Goal: Task Accomplishment & Management: Use online tool/utility

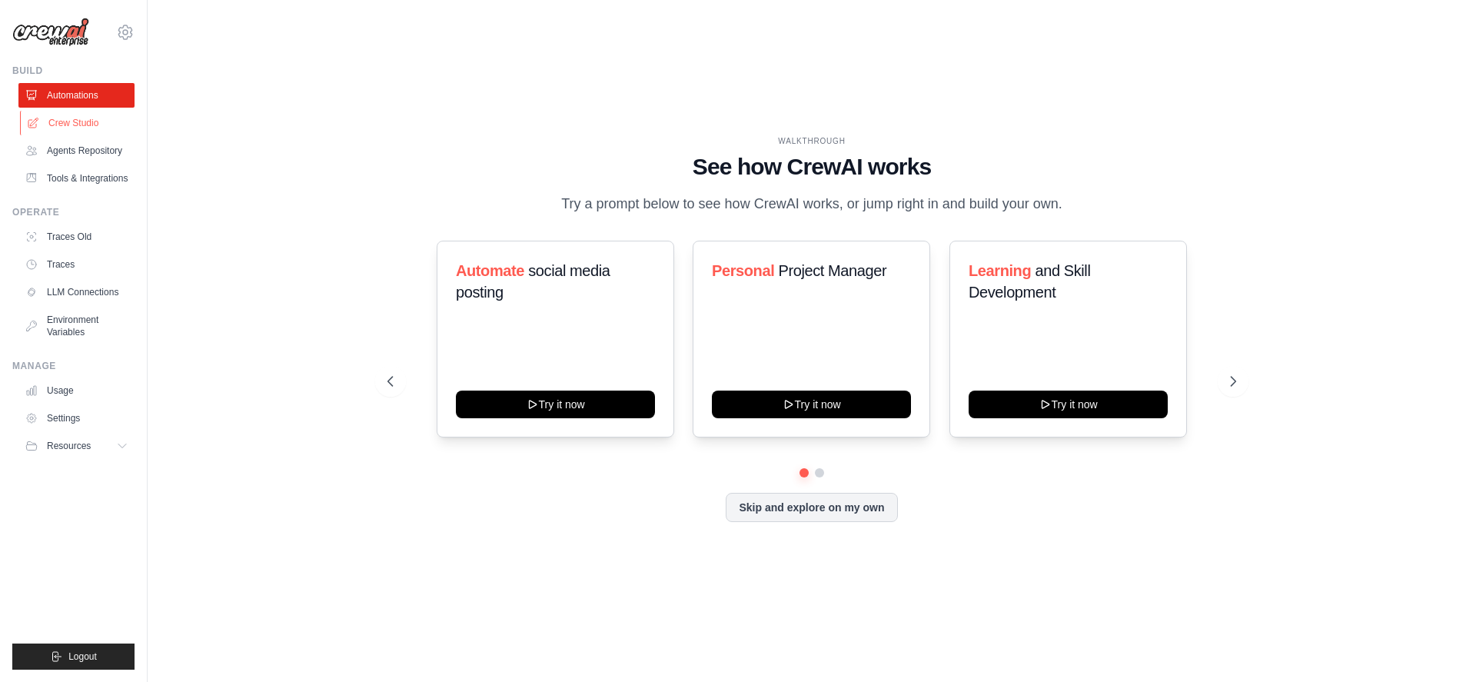
click at [81, 121] on link "Crew Studio" at bounding box center [78, 123] width 116 height 25
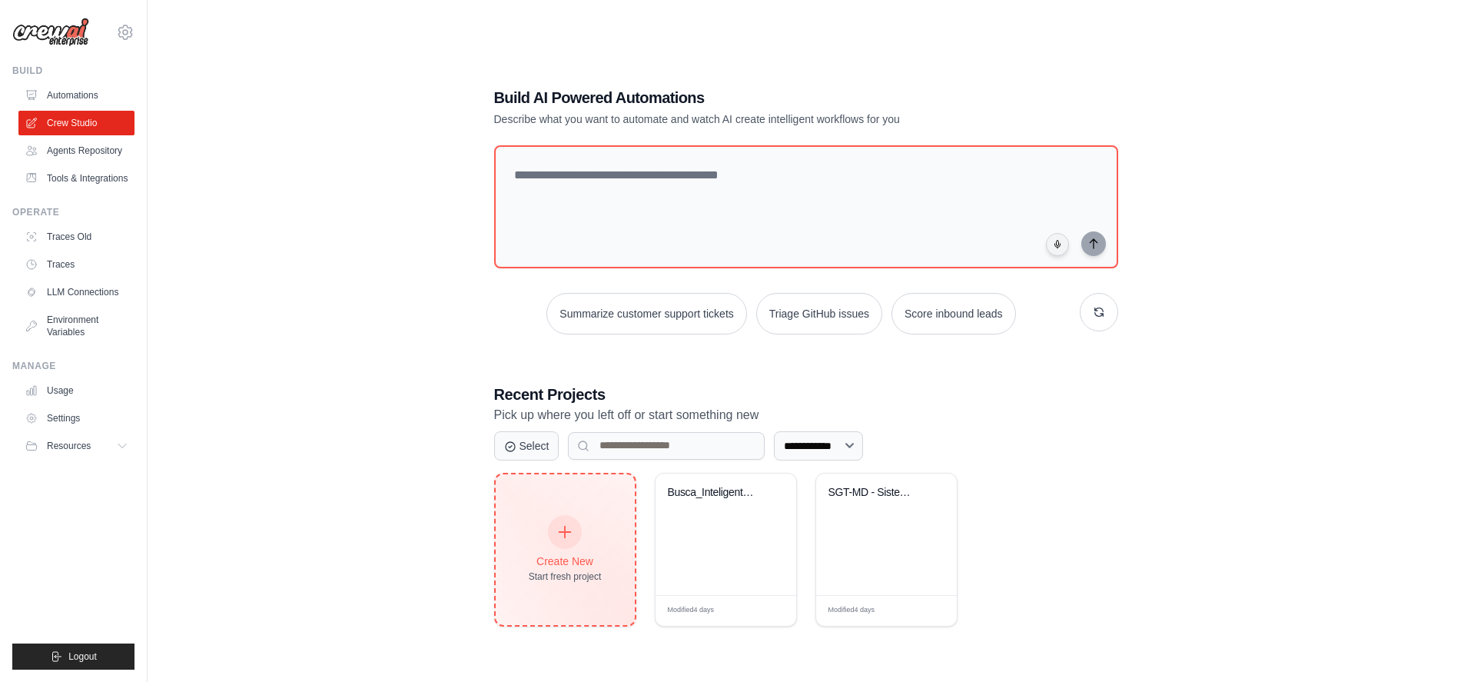
click at [568, 531] on icon at bounding box center [564, 531] width 17 height 17
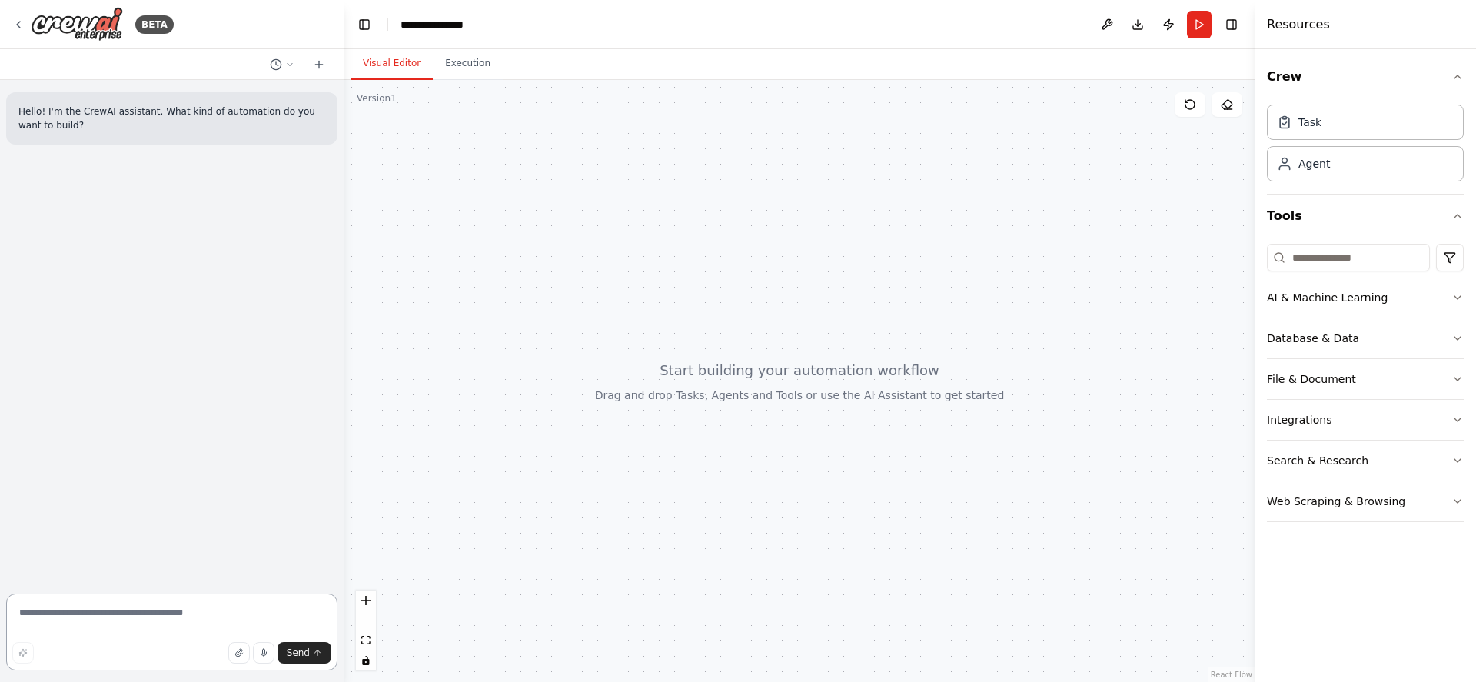
click at [178, 614] on textarea at bounding box center [171, 631] width 331 height 77
type textarea "*"
click at [243, 654] on icon "button" at bounding box center [238, 652] width 9 height 9
click at [204, 619] on textarea at bounding box center [171, 631] width 331 height 77
paste textarea "**********"
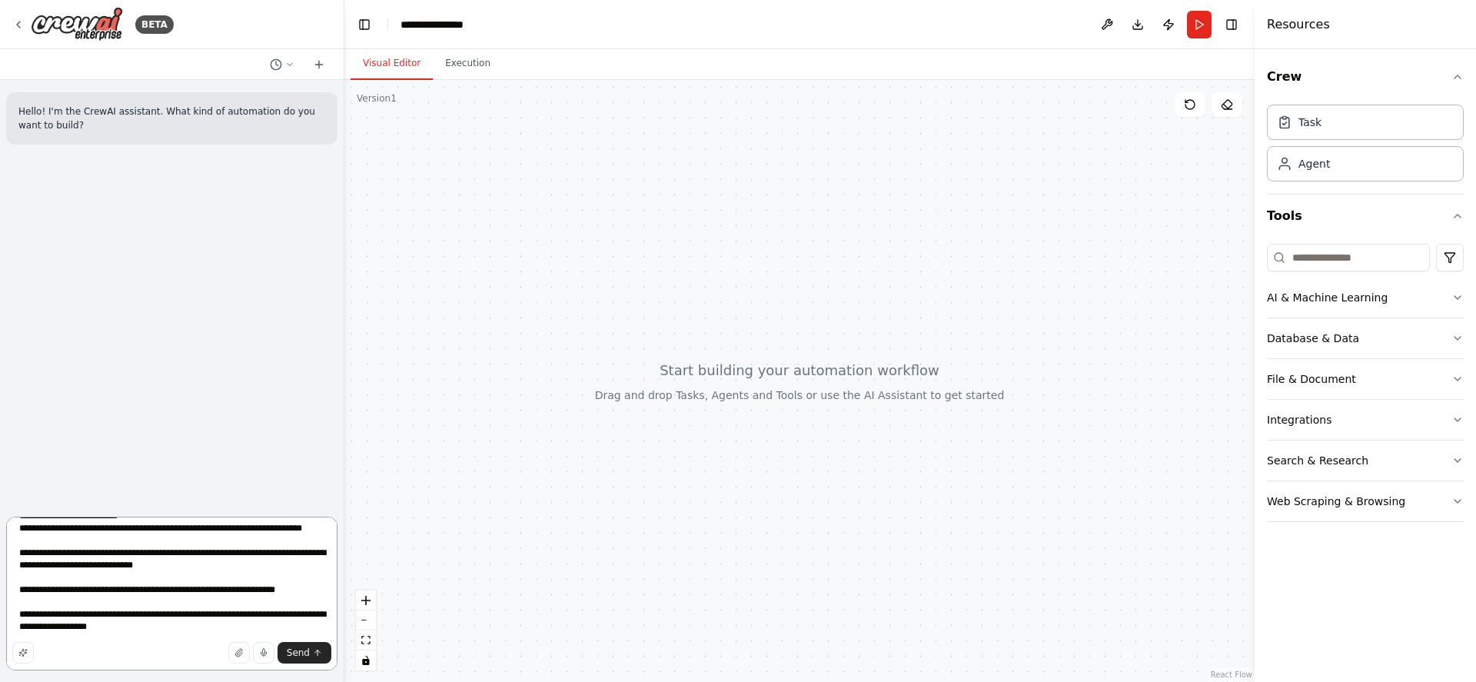
scroll to position [2873, 0]
type textarea "**********"
click at [314, 650] on icon "submit" at bounding box center [317, 652] width 9 height 9
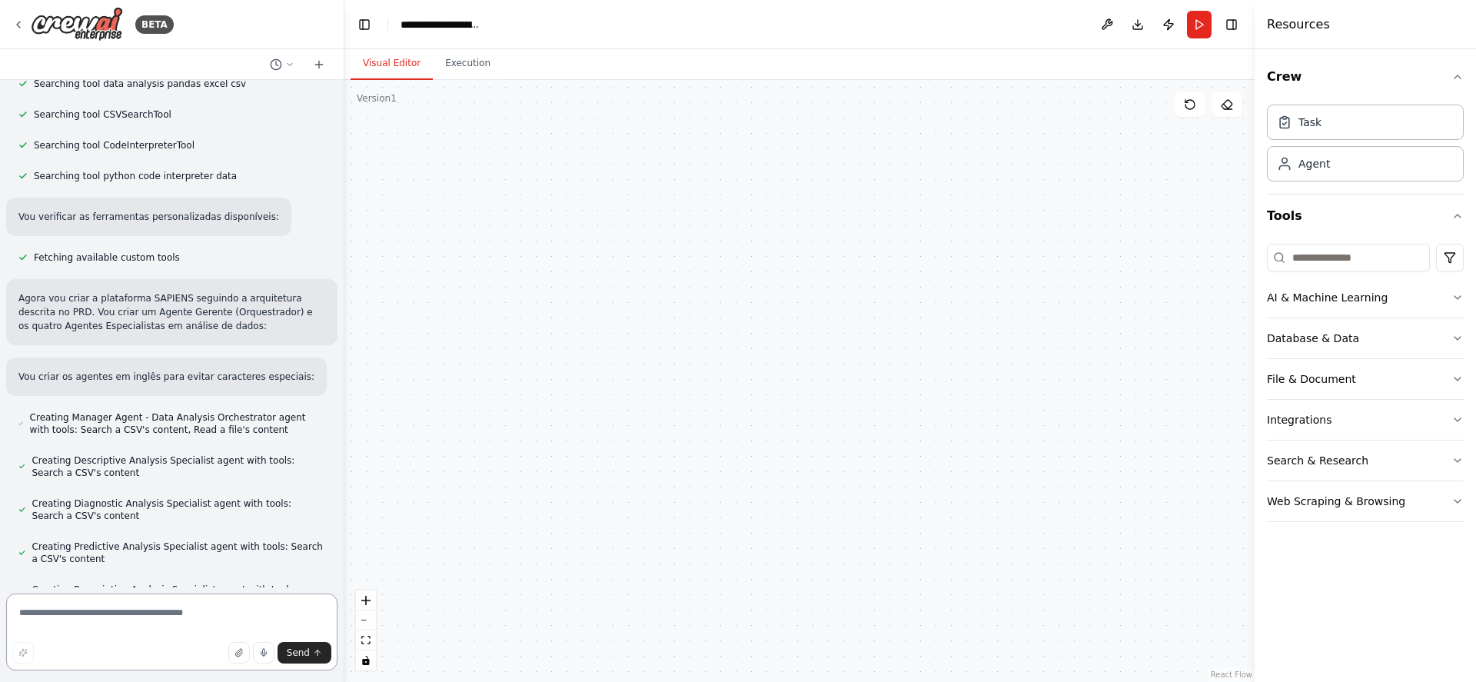
scroll to position [4678, 0]
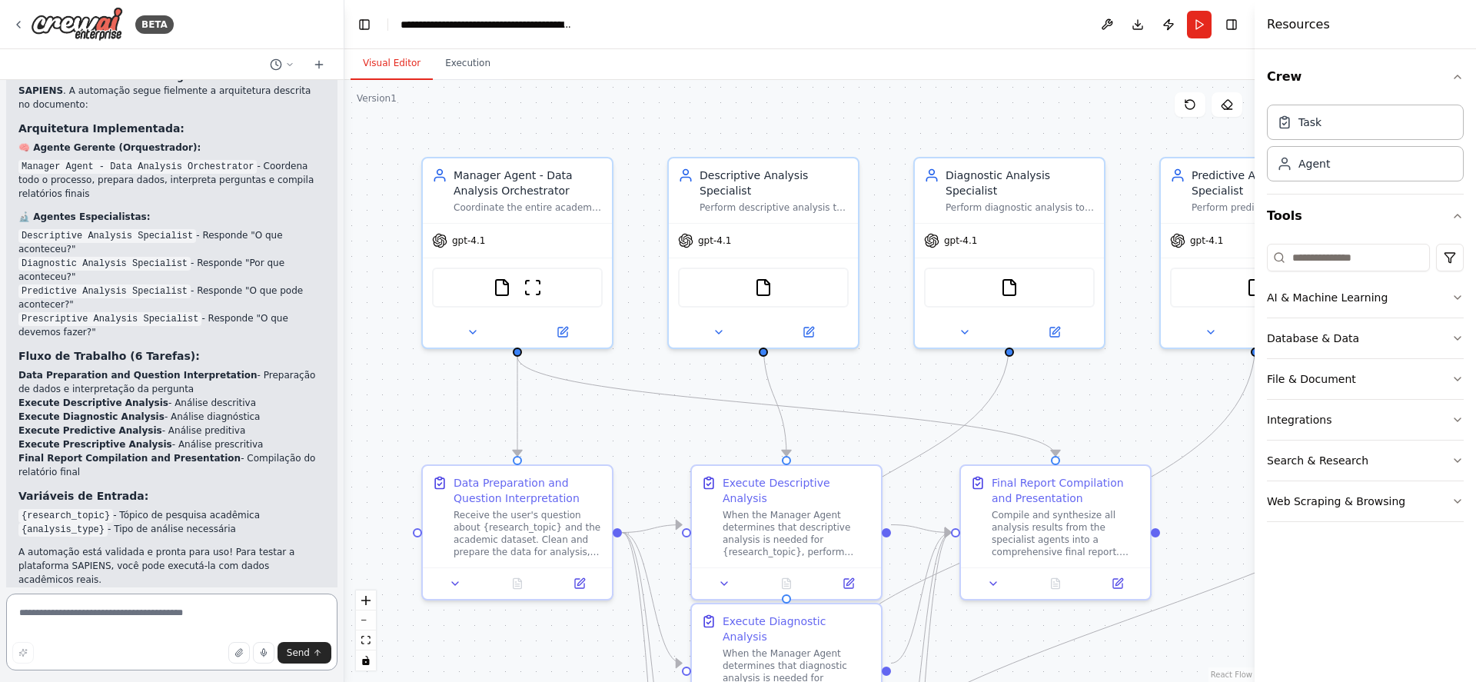
click at [218, 619] on textarea at bounding box center [171, 631] width 331 height 77
type textarea "**********"
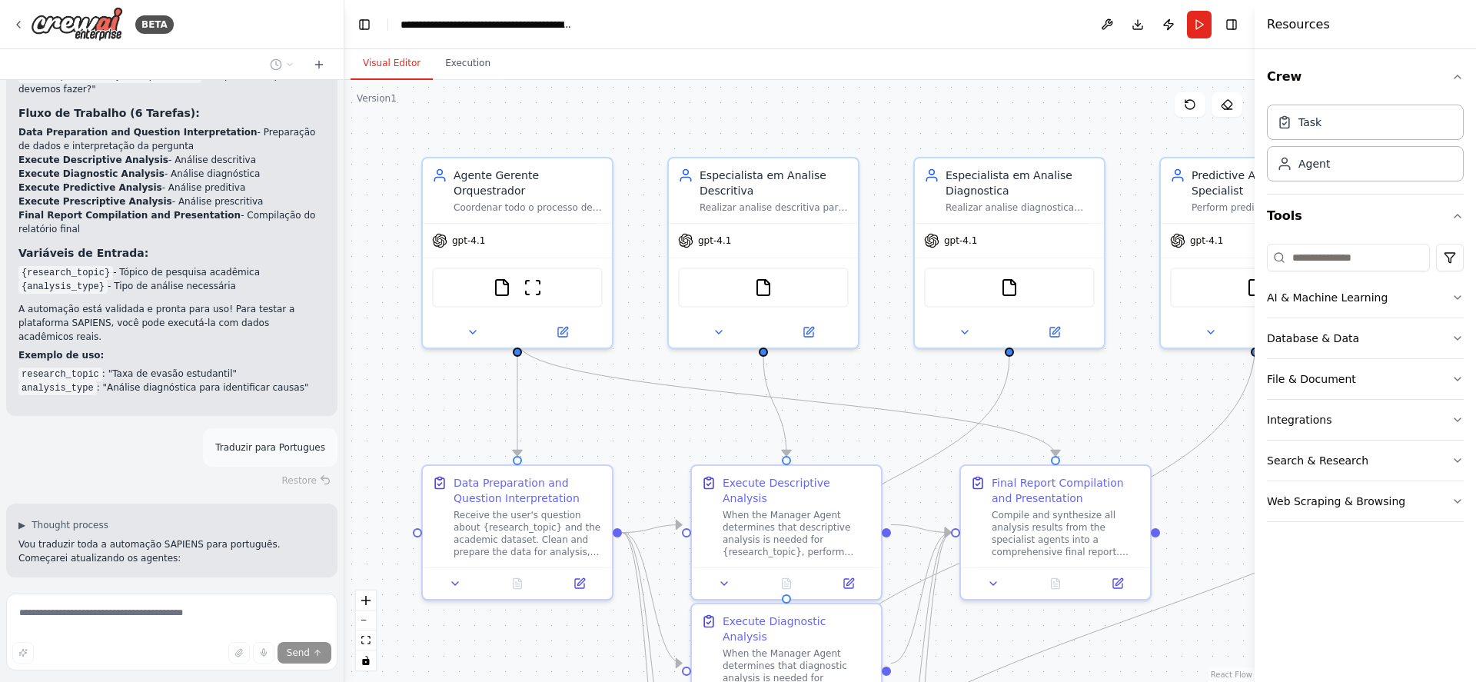
scroll to position [4952, 0]
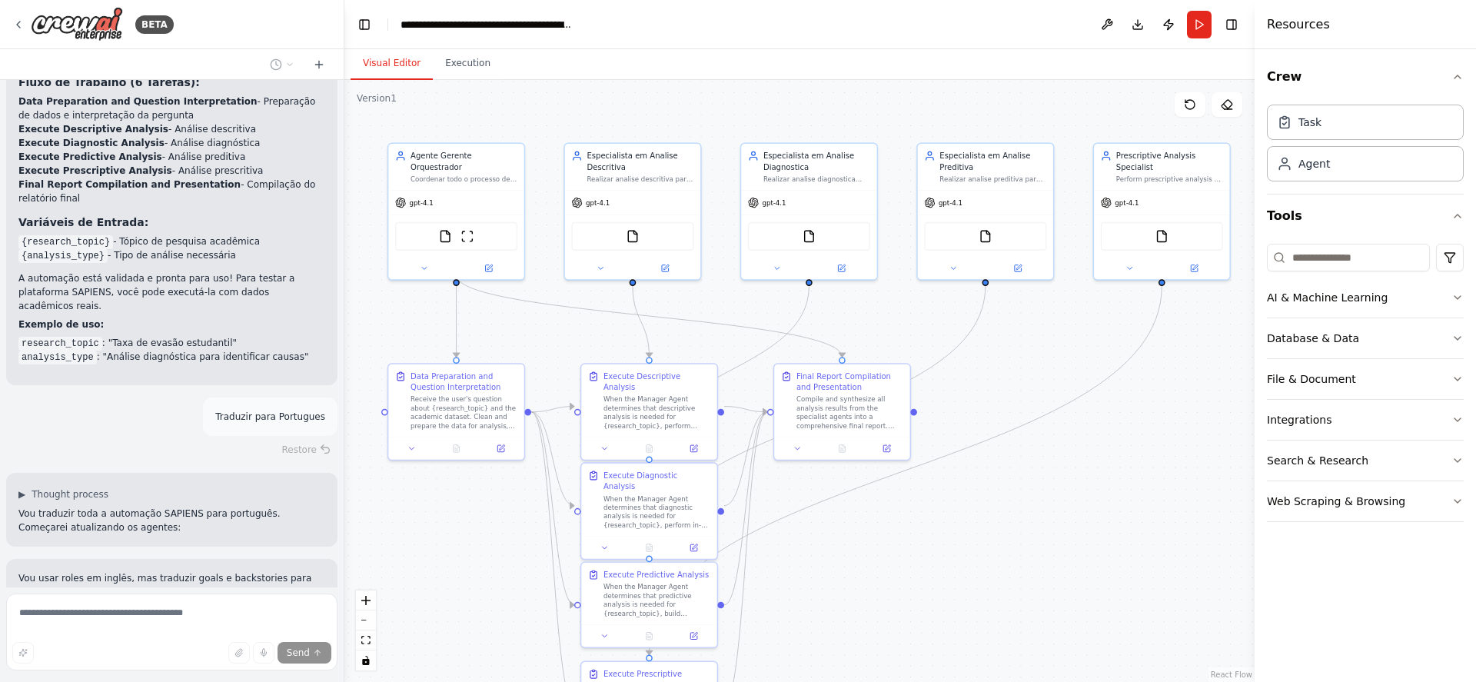
drag, startPoint x: 1143, startPoint y: 575, endPoint x: 1034, endPoint y: 487, distance: 140.4
click at [1034, 487] on div ".deletable-edge-delete-btn { width: 20px; height: 20px; border: 0px solid #ffff…" at bounding box center [799, 381] width 910 height 602
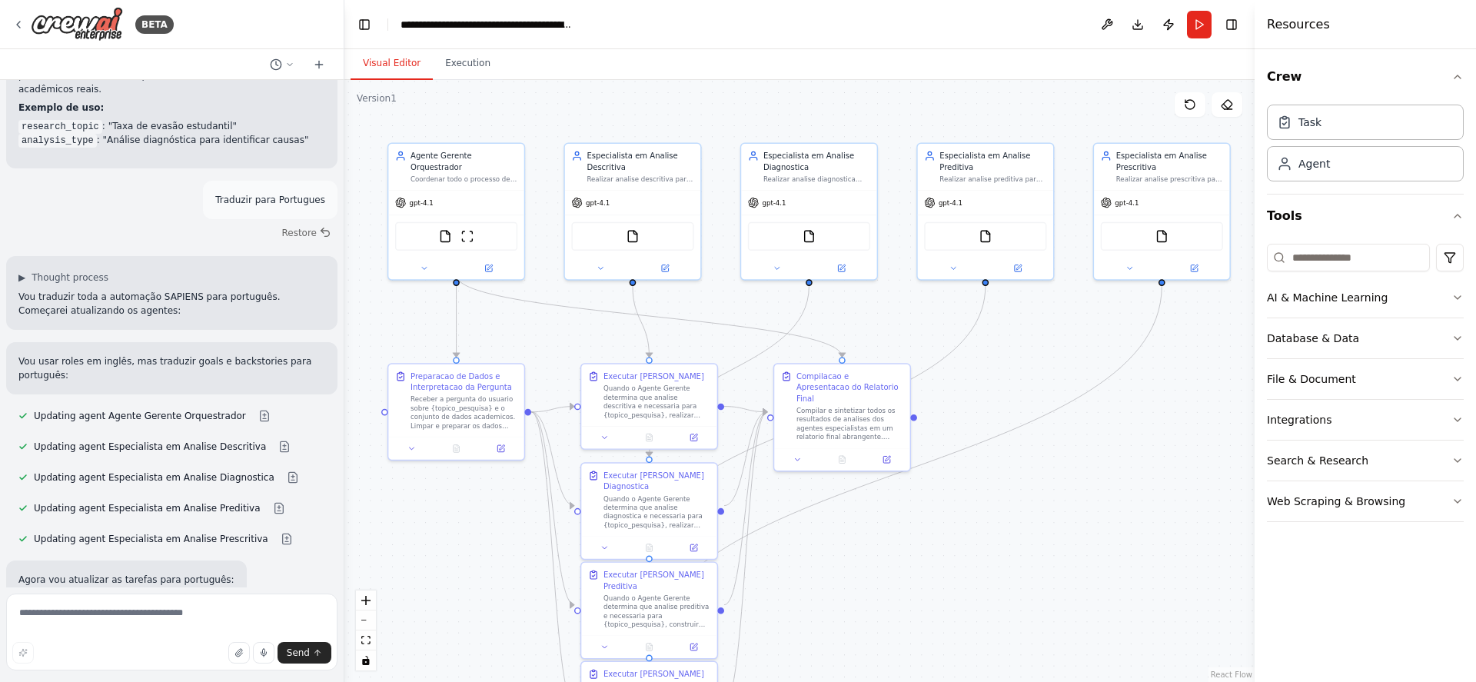
scroll to position [5957, 0]
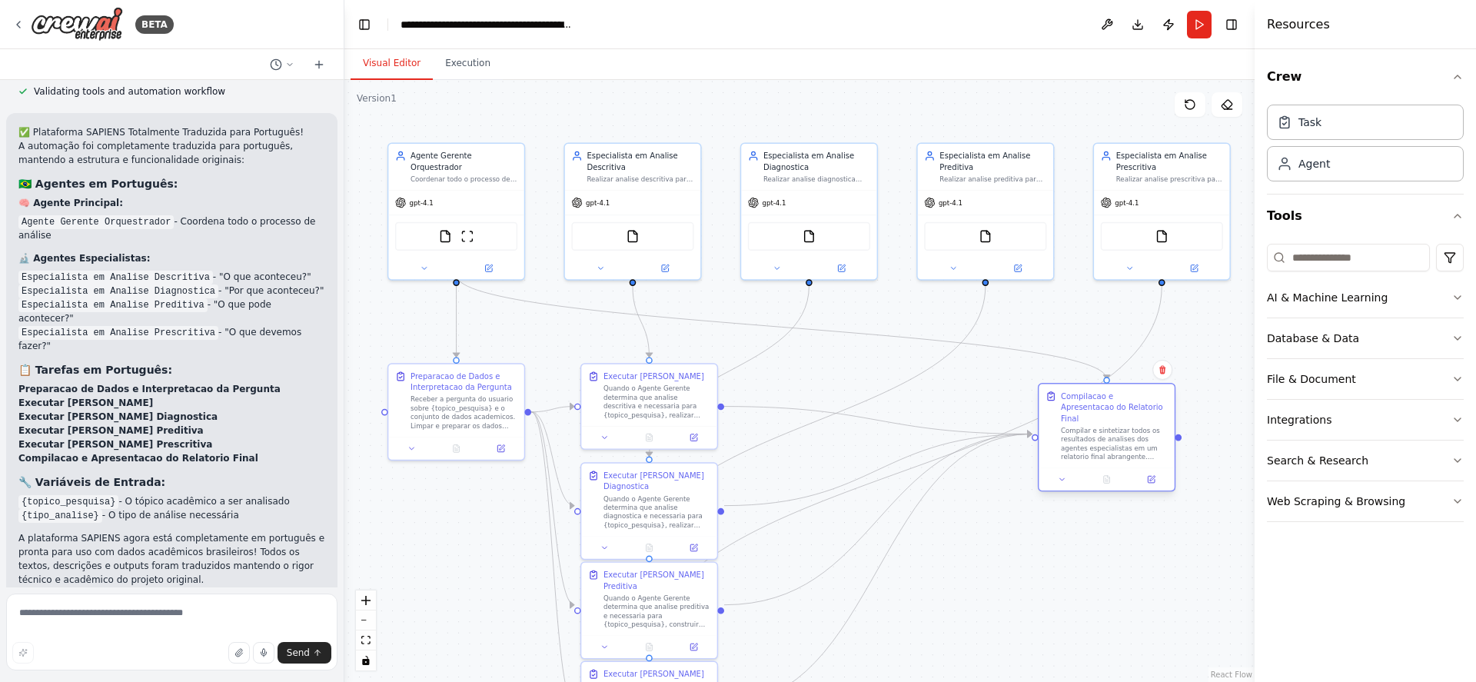
drag, startPoint x: 859, startPoint y: 407, endPoint x: 1126, endPoint y: 426, distance: 268.1
click at [1126, 426] on div "Compilar e sintetizar todos os resultados de analises dos agentes especialistas…" at bounding box center [1114, 443] width 107 height 35
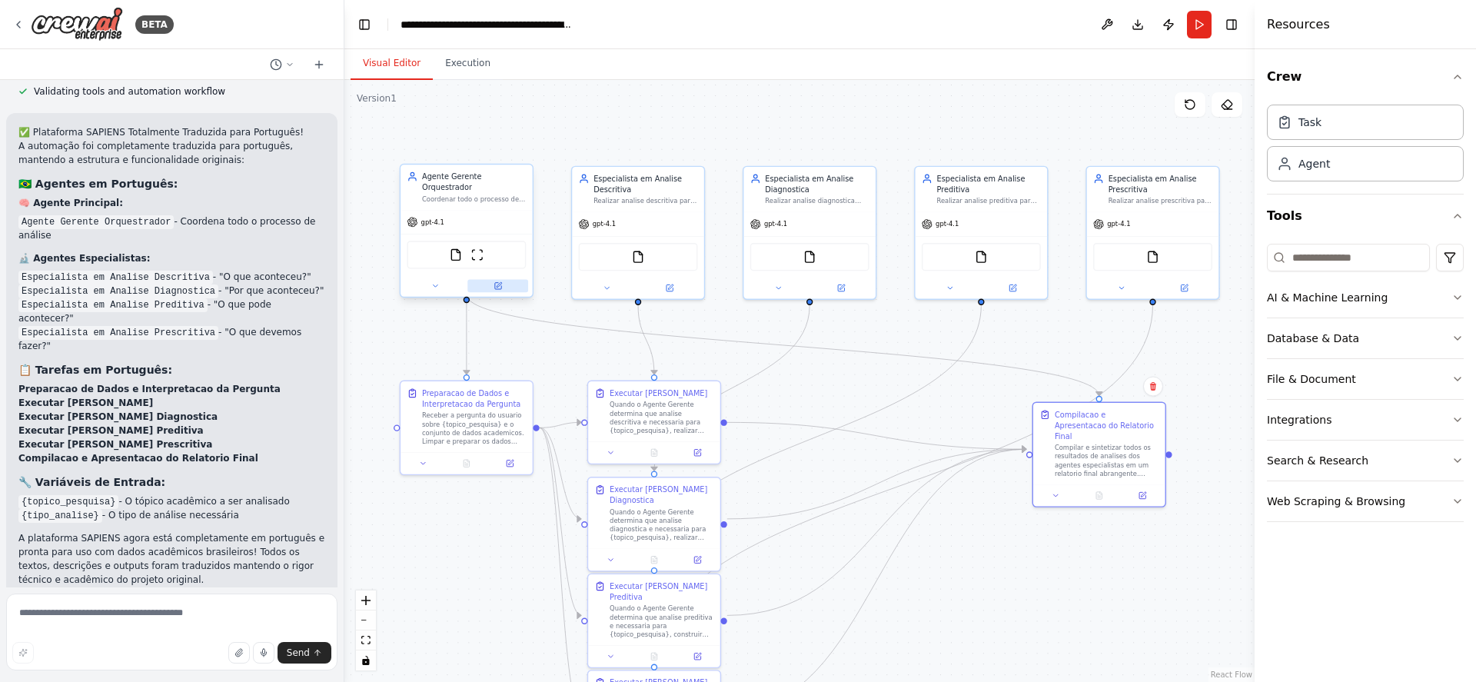
click at [501, 281] on icon at bounding box center [497, 285] width 8 height 8
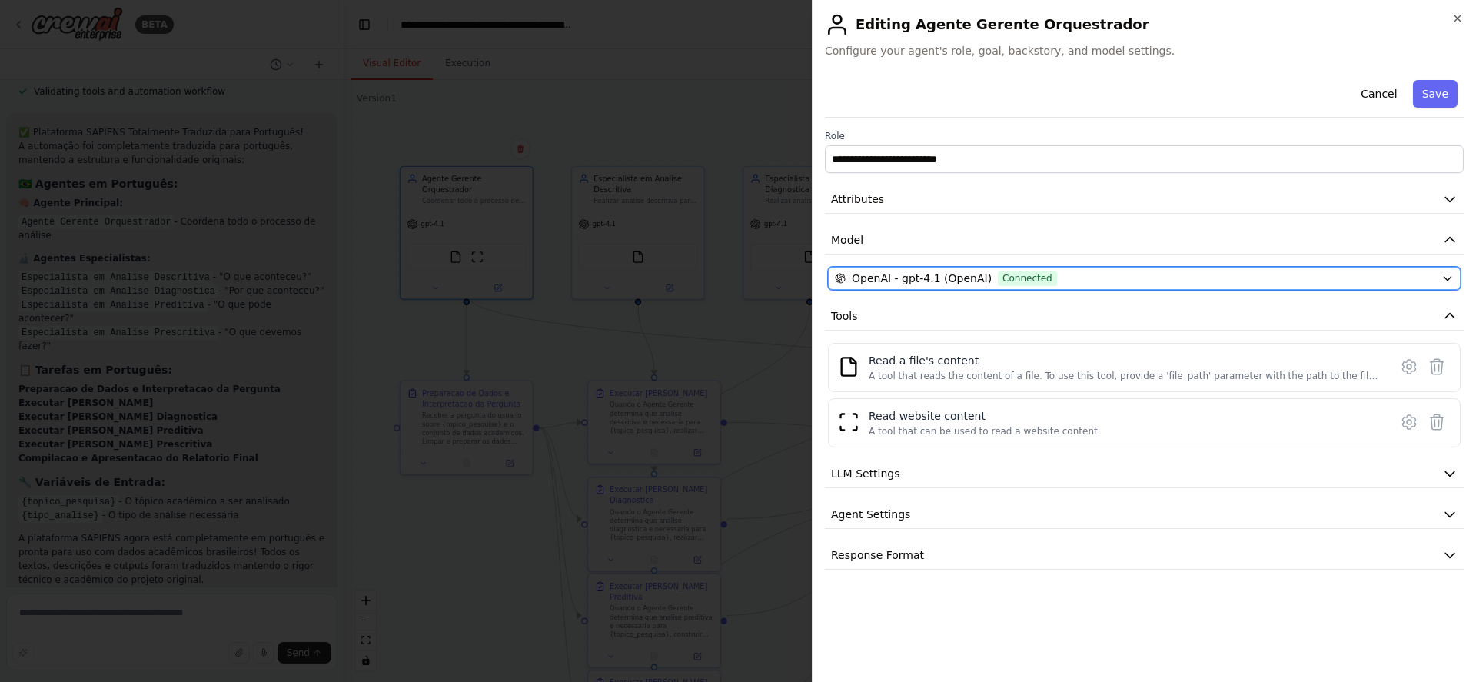
click at [1220, 277] on div "OpenAI - gpt-4.1 (OpenAI) Connected" at bounding box center [1135, 278] width 600 height 15
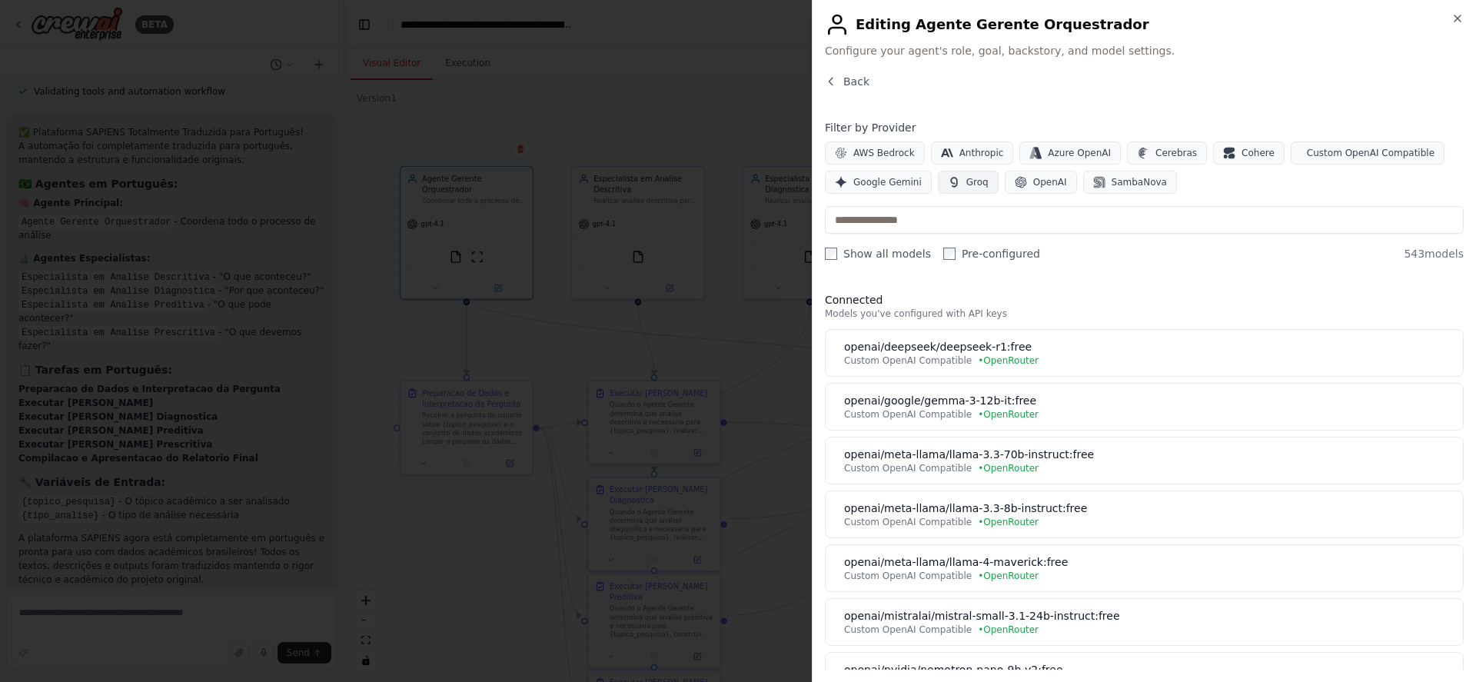
click at [966, 188] on span "Groq" at bounding box center [977, 182] width 22 height 12
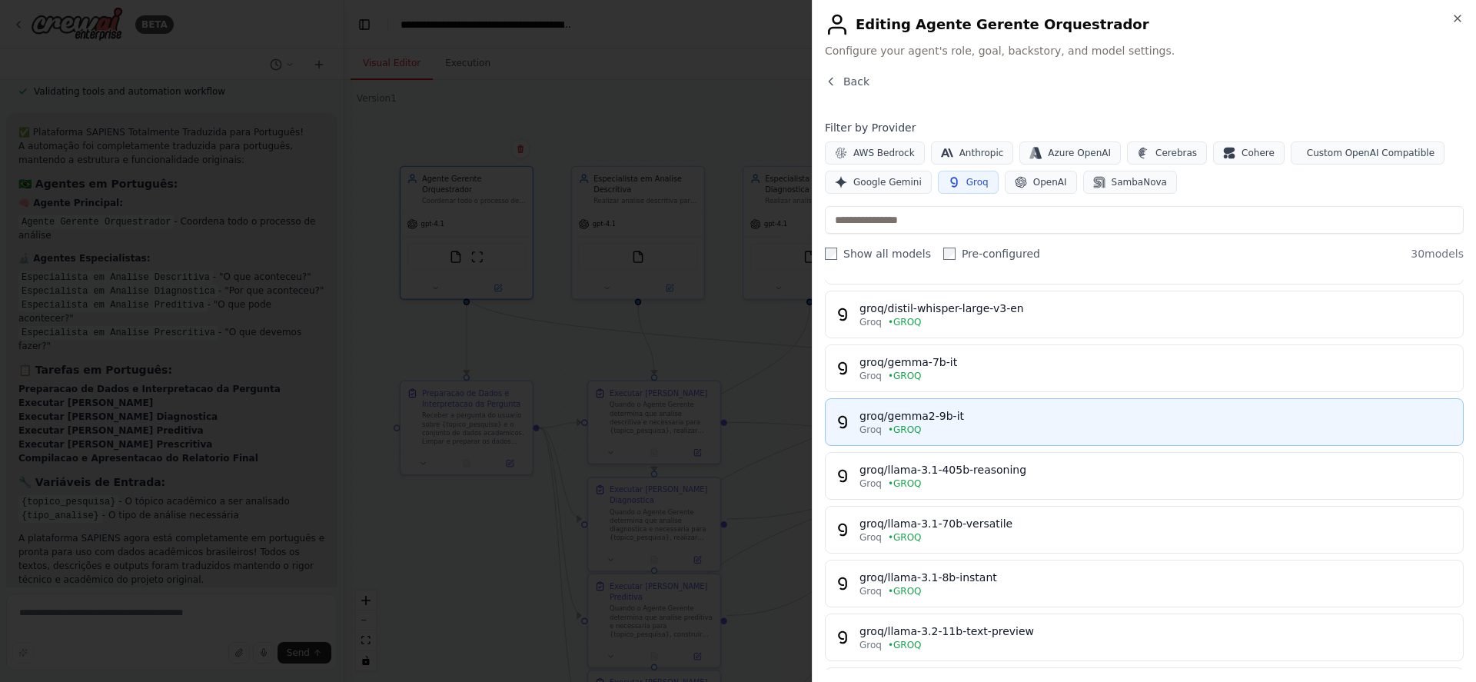
scroll to position [184, 0]
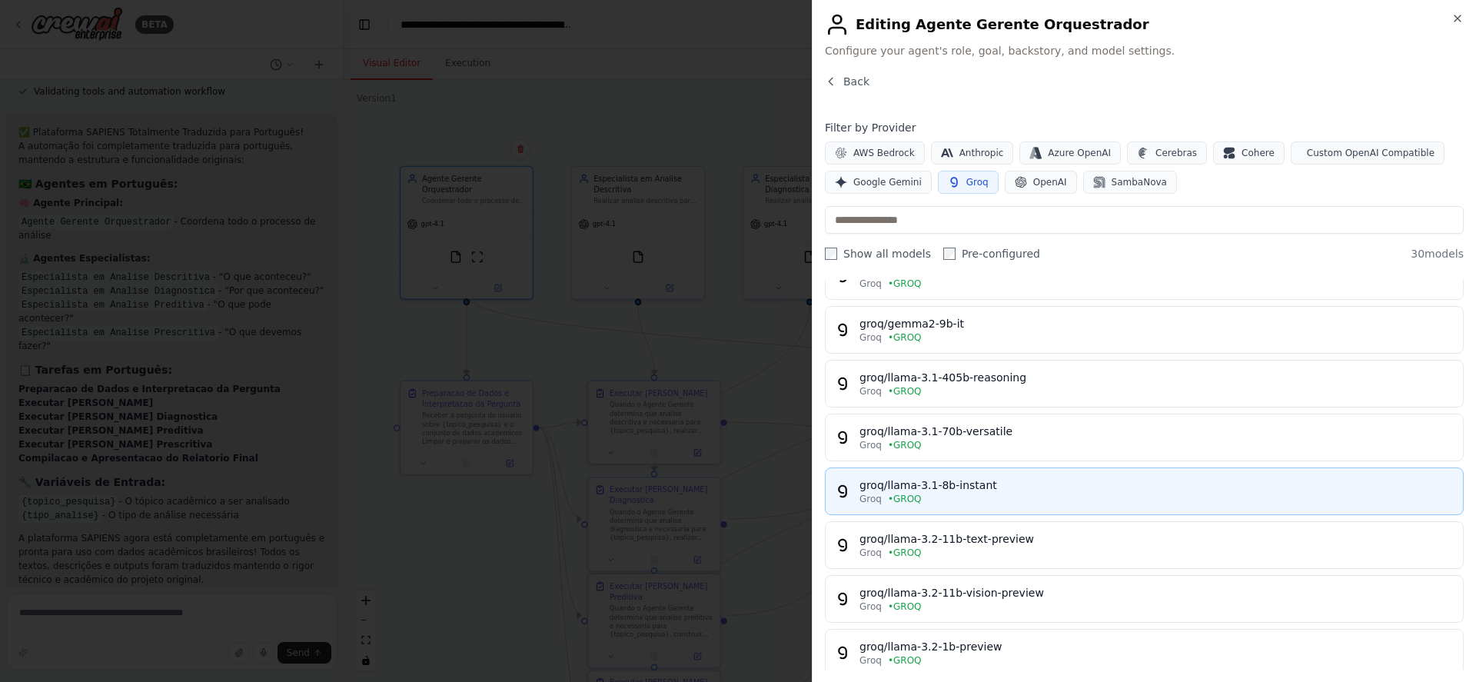
click at [1149, 487] on div "groq/llama-3.1-8b-instant" at bounding box center [1156, 484] width 594 height 15
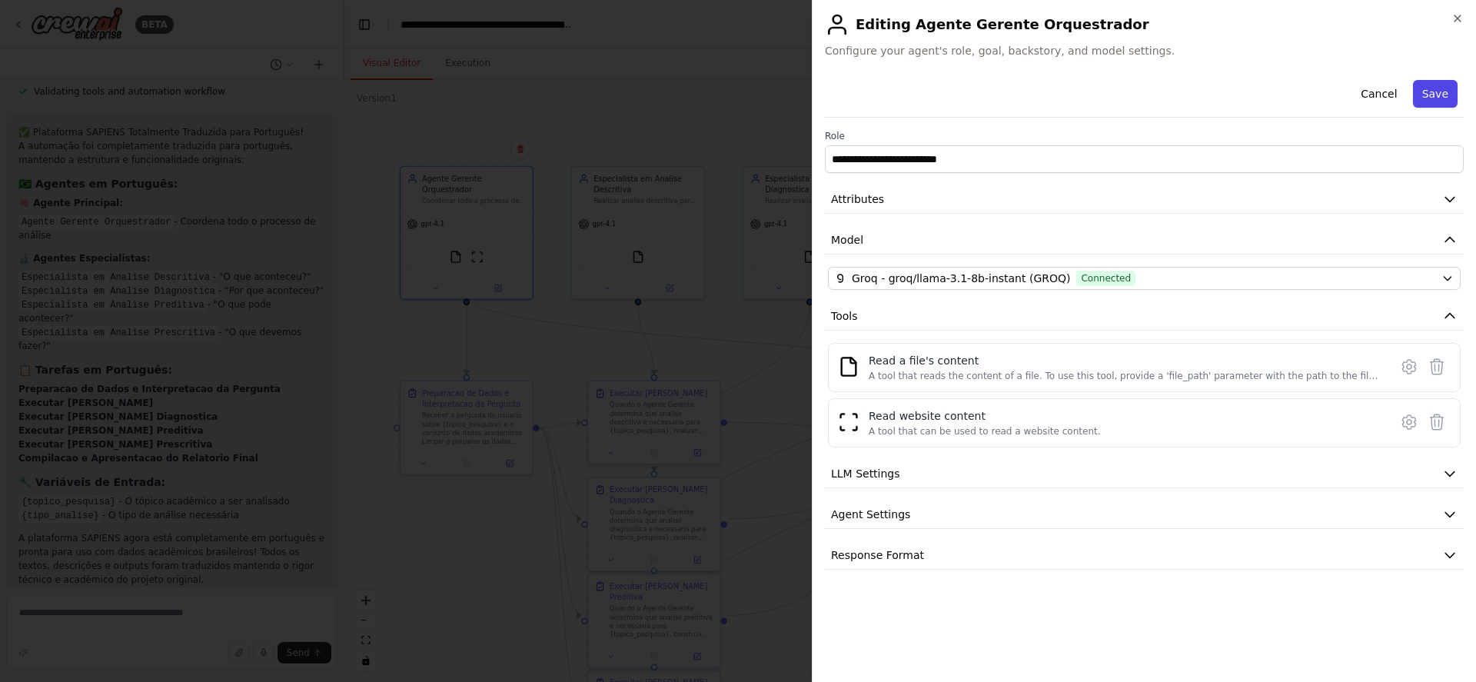
click at [1427, 95] on button "Save" at bounding box center [1435, 94] width 45 height 28
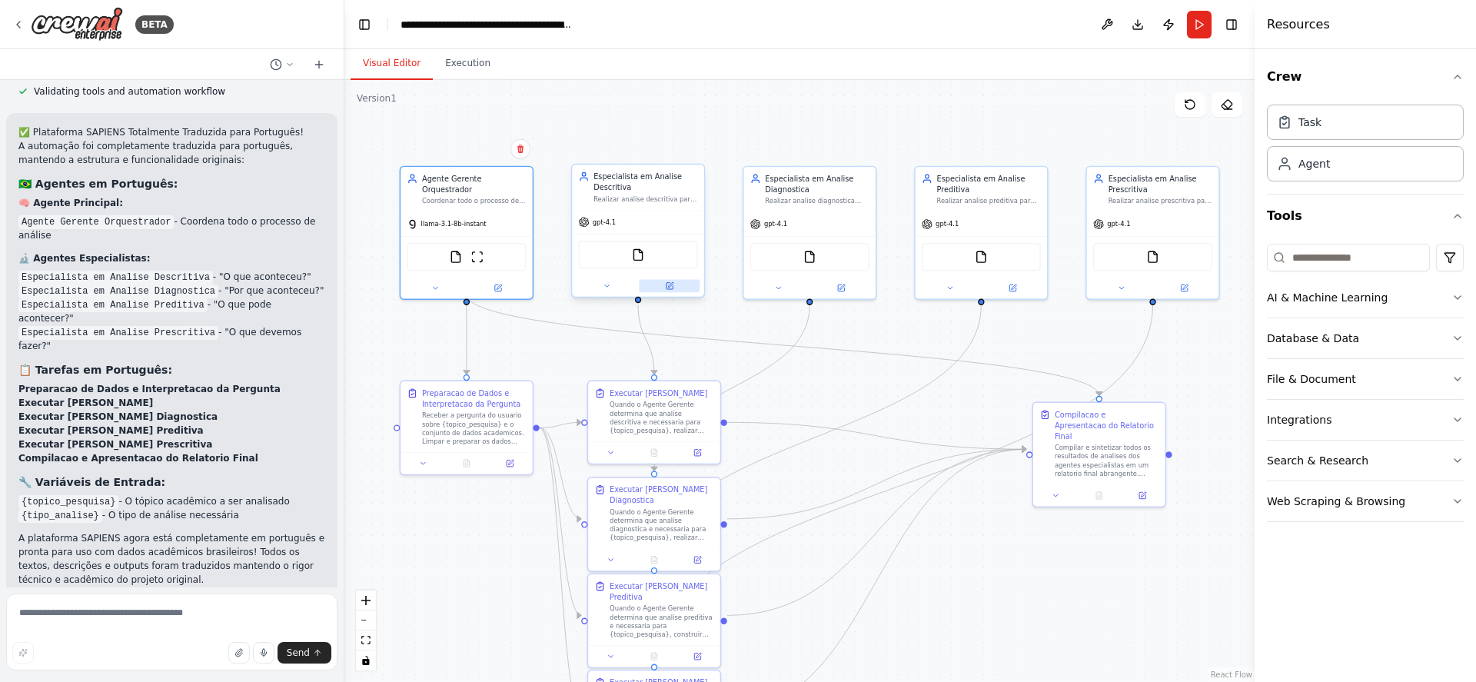
click at [671, 287] on icon at bounding box center [669, 286] width 6 height 6
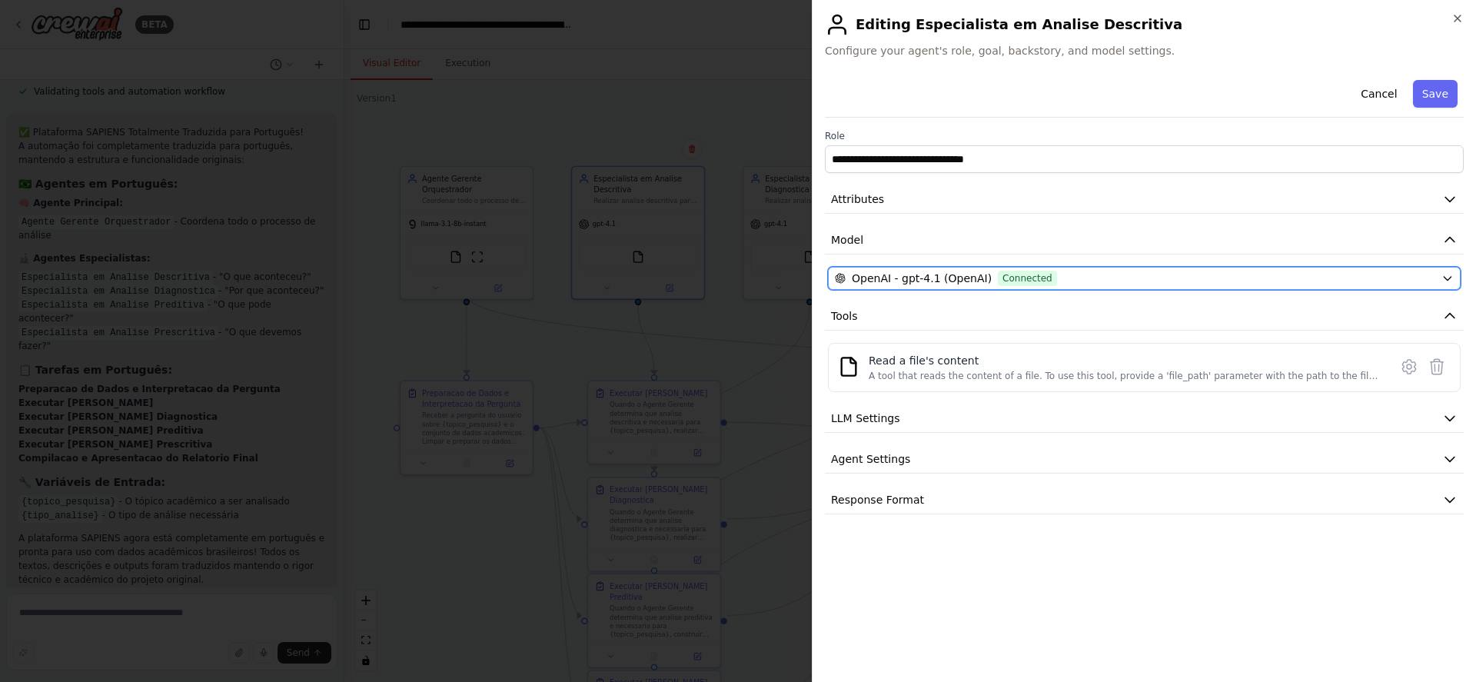
click at [1307, 277] on div "OpenAI - gpt-4.1 (OpenAI) Connected" at bounding box center [1135, 278] width 600 height 15
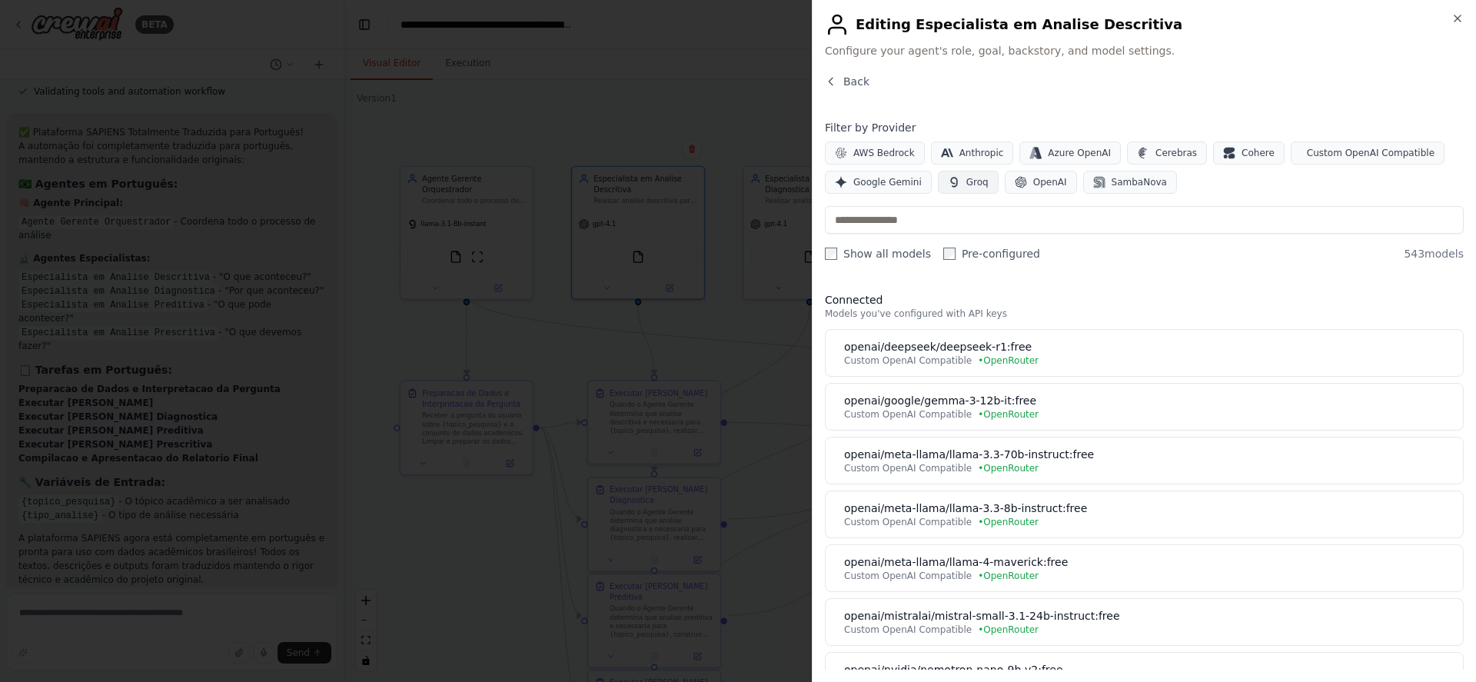
click at [966, 184] on span "Groq" at bounding box center [977, 182] width 22 height 12
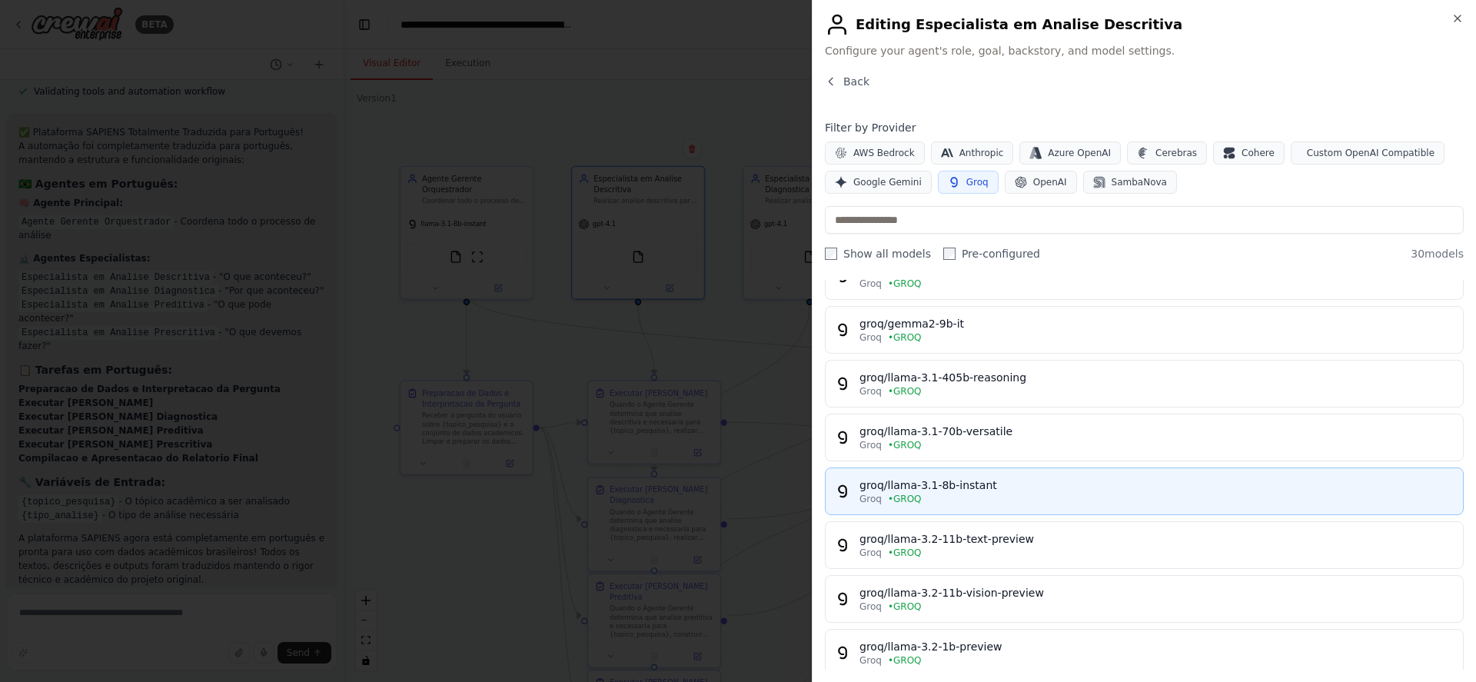
click at [1177, 490] on div "groq/llama-3.1-8b-instant" at bounding box center [1156, 484] width 594 height 15
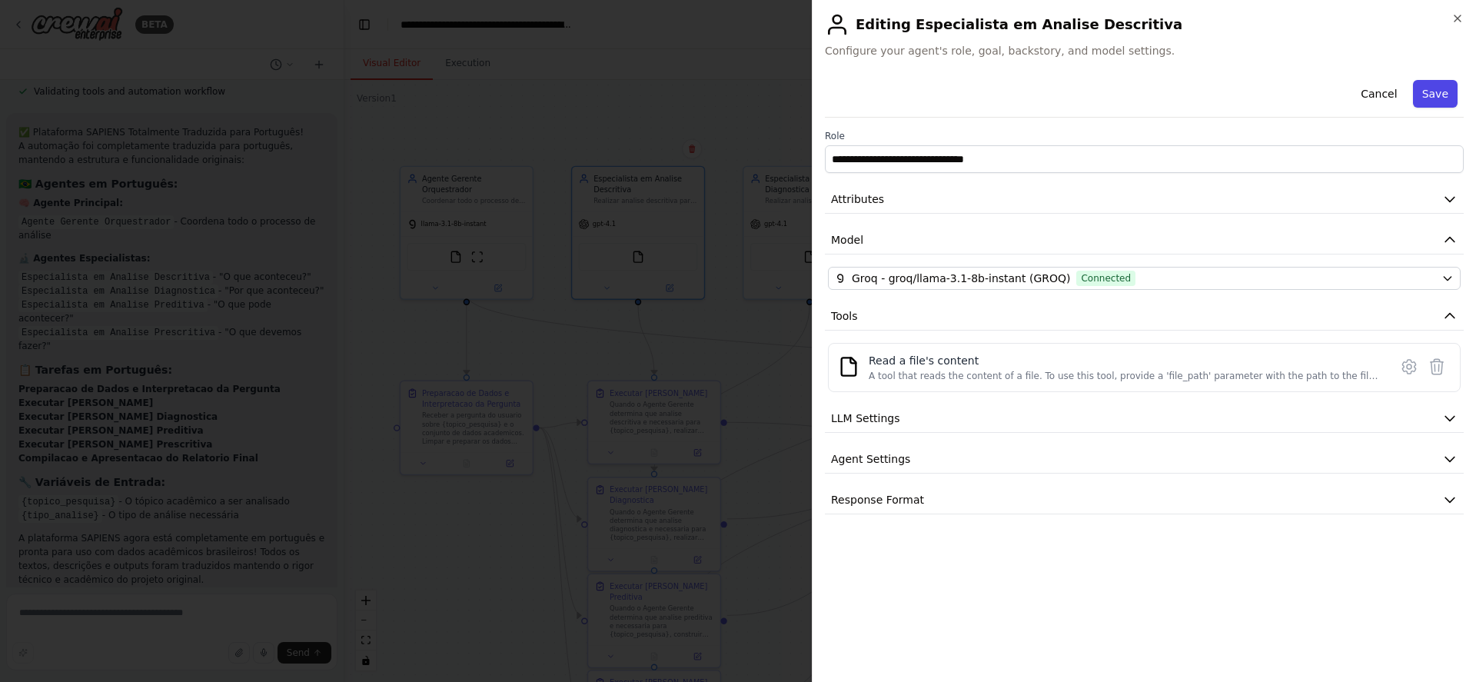
click at [1428, 102] on button "Save" at bounding box center [1435, 94] width 45 height 28
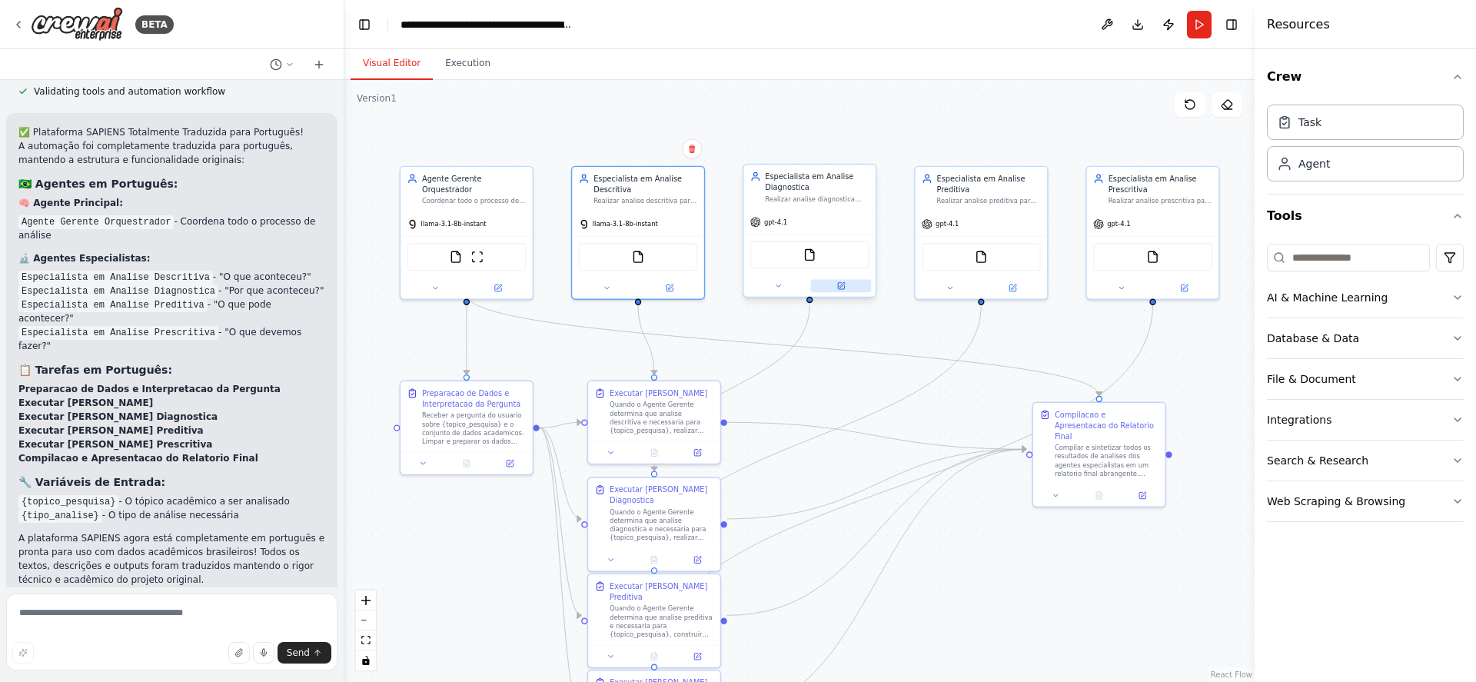
click at [842, 285] on icon at bounding box center [841, 284] width 5 height 5
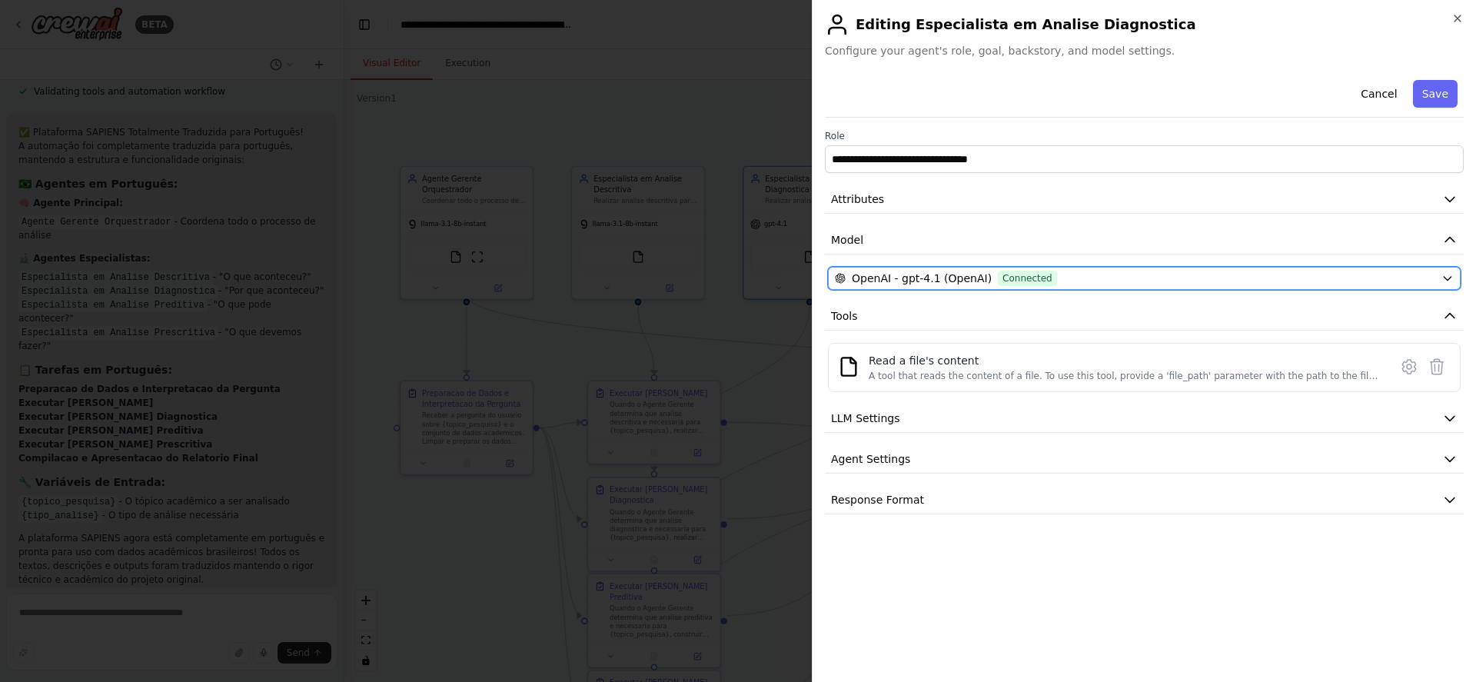
click at [1139, 280] on div "OpenAI - gpt-4.1 (OpenAI) Connected" at bounding box center [1135, 278] width 600 height 15
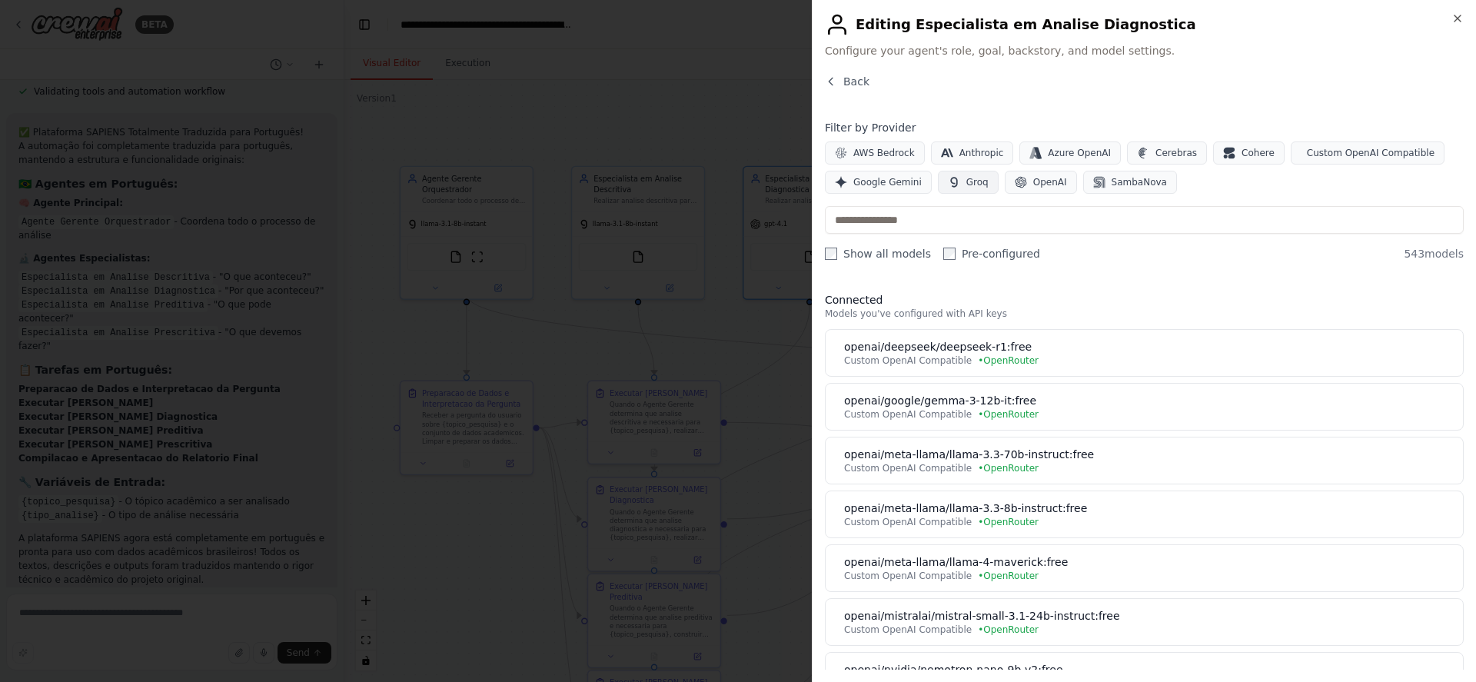
click at [966, 181] on span "Groq" at bounding box center [977, 182] width 22 height 12
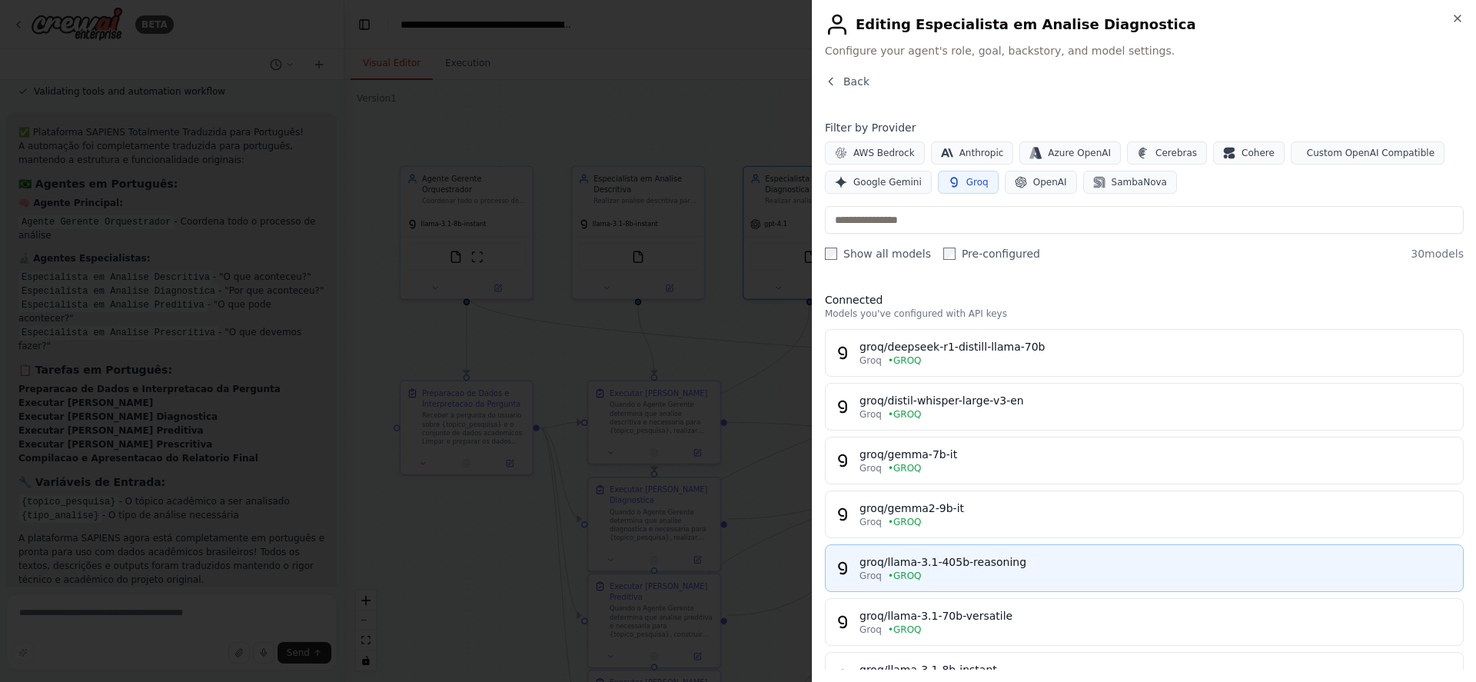
scroll to position [92, 0]
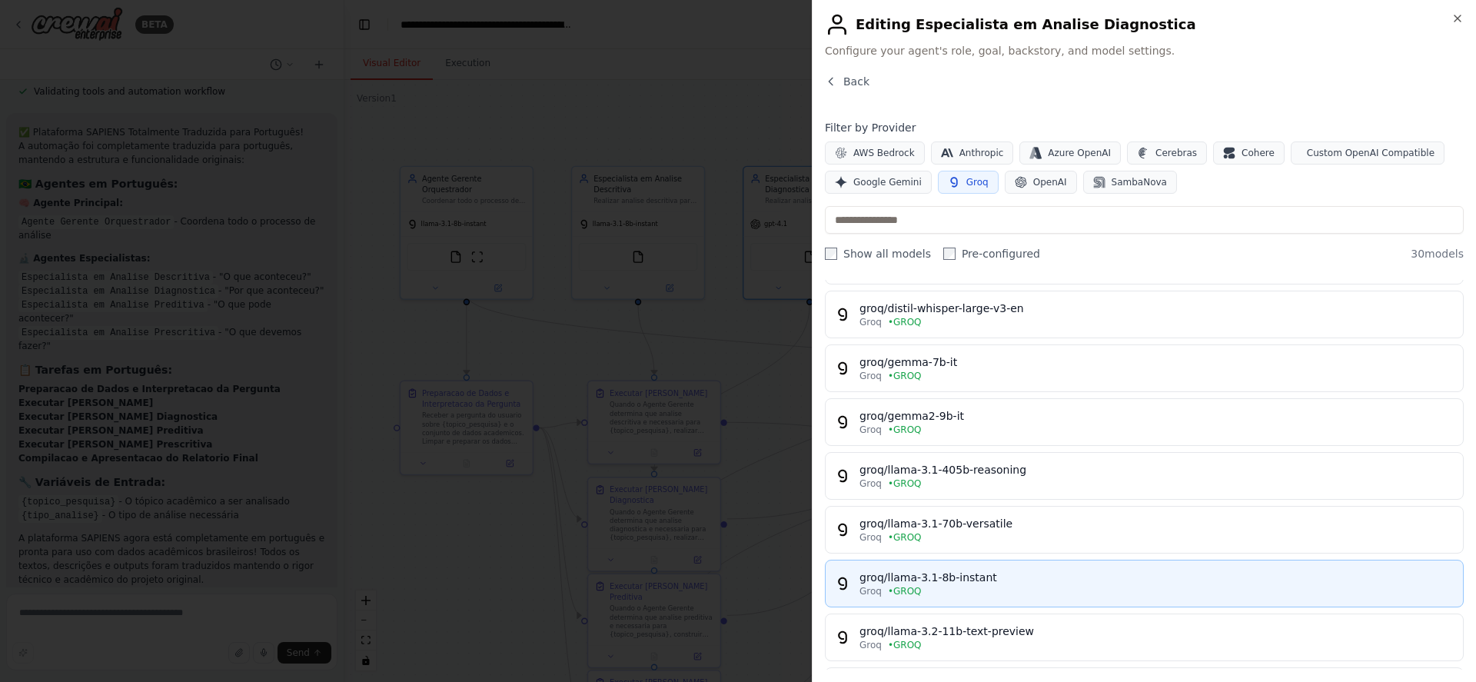
click at [1191, 566] on button "groq/llama-3.1-8b-instant Groq • GROQ" at bounding box center [1144, 584] width 639 height 48
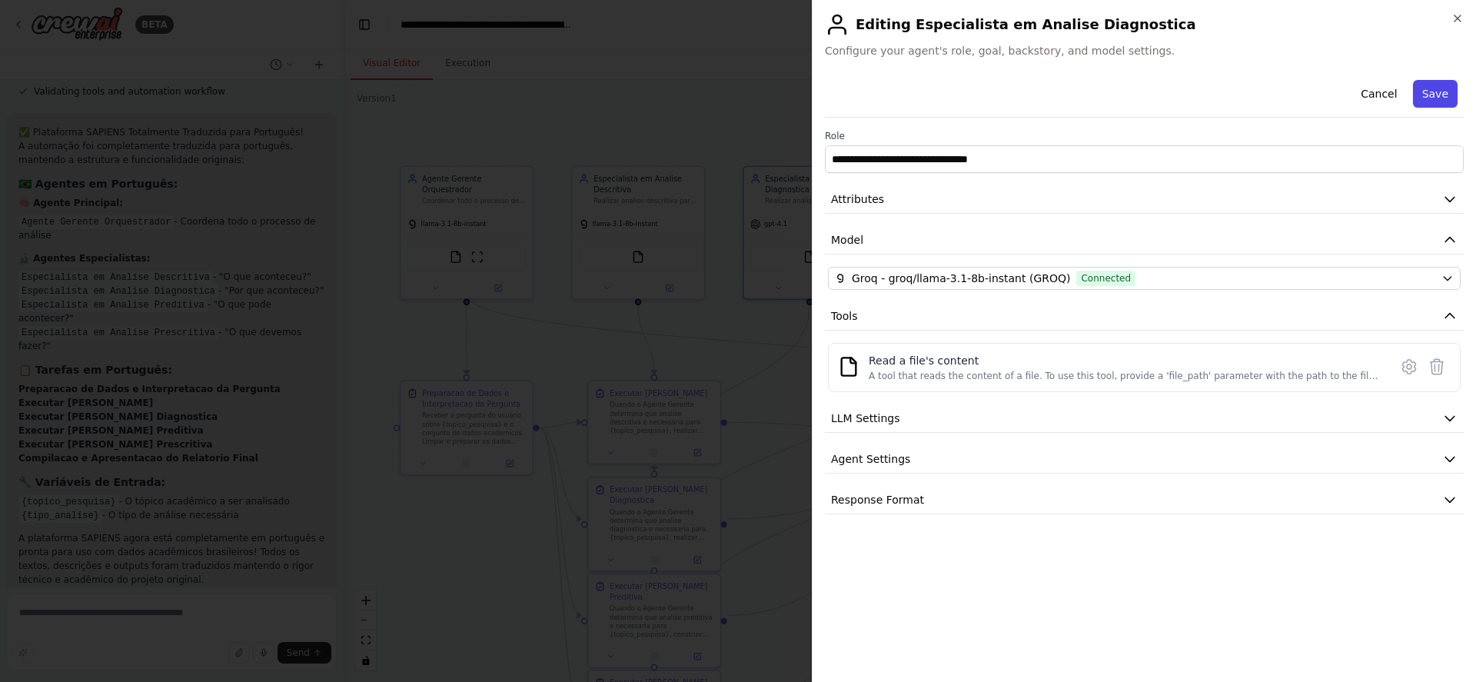
click at [1436, 89] on button "Save" at bounding box center [1435, 94] width 45 height 28
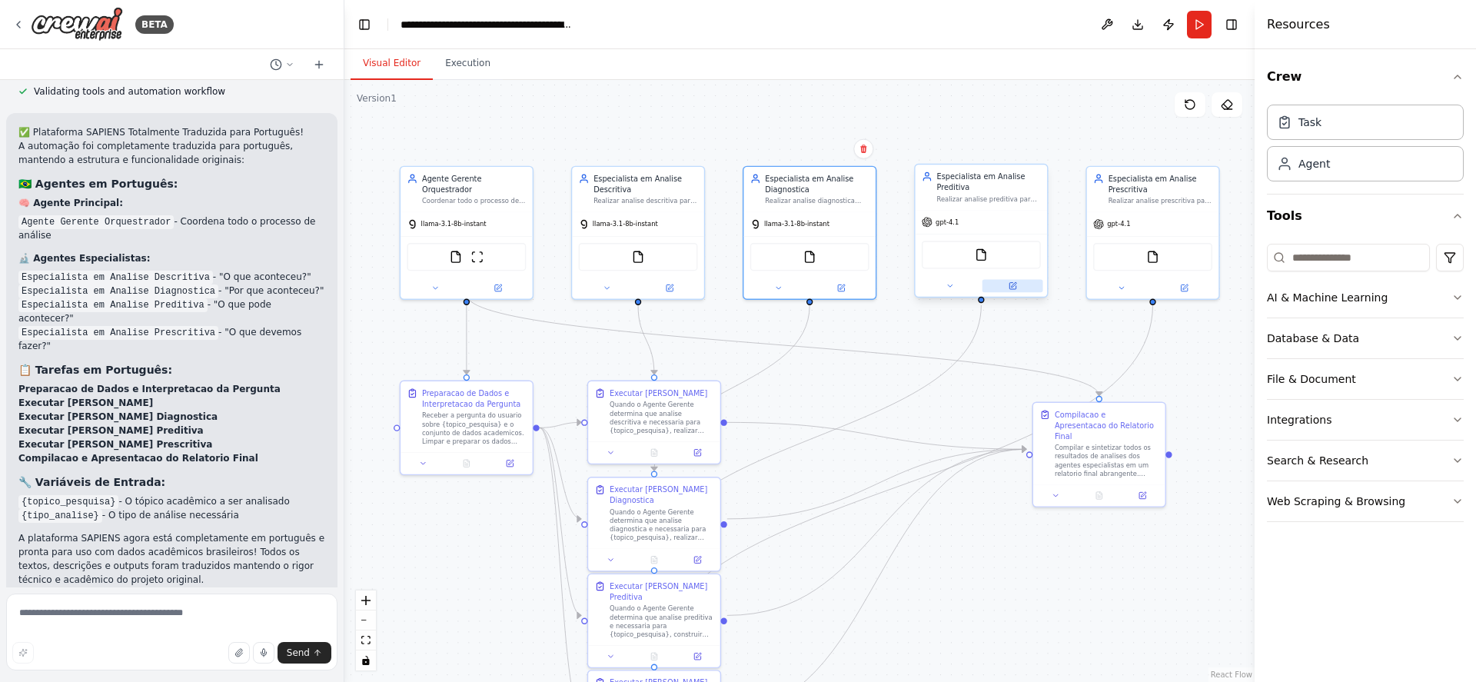
click at [1013, 284] on icon at bounding box center [1013, 284] width 5 height 5
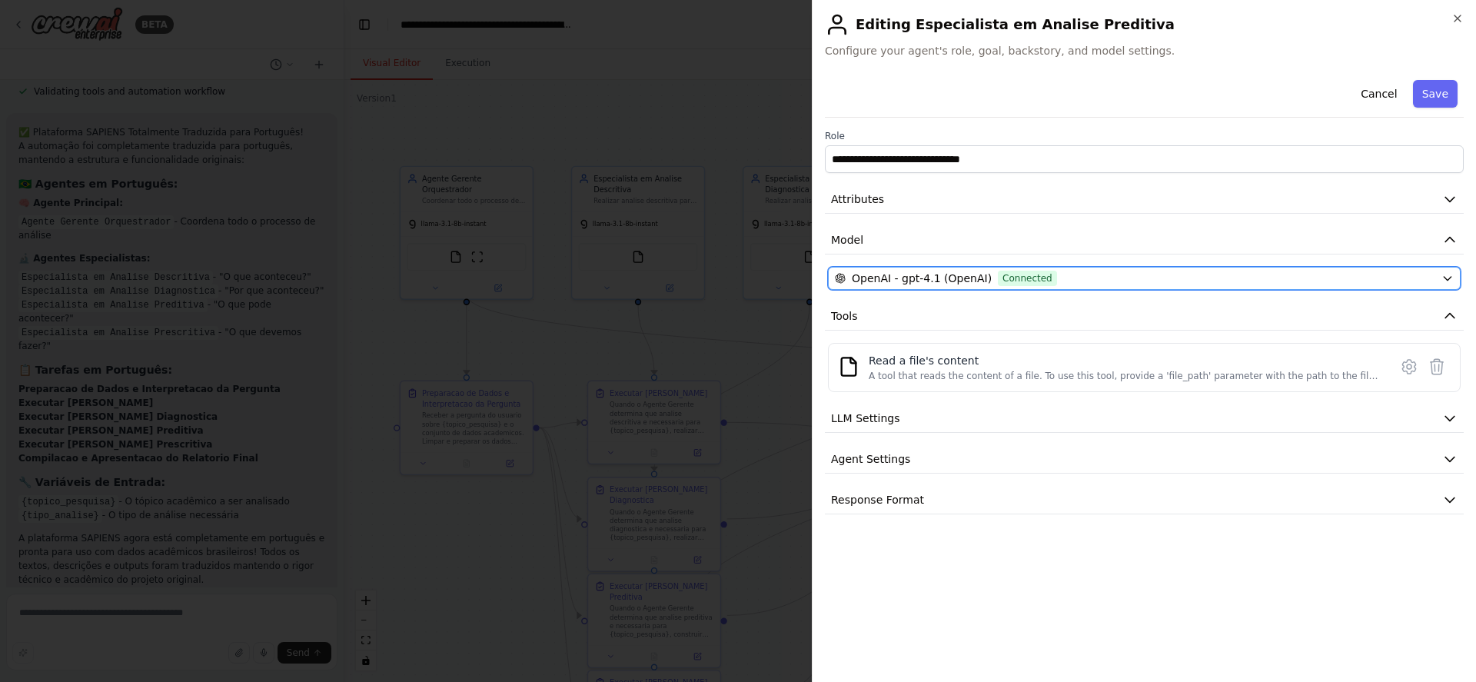
click at [1148, 281] on div "OpenAI - gpt-4.1 (OpenAI) Connected" at bounding box center [1135, 278] width 600 height 15
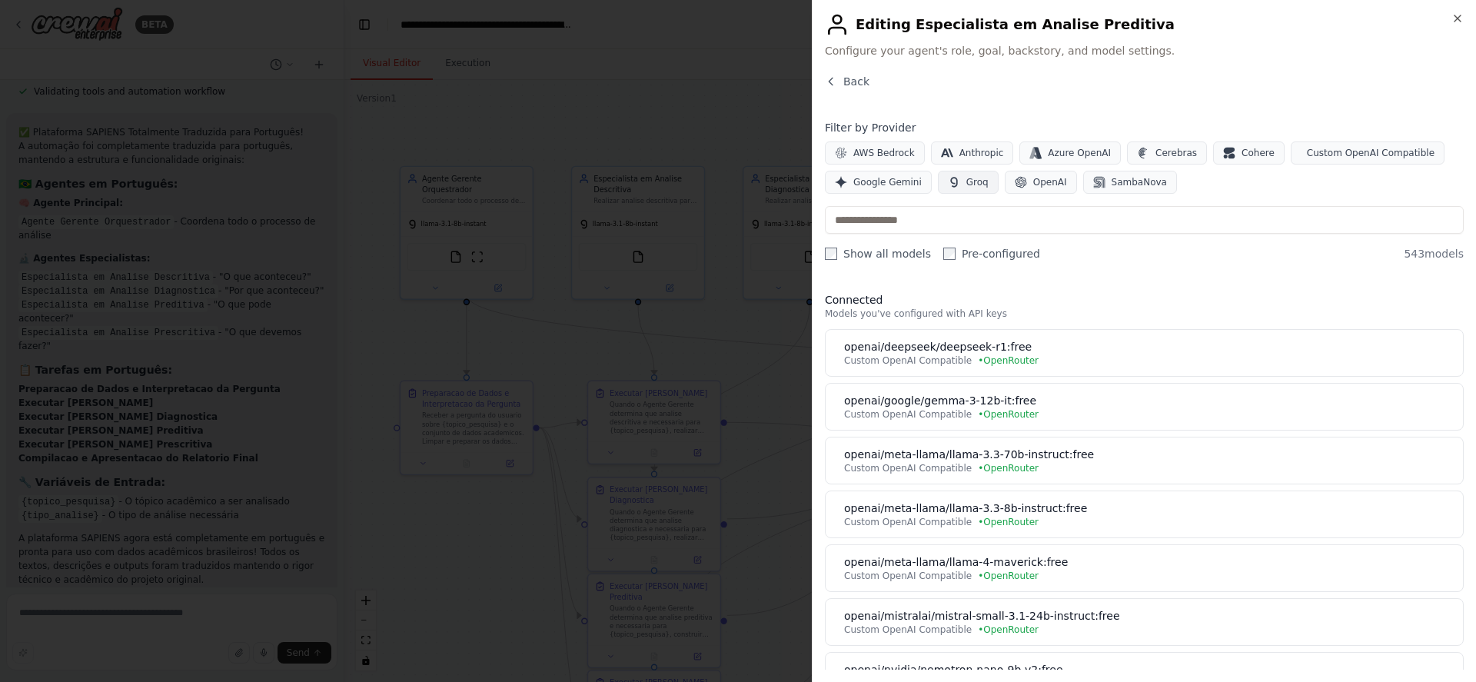
click at [968, 184] on span "Groq" at bounding box center [977, 182] width 22 height 12
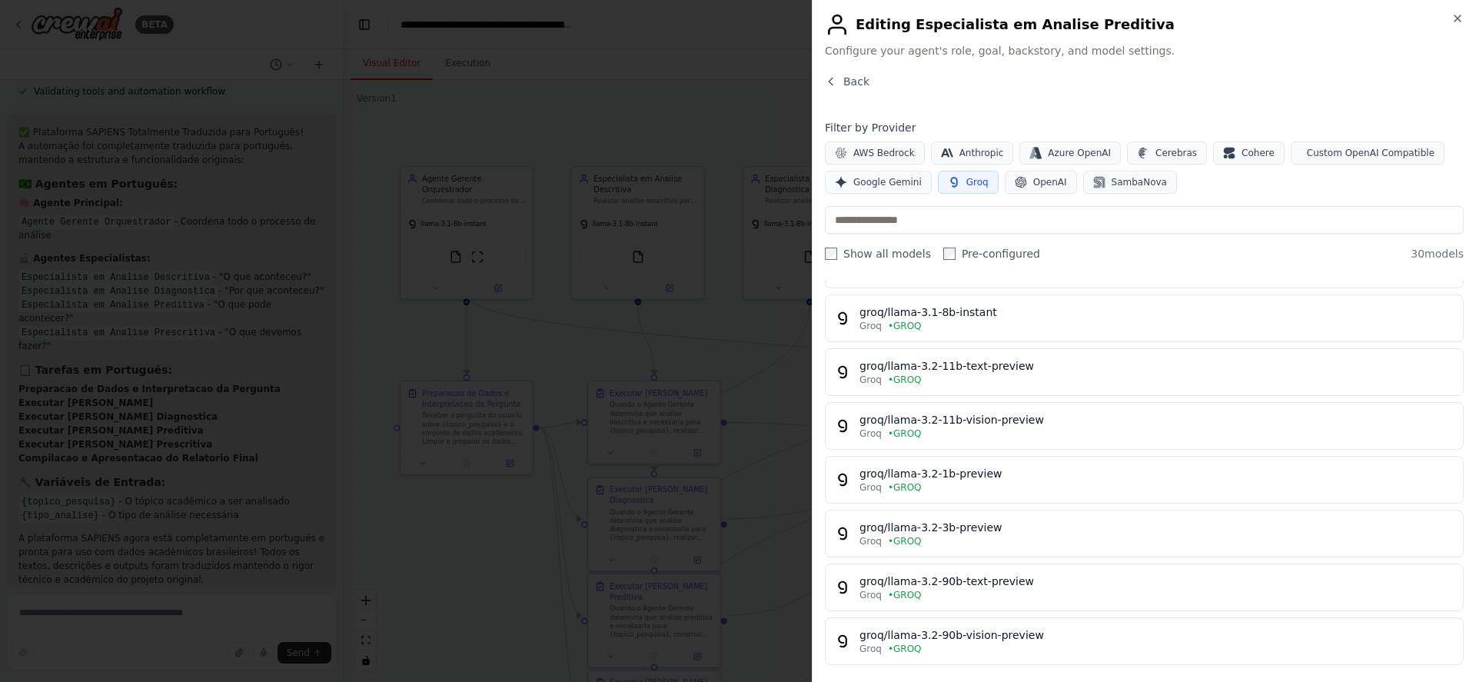
scroll to position [277, 0]
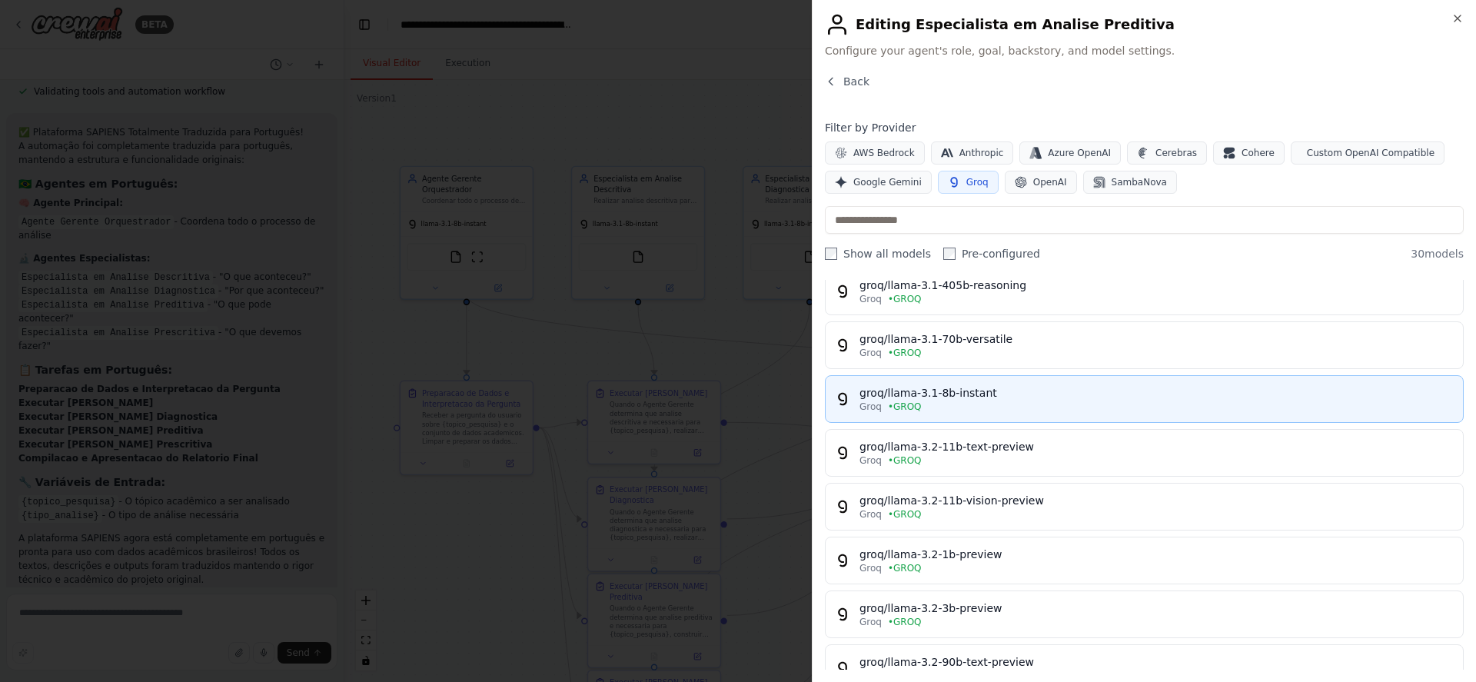
click at [1080, 387] on div "groq/llama-3.1-8b-instant" at bounding box center [1156, 392] width 594 height 15
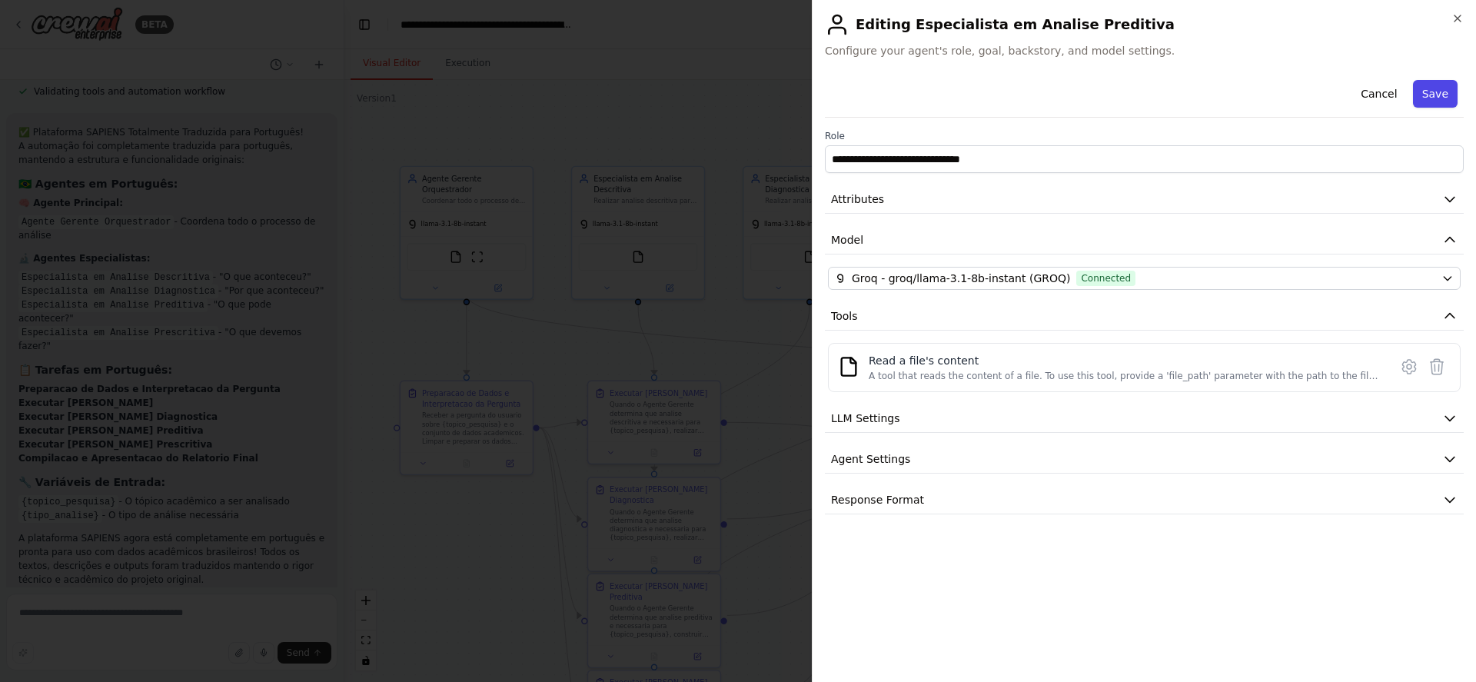
click at [1444, 95] on button "Save" at bounding box center [1435, 94] width 45 height 28
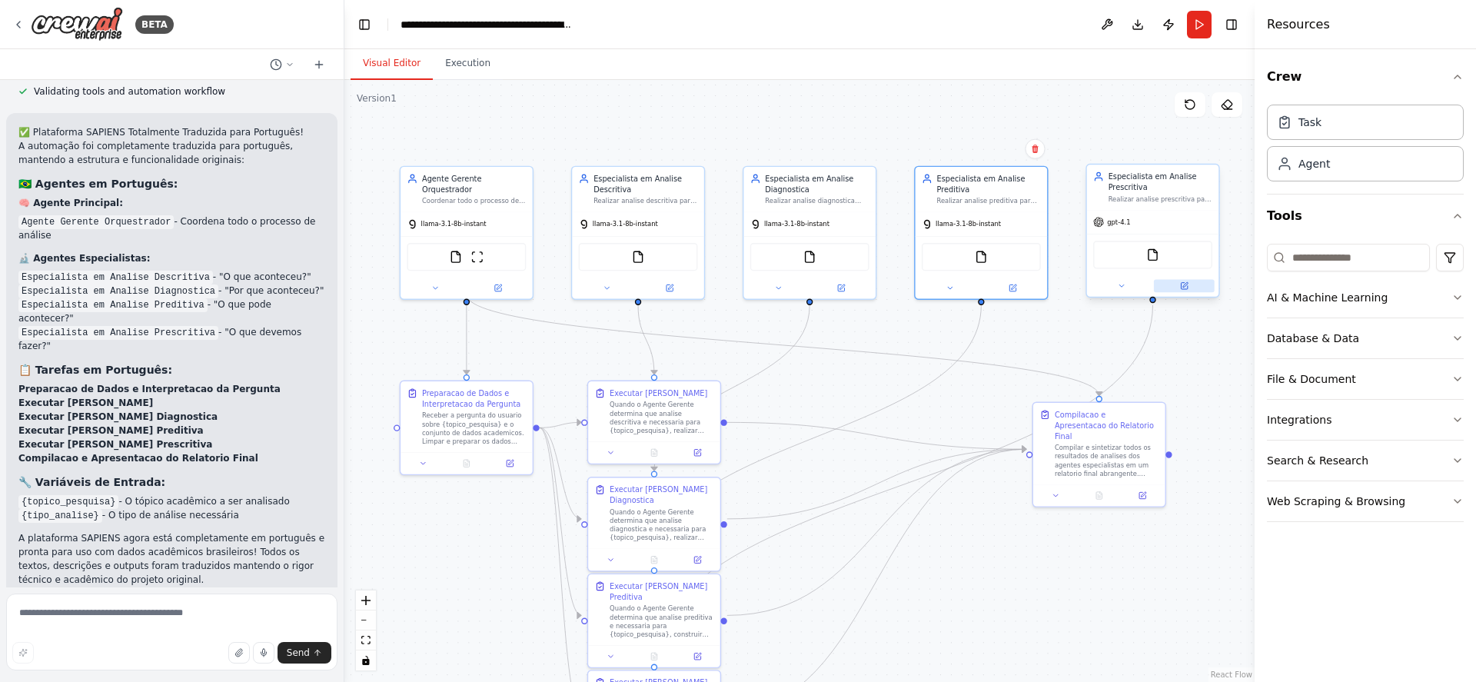
click at [1182, 283] on icon at bounding box center [1184, 286] width 6 height 6
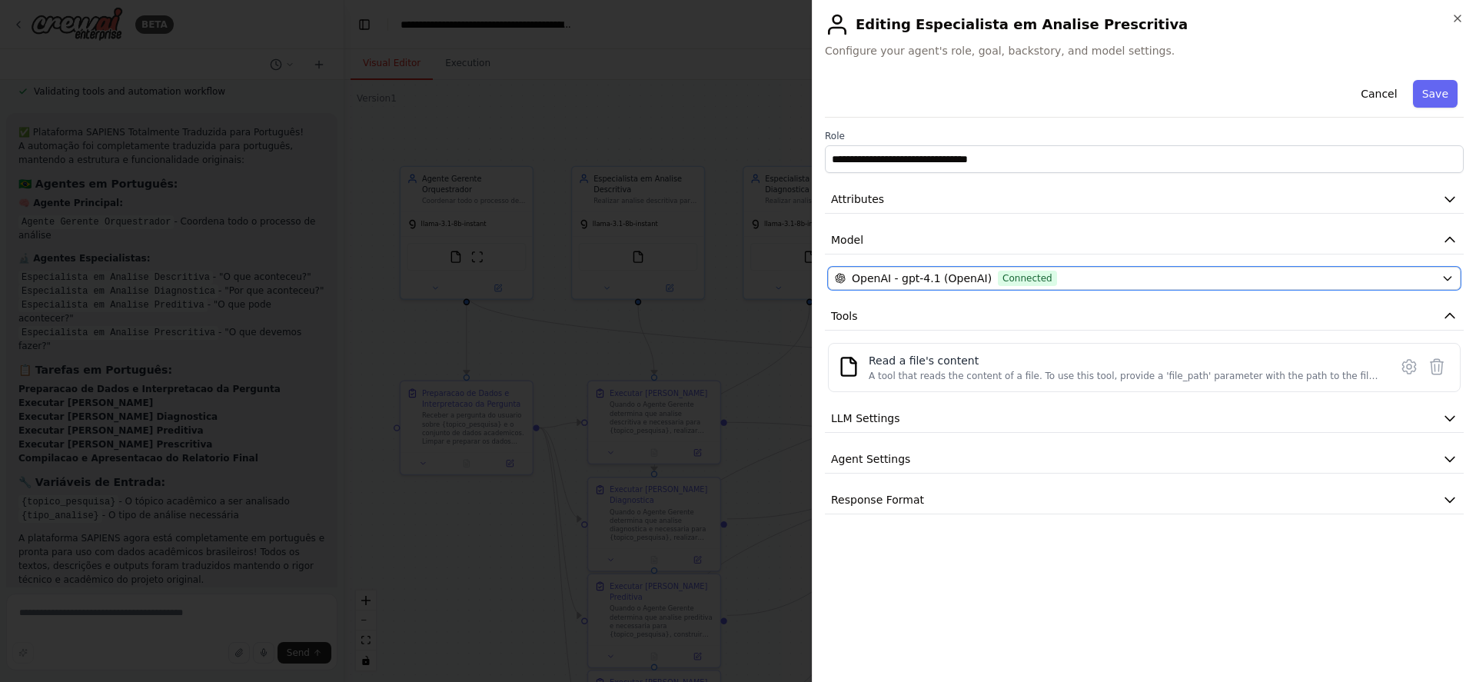
click at [1182, 283] on div "OpenAI - gpt-4.1 (OpenAI) Connected" at bounding box center [1135, 278] width 600 height 15
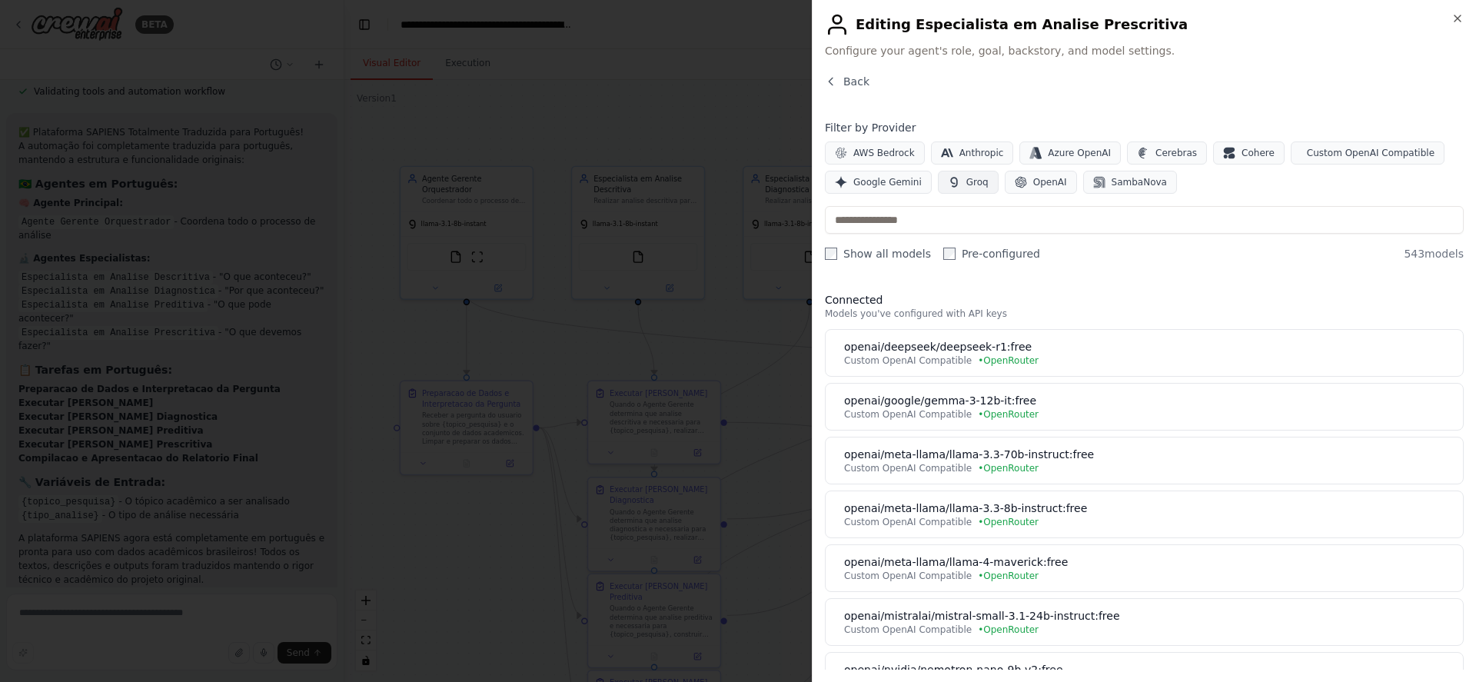
click at [966, 181] on span "Groq" at bounding box center [977, 182] width 22 height 12
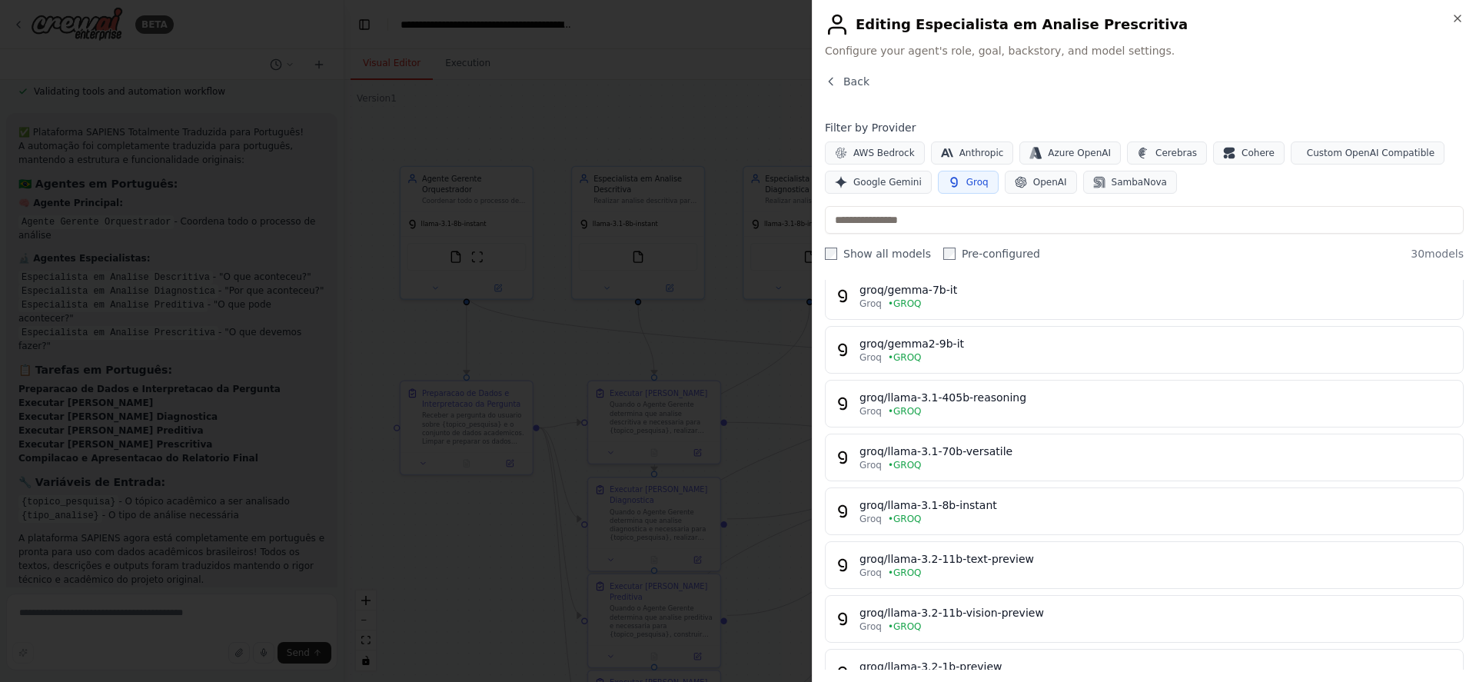
scroll to position [184, 0]
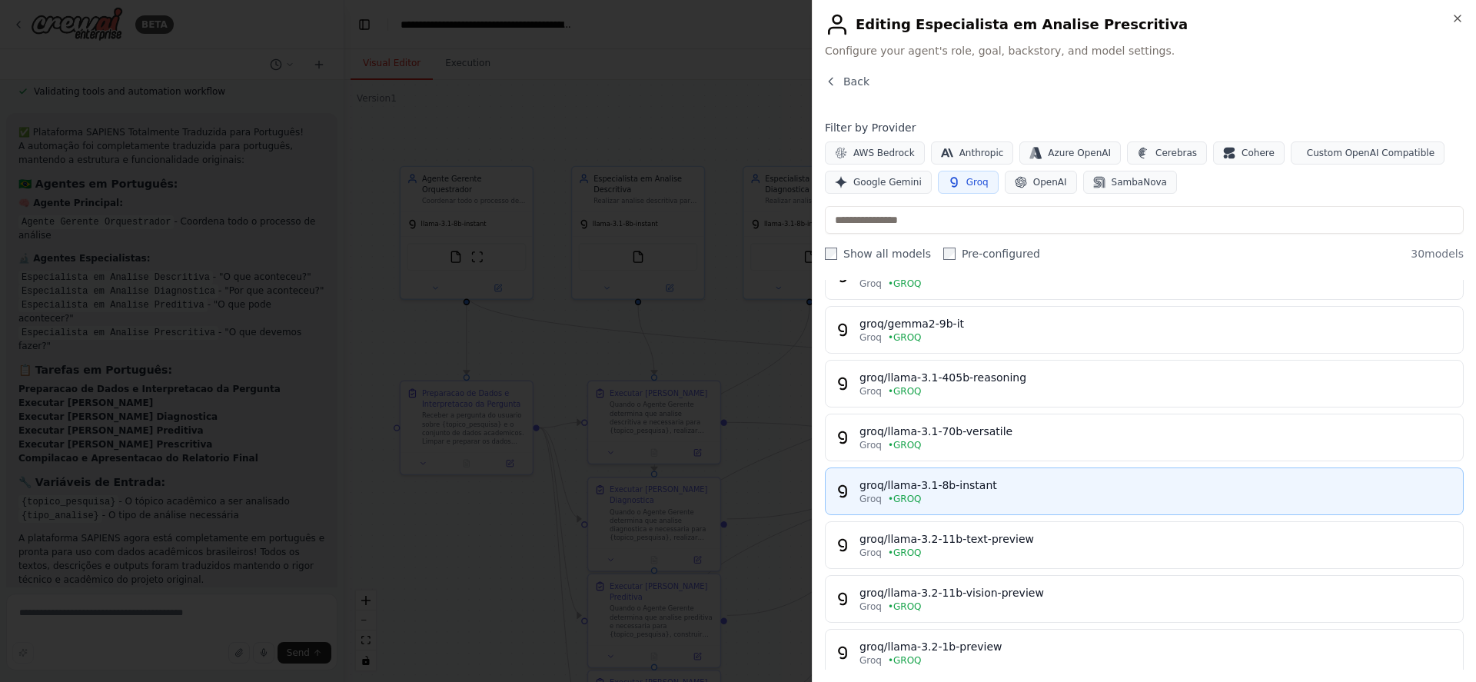
click at [1135, 484] on div "groq/llama-3.1-8b-instant" at bounding box center [1156, 484] width 594 height 15
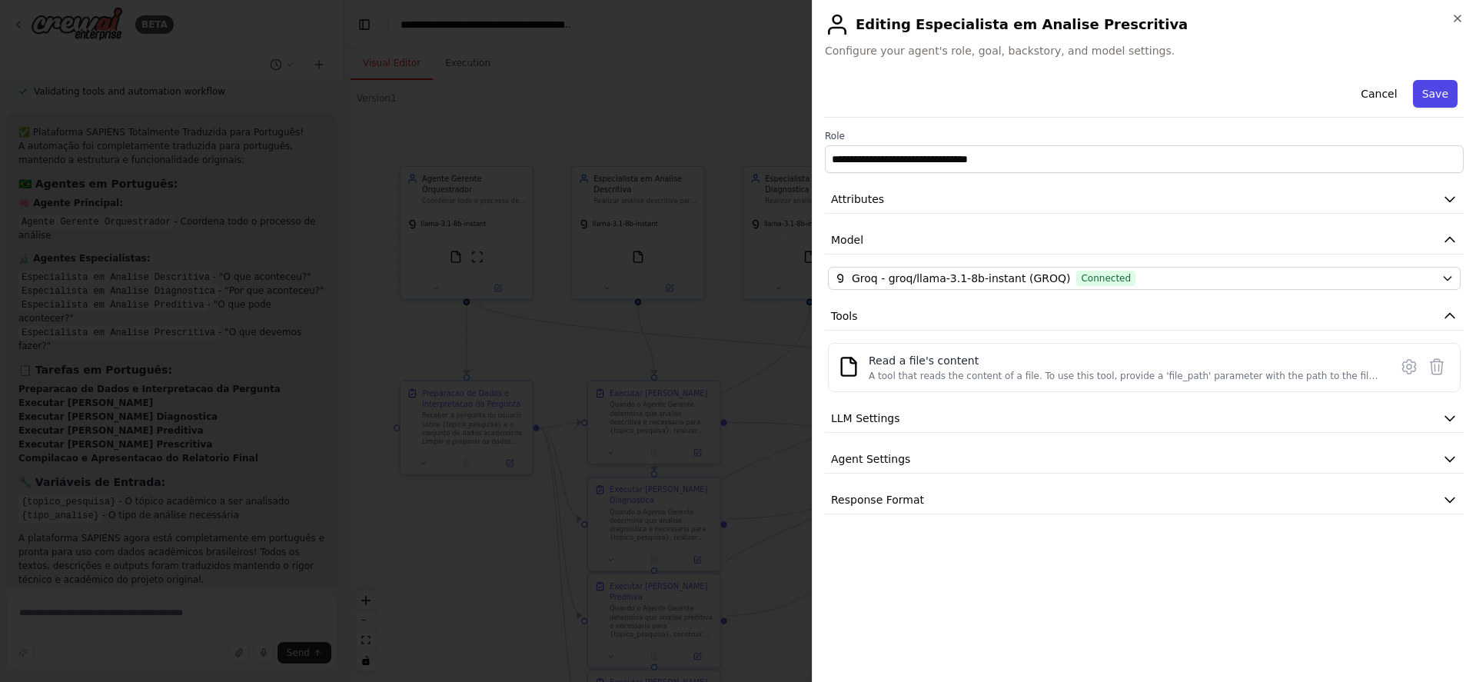
click at [1428, 100] on button "Save" at bounding box center [1435, 94] width 45 height 28
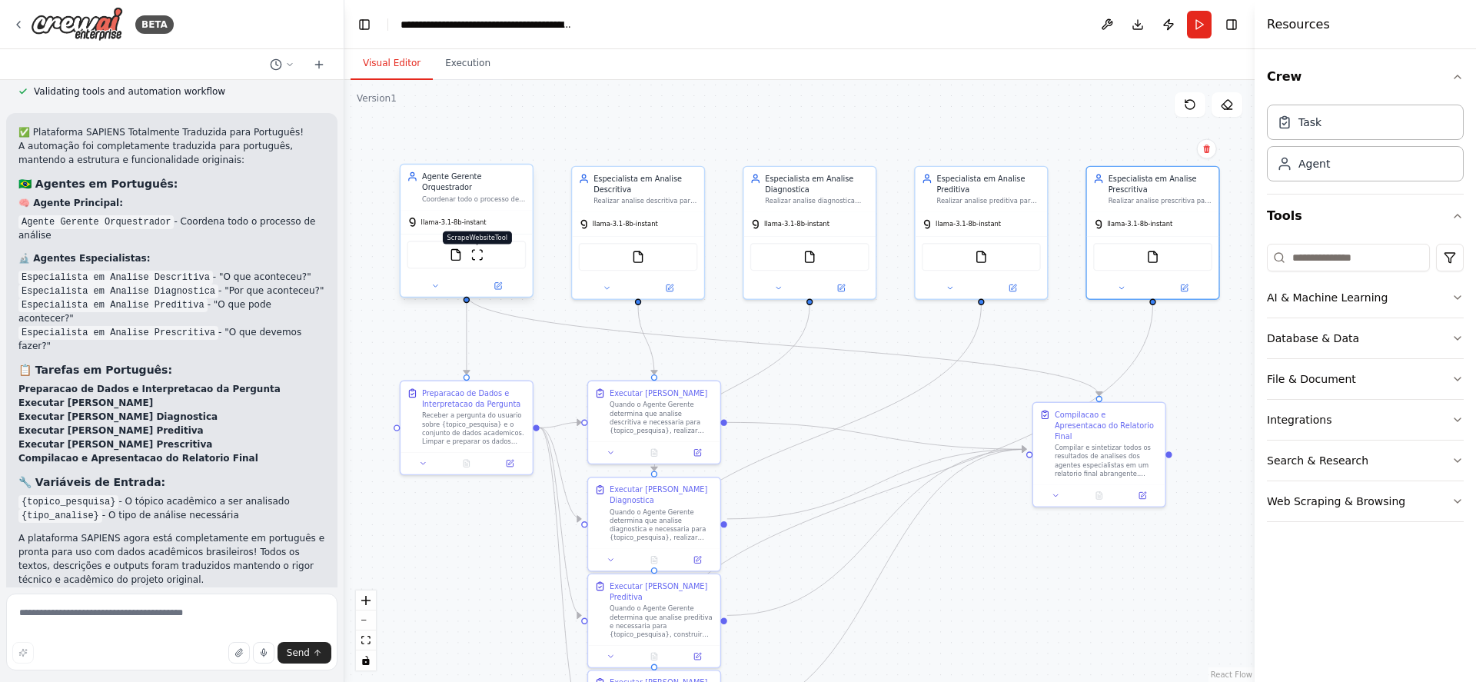
click at [477, 248] on img at bounding box center [476, 254] width 13 height 13
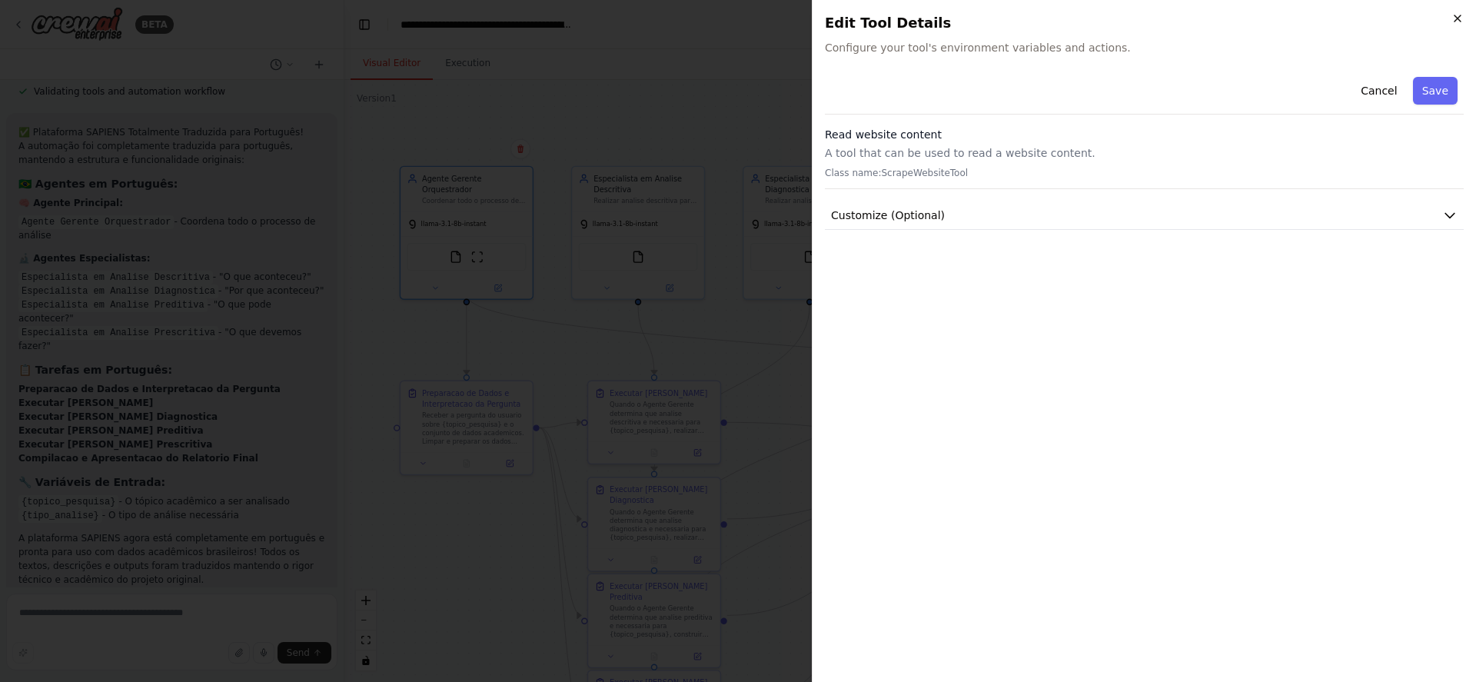
click at [1460, 18] on icon "button" at bounding box center [1457, 18] width 12 height 12
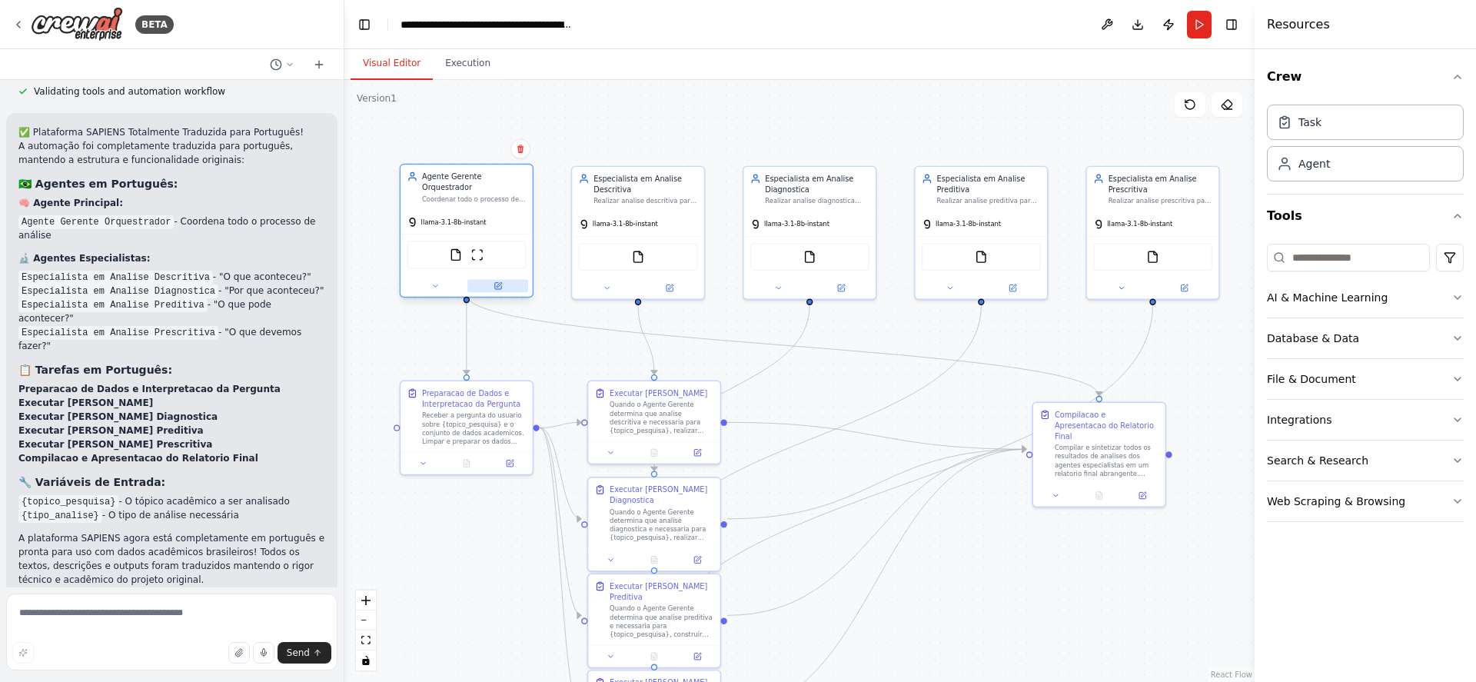
click at [497, 283] on icon at bounding box center [497, 286] width 6 height 6
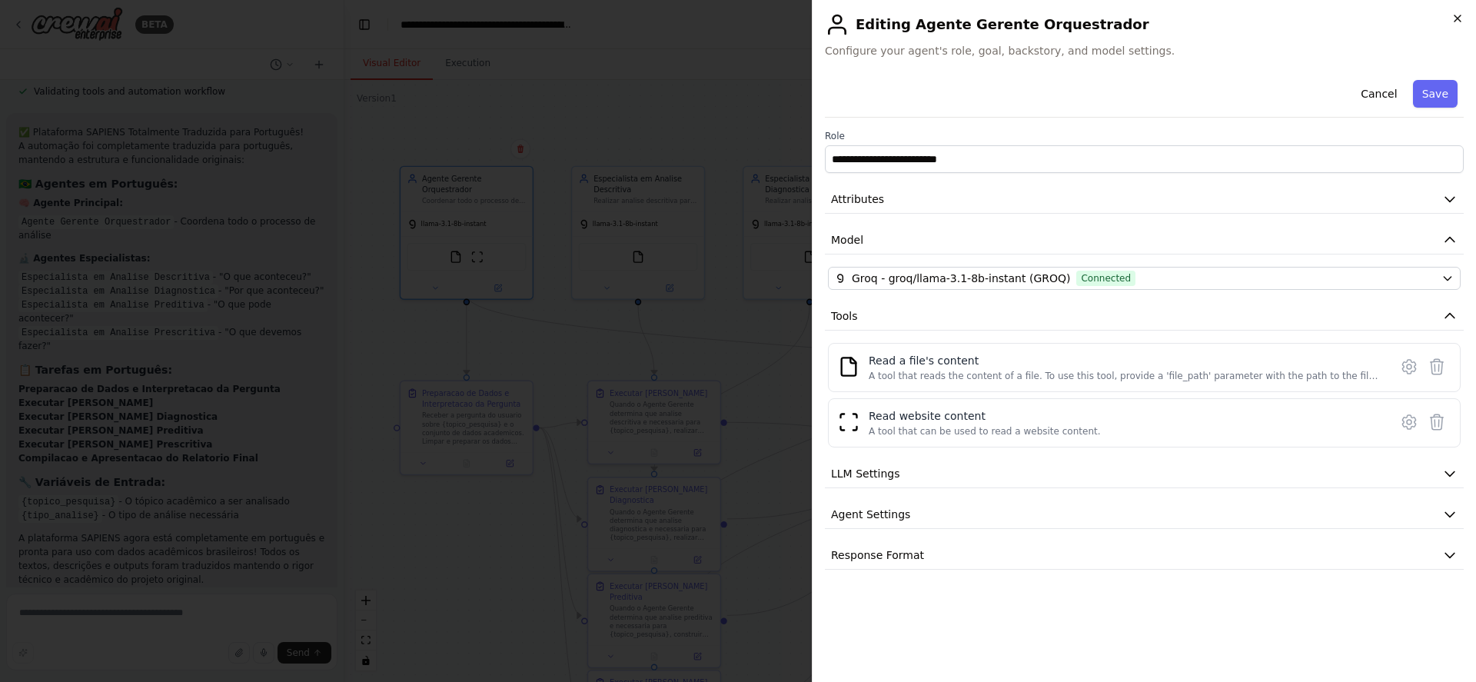
click at [1457, 24] on icon "button" at bounding box center [1457, 18] width 12 height 12
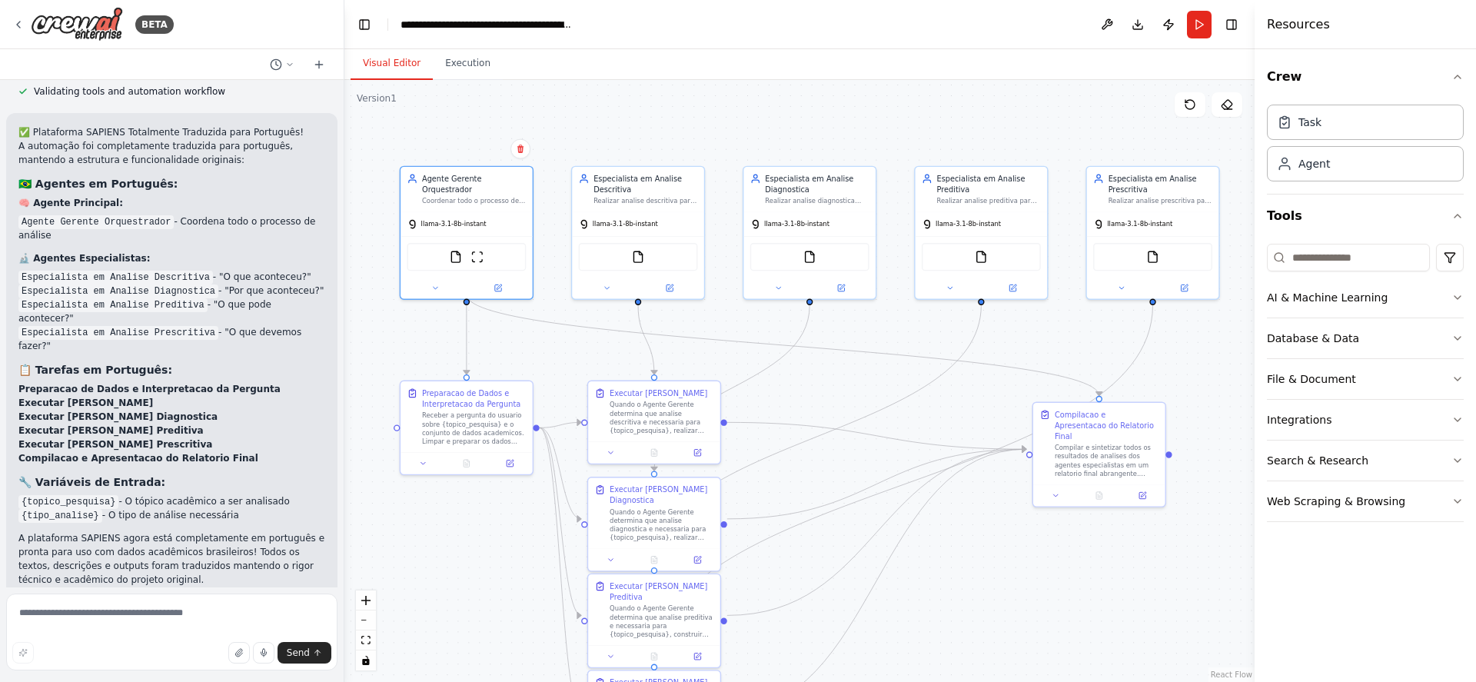
click at [65, 681] on span "Suggestion" at bounding box center [61, 693] width 51 height 12
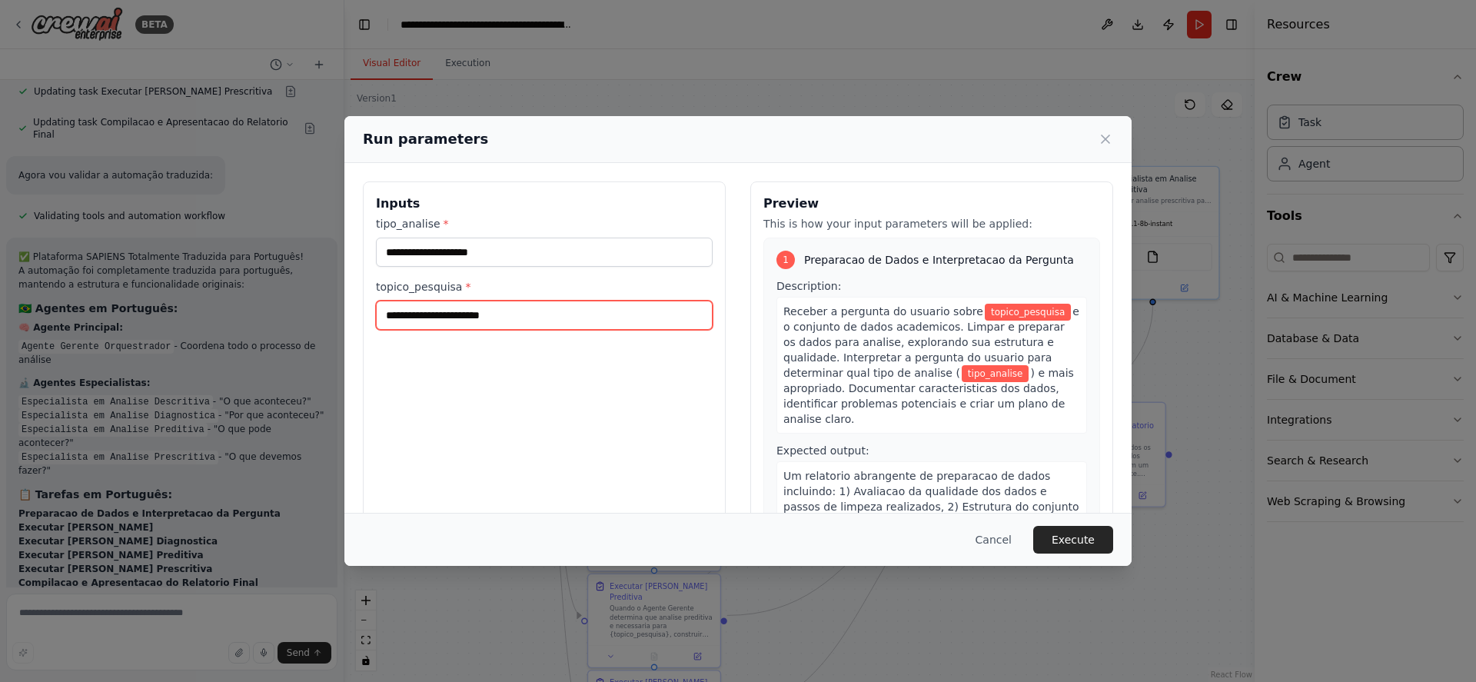
click at [512, 314] on input "topico_pesquisa *" at bounding box center [544, 315] width 337 height 29
paste input "**********"
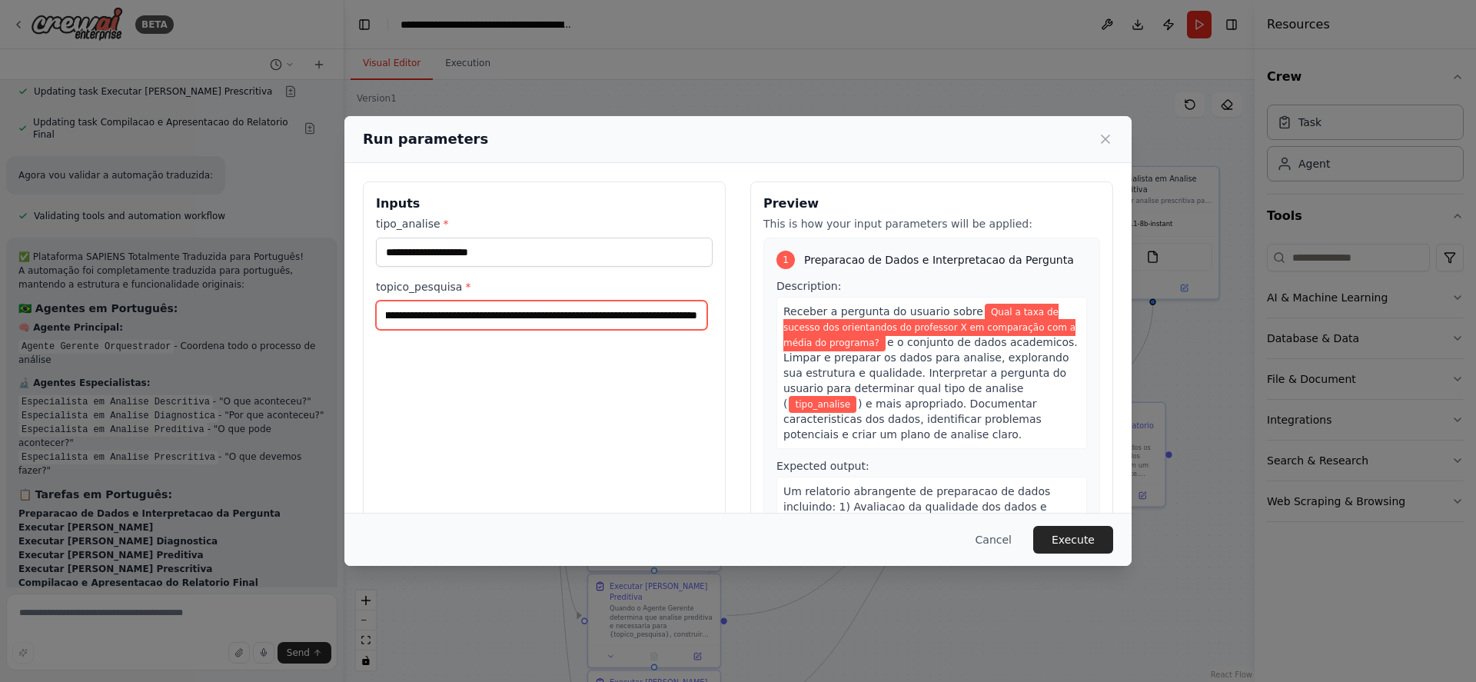
scroll to position [0, 0]
click at [458, 317] on input "**********" at bounding box center [541, 315] width 331 height 29
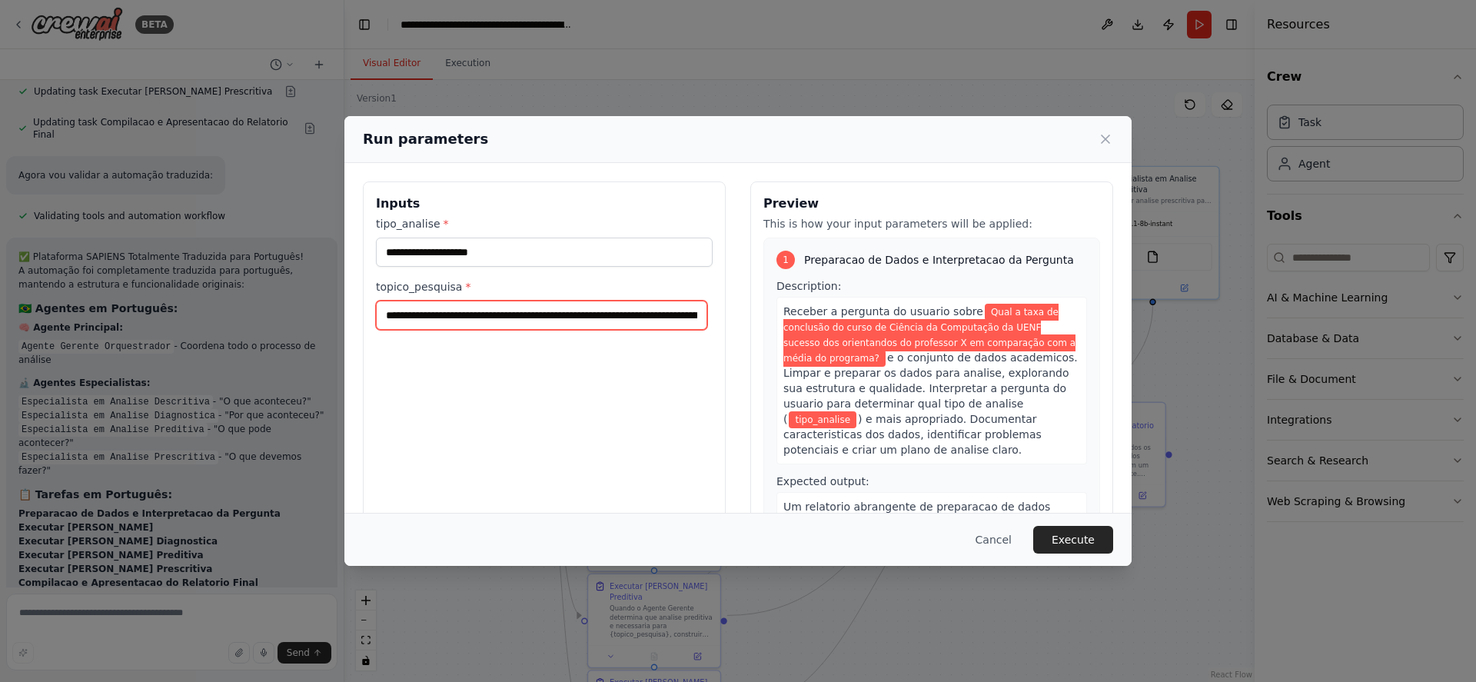
click at [635, 319] on input "**********" at bounding box center [541, 315] width 331 height 29
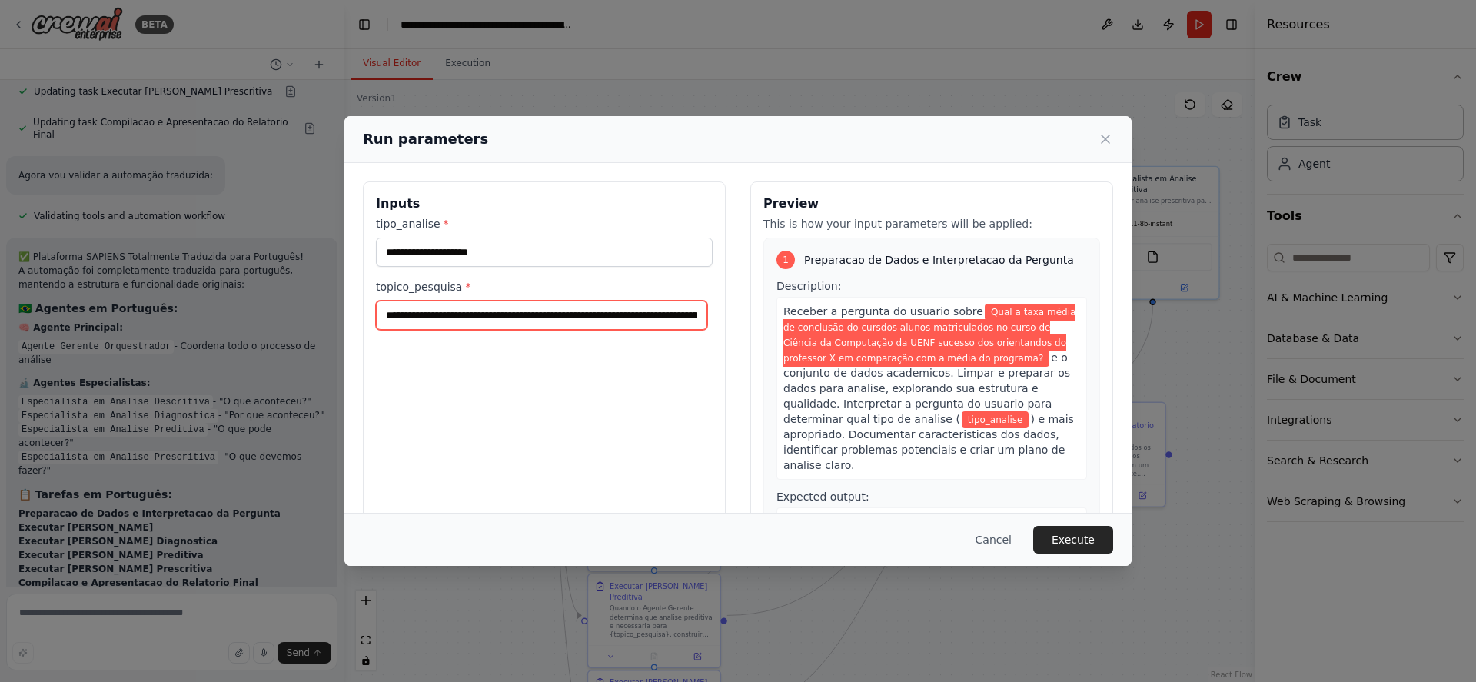
type input "**********"
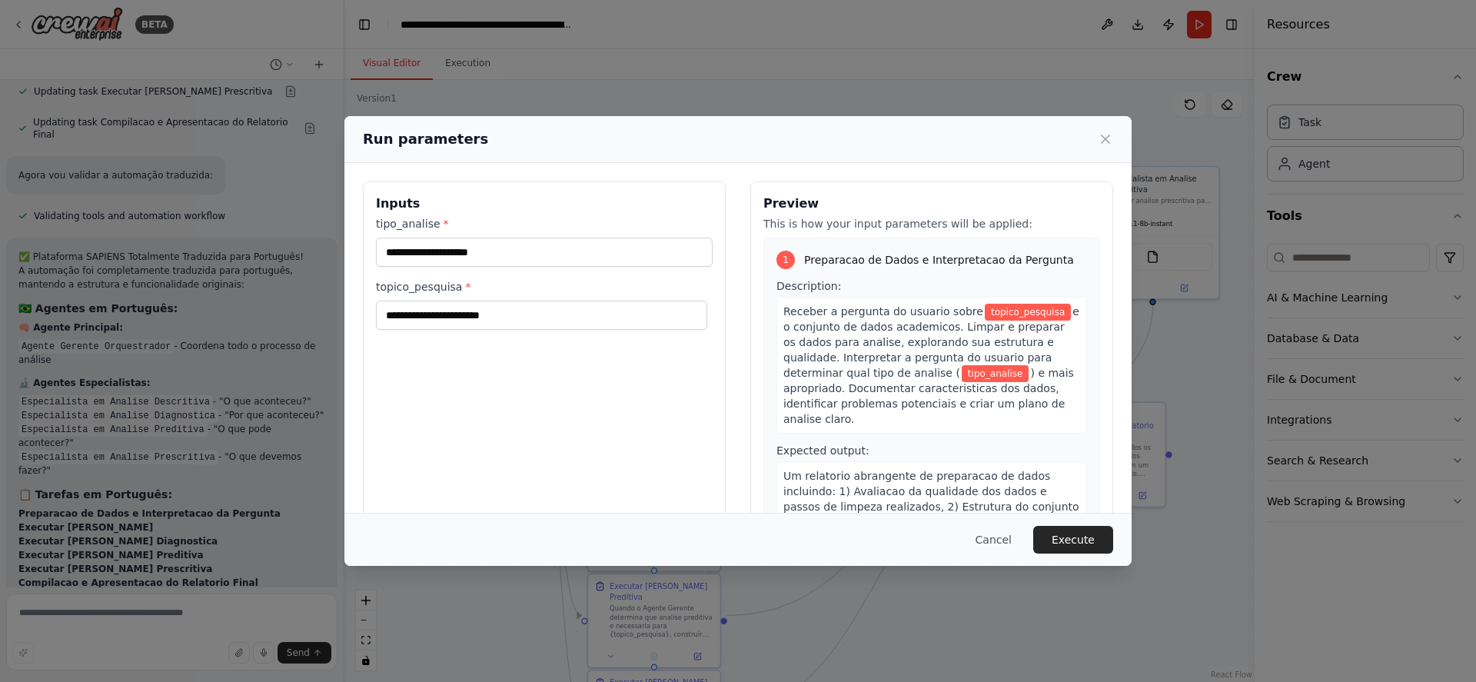
click at [1045, 141] on div "Run parameters" at bounding box center [738, 139] width 750 height 22
click at [548, 312] on input "topico_pesquisa *" at bounding box center [541, 315] width 331 height 29
paste input "**********"
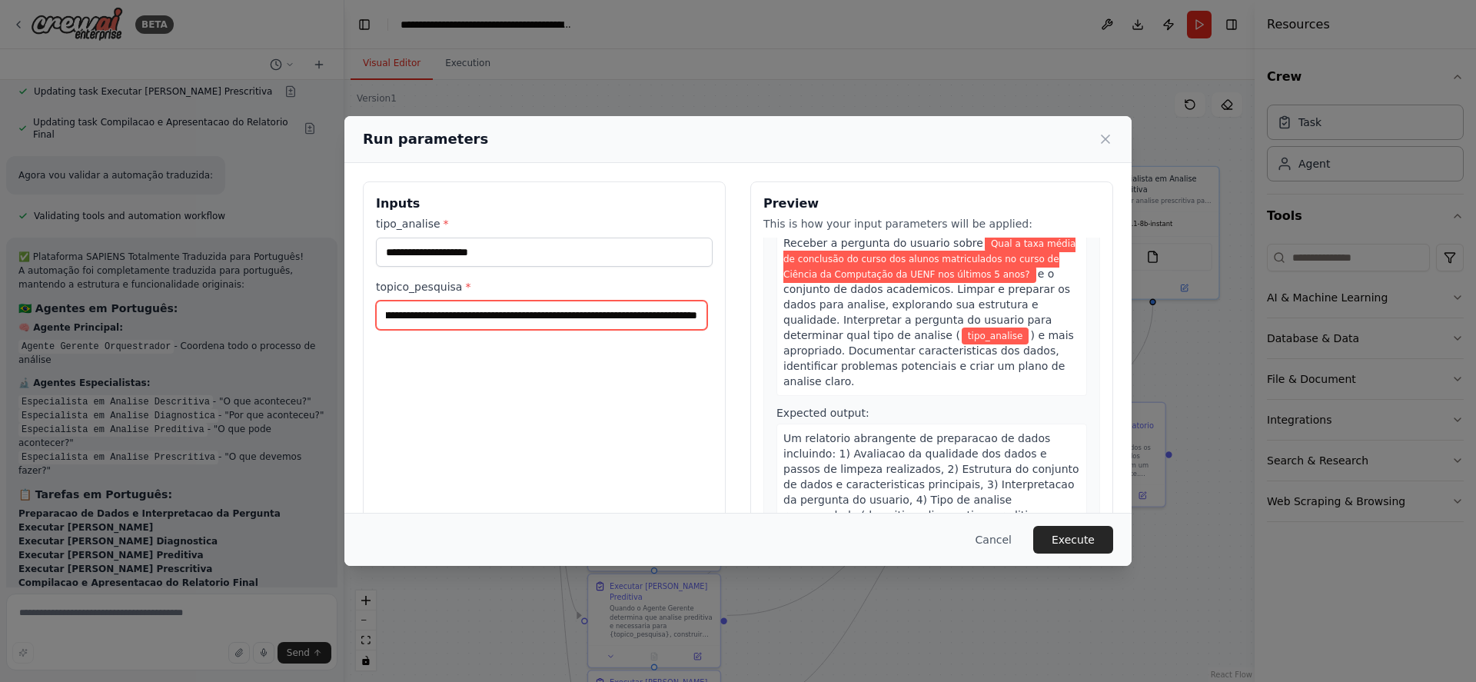
scroll to position [92, 0]
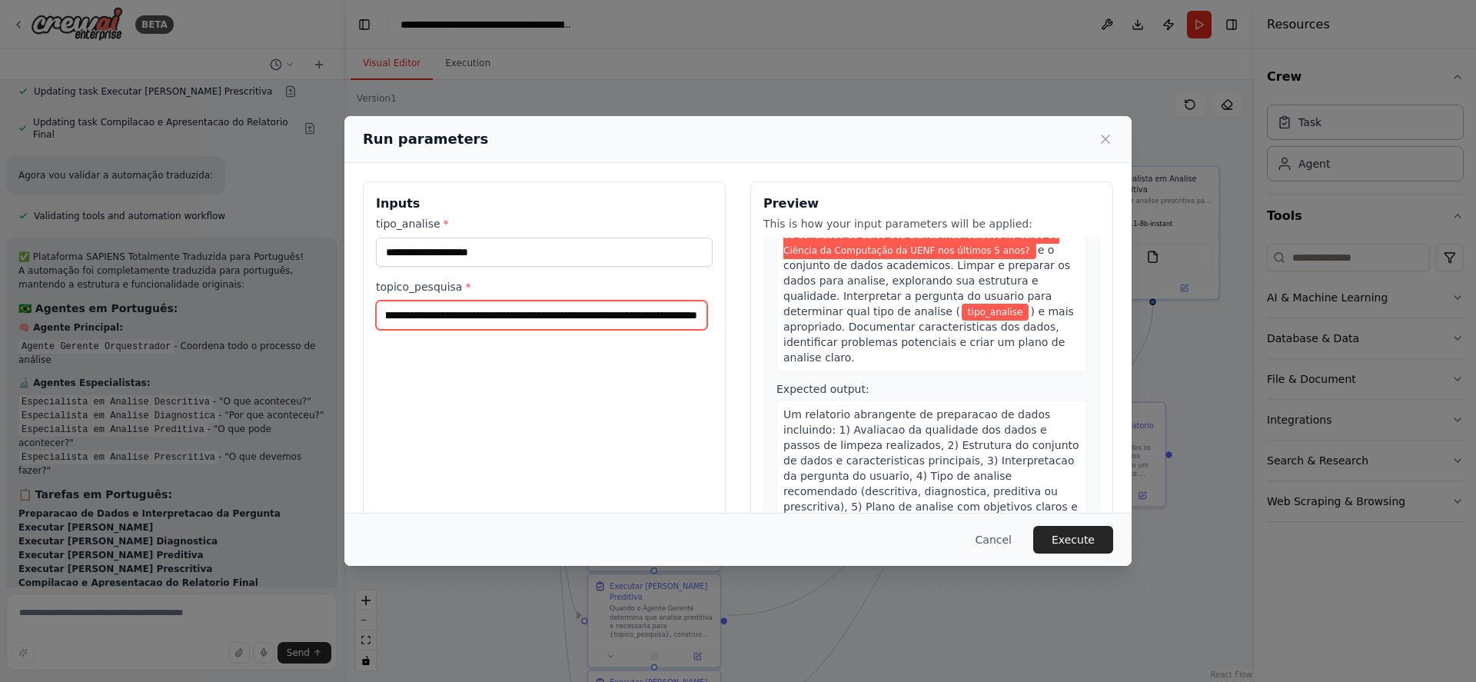
type input "**********"
click at [1107, 140] on icon at bounding box center [1105, 139] width 8 height 8
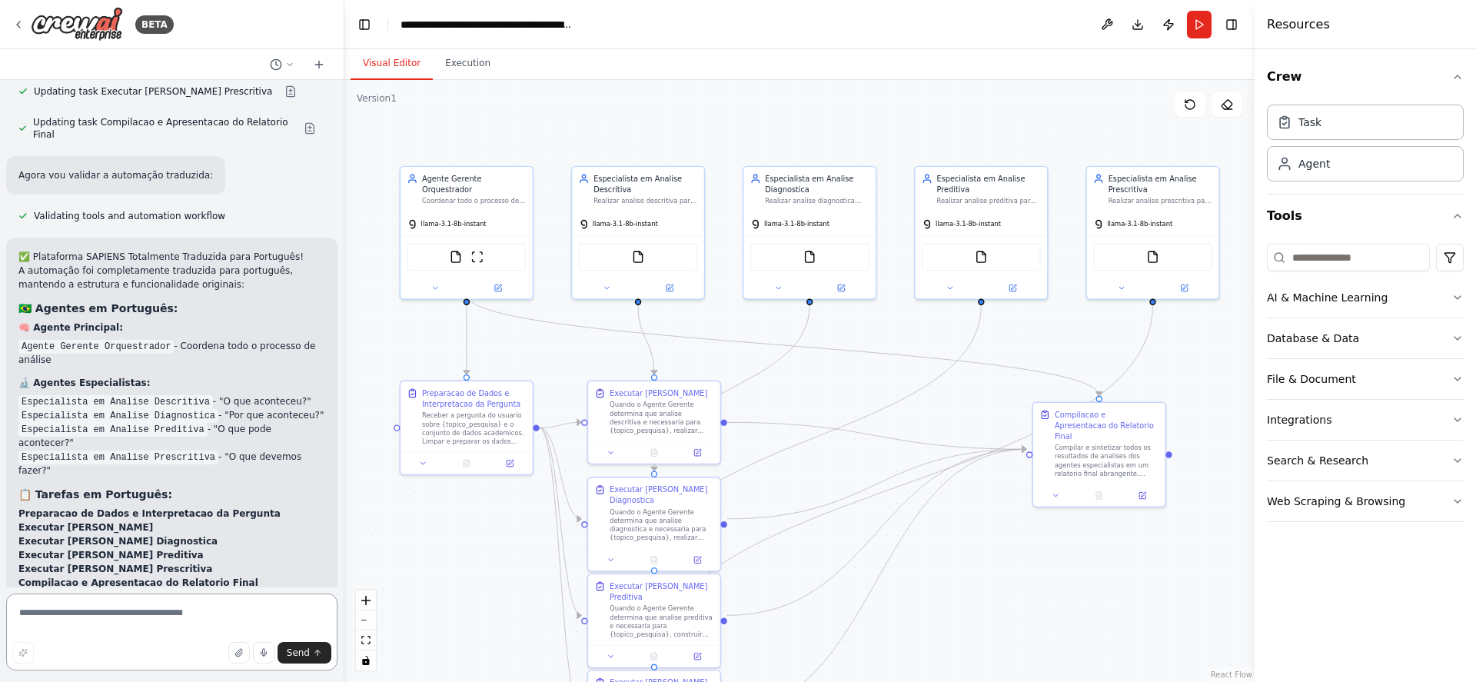
click at [225, 614] on textarea at bounding box center [171, 631] width 331 height 77
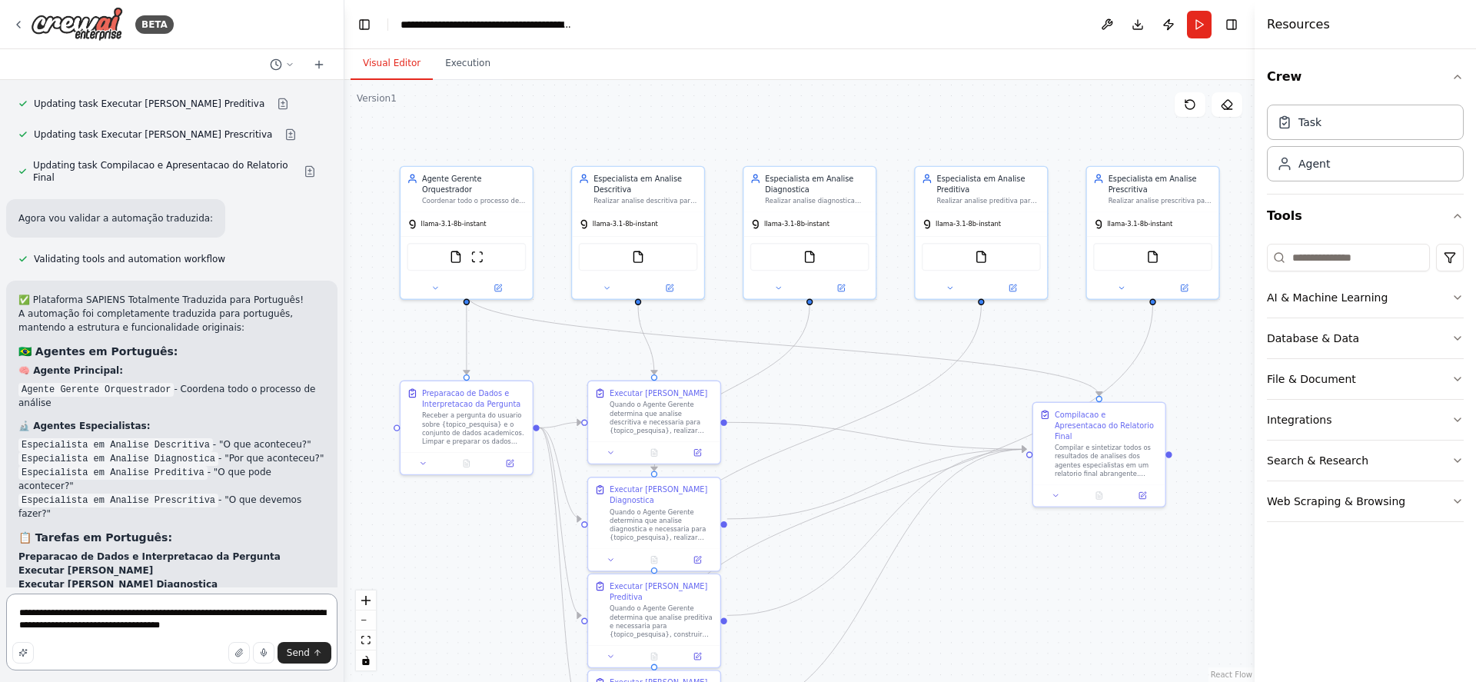
scroll to position [5833, 0]
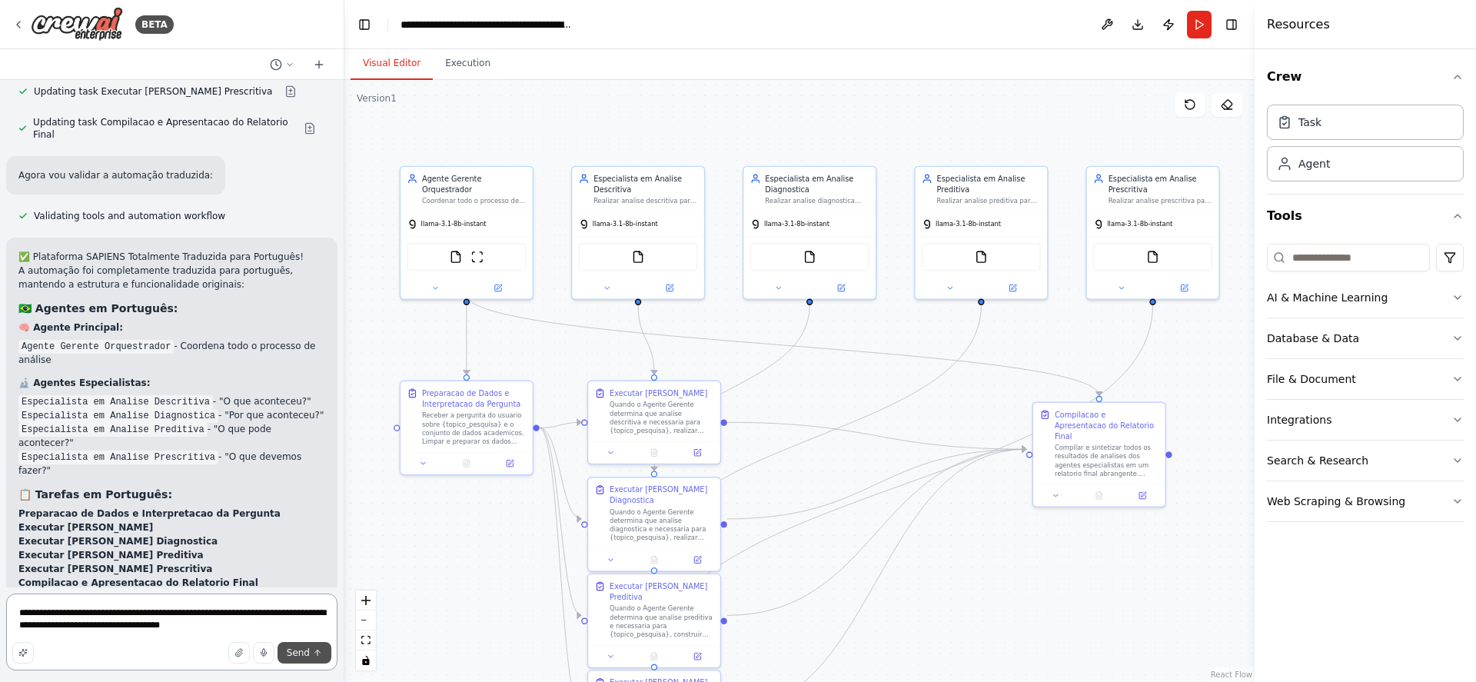
type textarea "**********"
click at [297, 649] on span "Send" at bounding box center [298, 652] width 23 height 12
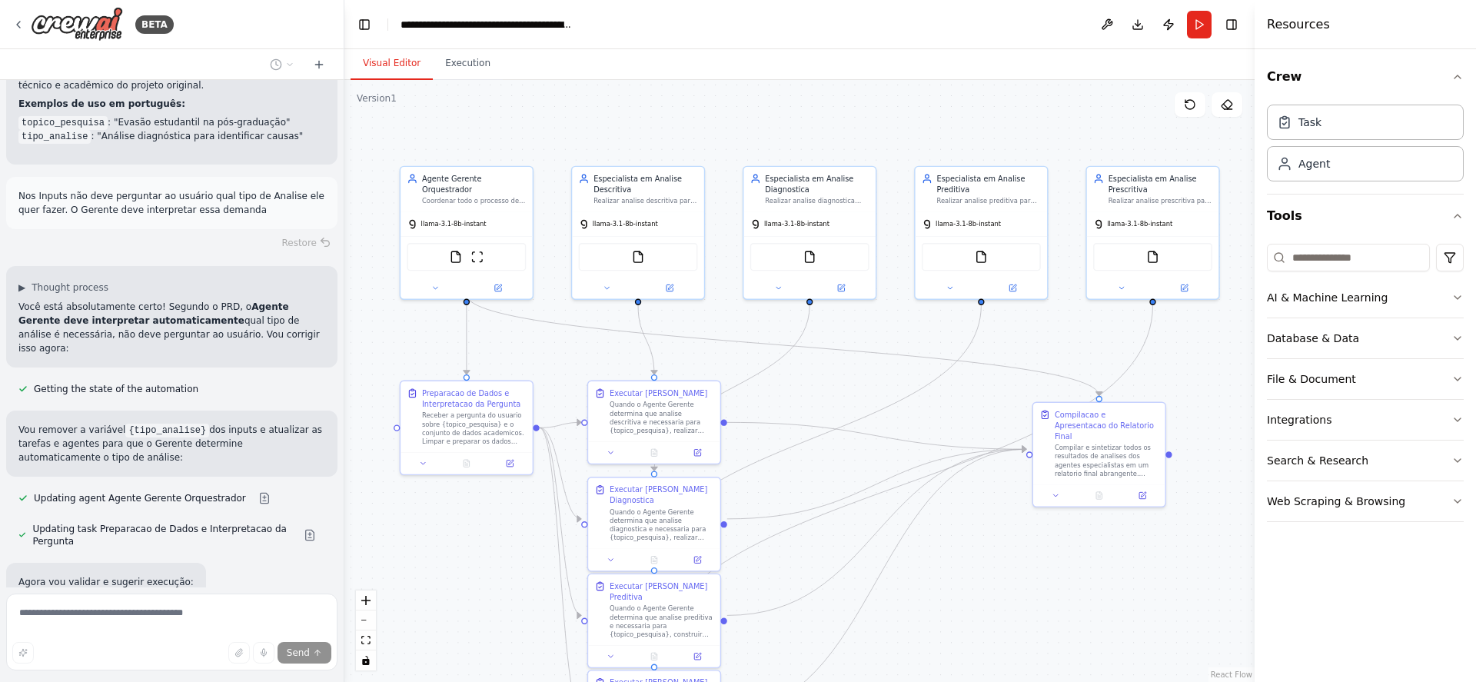
scroll to position [6460, 0]
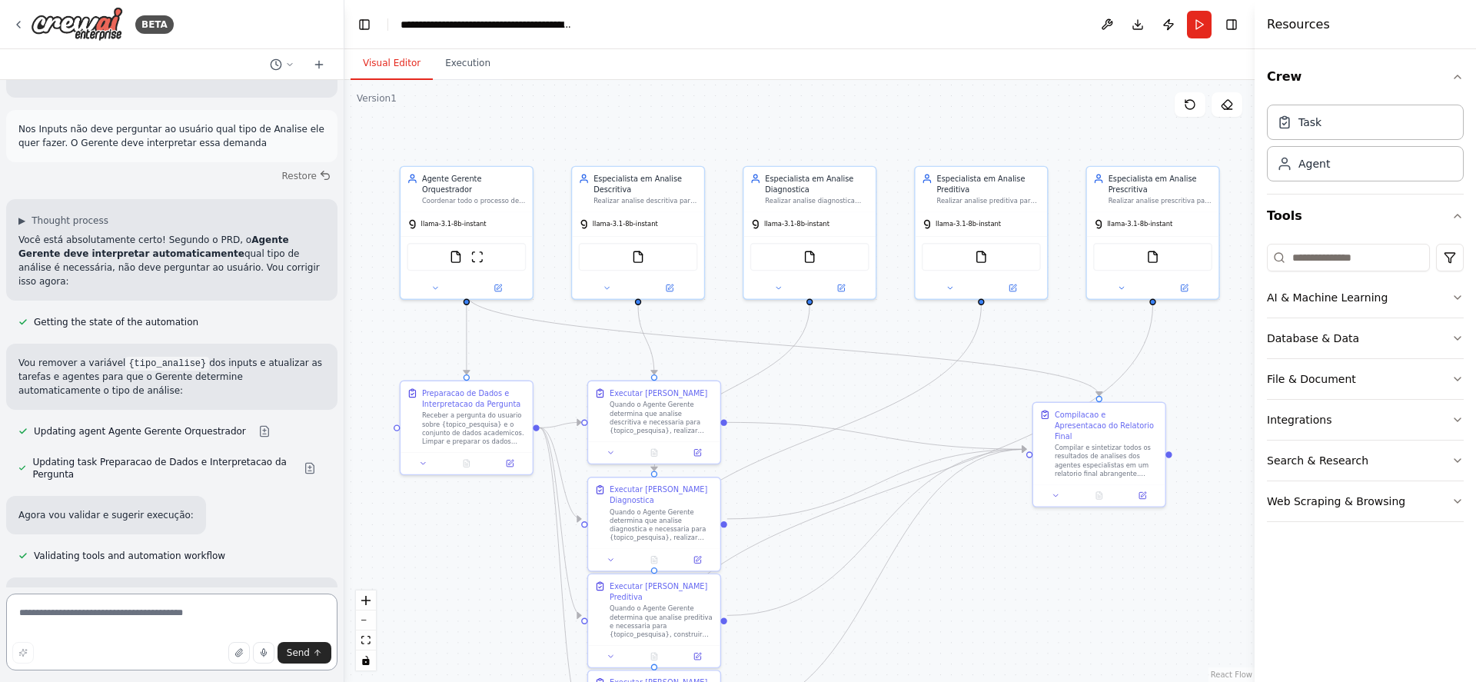
click at [148, 615] on textarea at bounding box center [171, 631] width 331 height 77
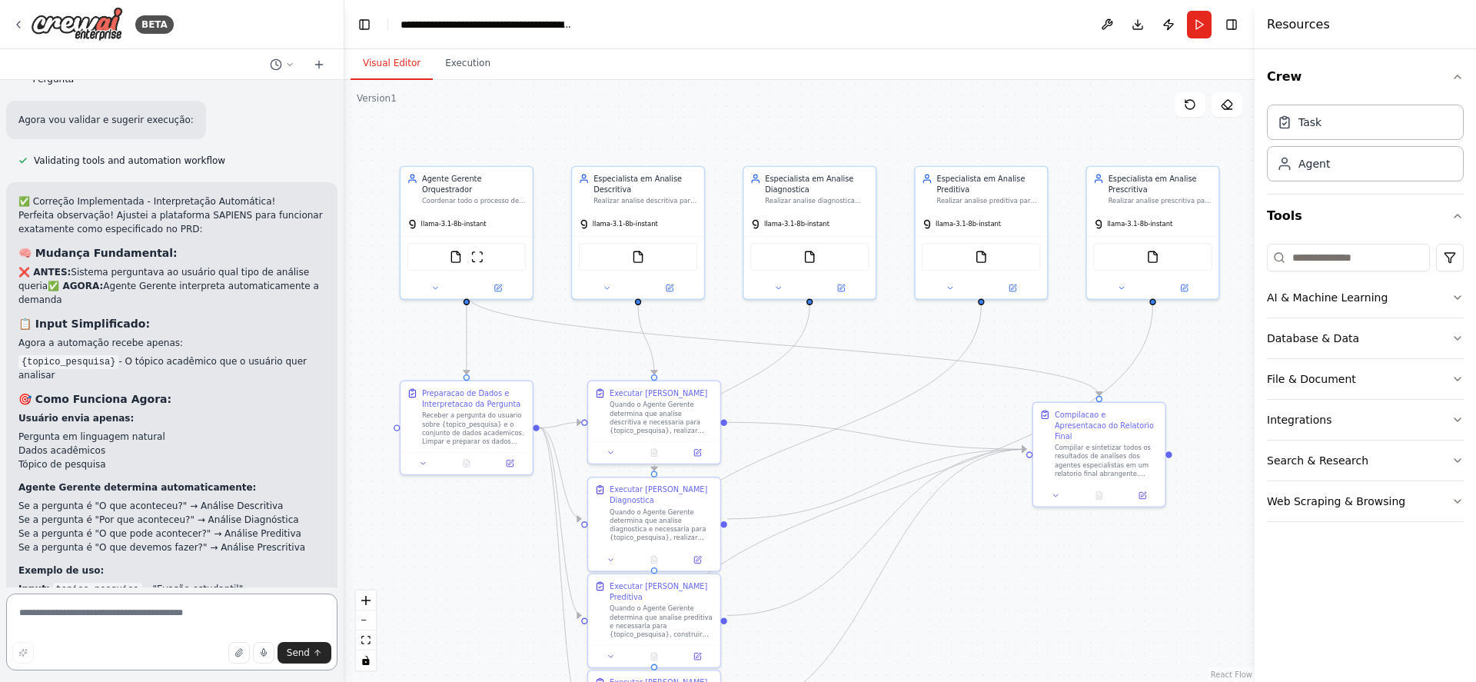
scroll to position [6927, 0]
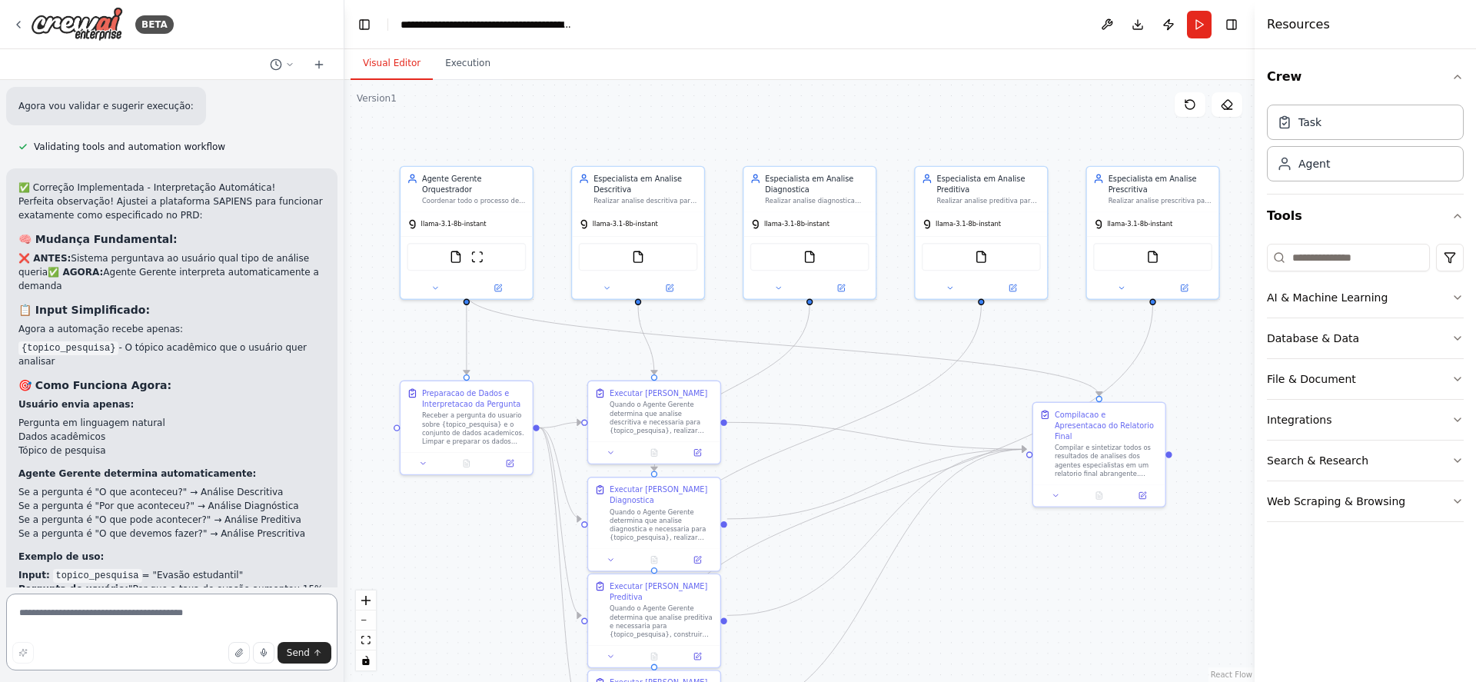
click at [148, 615] on textarea at bounding box center [171, 631] width 331 height 77
type textarea "**********"
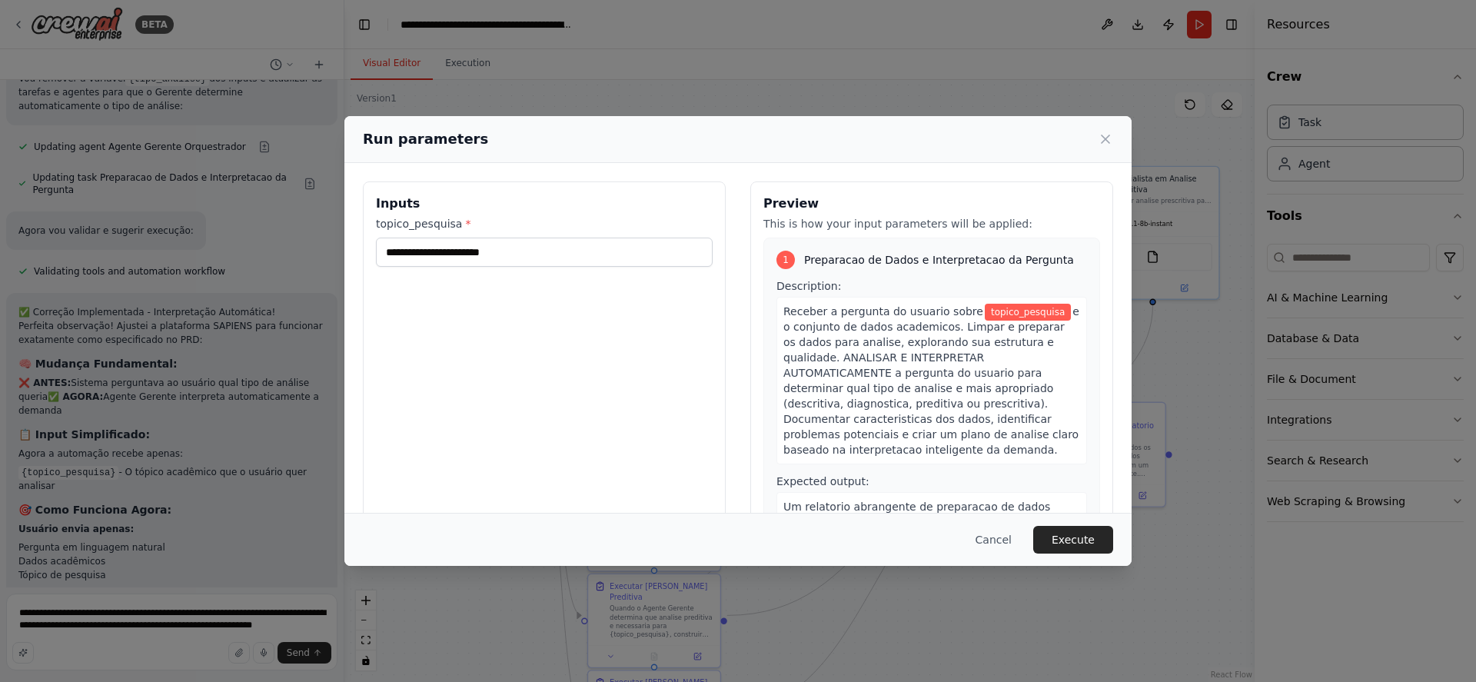
click at [684, 479] on div "Inputs topico_pesquisa *" at bounding box center [544, 363] width 363 height 364
click at [510, 247] on input "topico_pesquisa *" at bounding box center [544, 251] width 337 height 29
paste input "**********"
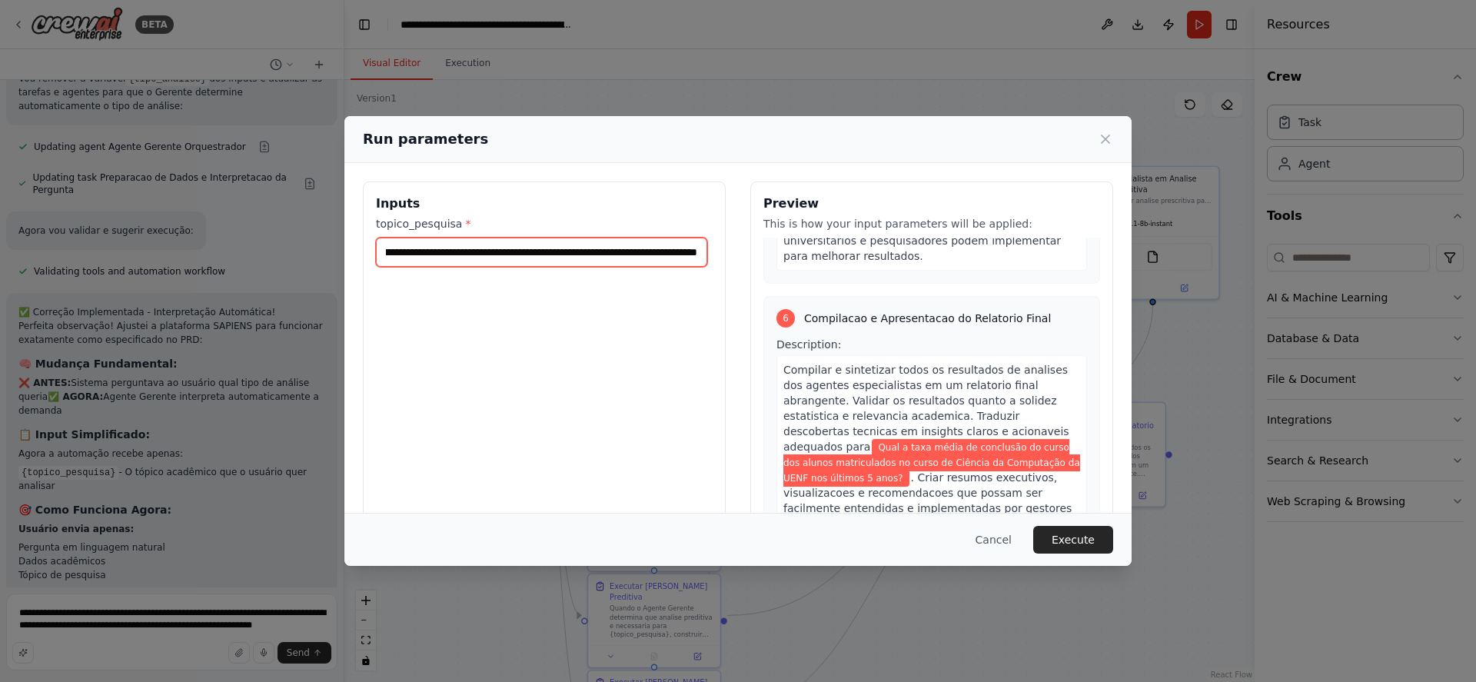
scroll to position [2207, 0]
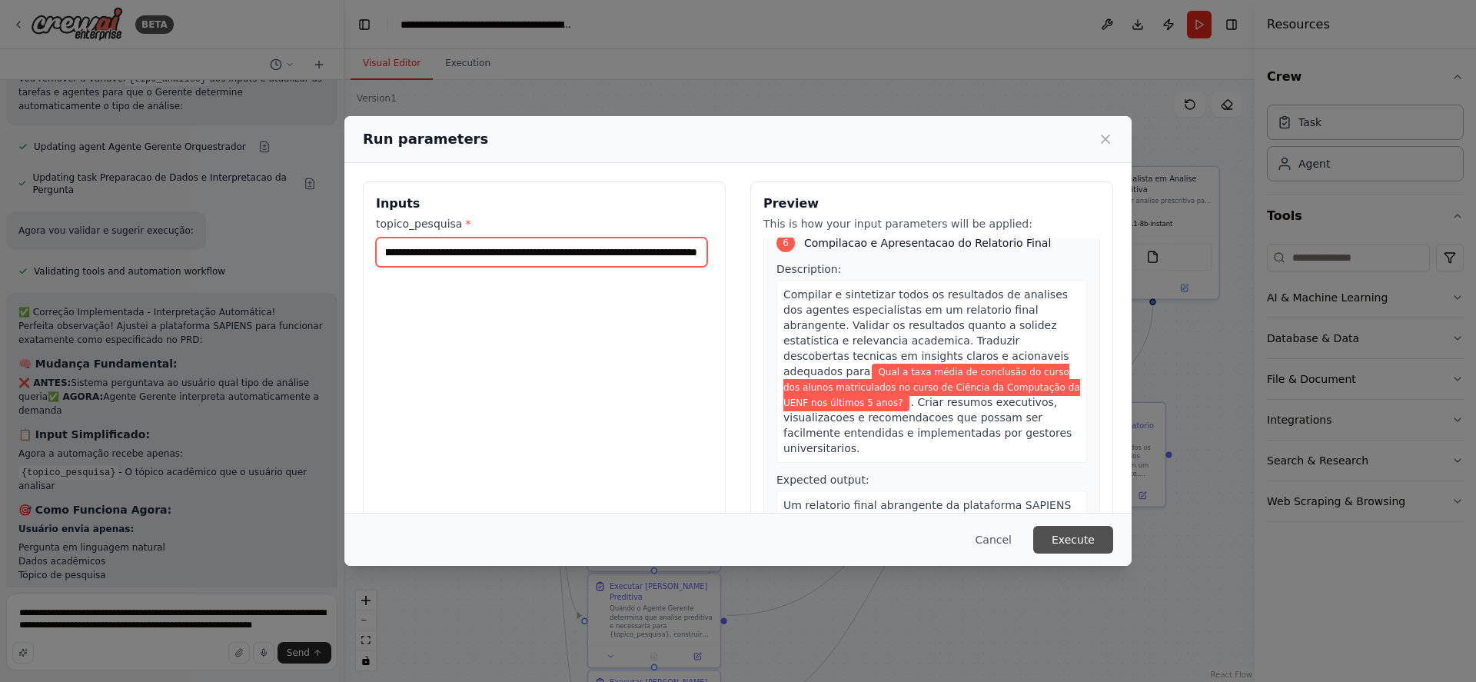
type input "**********"
click at [1082, 546] on button "Execute" at bounding box center [1073, 540] width 80 height 28
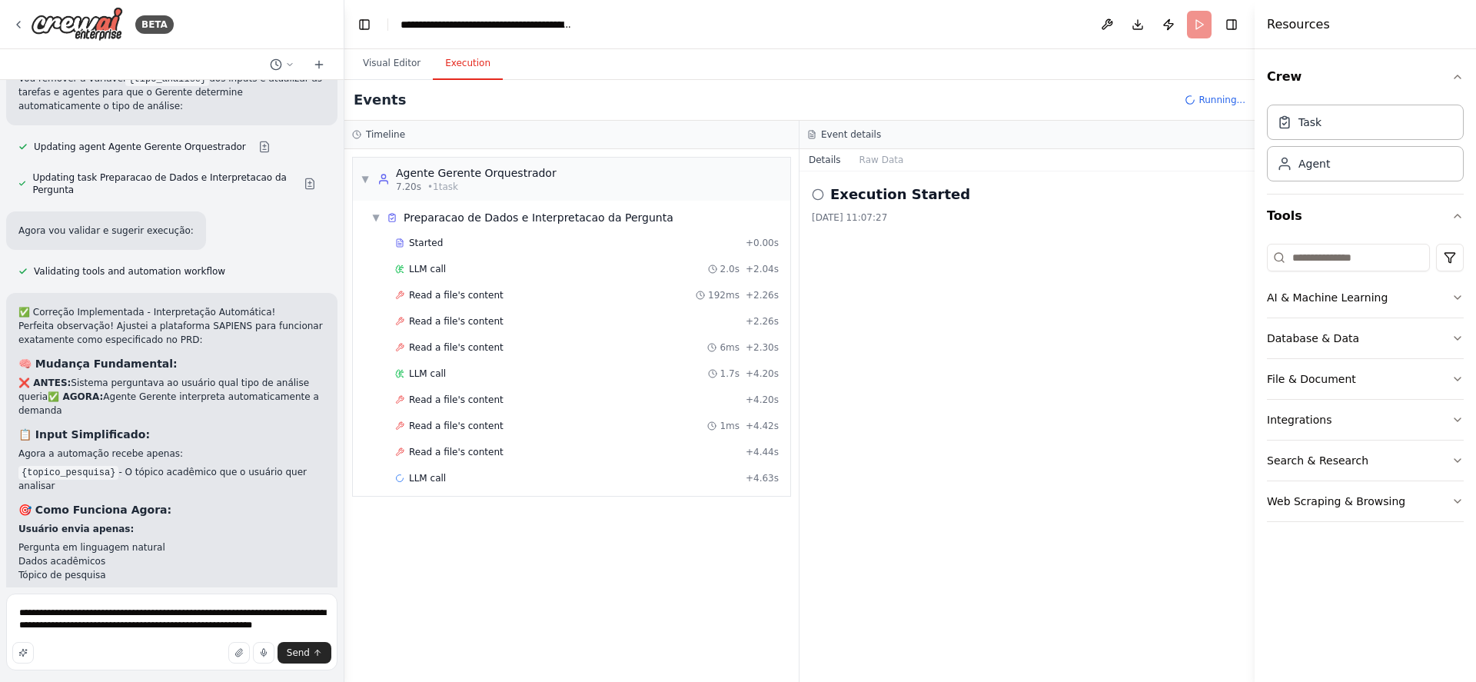
scroll to position [6927, 0]
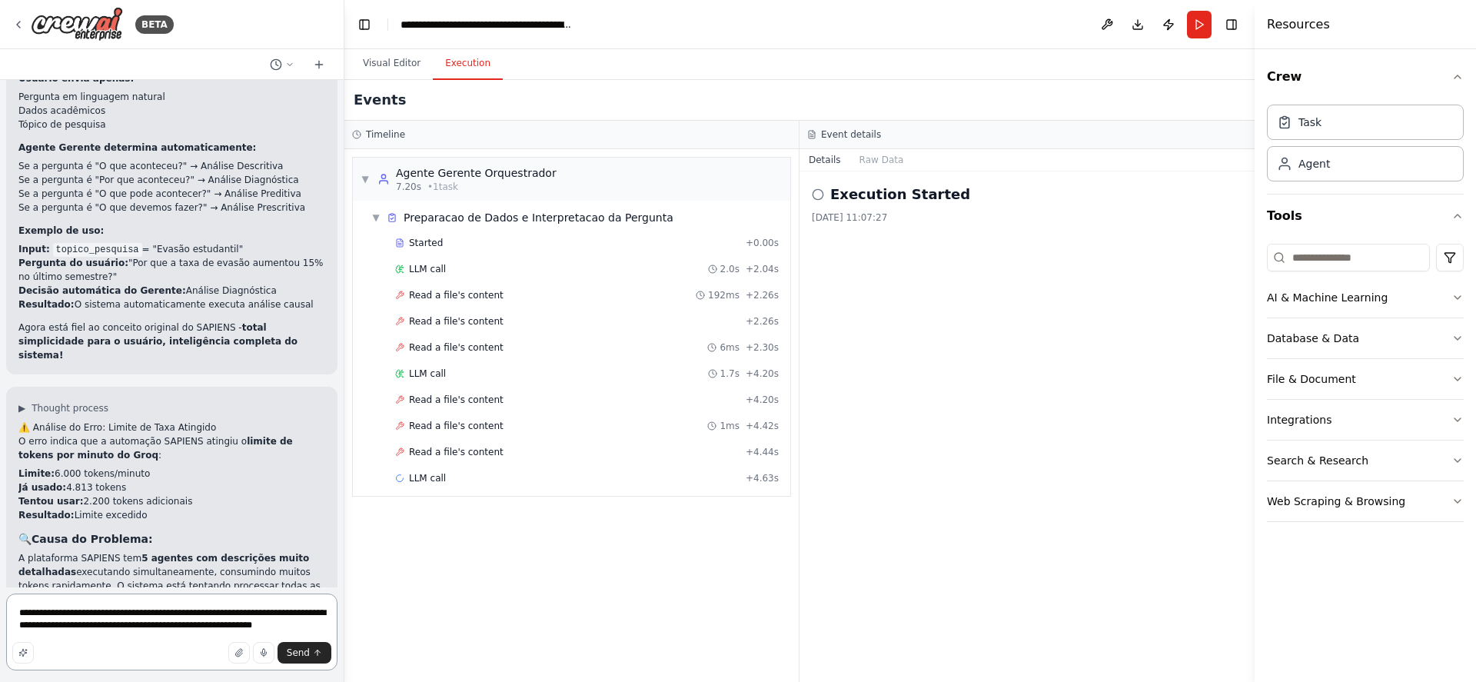
scroll to position [7345, 0]
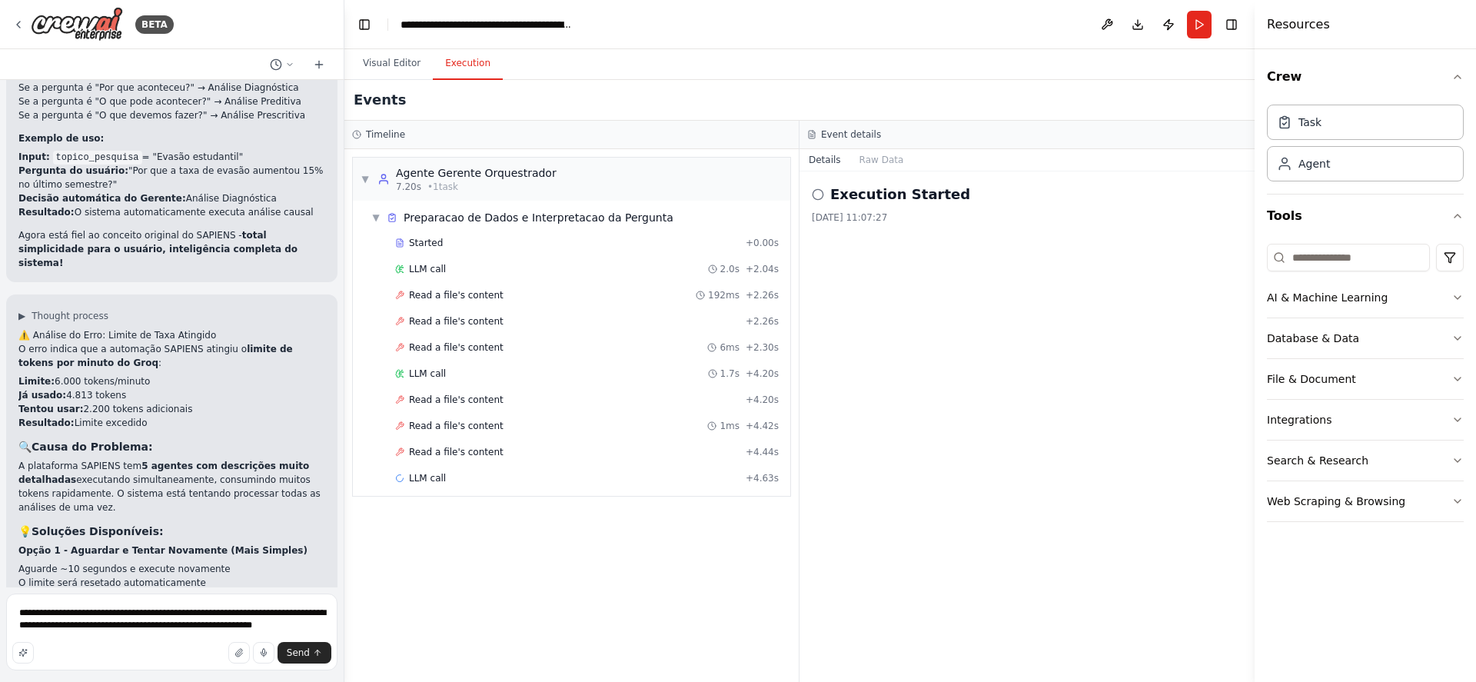
drag, startPoint x: 18, startPoint y: 354, endPoint x: 156, endPoint y: 359, distance: 138.4
click at [156, 359] on div "▶ Thought process ⚠️ Análise do Erro: Limite de Taxa Atingido O erro indica que…" at bounding box center [171, 566] width 331 height 544
click at [20, 609] on textarea "**********" at bounding box center [171, 631] width 331 height 77
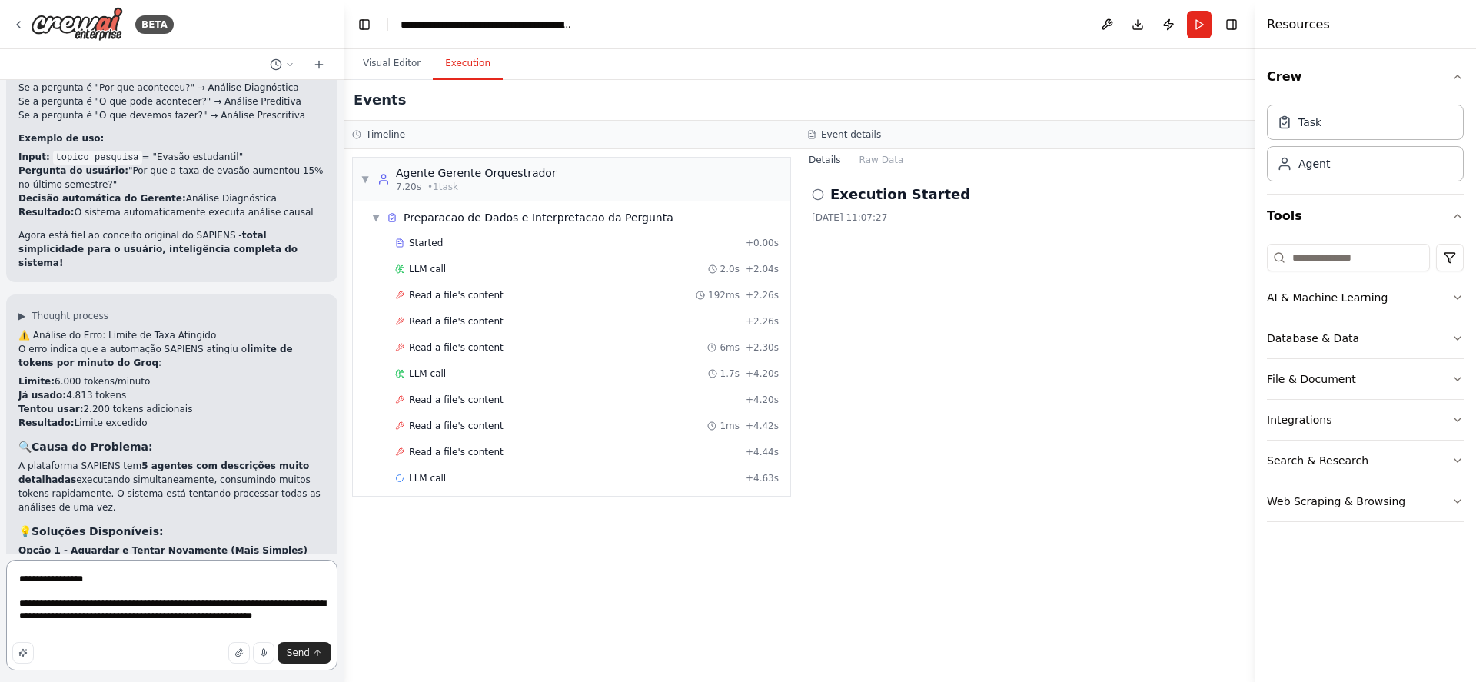
click at [51, 628] on textarea "**********" at bounding box center [171, 615] width 331 height 111
drag, startPoint x: 286, startPoint y: 615, endPoint x: 304, endPoint y: 600, distance: 23.5
click at [286, 615] on textarea "**********" at bounding box center [171, 615] width 331 height 111
type textarea "**********"
click at [295, 653] on span "Send" at bounding box center [298, 652] width 23 height 12
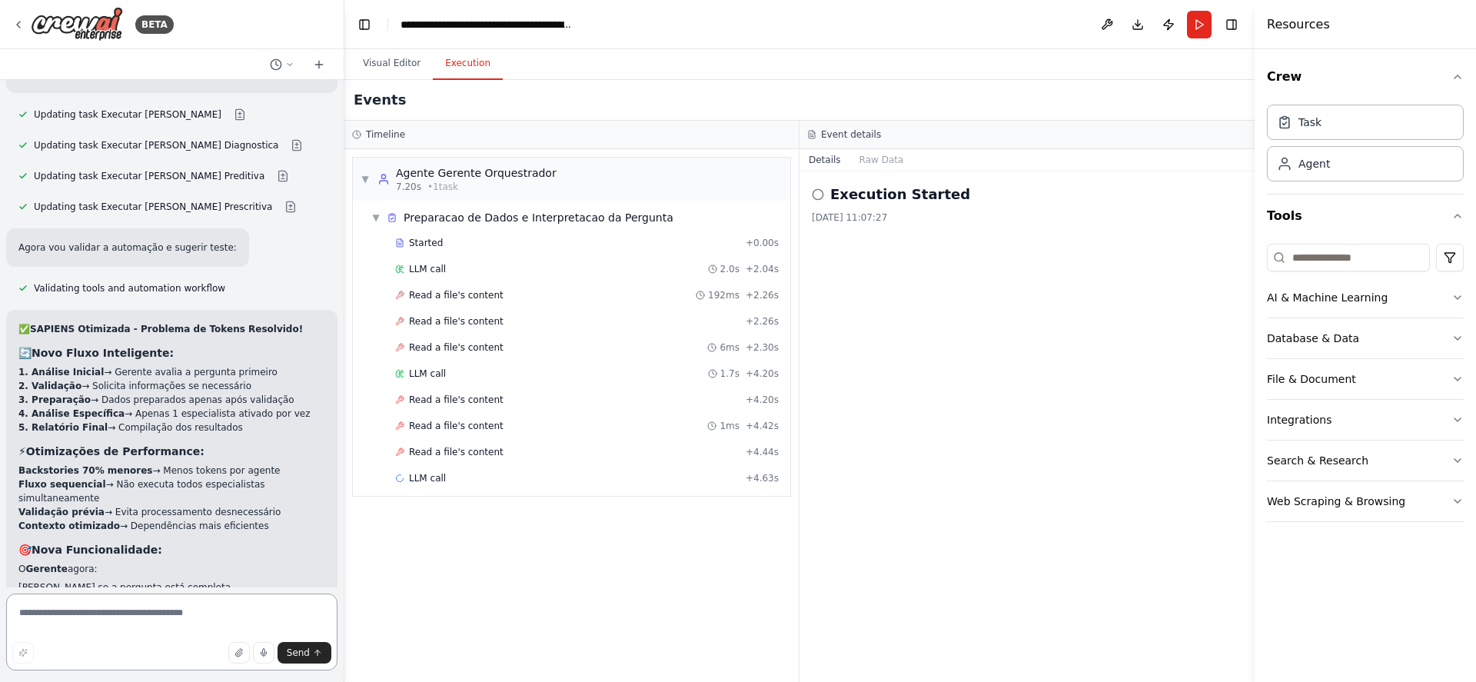
scroll to position [9032, 0]
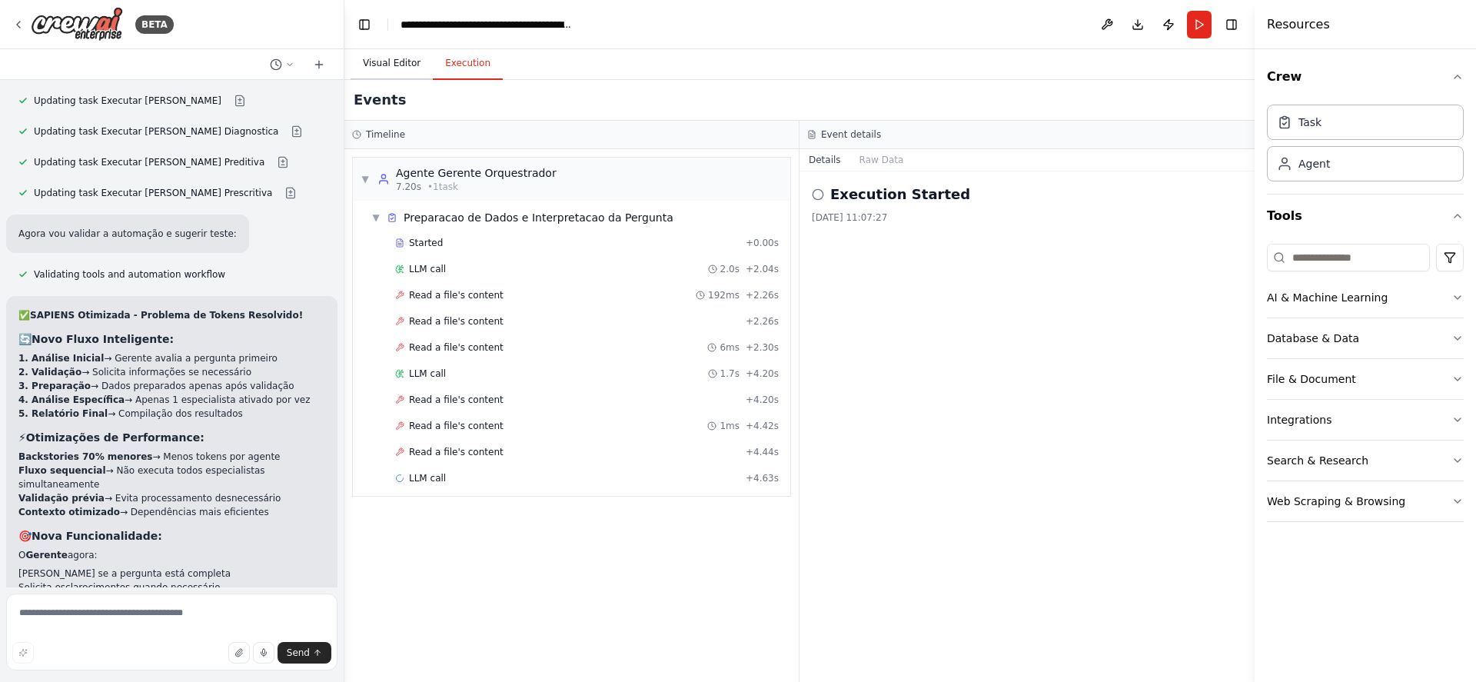
click at [395, 62] on button "Visual Editor" at bounding box center [391, 64] width 82 height 32
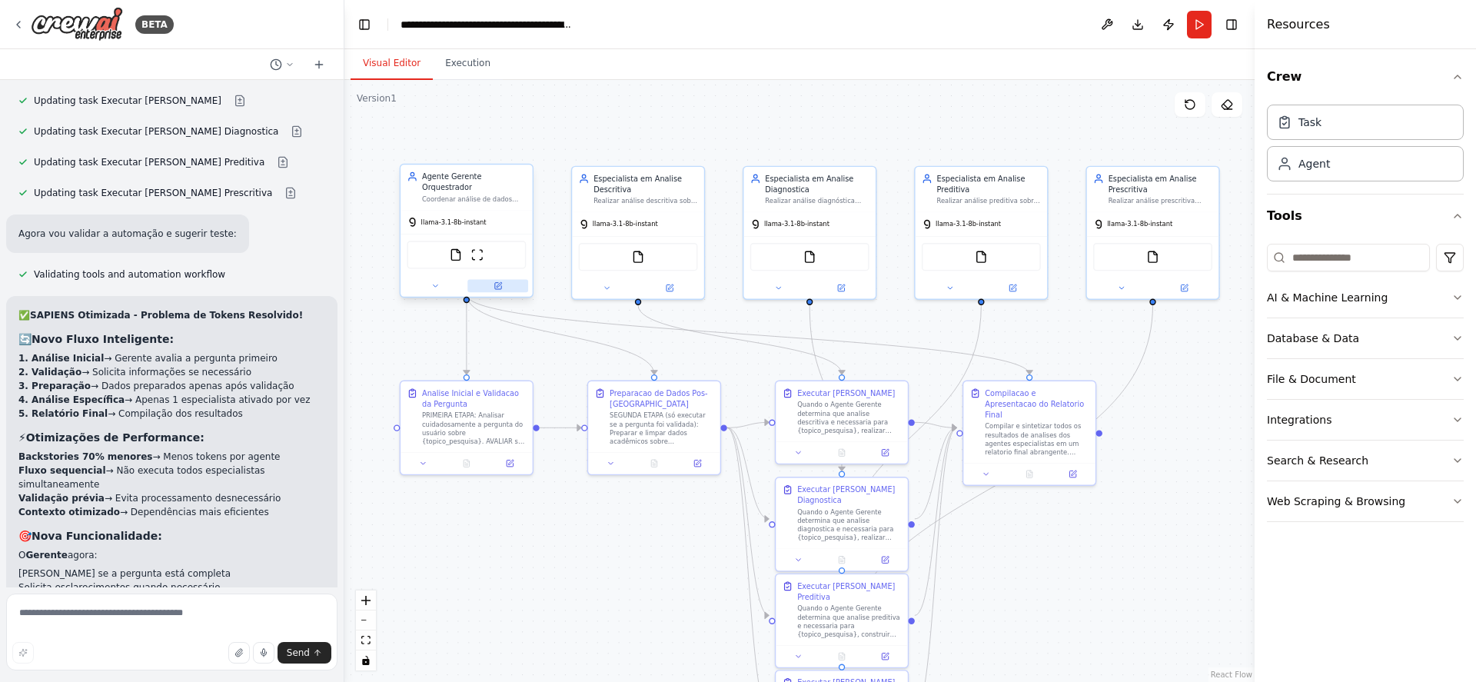
click at [500, 282] on icon at bounding box center [499, 284] width 5 height 5
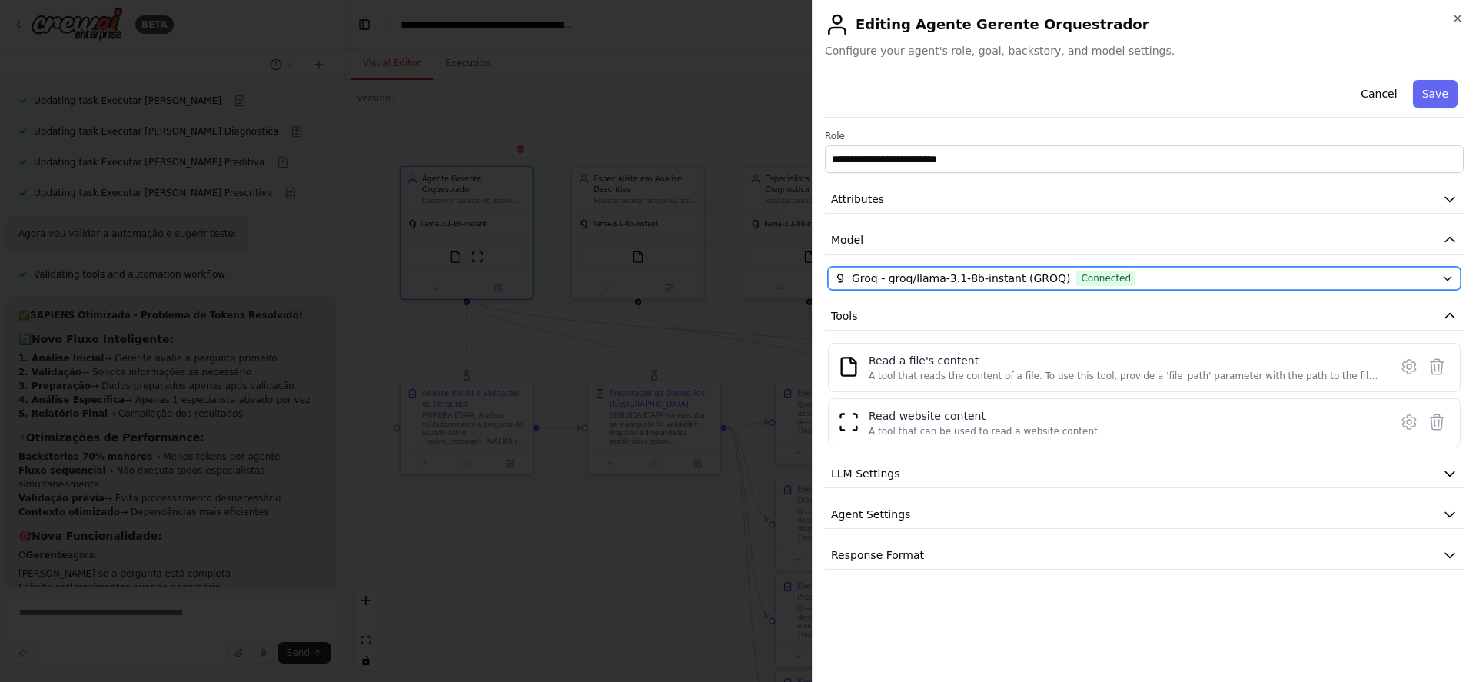
click at [1244, 273] on div "Groq - groq/llama-3.1-8b-instant (GROQ) Connected" at bounding box center [1135, 278] width 600 height 15
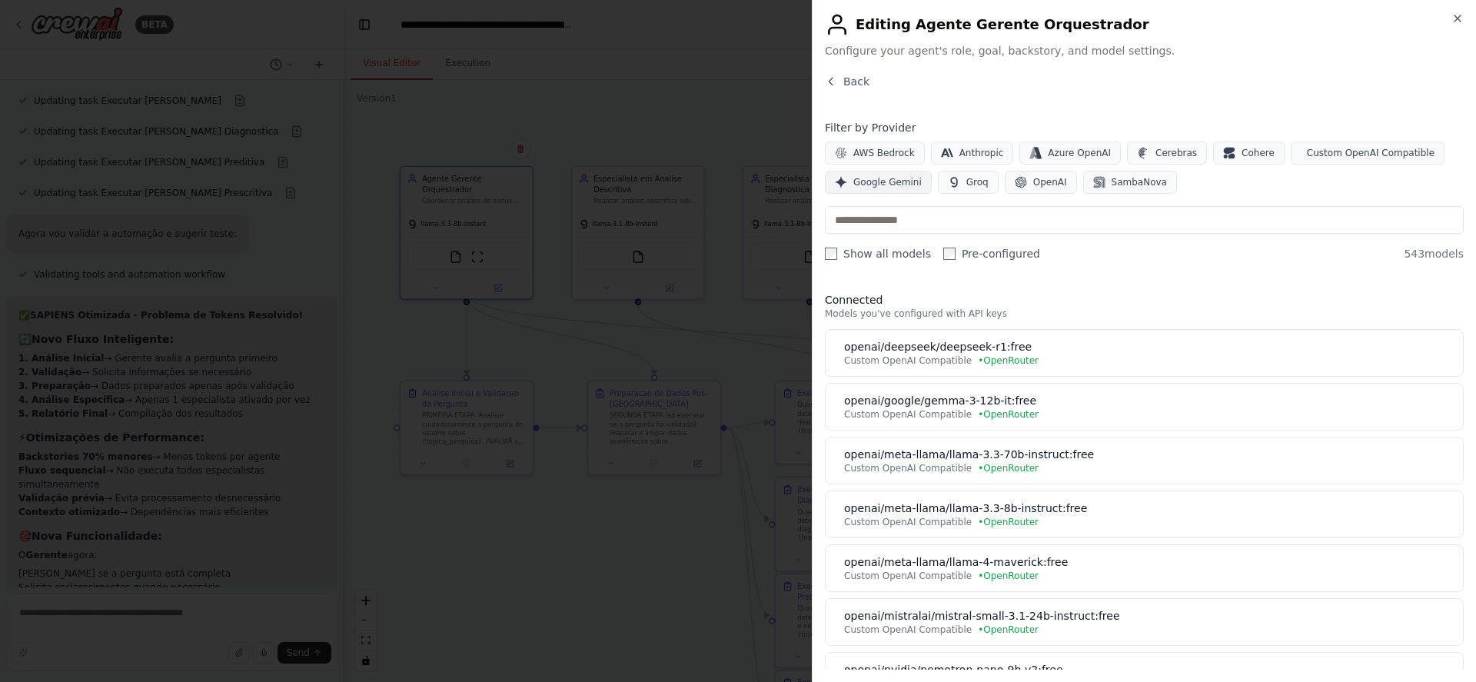
click at [898, 182] on span "Google Gemini" at bounding box center [887, 182] width 68 height 12
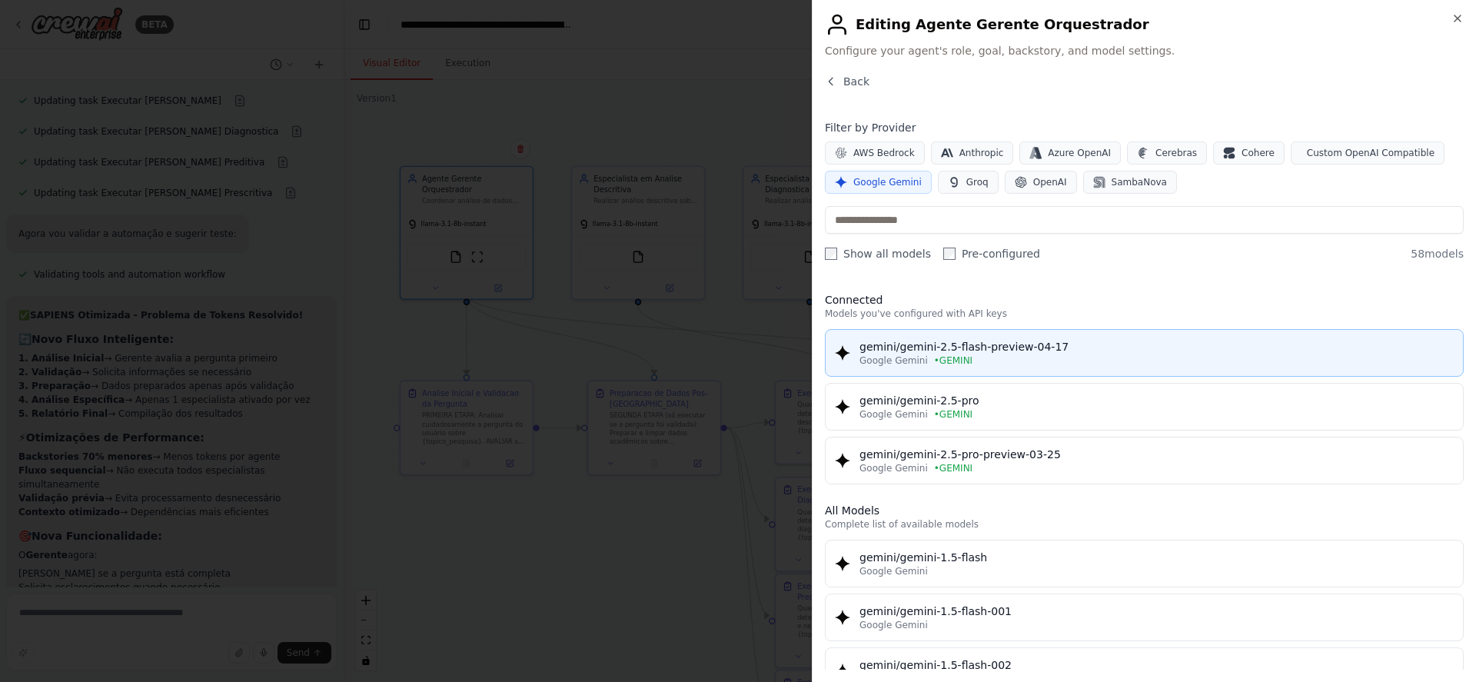
click at [1038, 357] on div "Google Gemini • GEMINI" at bounding box center [1156, 360] width 594 height 12
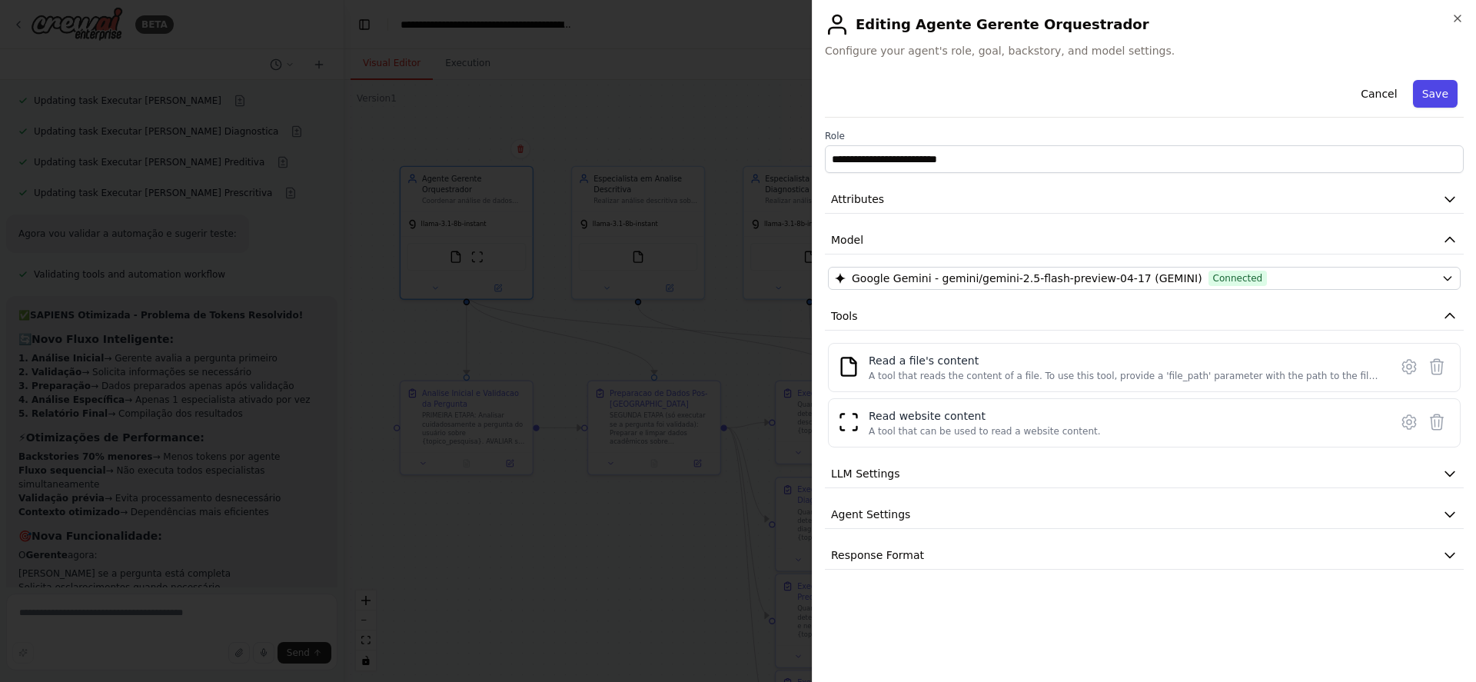
click at [1446, 88] on button "Save" at bounding box center [1435, 94] width 45 height 28
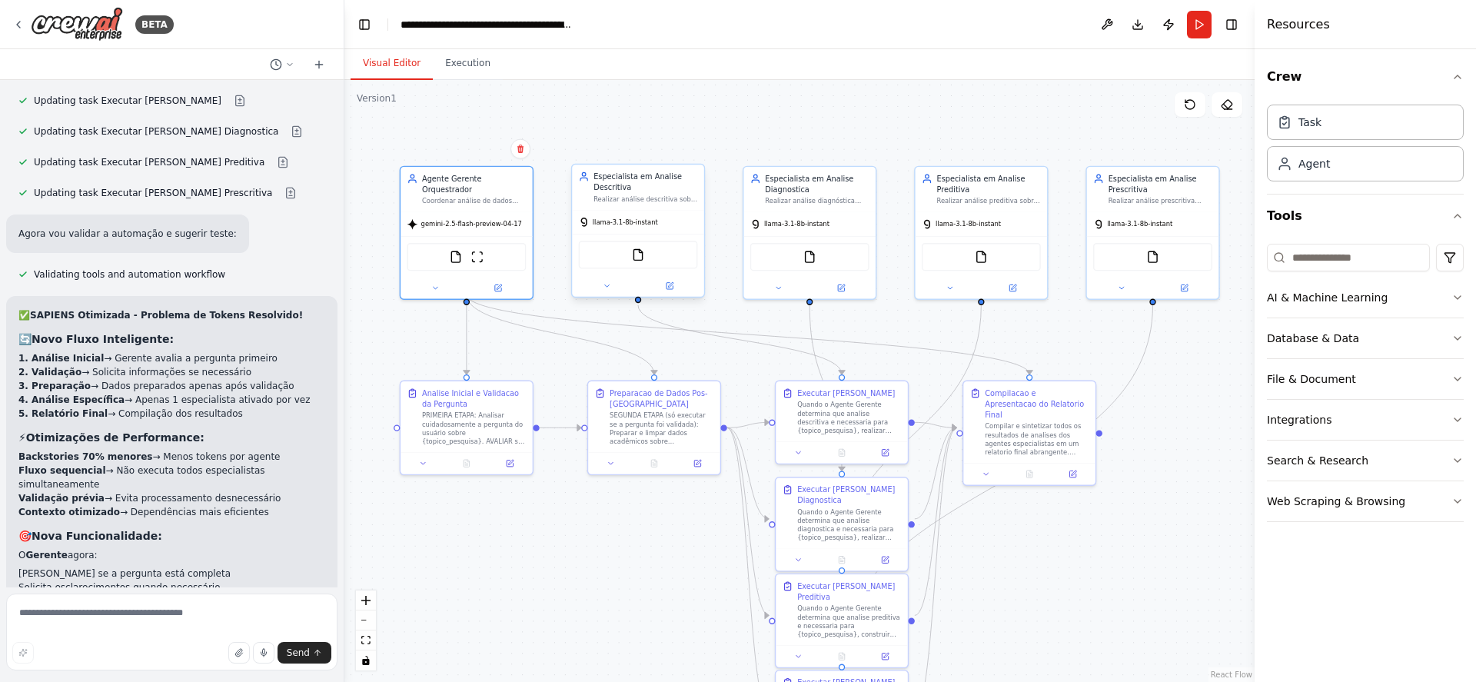
click at [685, 220] on div "llama-3.1-8b-instant" at bounding box center [638, 223] width 132 height 24
click at [670, 286] on icon at bounding box center [670, 284] width 5 height 5
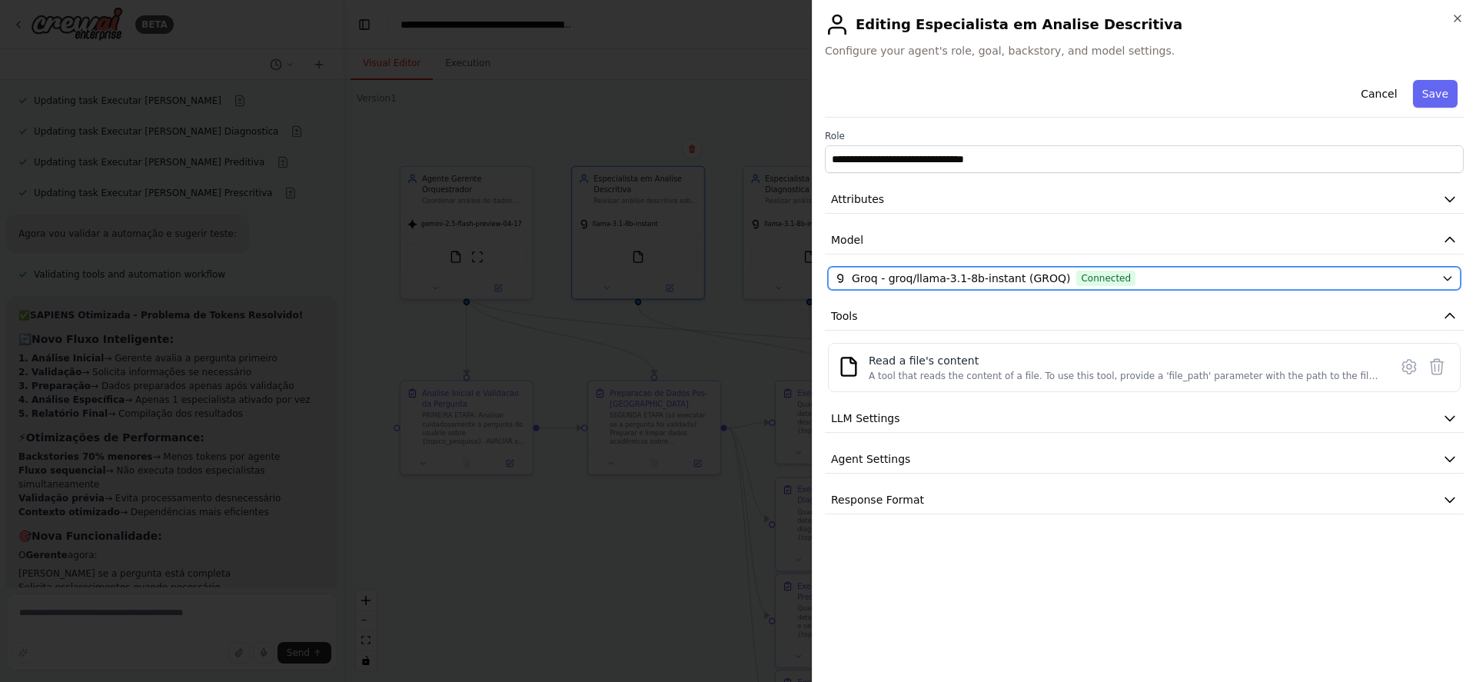
click at [1281, 283] on div "Groq - groq/llama-3.1-8b-instant (GROQ) Connected" at bounding box center [1135, 278] width 600 height 15
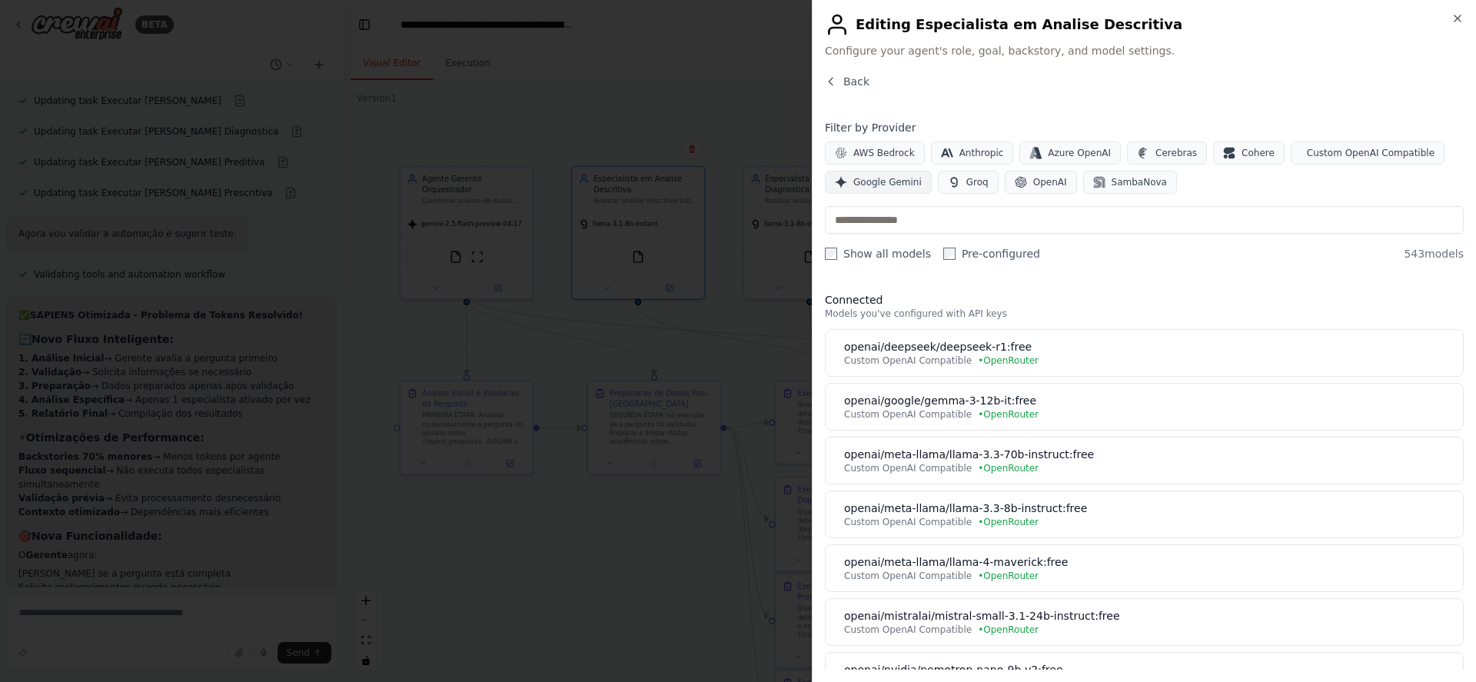
click at [903, 188] on button "Google Gemini" at bounding box center [878, 182] width 107 height 23
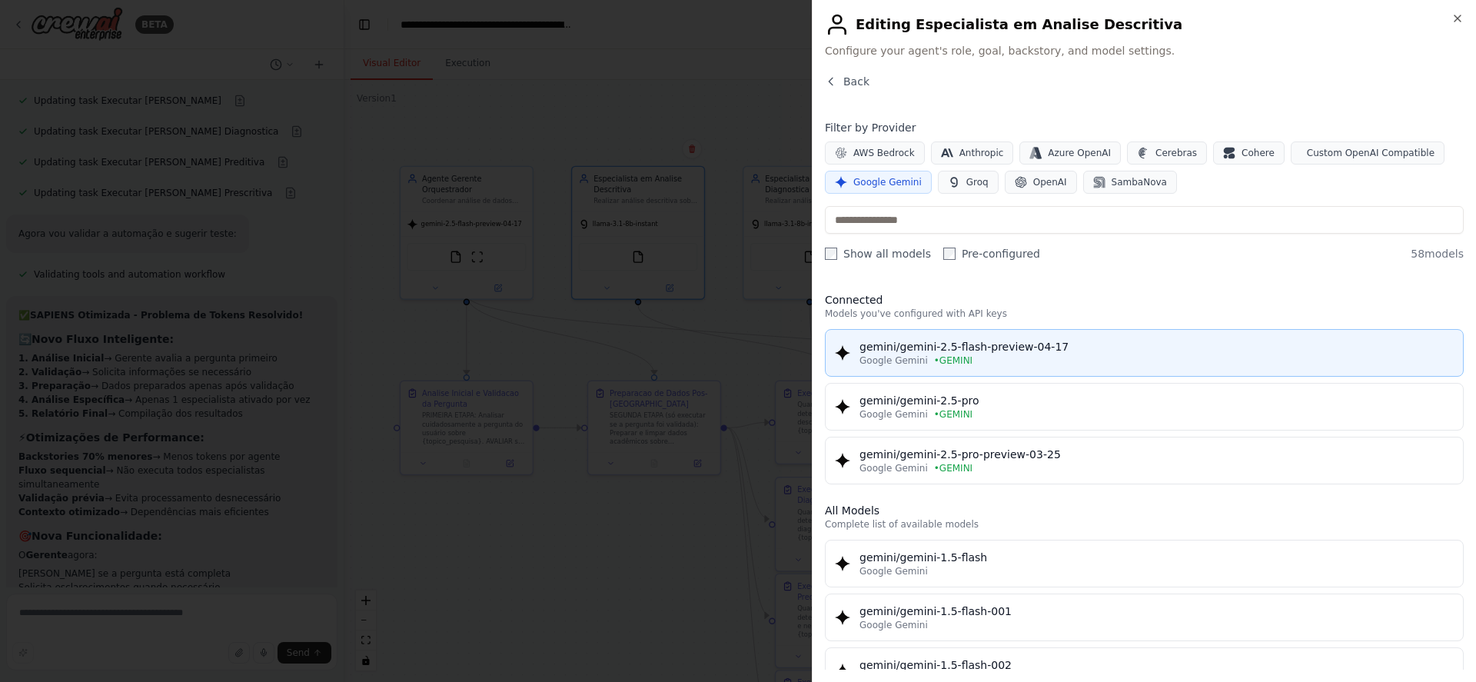
click at [933, 337] on button "gemini/gemini-2.5-flash-preview-04-17 Google Gemini • GEMINI" at bounding box center [1144, 353] width 639 height 48
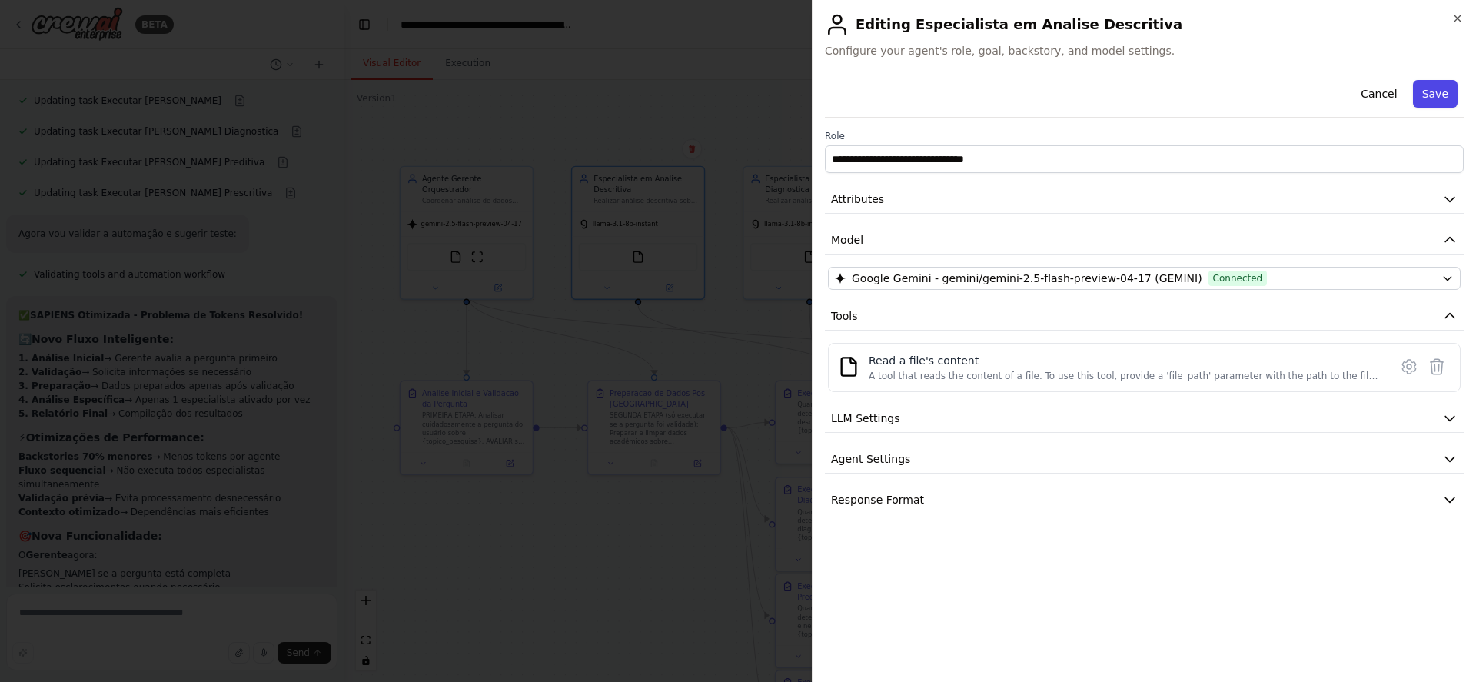
click at [1427, 96] on button "Save" at bounding box center [1435, 94] width 45 height 28
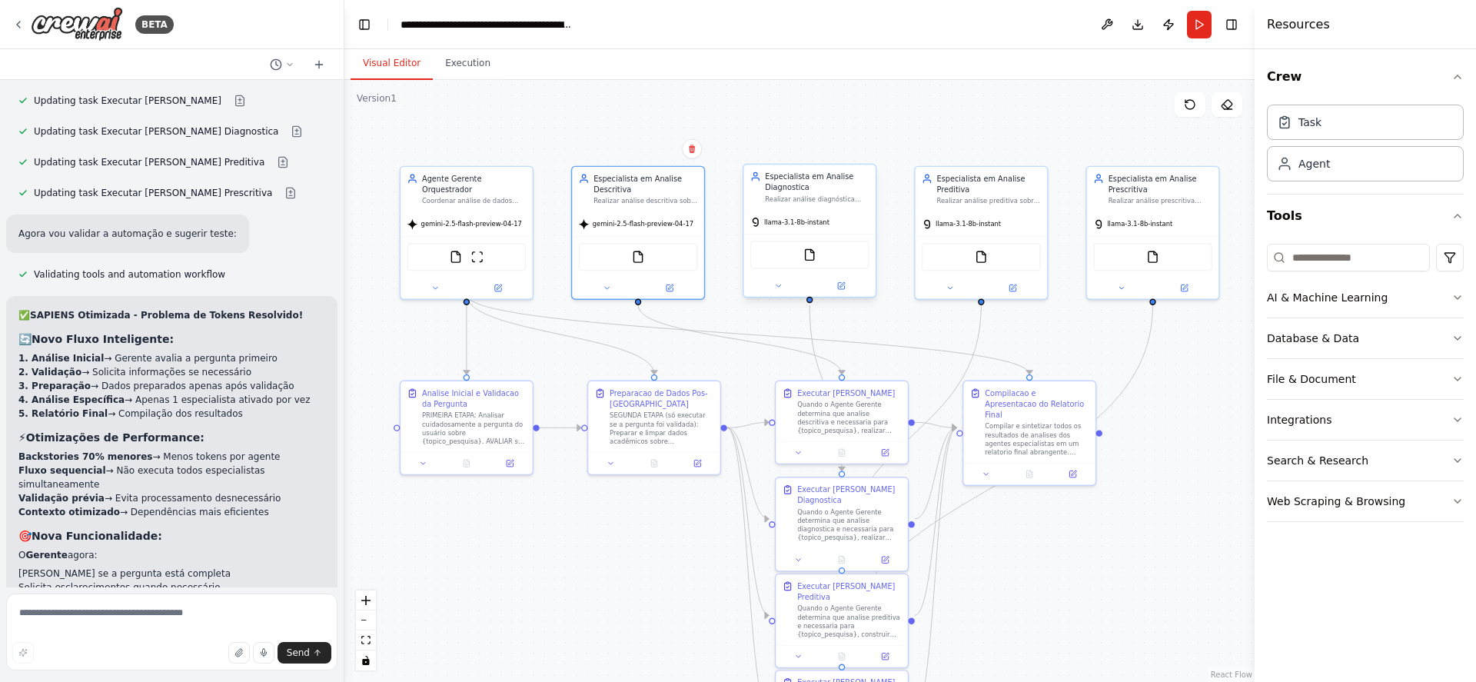
click at [849, 215] on div "llama-3.1-8b-instant" at bounding box center [809, 223] width 132 height 24
click at [842, 283] on icon at bounding box center [840, 285] width 8 height 8
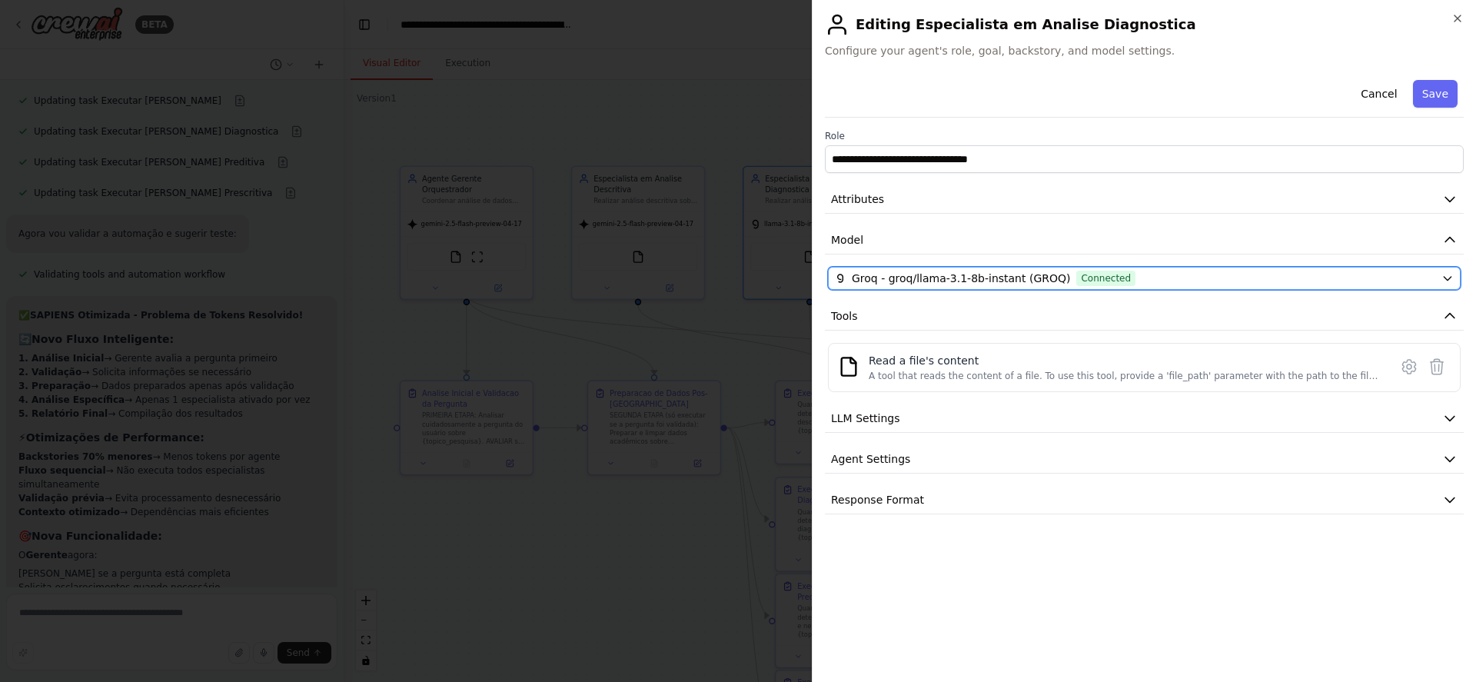
click at [860, 284] on span "Groq - groq/llama-3.1-8b-instant (GROQ)" at bounding box center [961, 278] width 218 height 15
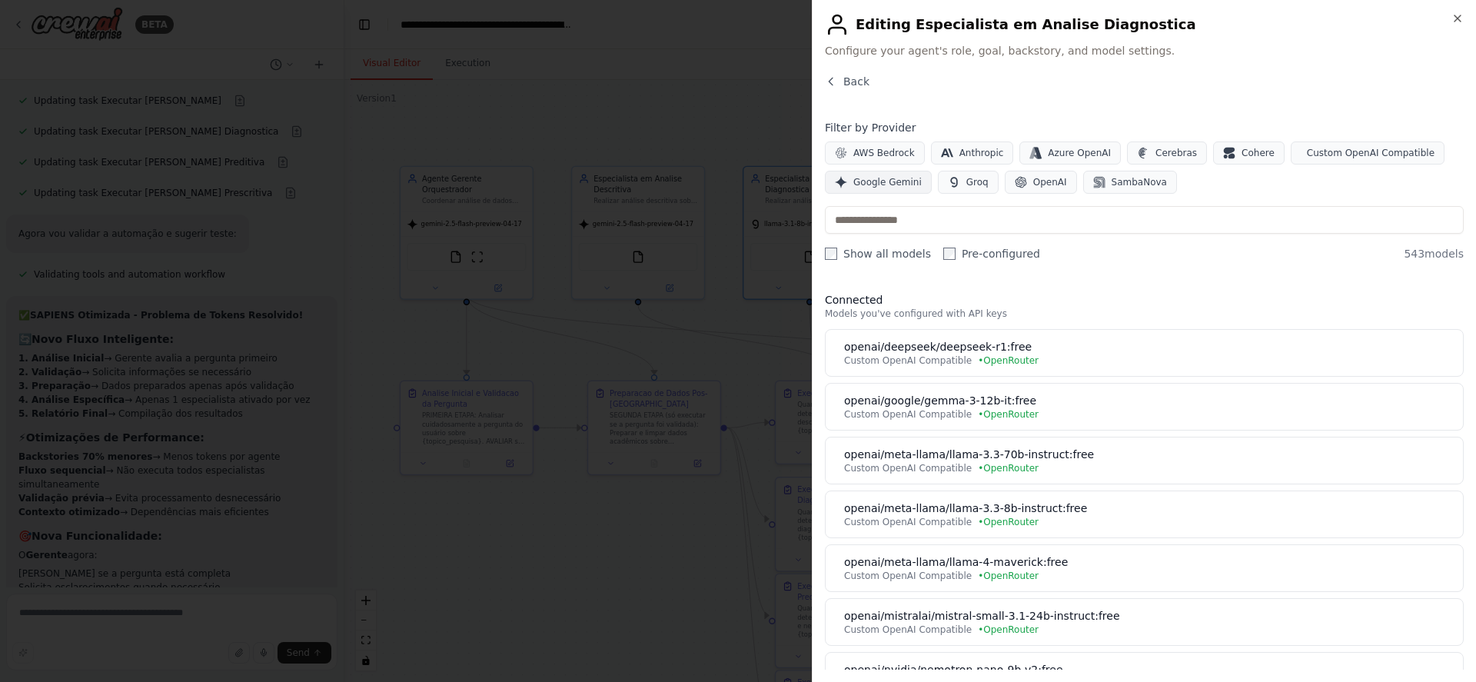
click at [881, 184] on span "Google Gemini" at bounding box center [887, 182] width 68 height 12
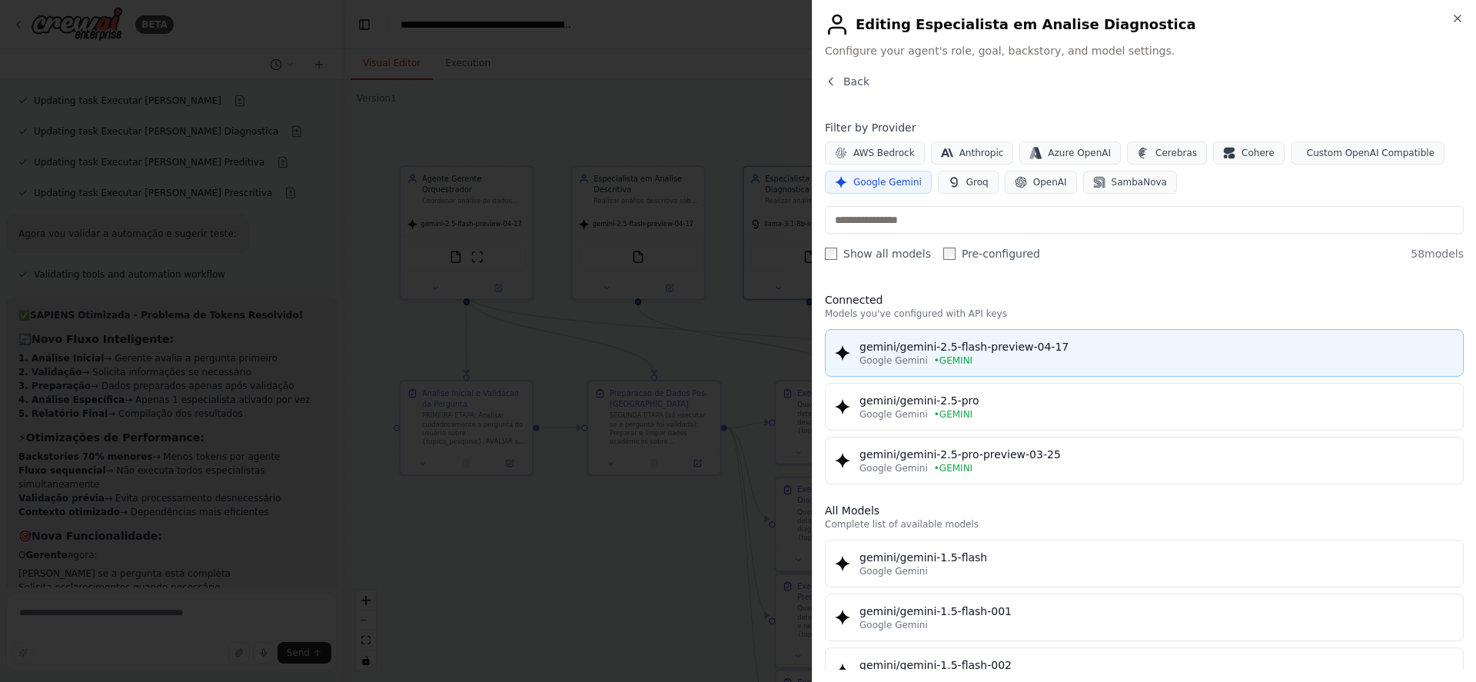
click at [983, 353] on div "gemini/gemini-2.5-flash-preview-04-17" at bounding box center [1156, 346] width 594 height 15
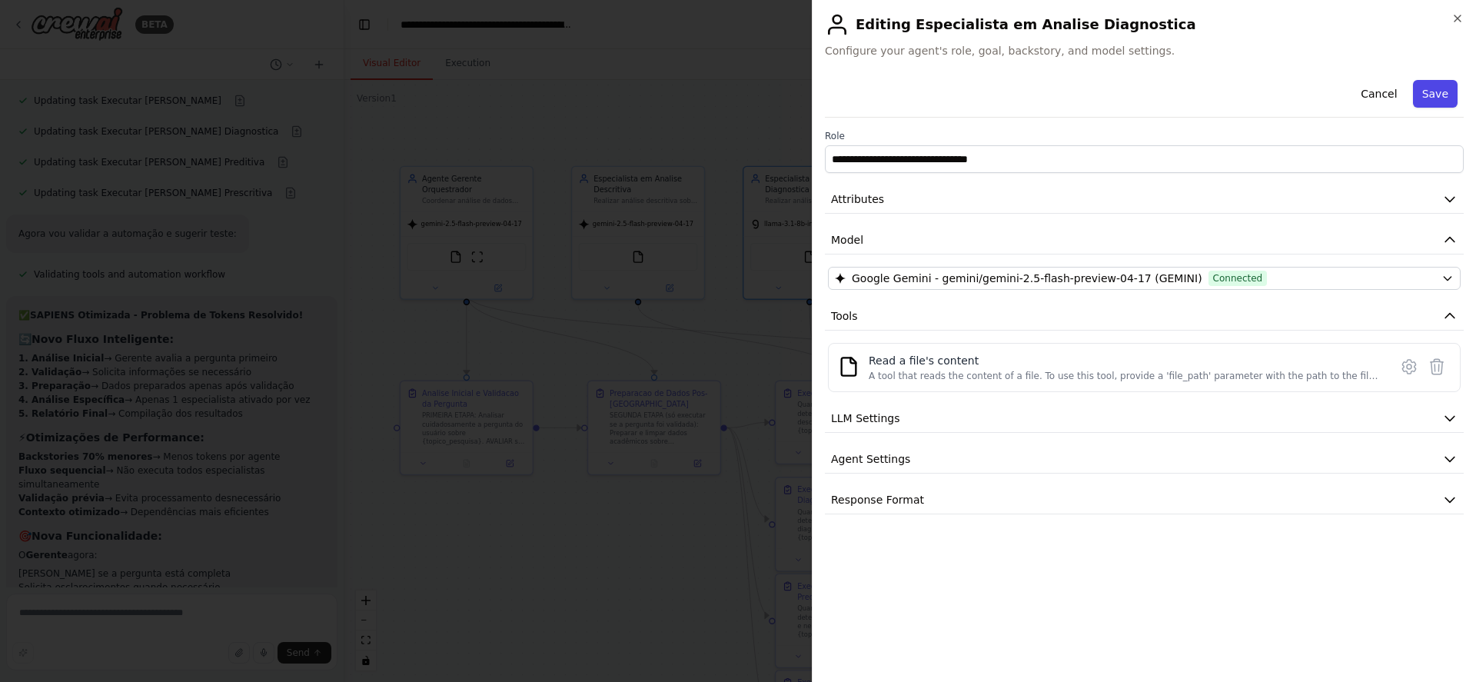
click at [1440, 95] on button "Save" at bounding box center [1435, 94] width 45 height 28
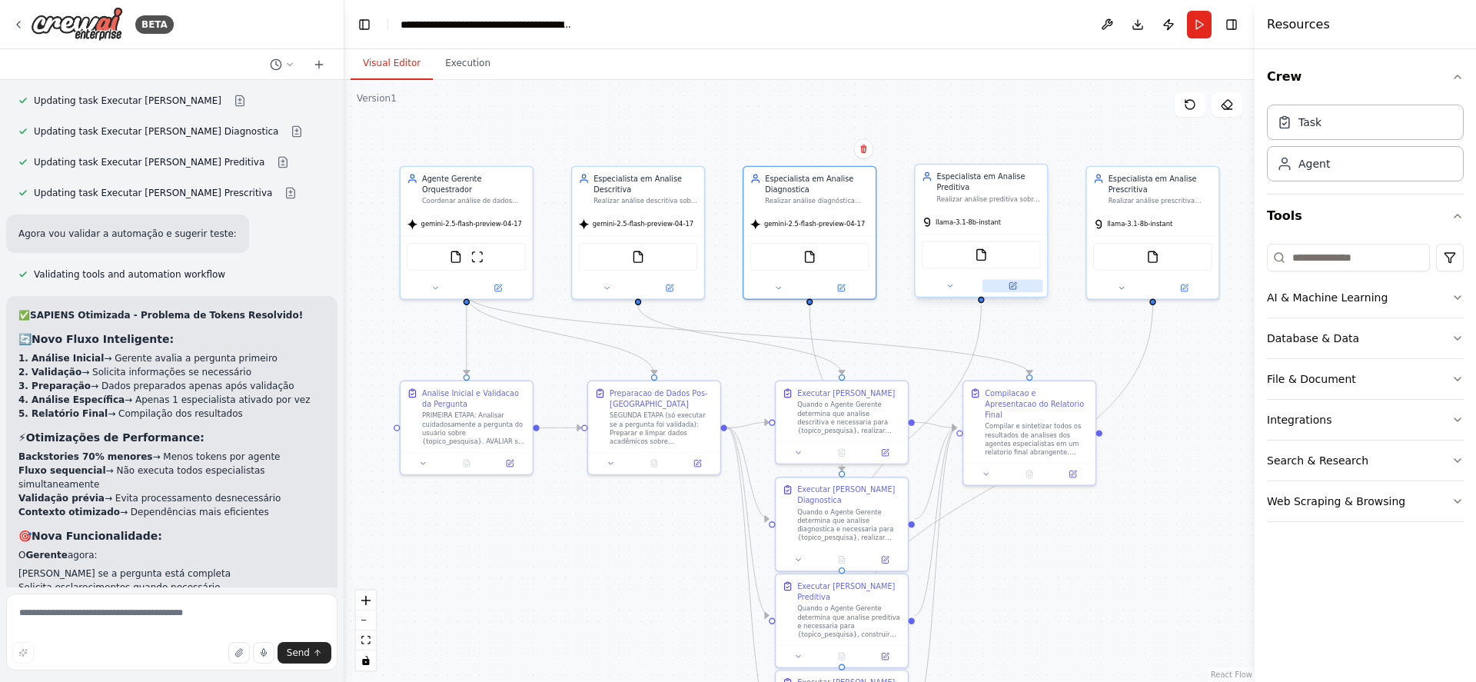
click at [1009, 282] on icon at bounding box center [1012, 285] width 8 height 8
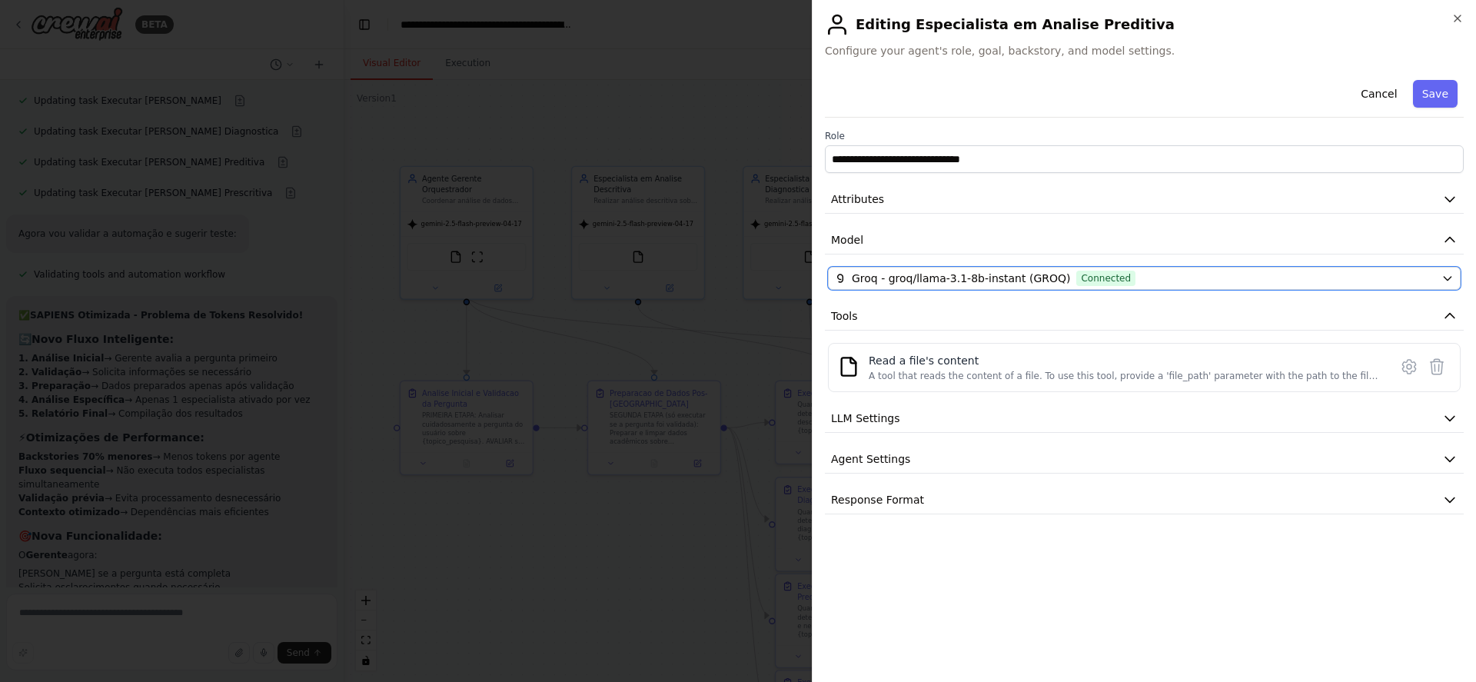
click at [1009, 282] on span "Groq - groq/llama-3.1-8b-instant (GROQ)" at bounding box center [961, 278] width 218 height 15
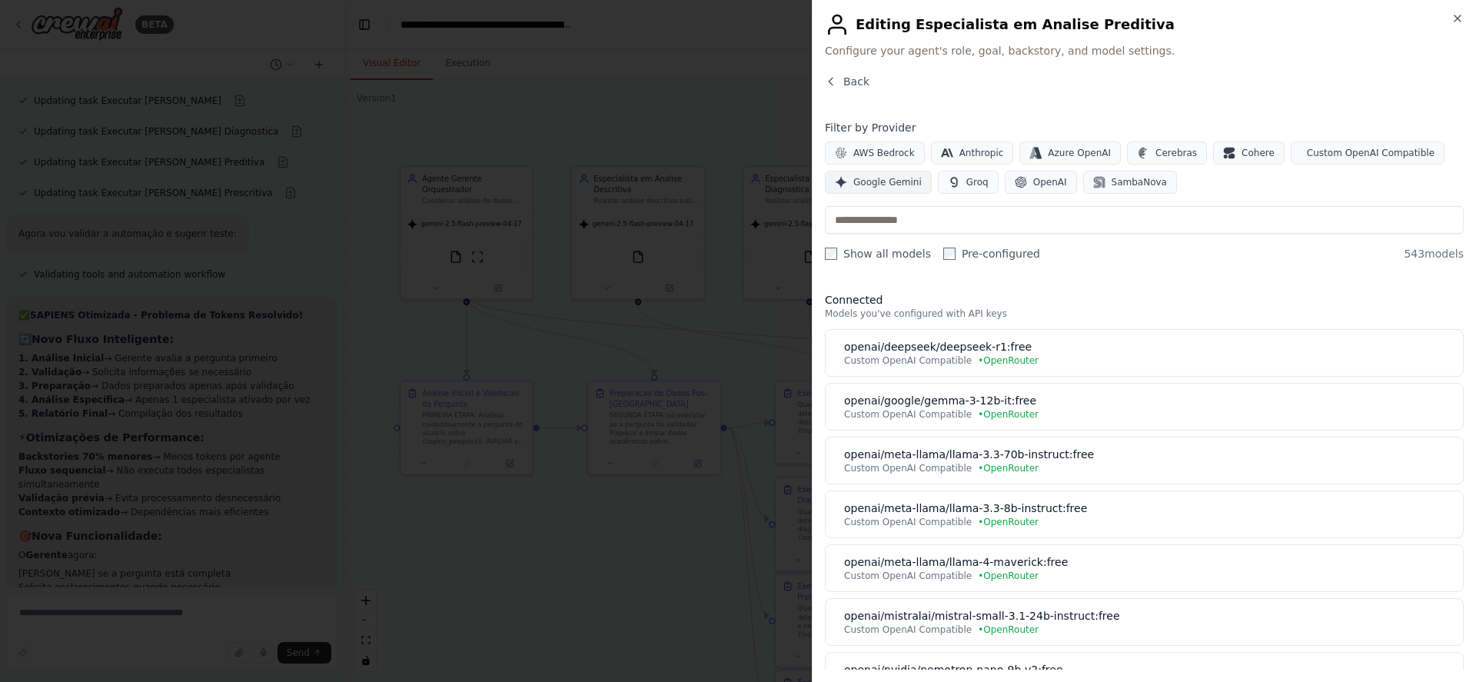
click at [895, 182] on span "Google Gemini" at bounding box center [887, 182] width 68 height 12
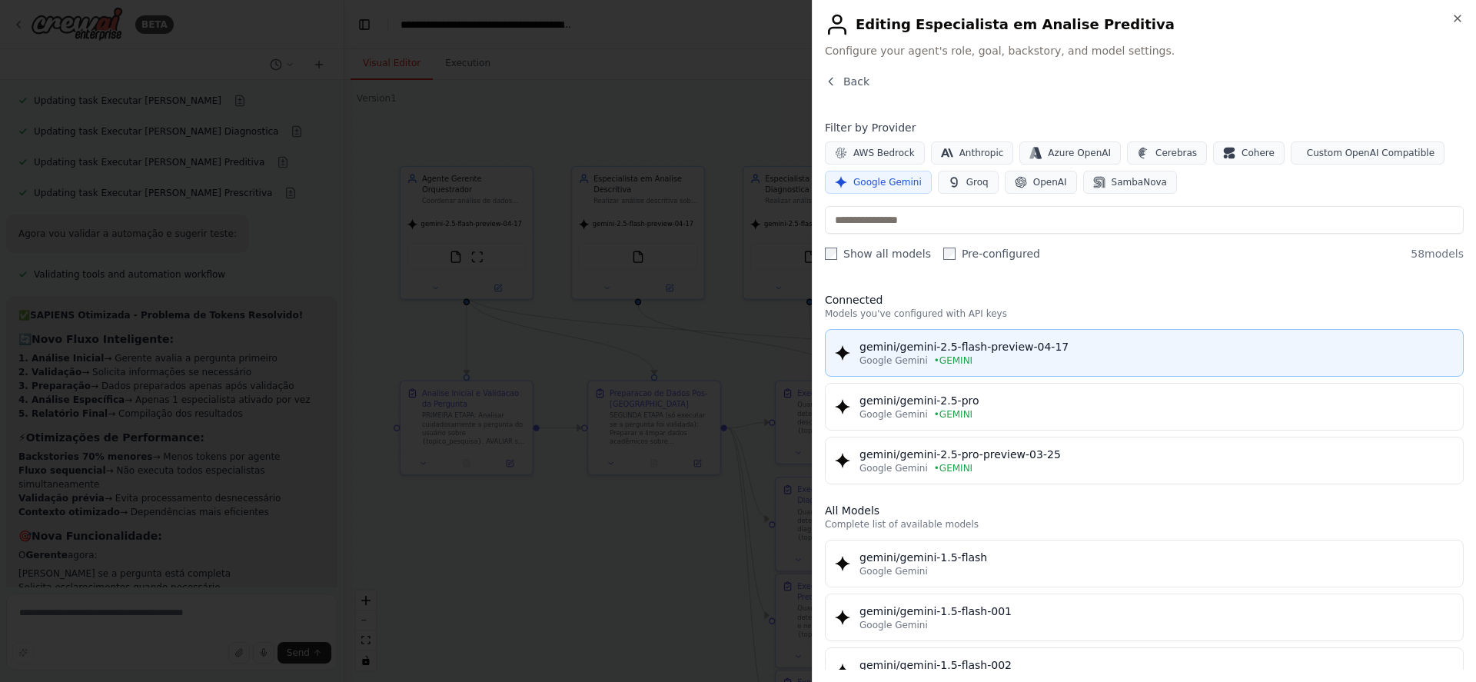
click at [1021, 360] on div "Google Gemini • GEMINI" at bounding box center [1156, 360] width 594 height 12
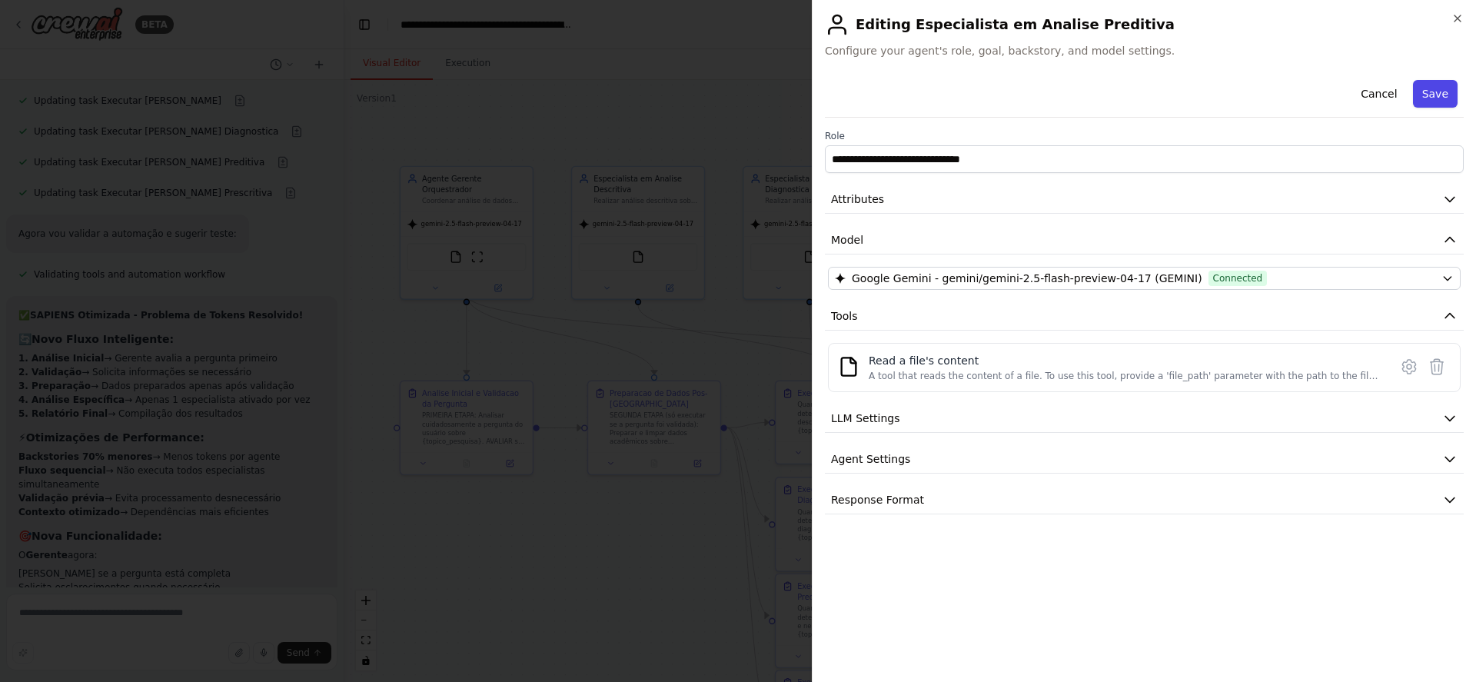
click at [1439, 100] on button "Save" at bounding box center [1435, 94] width 45 height 28
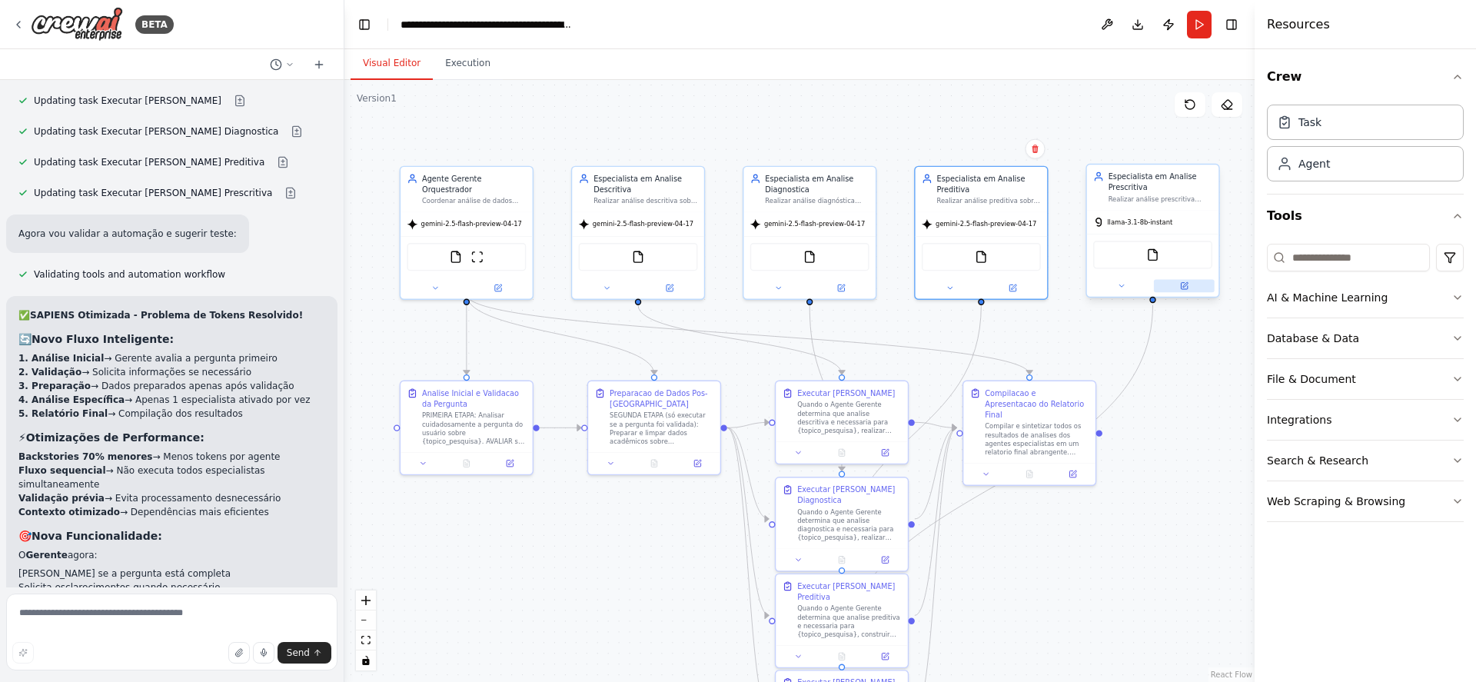
click at [1185, 287] on icon at bounding box center [1184, 286] width 6 height 6
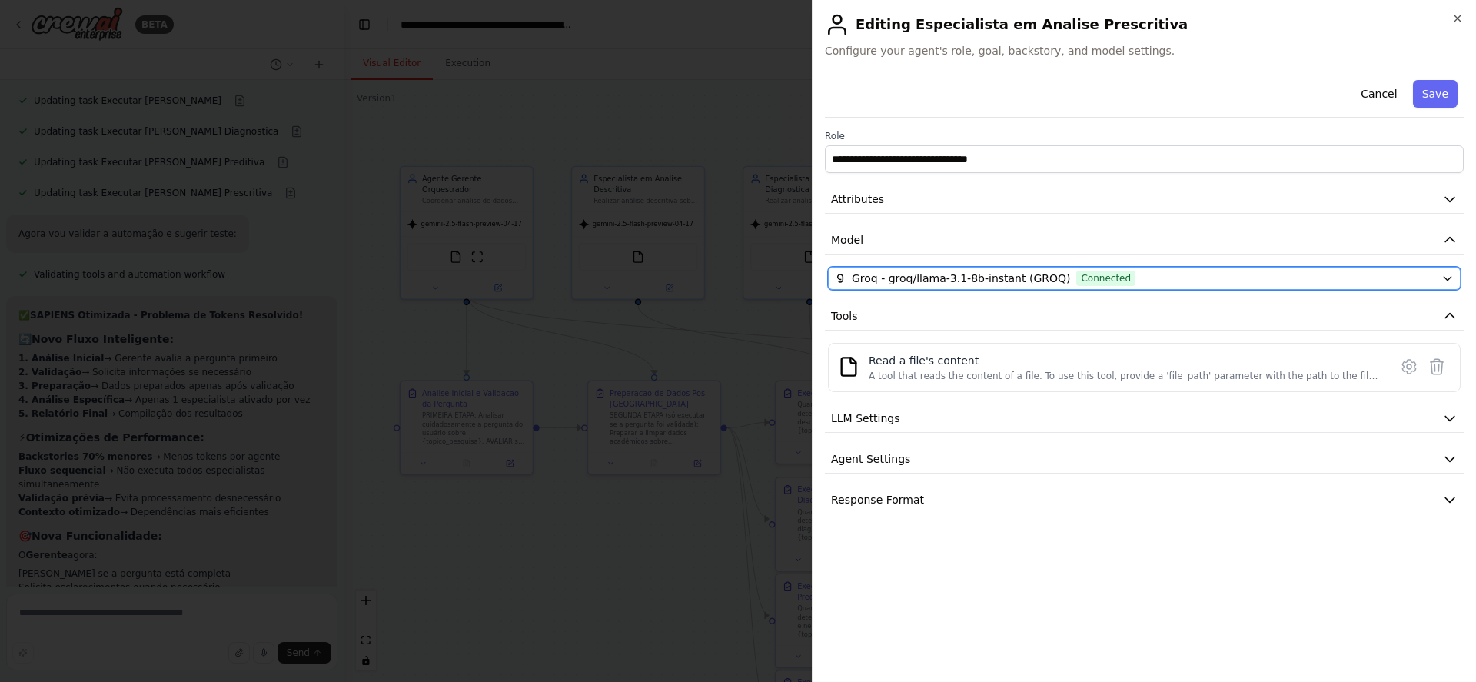
click at [1037, 278] on span "Groq - groq/llama-3.1-8b-instant (GROQ)" at bounding box center [961, 278] width 218 height 15
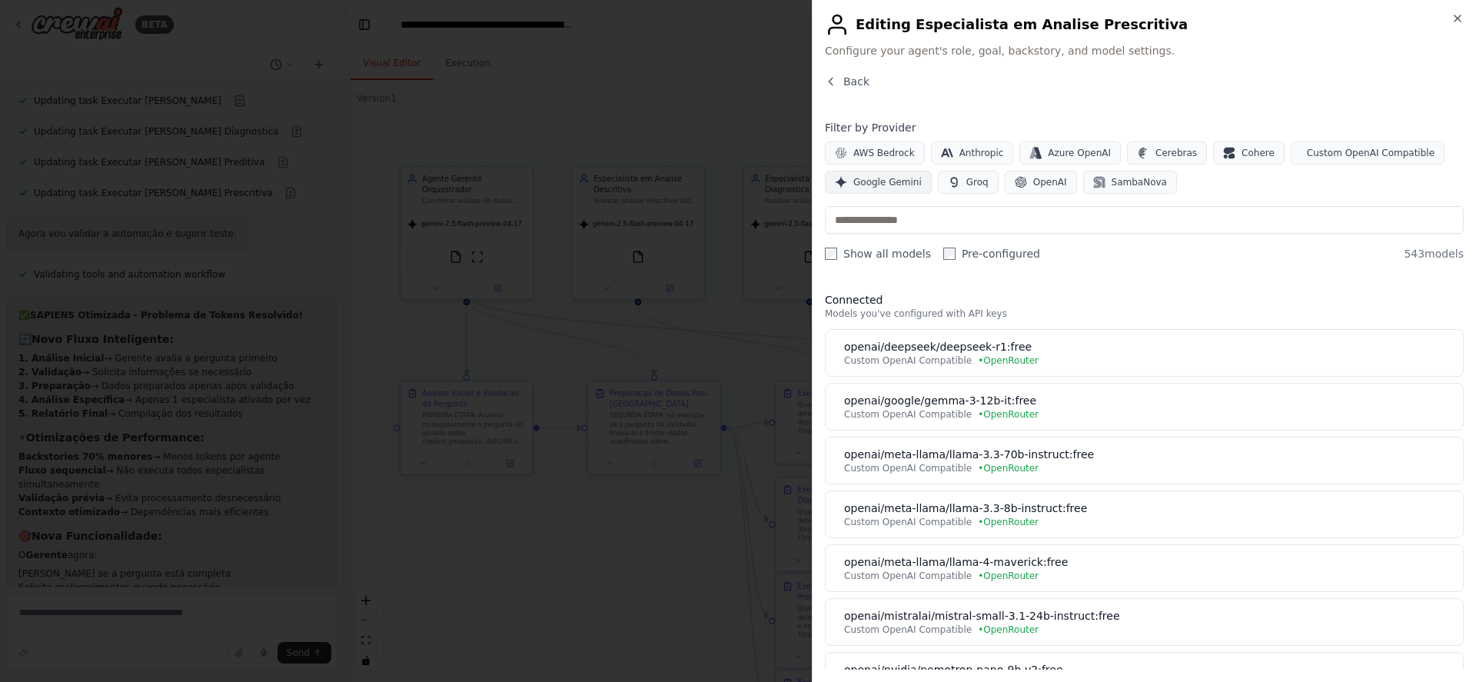
click at [890, 189] on button "Google Gemini" at bounding box center [878, 182] width 107 height 23
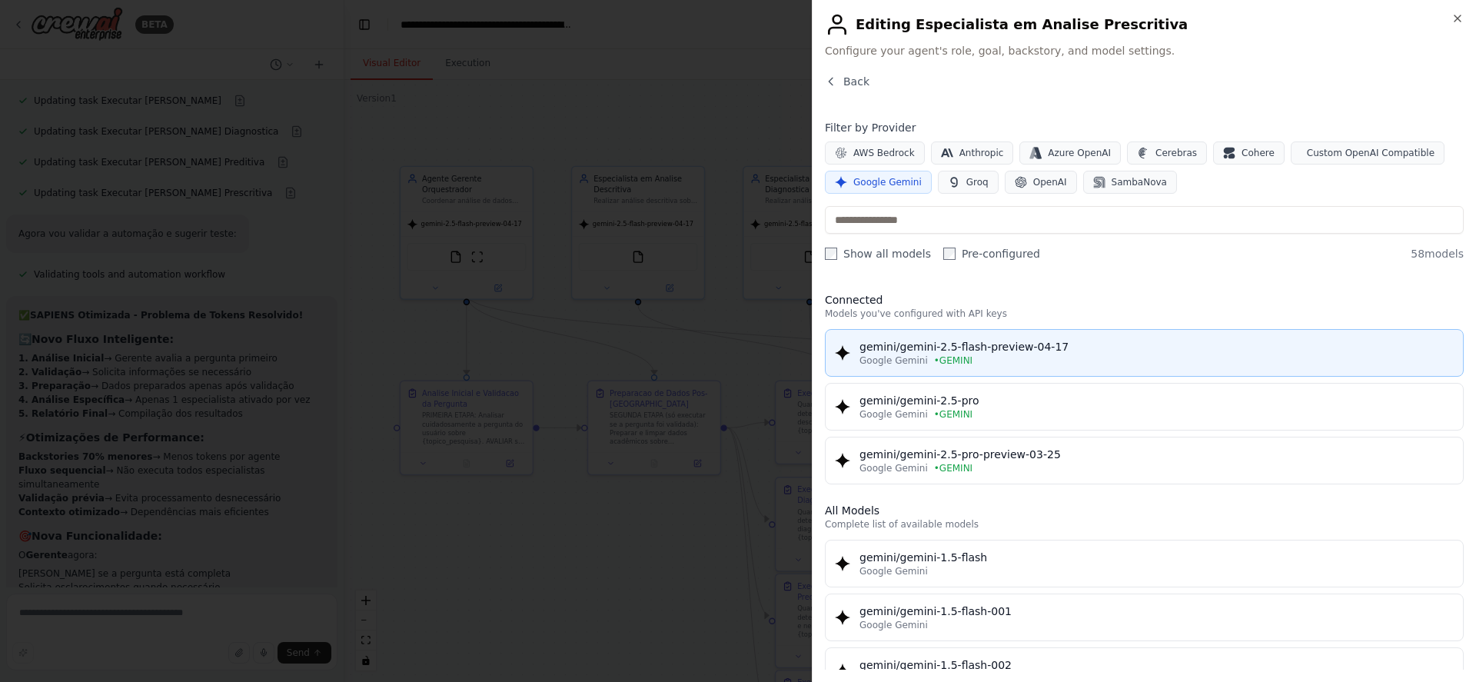
click at [955, 362] on span "• GEMINI" at bounding box center [953, 360] width 38 height 12
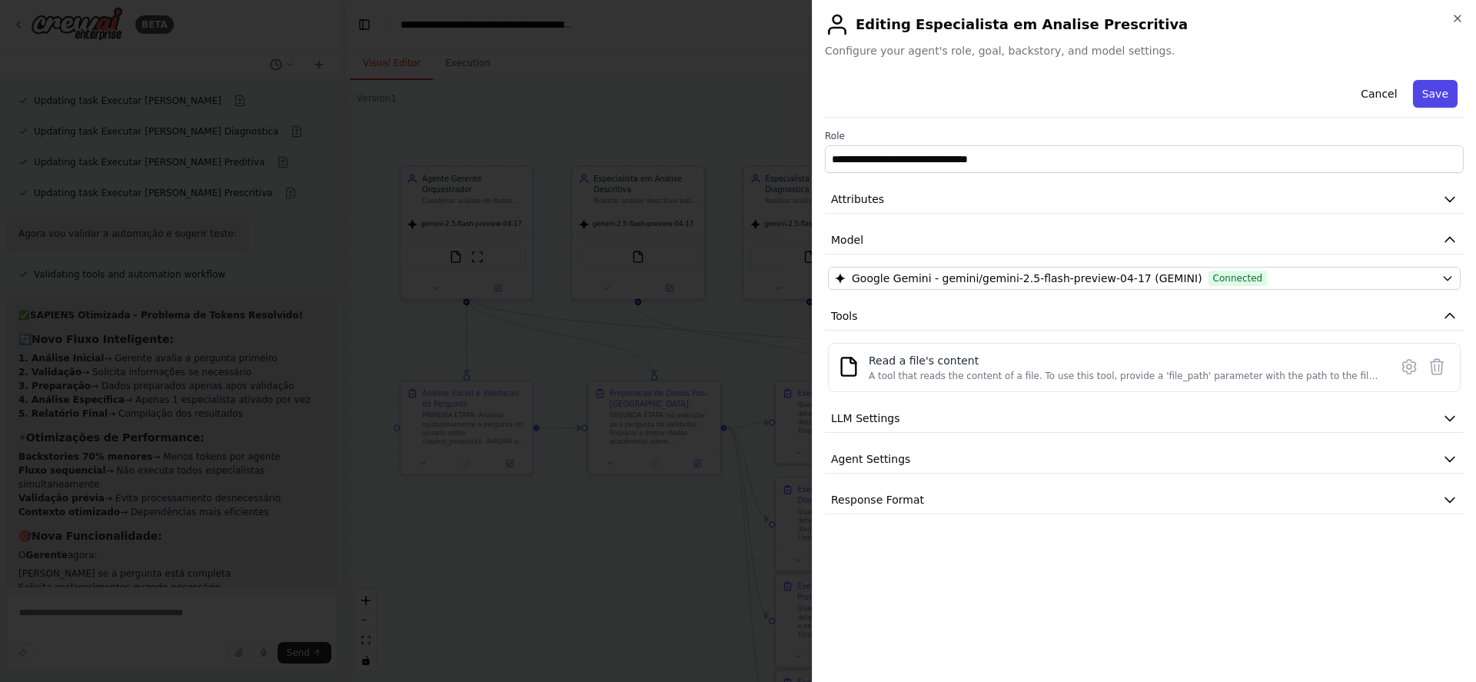
click at [1431, 93] on button "Save" at bounding box center [1435, 94] width 45 height 28
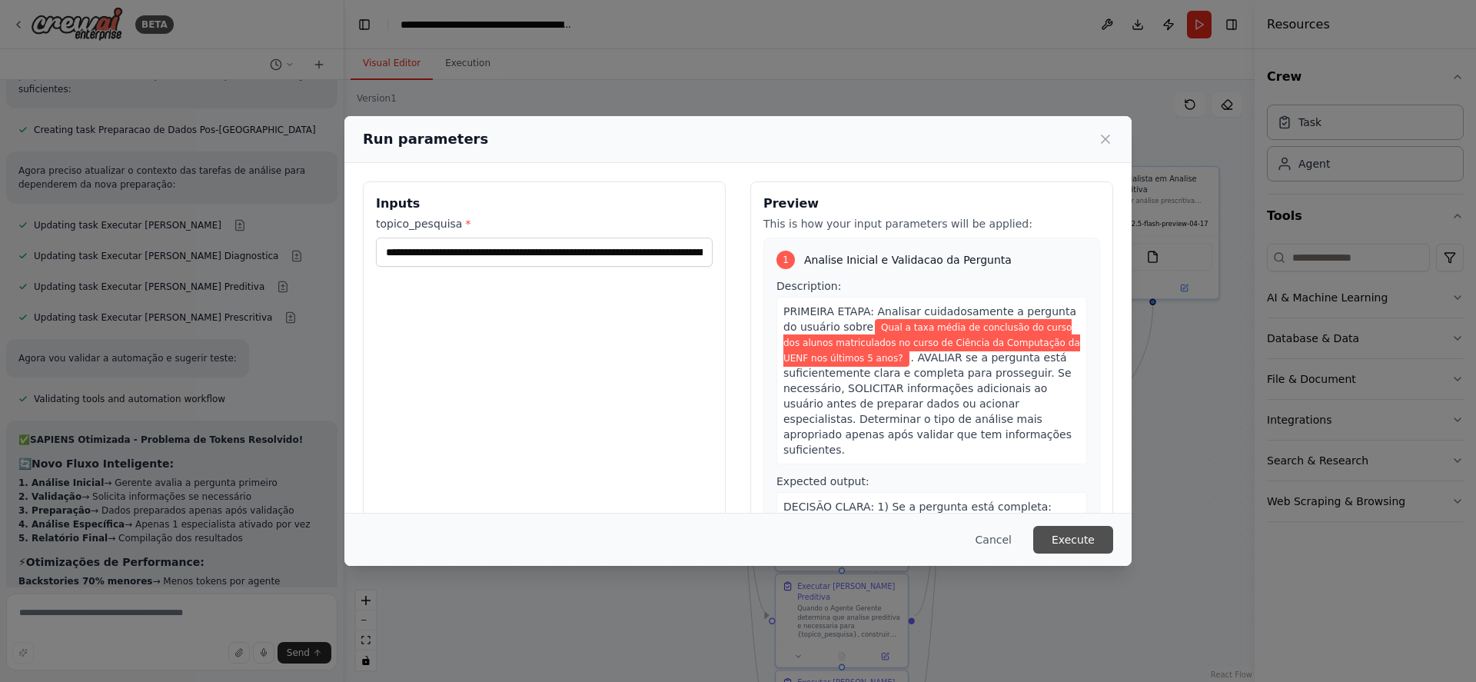
click at [1060, 537] on button "Execute" at bounding box center [1073, 540] width 80 height 28
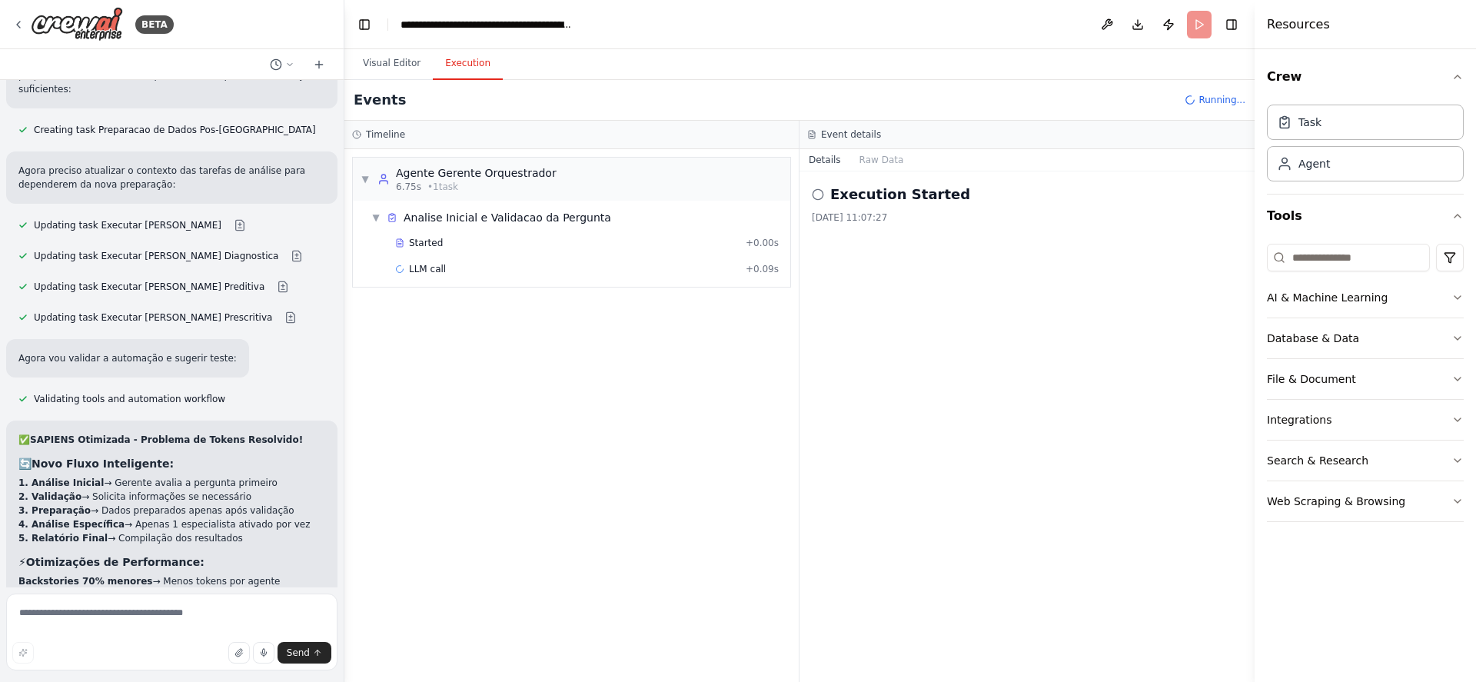
scroll to position [9032, 0]
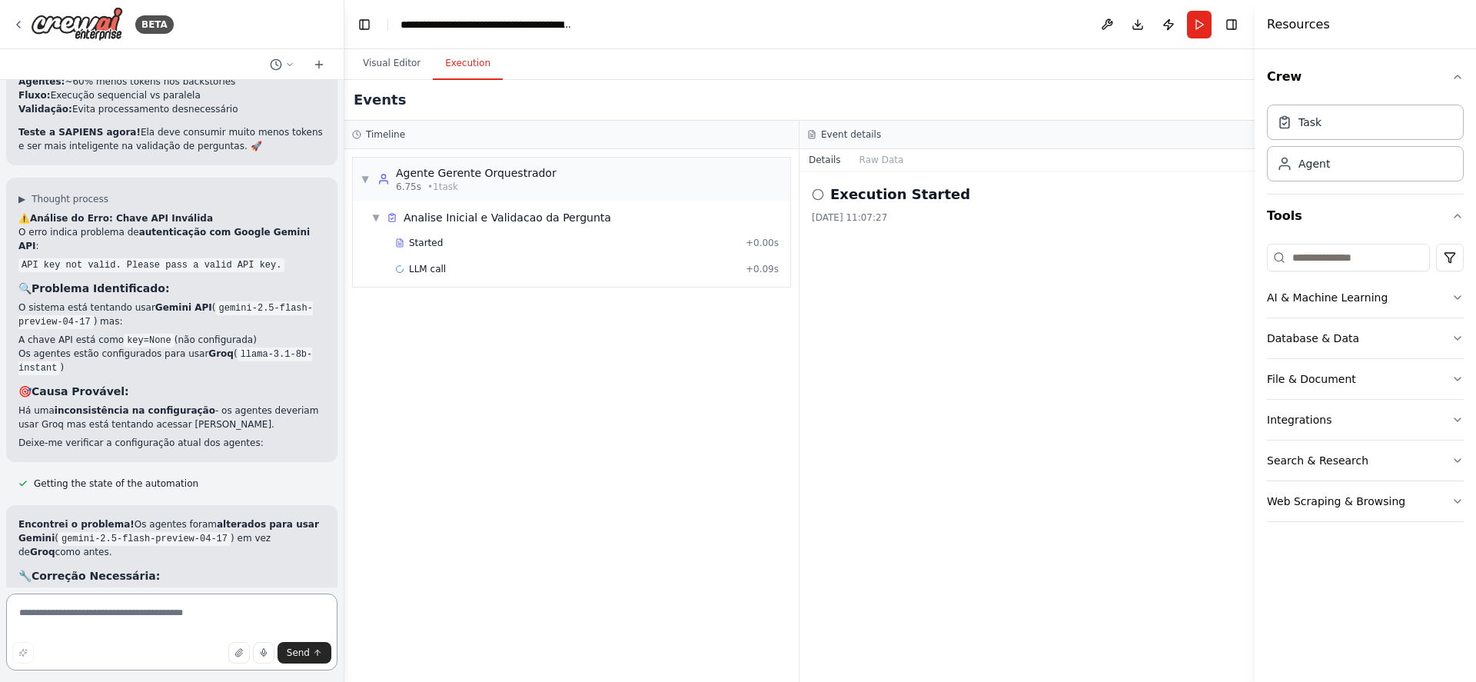
scroll to position [9627, 0]
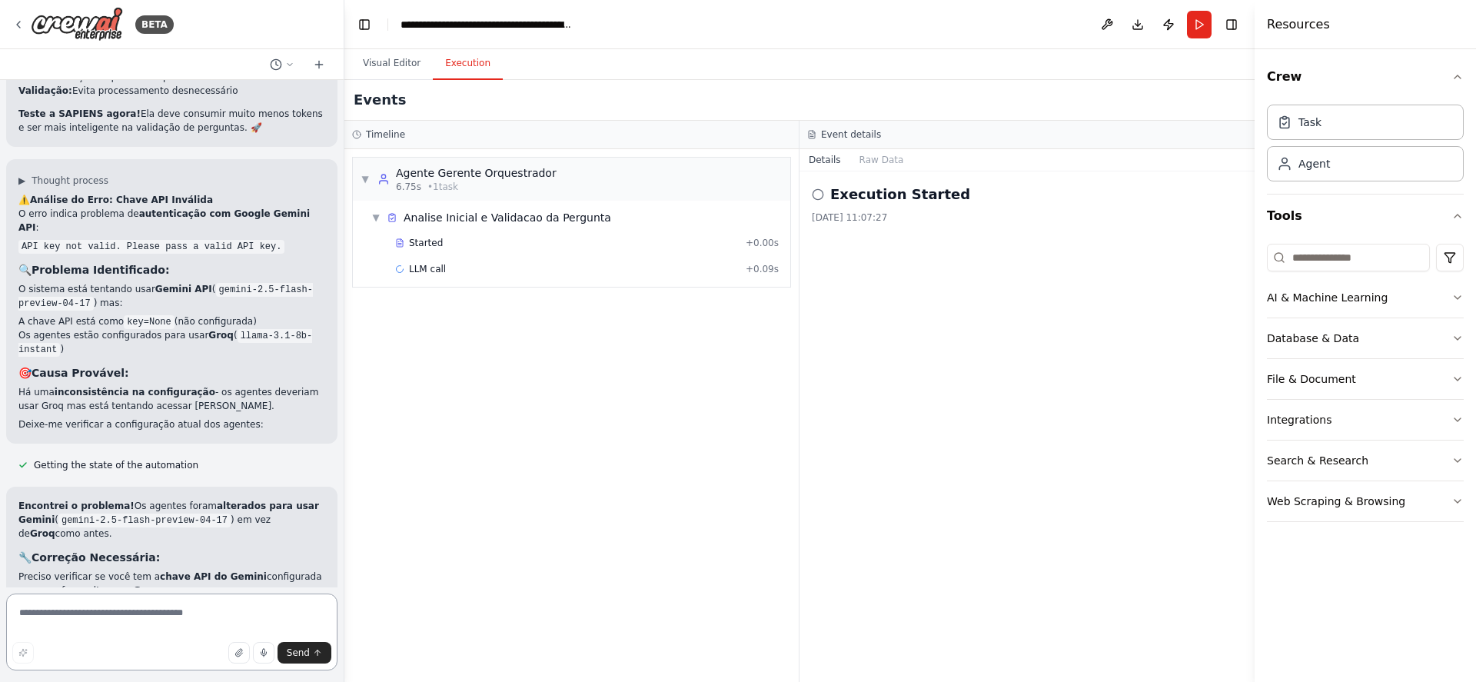
click at [147, 611] on textarea at bounding box center [171, 631] width 331 height 77
type textarea "*"
type textarea "*****"
click at [375, 62] on button "Visual Editor" at bounding box center [391, 64] width 82 height 32
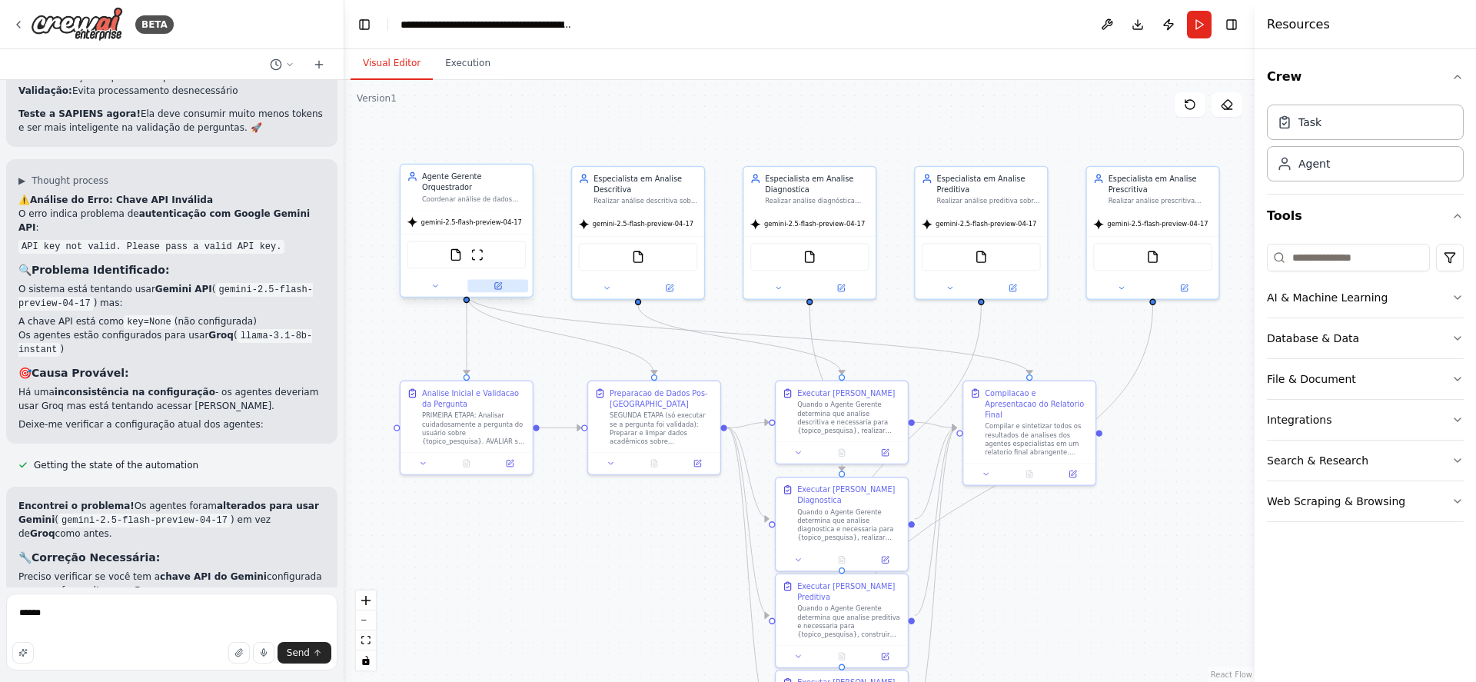
click at [500, 283] on icon at bounding box center [497, 286] width 6 height 6
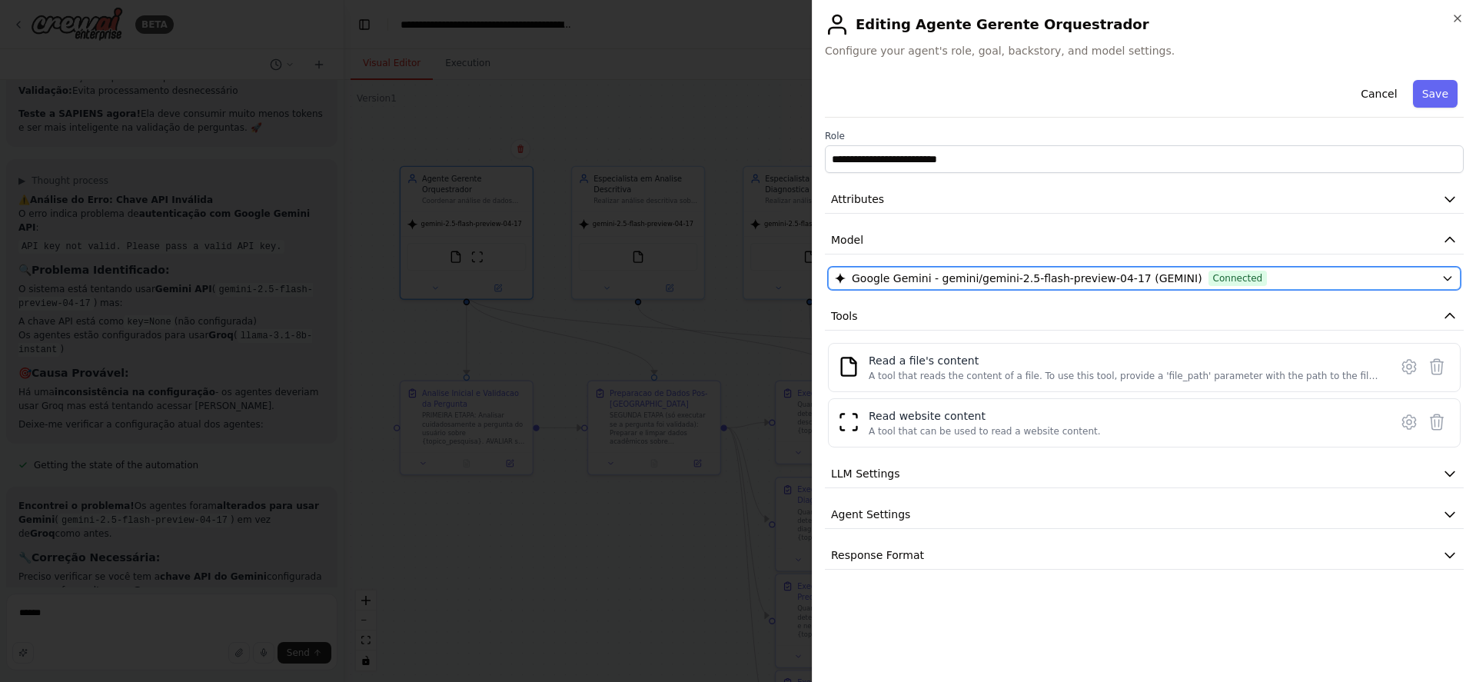
click at [958, 272] on span "Google Gemini - gemini/gemini-2.5-flash-preview-04-17 (GEMINI)" at bounding box center [1027, 278] width 350 height 15
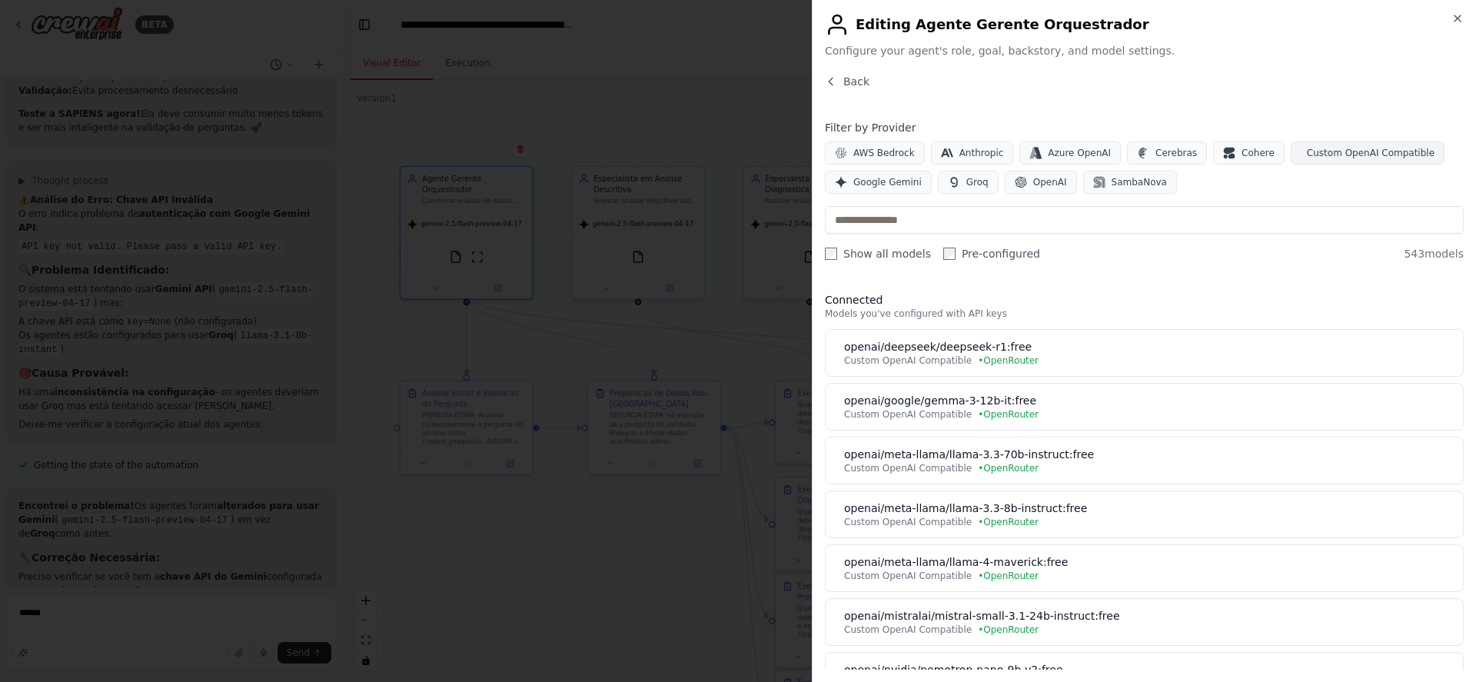
click at [1309, 155] on span "Custom OpenAI Compatible" at bounding box center [1371, 153] width 128 height 12
click at [1022, 218] on input "text" at bounding box center [1144, 220] width 639 height 28
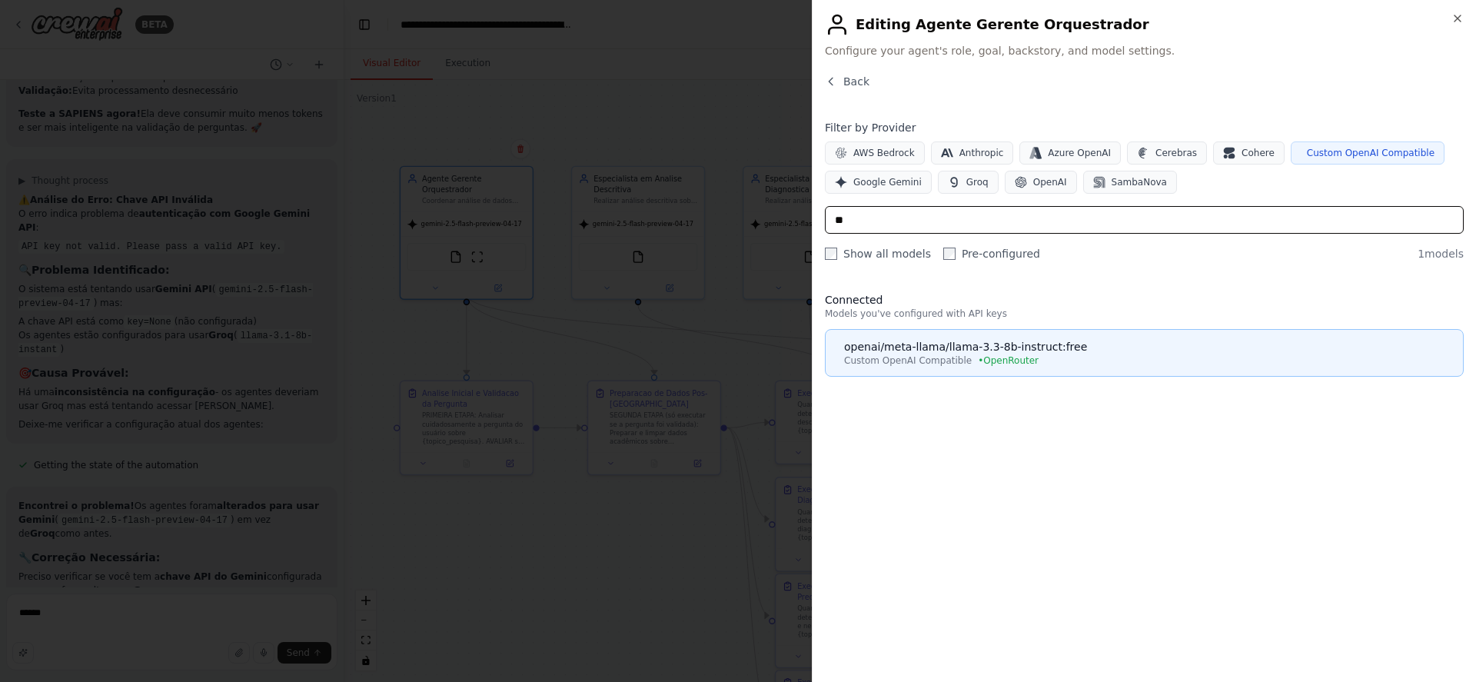
type input "**"
click at [1026, 344] on div "openai/meta-llama/llama-3.3-8b-instruct:free" at bounding box center [1148, 346] width 609 height 15
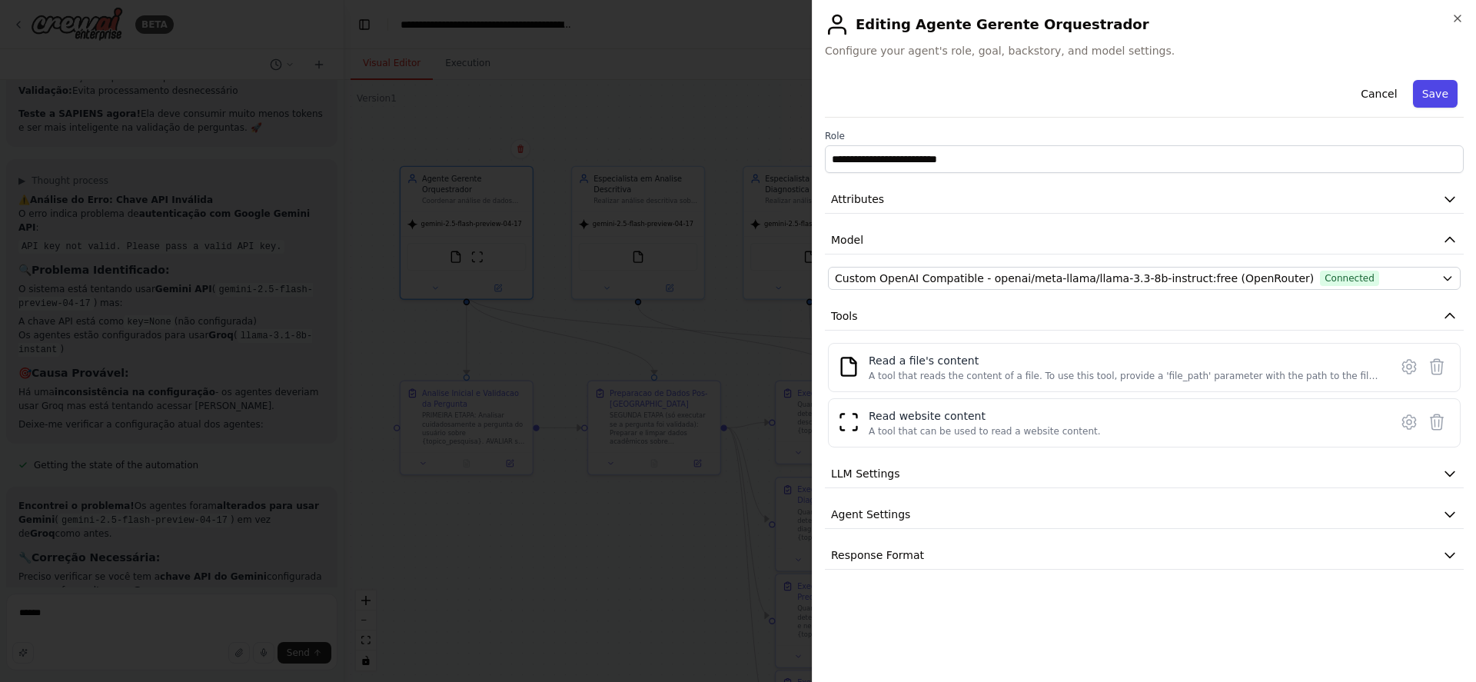
click at [1442, 96] on button "Save" at bounding box center [1435, 94] width 45 height 28
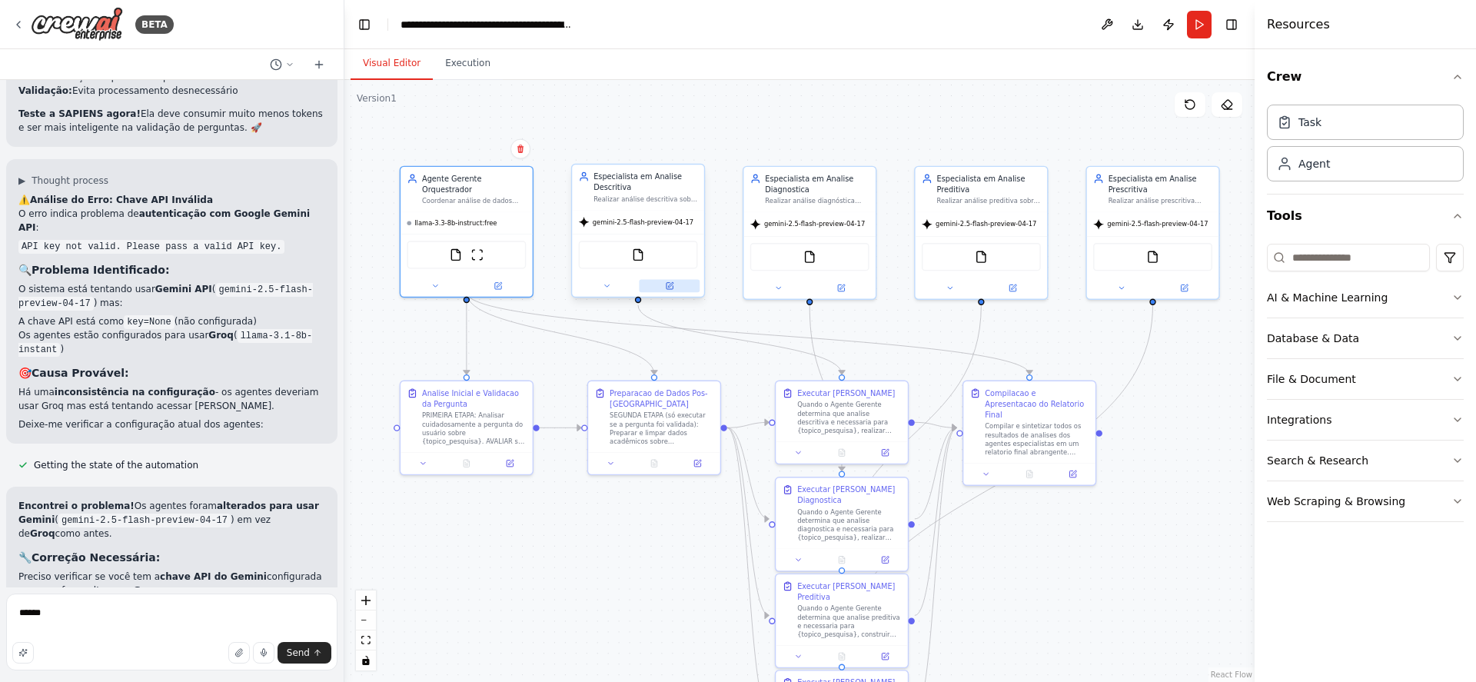
click at [669, 282] on icon at bounding box center [669, 285] width 8 height 8
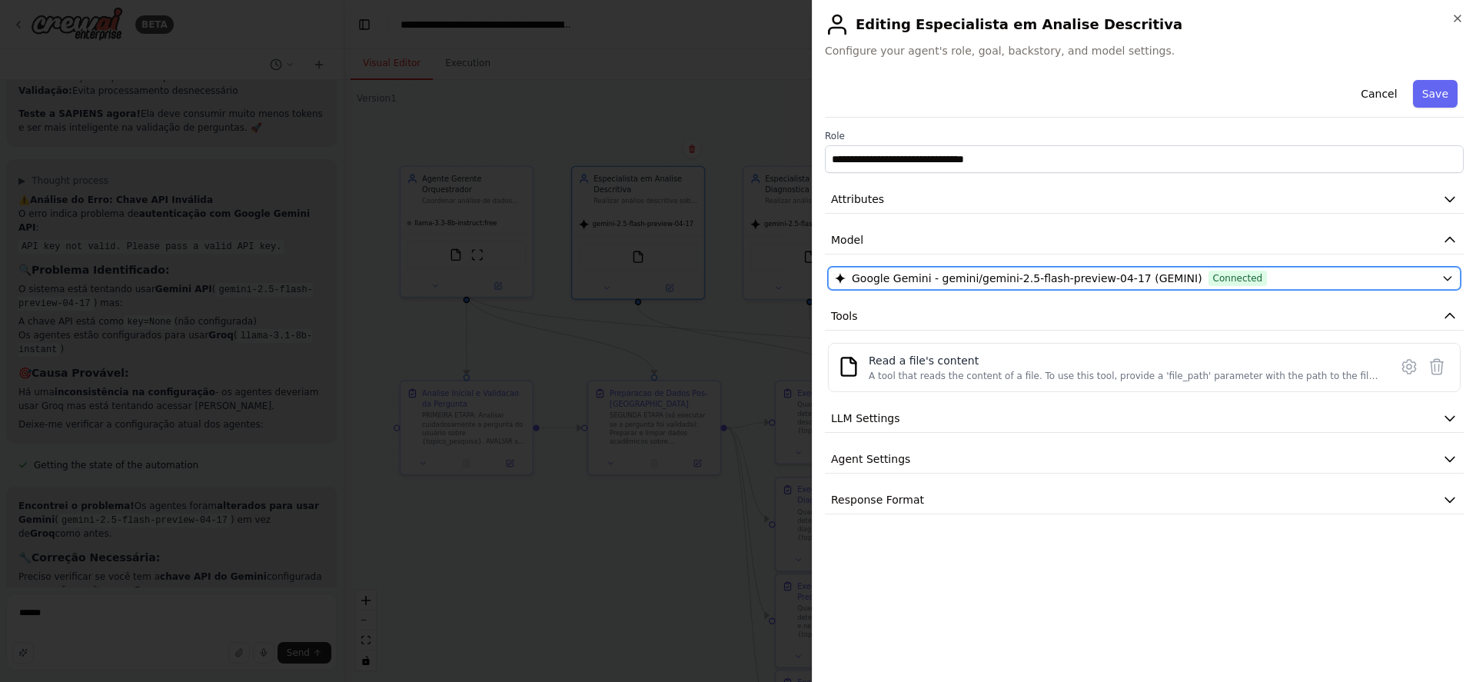
click at [1208, 278] on span "Connected" at bounding box center [1237, 278] width 59 height 15
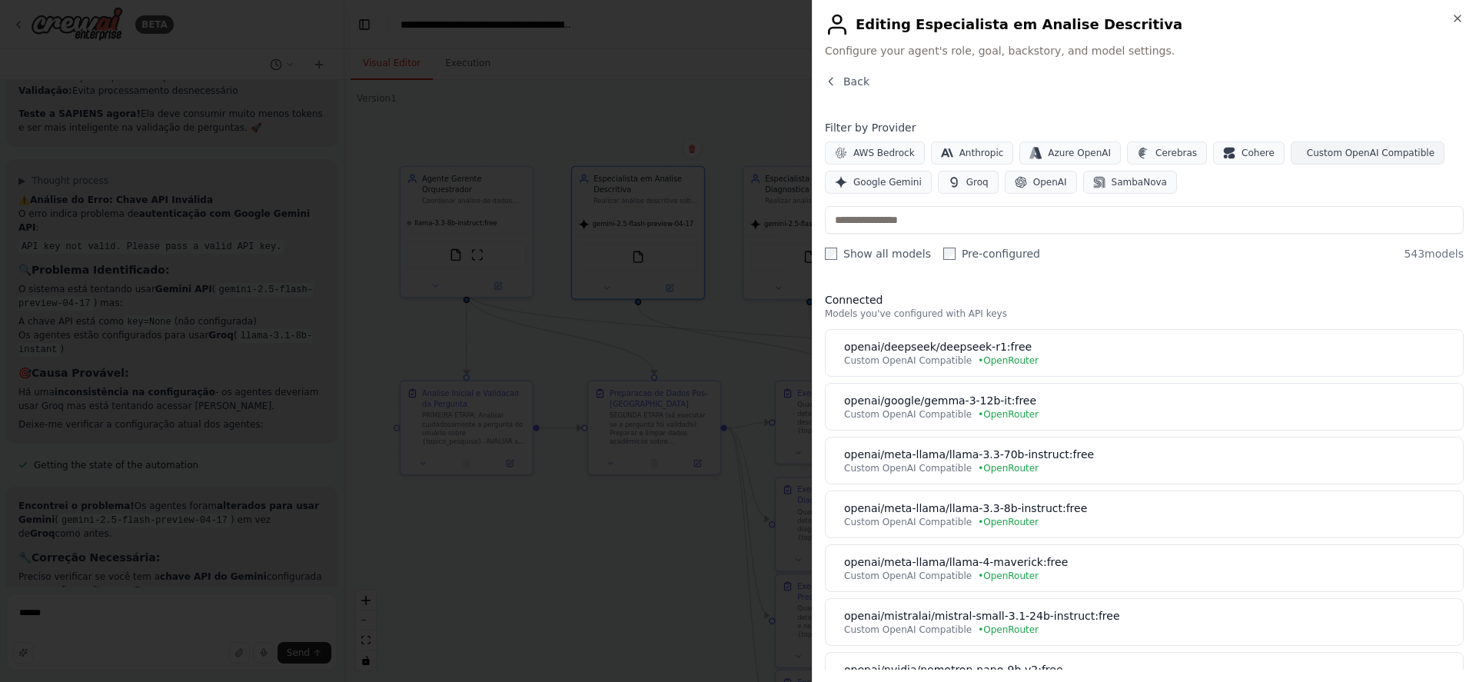
click at [1329, 147] on span "Custom OpenAI Compatible" at bounding box center [1371, 153] width 128 height 12
click at [1155, 219] on input "text" at bounding box center [1144, 220] width 639 height 28
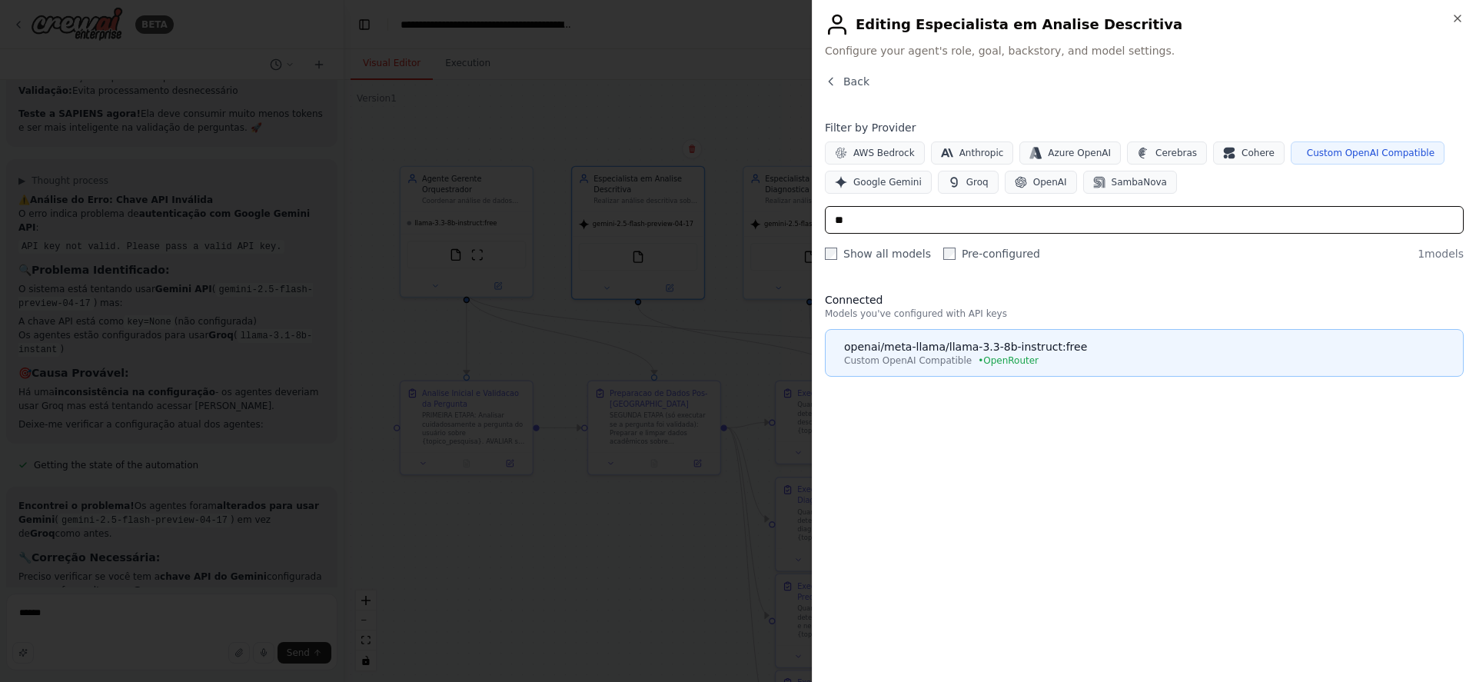
type input "**"
click at [1080, 364] on div "Custom OpenAI Compatible • OpenRouter" at bounding box center [1148, 360] width 609 height 12
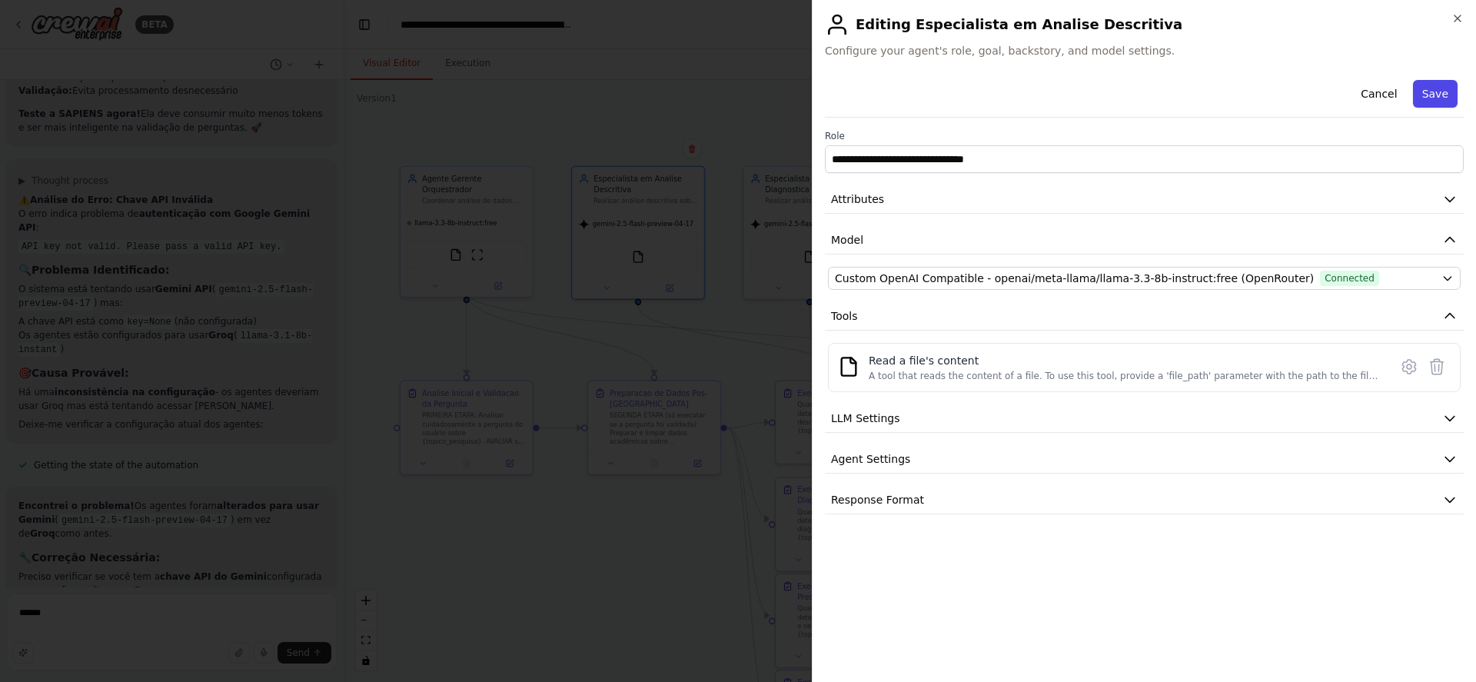
click at [1426, 92] on button "Save" at bounding box center [1435, 94] width 45 height 28
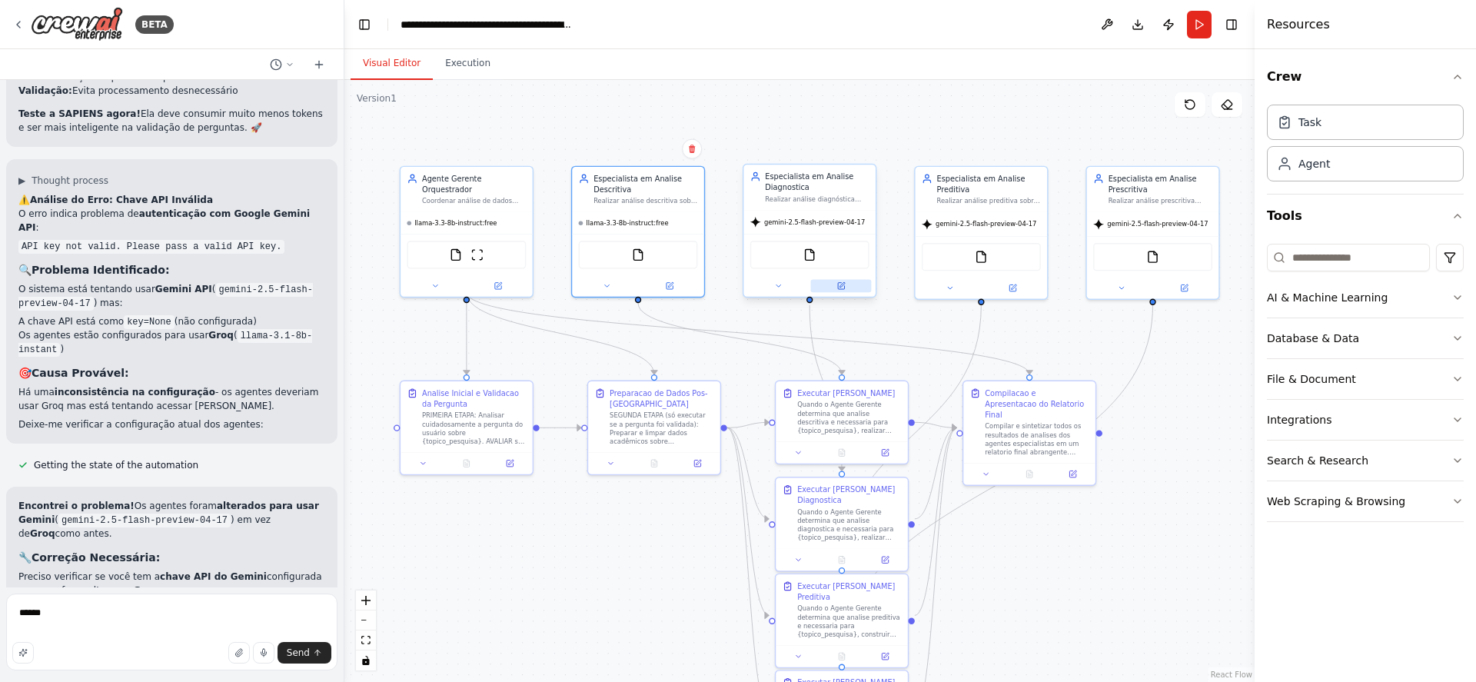
click at [845, 283] on icon at bounding box center [841, 284] width 5 height 5
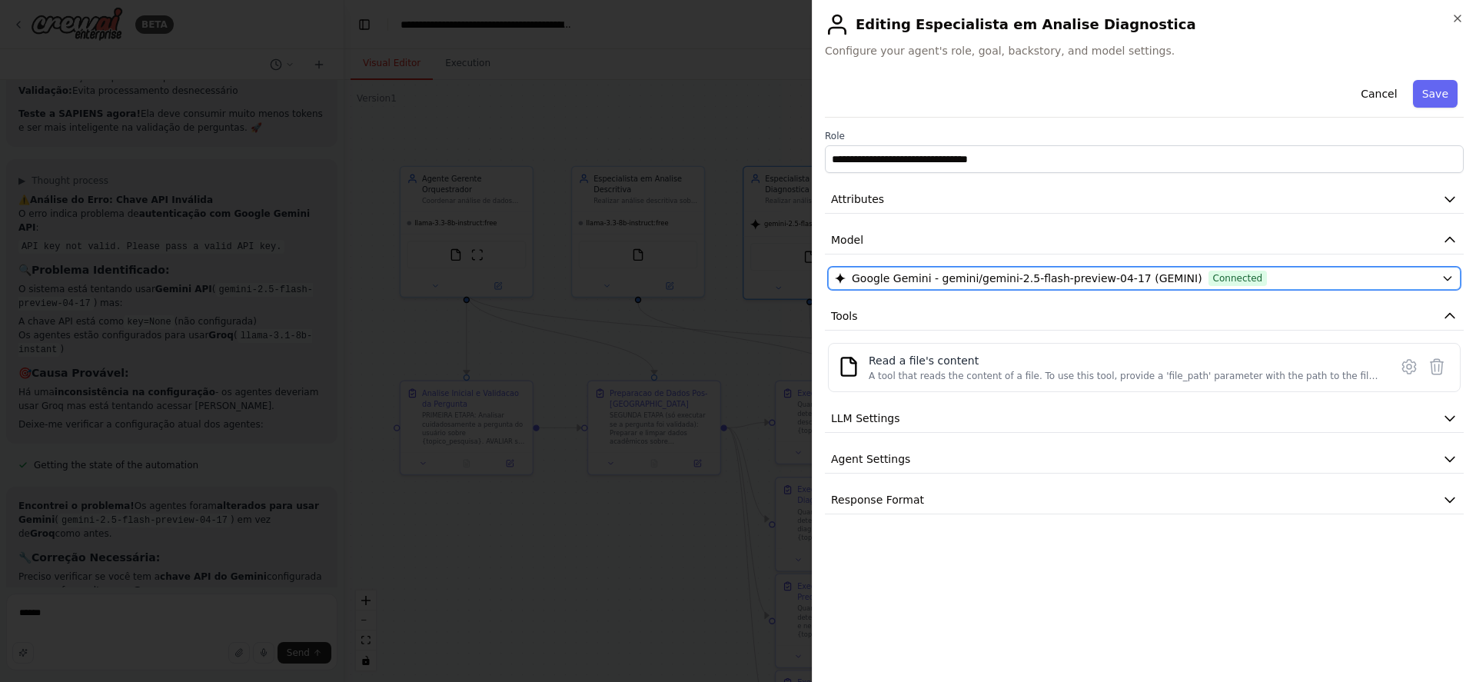
click at [1208, 277] on span "Connected" at bounding box center [1237, 278] width 59 height 15
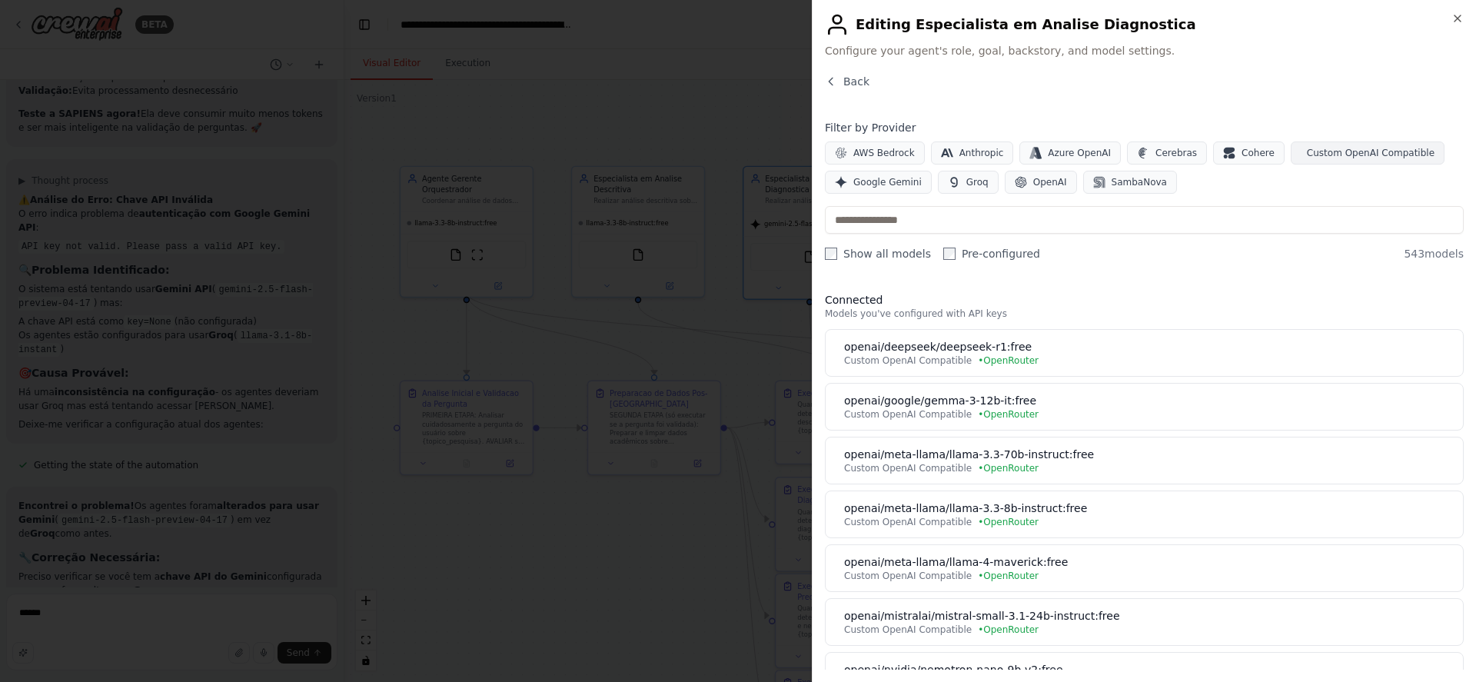
click at [1334, 146] on button "Custom OpenAI Compatible" at bounding box center [1367, 152] width 154 height 23
click at [1157, 222] on input "text" at bounding box center [1144, 220] width 639 height 28
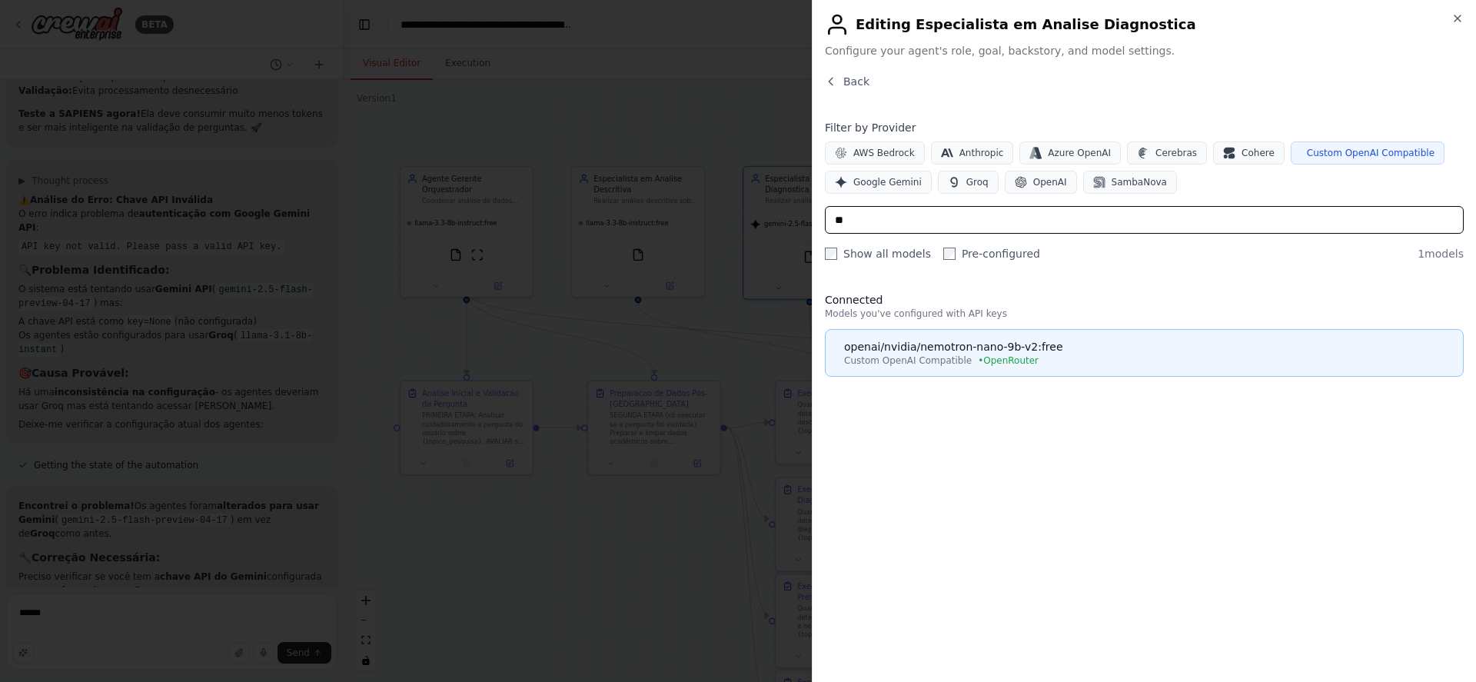
type input "**"
click at [1064, 350] on div "openai/nvidia/nemotron-nano-9b-v2:free" at bounding box center [1148, 346] width 609 height 15
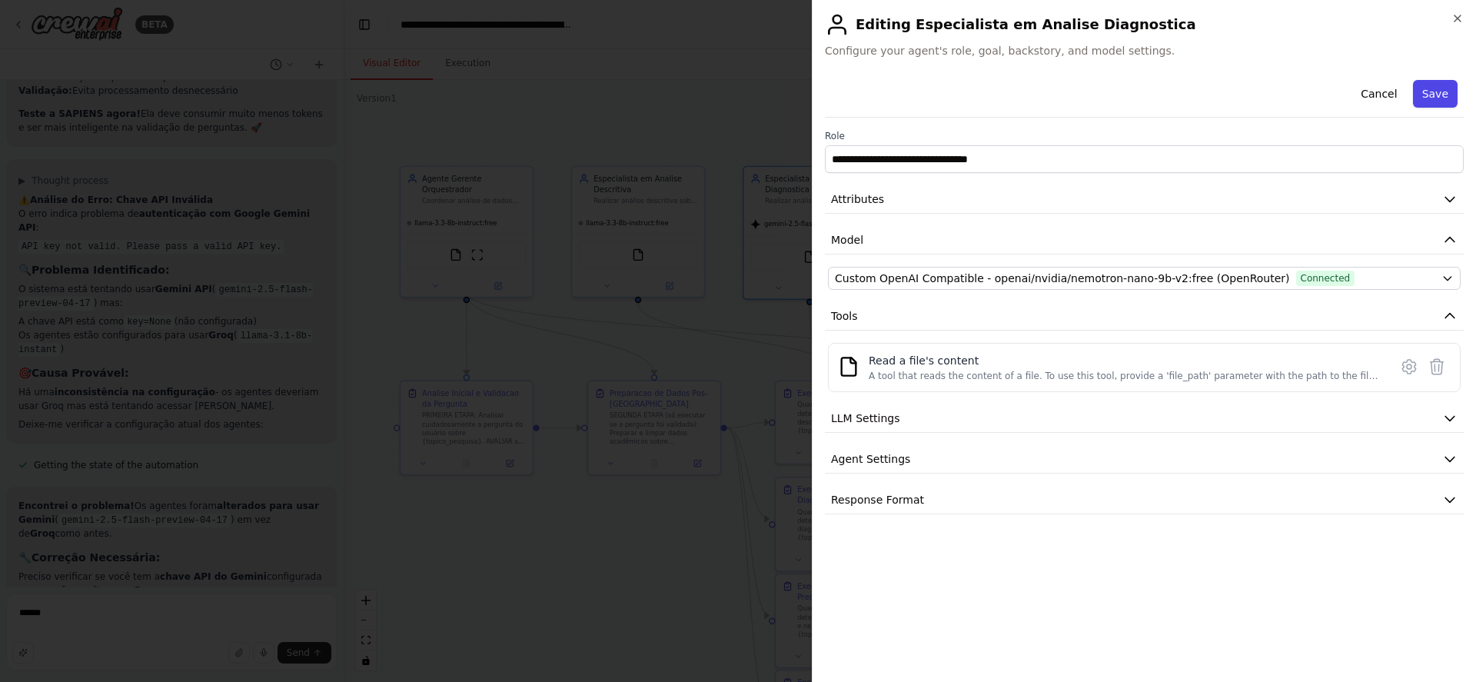
click at [1430, 97] on button "Save" at bounding box center [1435, 94] width 45 height 28
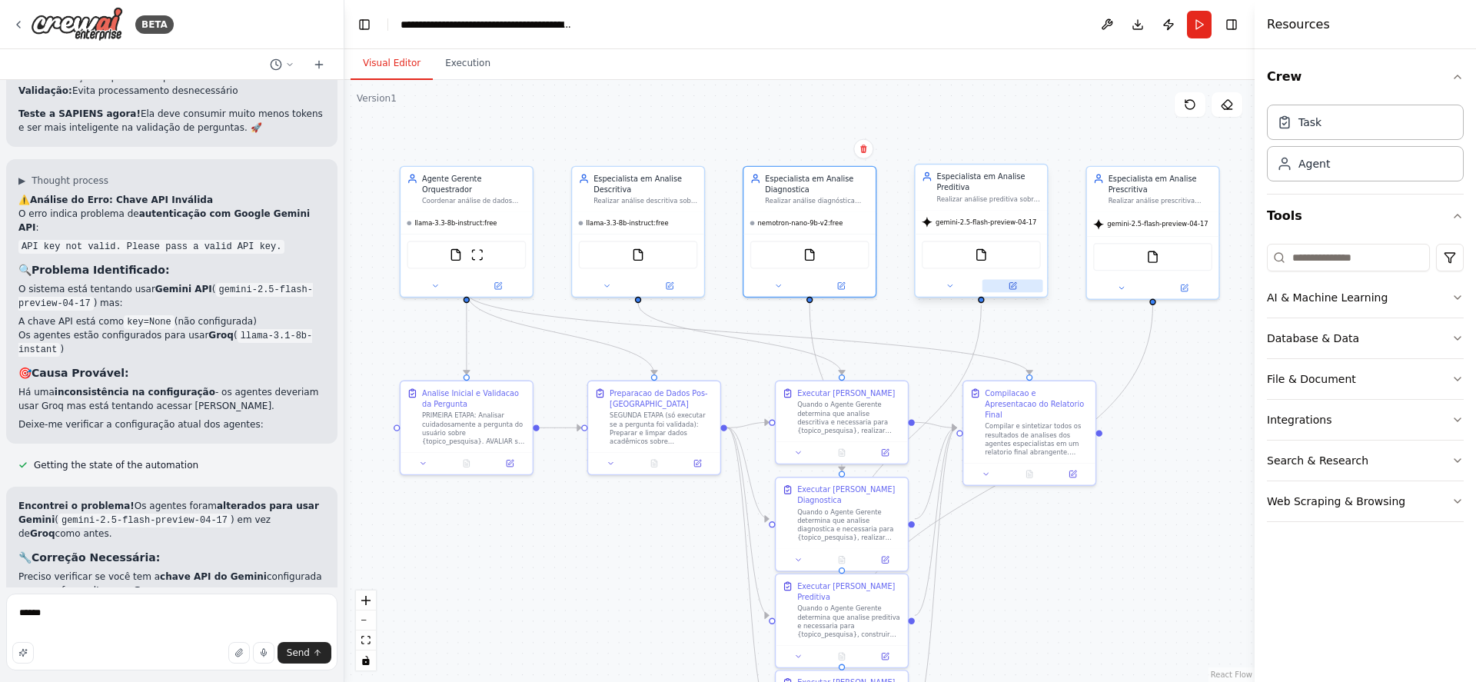
click at [1011, 283] on icon at bounding box center [1012, 286] width 6 height 6
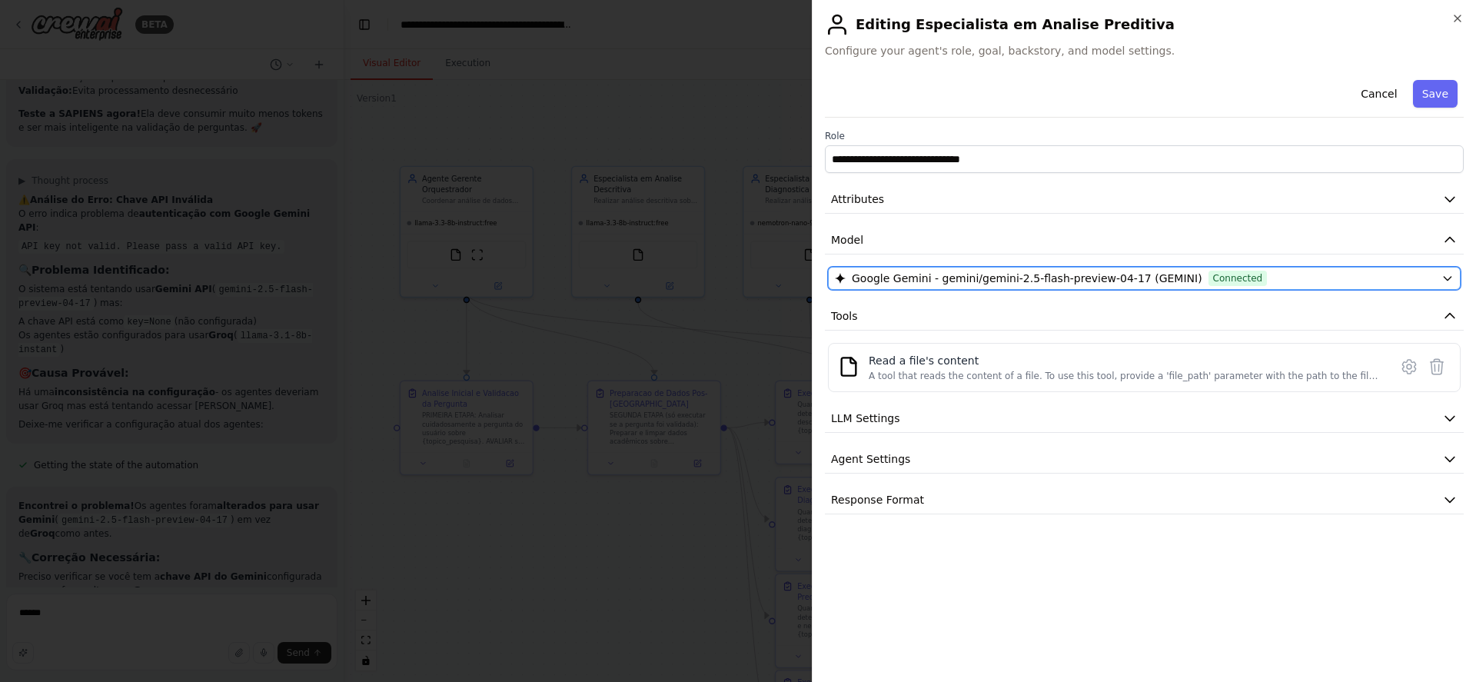
click at [1056, 276] on span "Google Gemini - gemini/gemini-2.5-flash-preview-04-17 (GEMINI)" at bounding box center [1027, 278] width 350 height 15
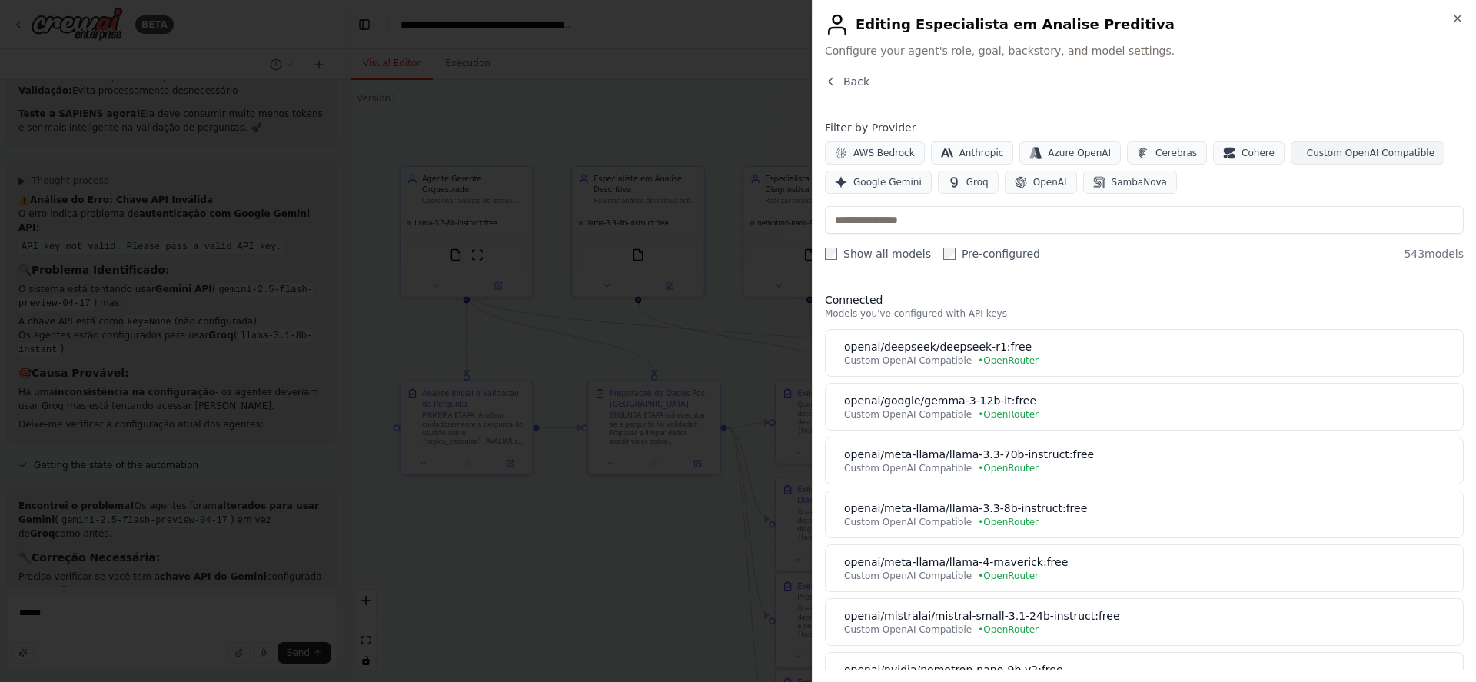
click at [1316, 151] on span "Custom OpenAI Compatible" at bounding box center [1371, 153] width 128 height 12
click at [1044, 224] on input "text" at bounding box center [1144, 220] width 639 height 28
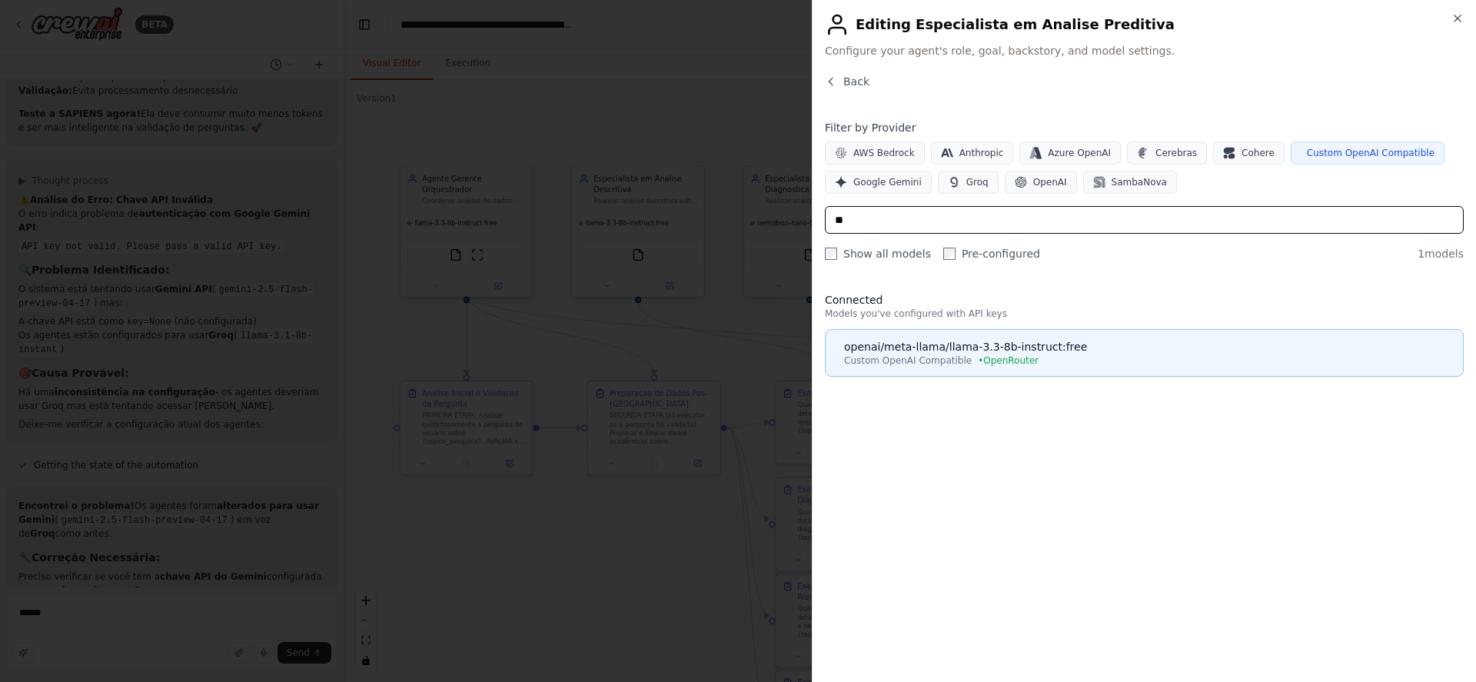
type input "**"
click at [1044, 357] on div "Custom OpenAI Compatible • OpenRouter" at bounding box center [1148, 360] width 609 height 12
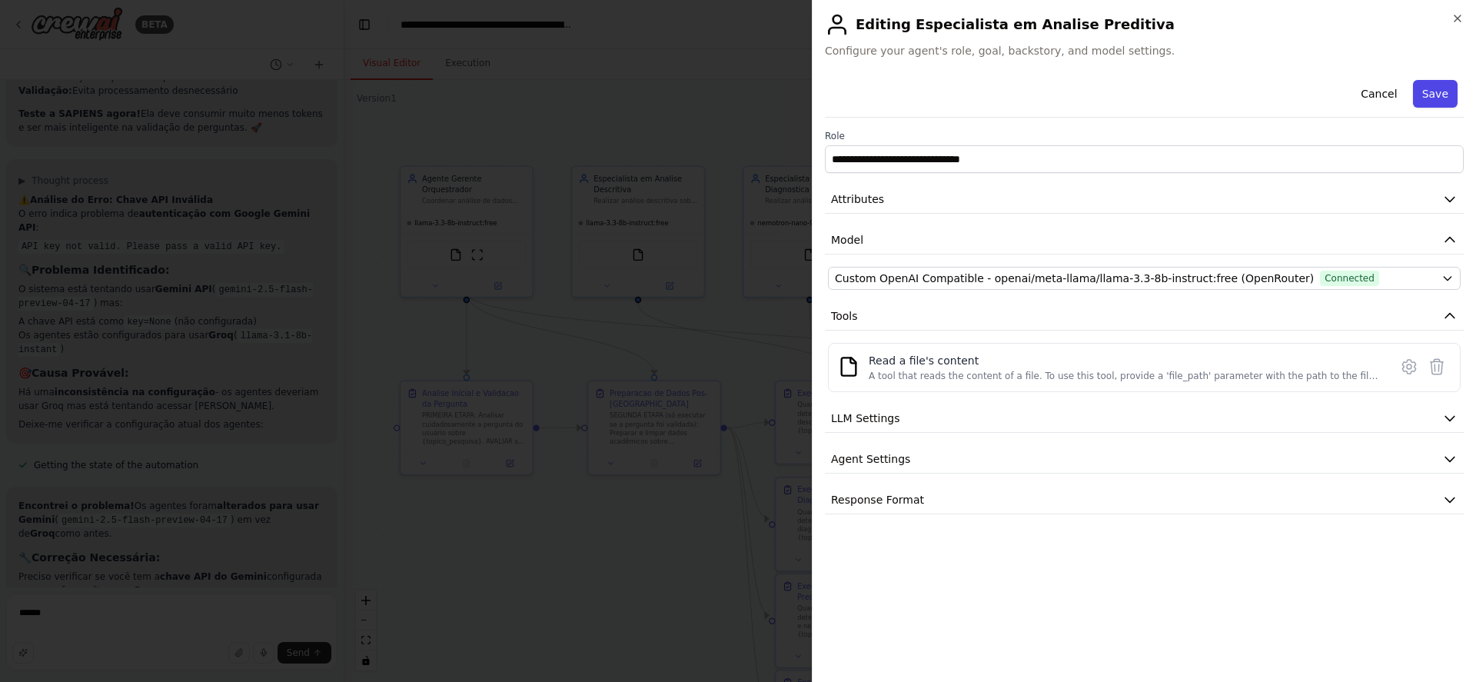
click at [1433, 95] on button "Save" at bounding box center [1435, 94] width 45 height 28
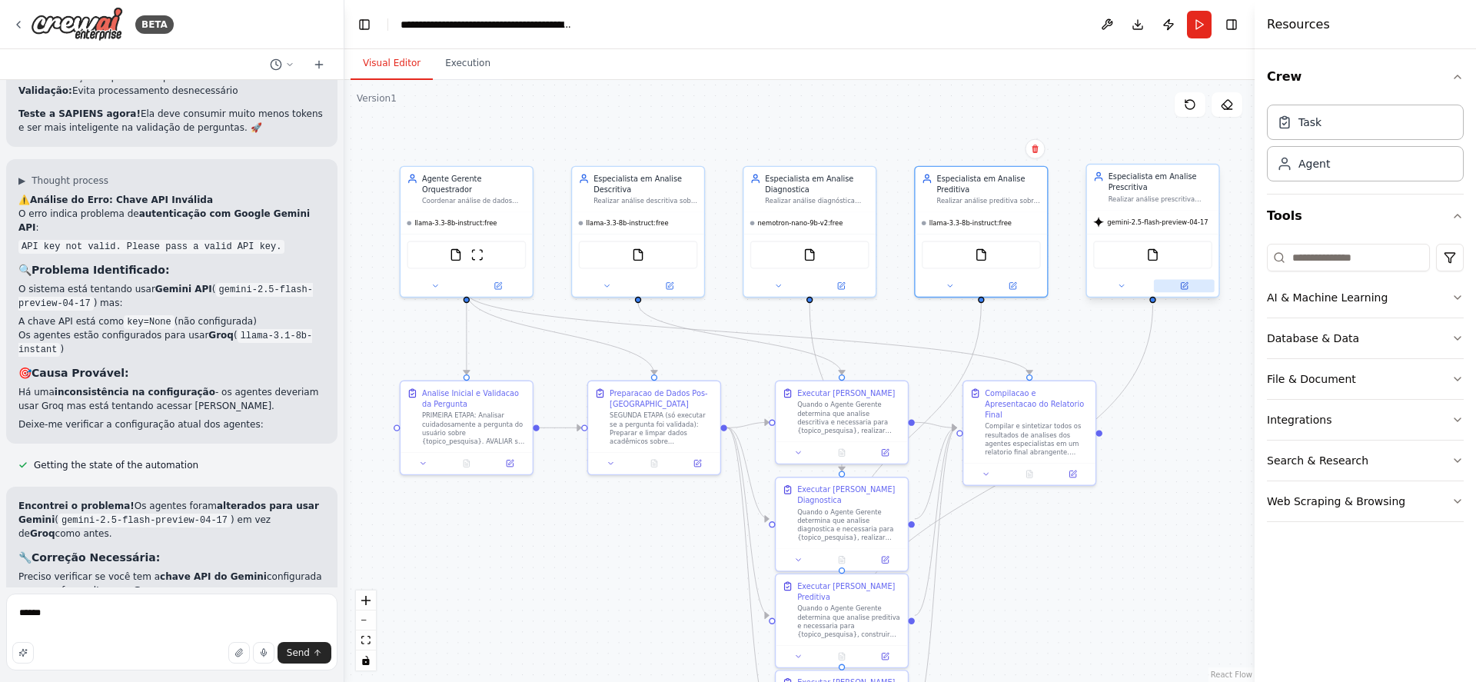
click at [1183, 287] on icon at bounding box center [1184, 284] width 5 height 5
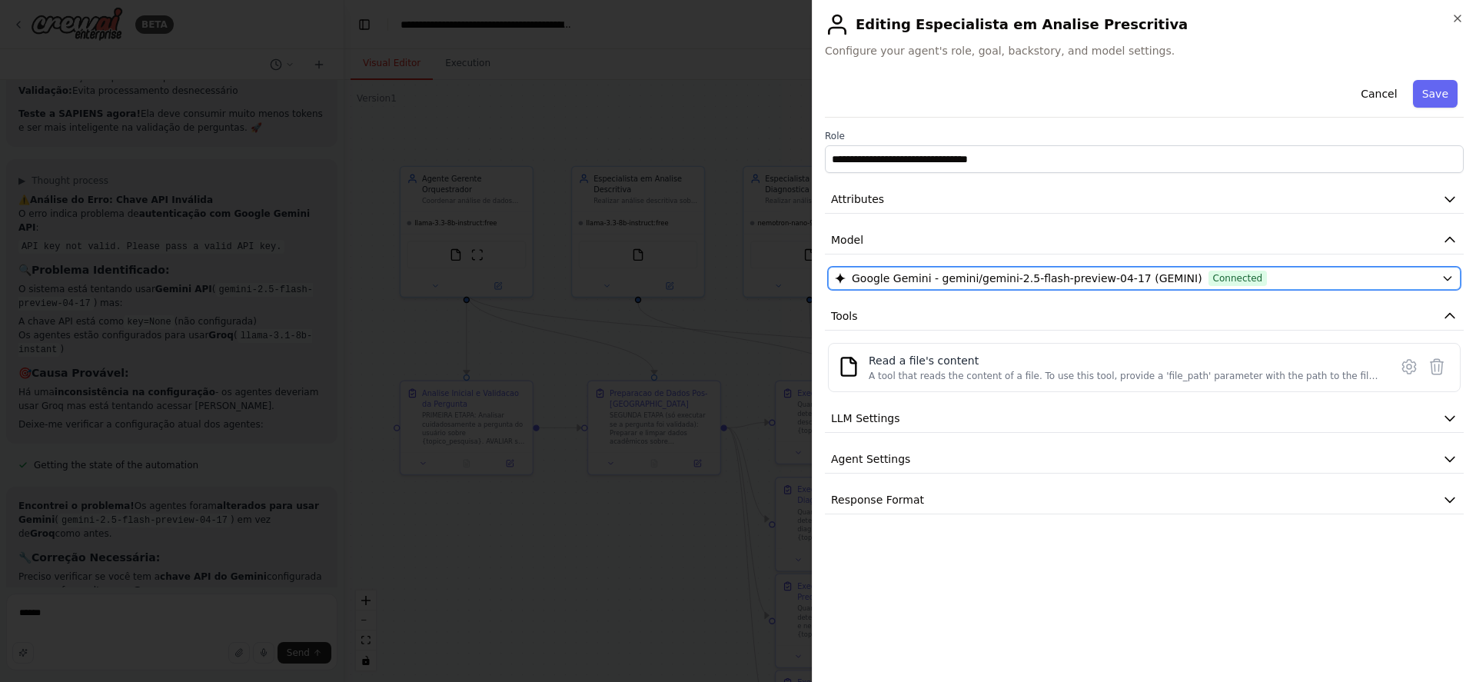
click at [1111, 275] on span "Google Gemini - gemini/gemini-2.5-flash-preview-04-17 (GEMINI)" at bounding box center [1027, 278] width 350 height 15
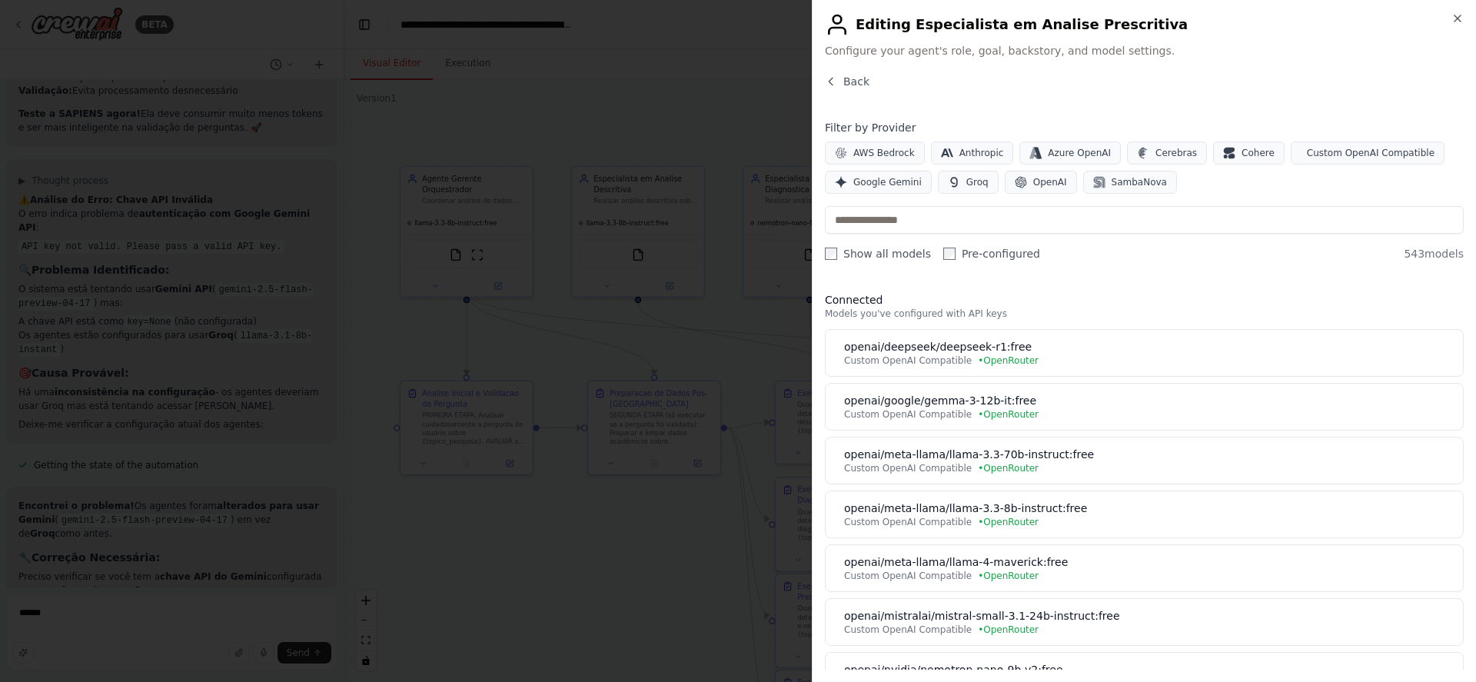
click at [1293, 141] on div "Filter by Provider AWS Bedrock Anthropic Azure OpenAI Cerebras Cohere Custom Op…" at bounding box center [1144, 157] width 639 height 74
click at [1307, 155] on span "Custom OpenAI Compatible" at bounding box center [1371, 153] width 128 height 12
click at [1244, 218] on input "text" at bounding box center [1144, 220] width 639 height 28
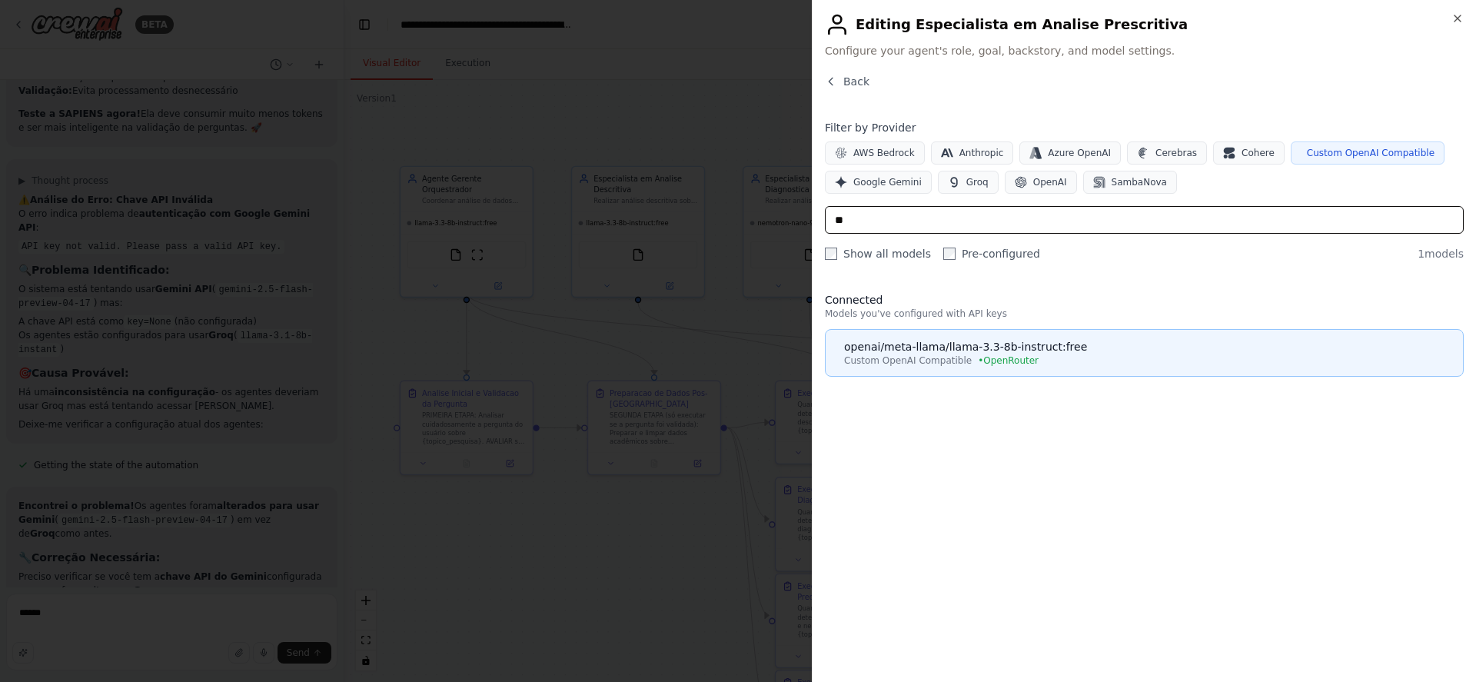
type input "**"
click at [1228, 348] on div "openai/meta-llama/llama-3.3-8b-instruct:free" at bounding box center [1148, 346] width 609 height 15
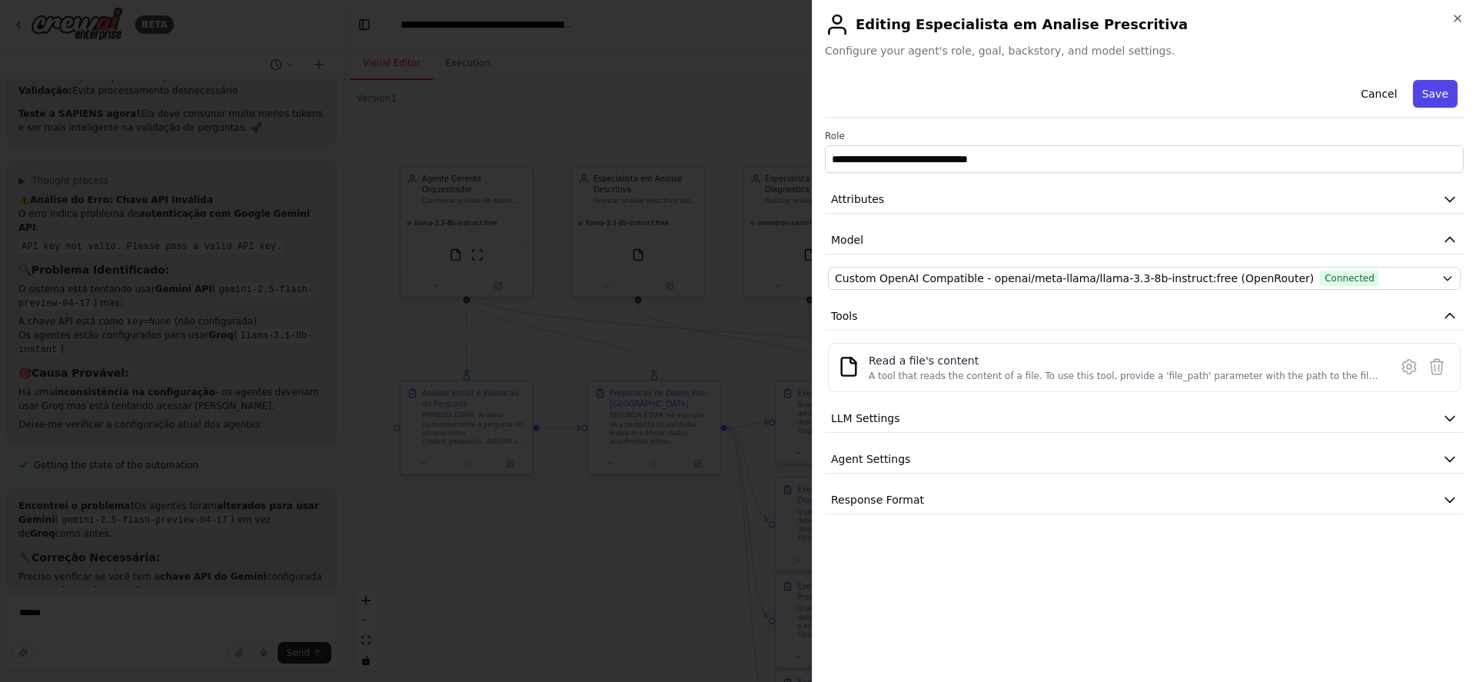
click at [1426, 100] on button "Save" at bounding box center [1435, 94] width 45 height 28
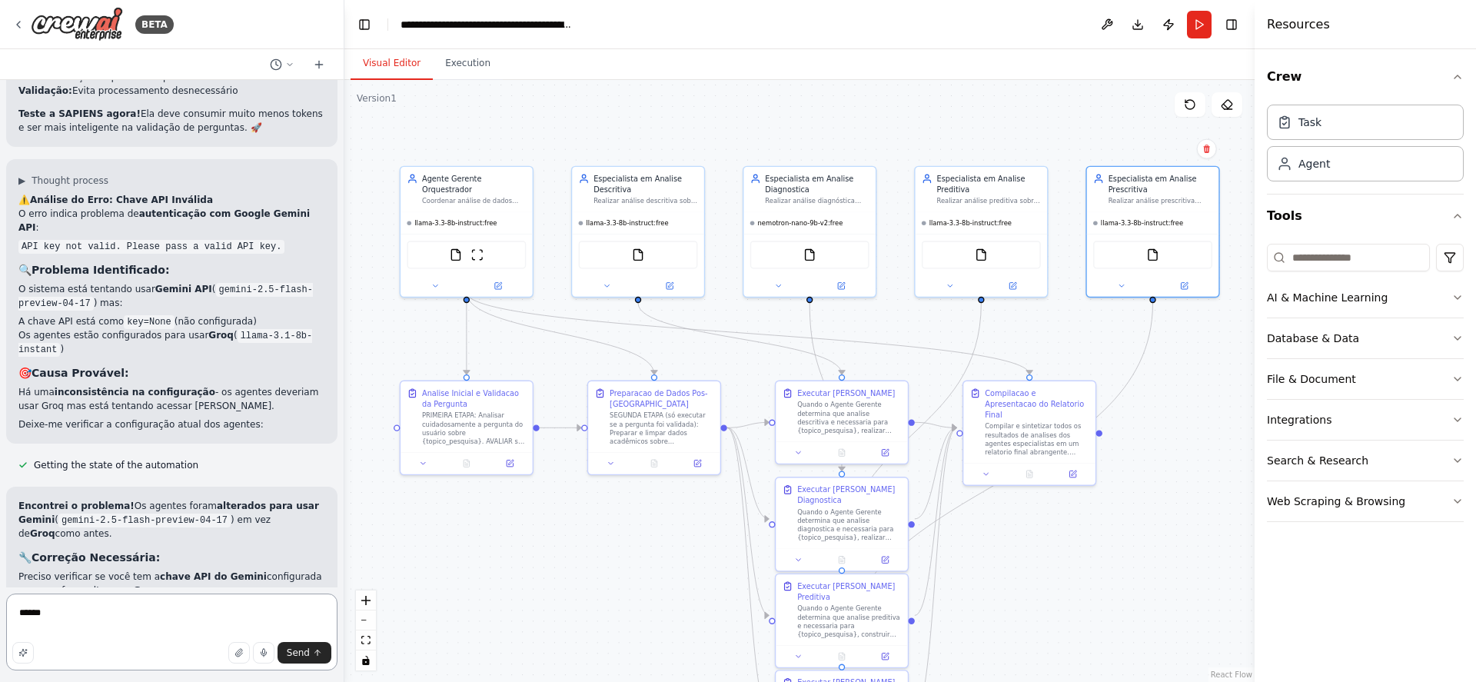
click at [155, 622] on textarea "*****" at bounding box center [171, 631] width 331 height 77
click at [1195, 28] on button "Run" at bounding box center [1199, 25] width 25 height 28
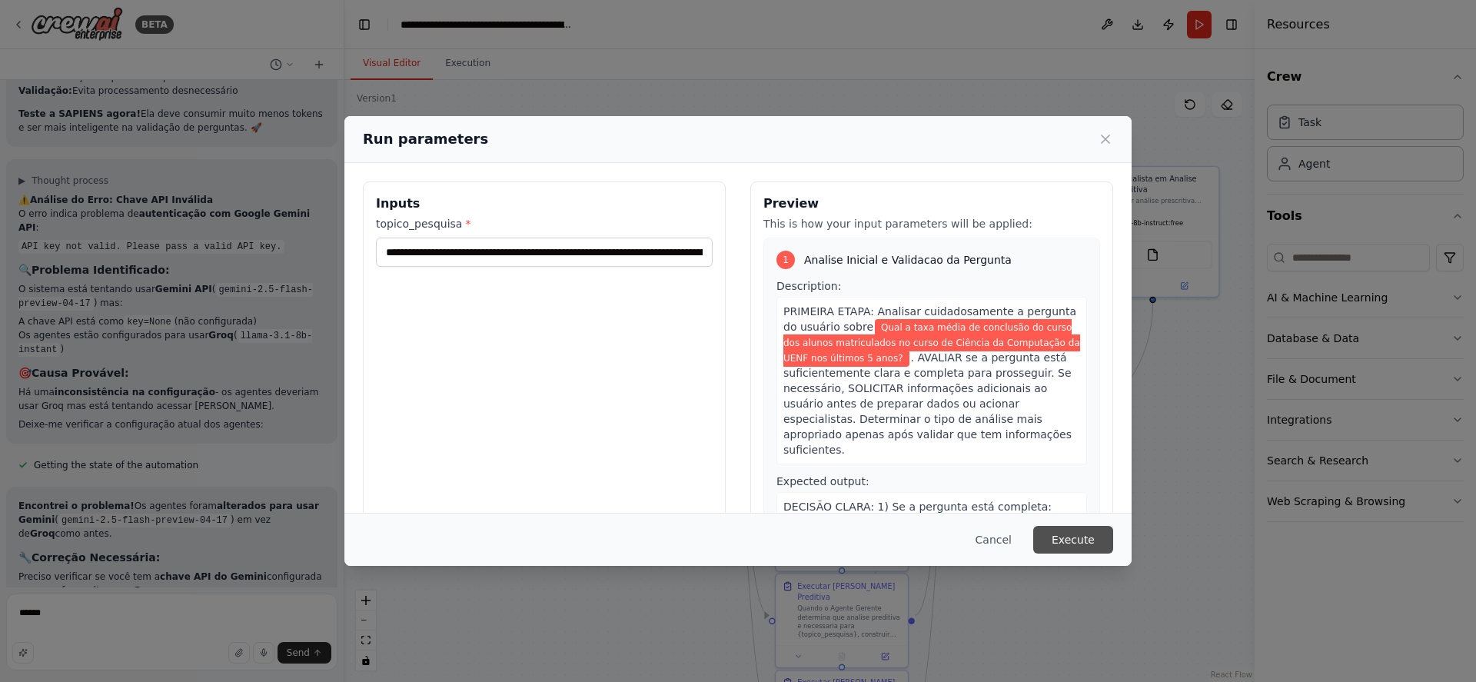
click at [1069, 540] on button "Execute" at bounding box center [1073, 540] width 80 height 28
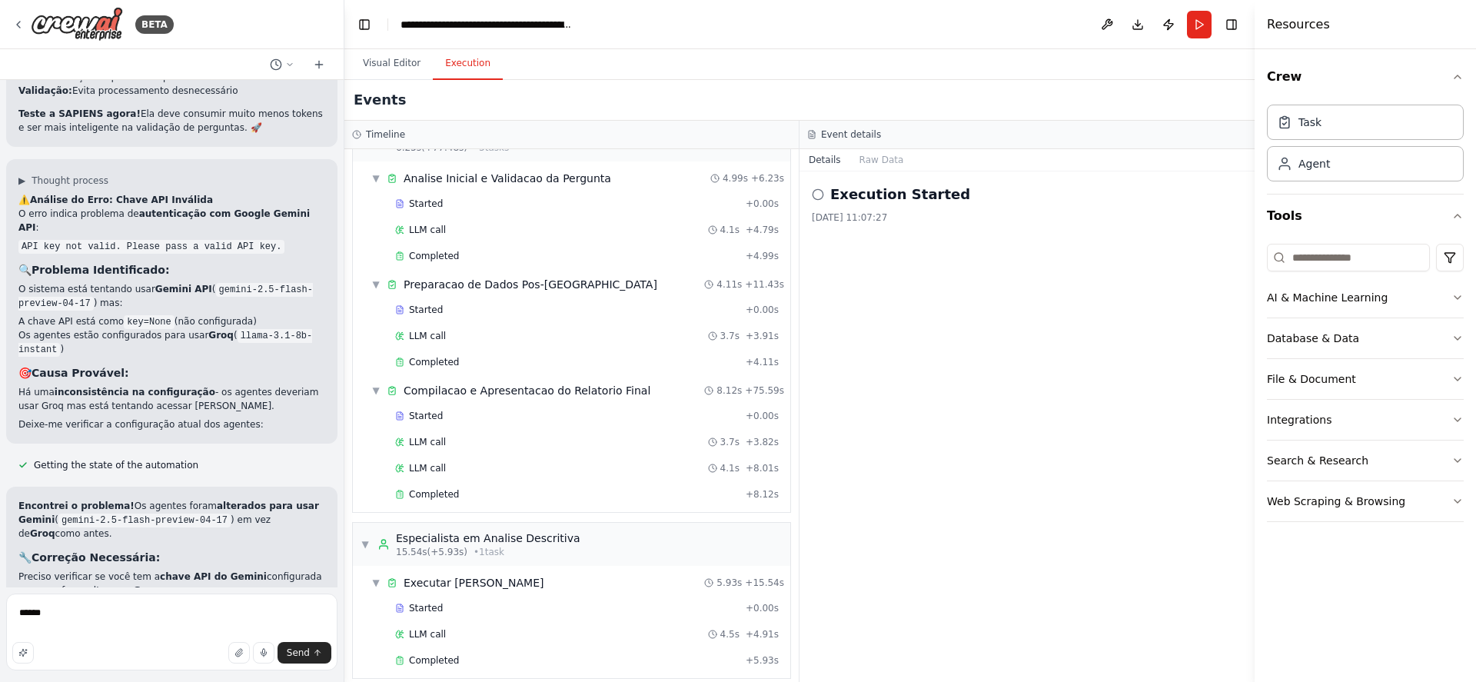
scroll to position [0, 0]
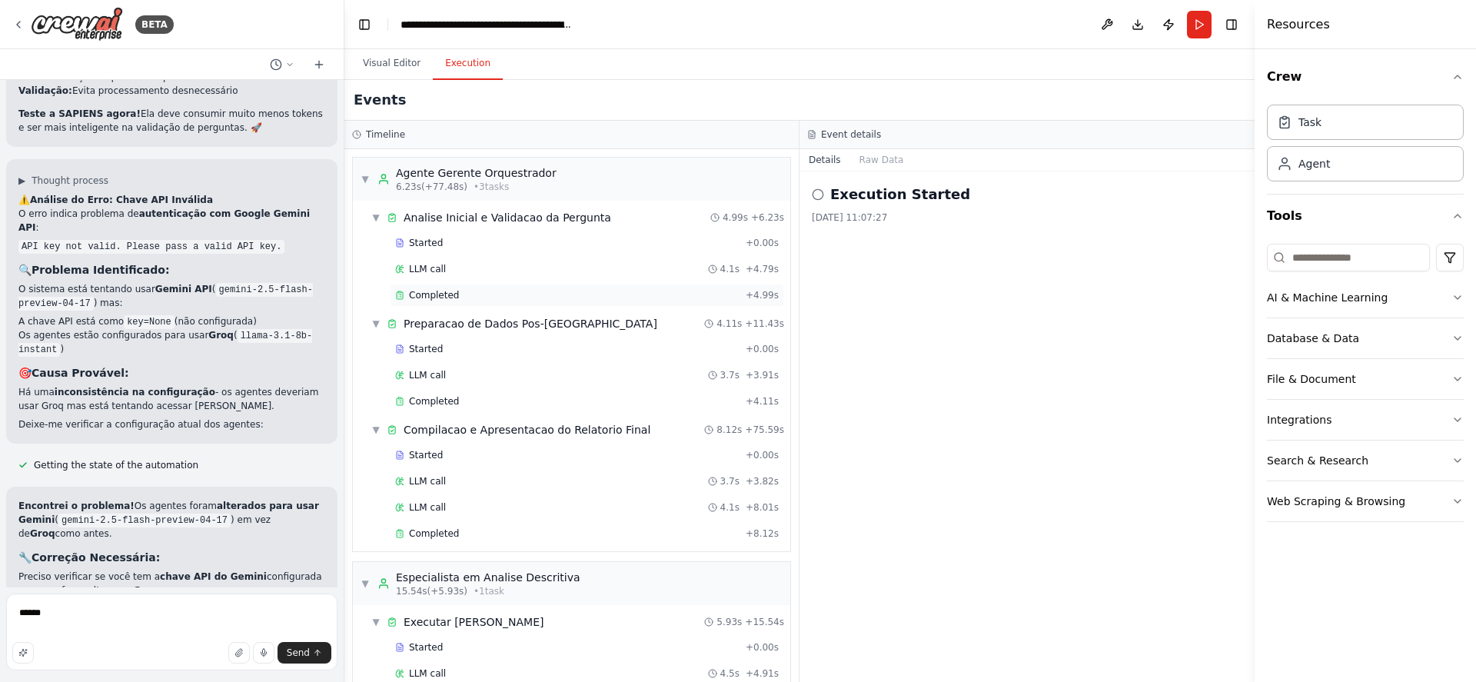
click at [446, 294] on span "Completed" at bounding box center [434, 295] width 50 height 12
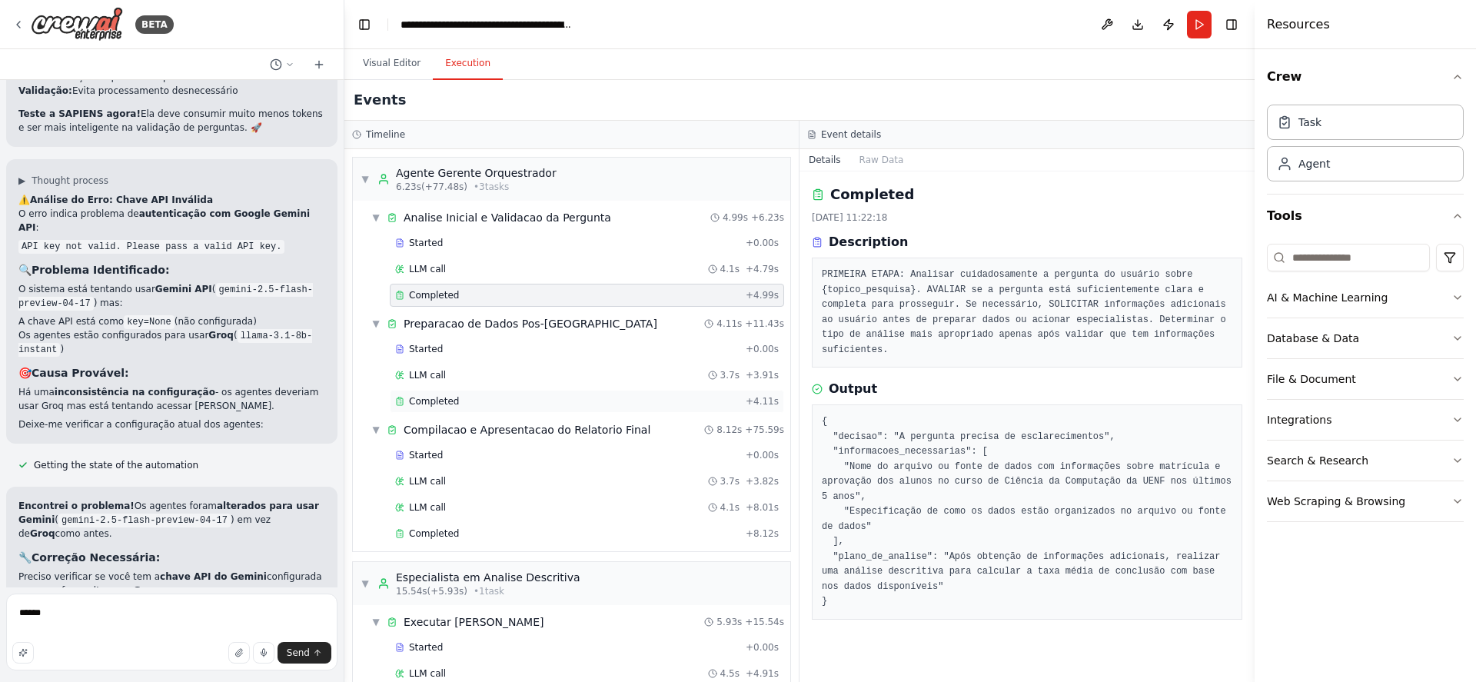
click at [438, 400] on span "Completed" at bounding box center [434, 401] width 50 height 12
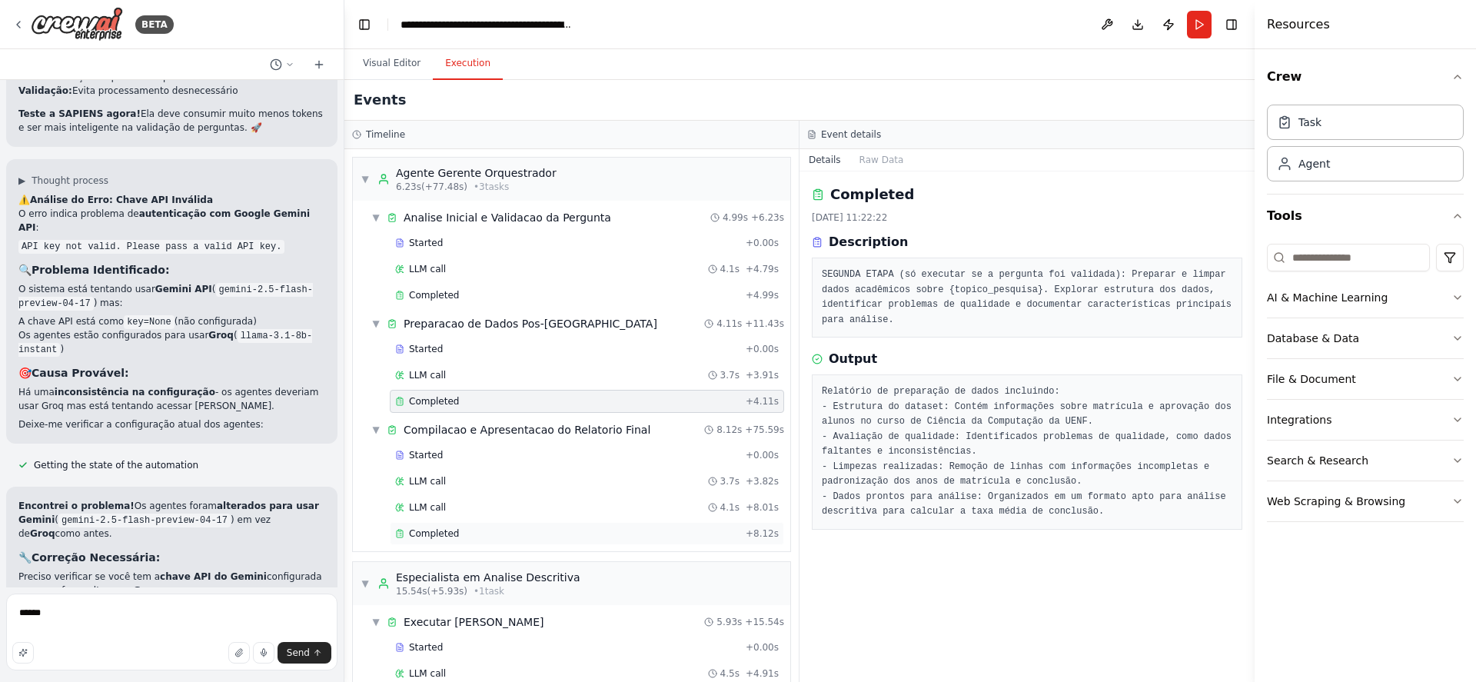
click at [427, 536] on span "Completed" at bounding box center [434, 533] width 50 height 12
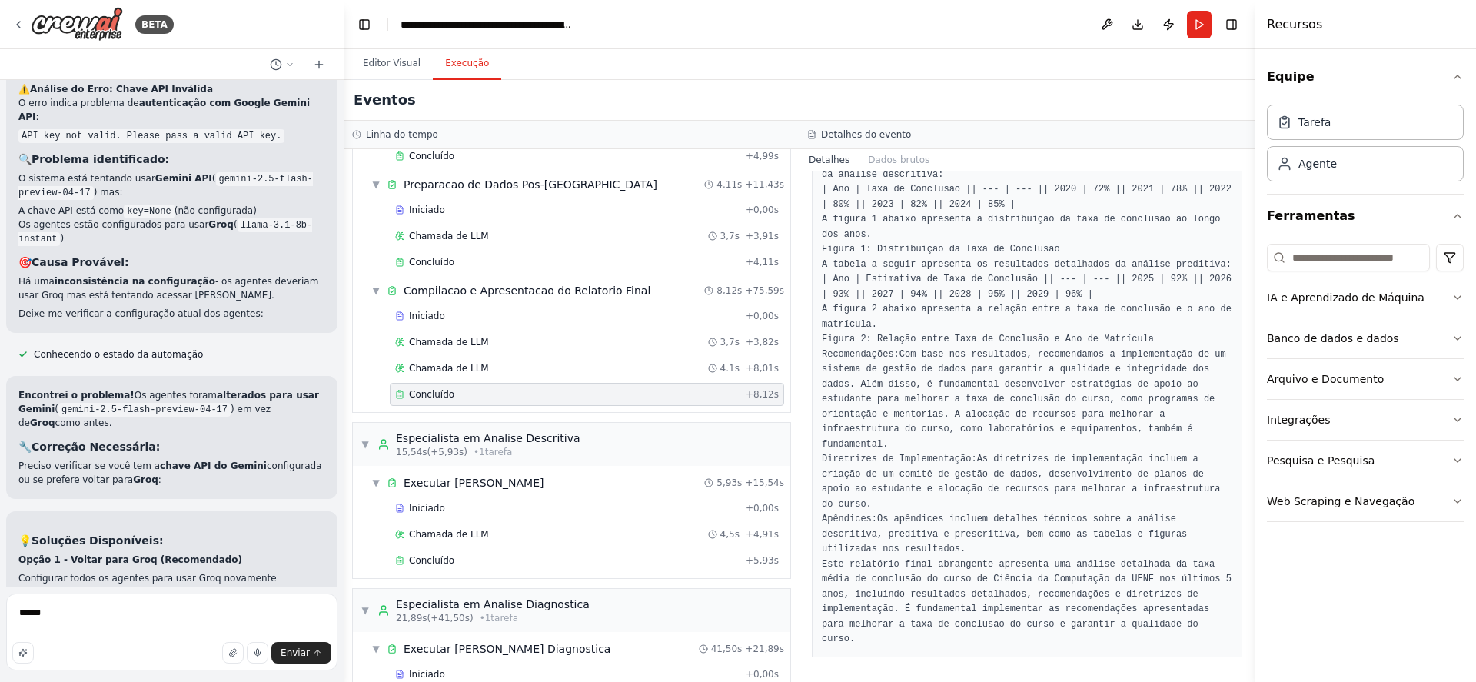
scroll to position [184, 0]
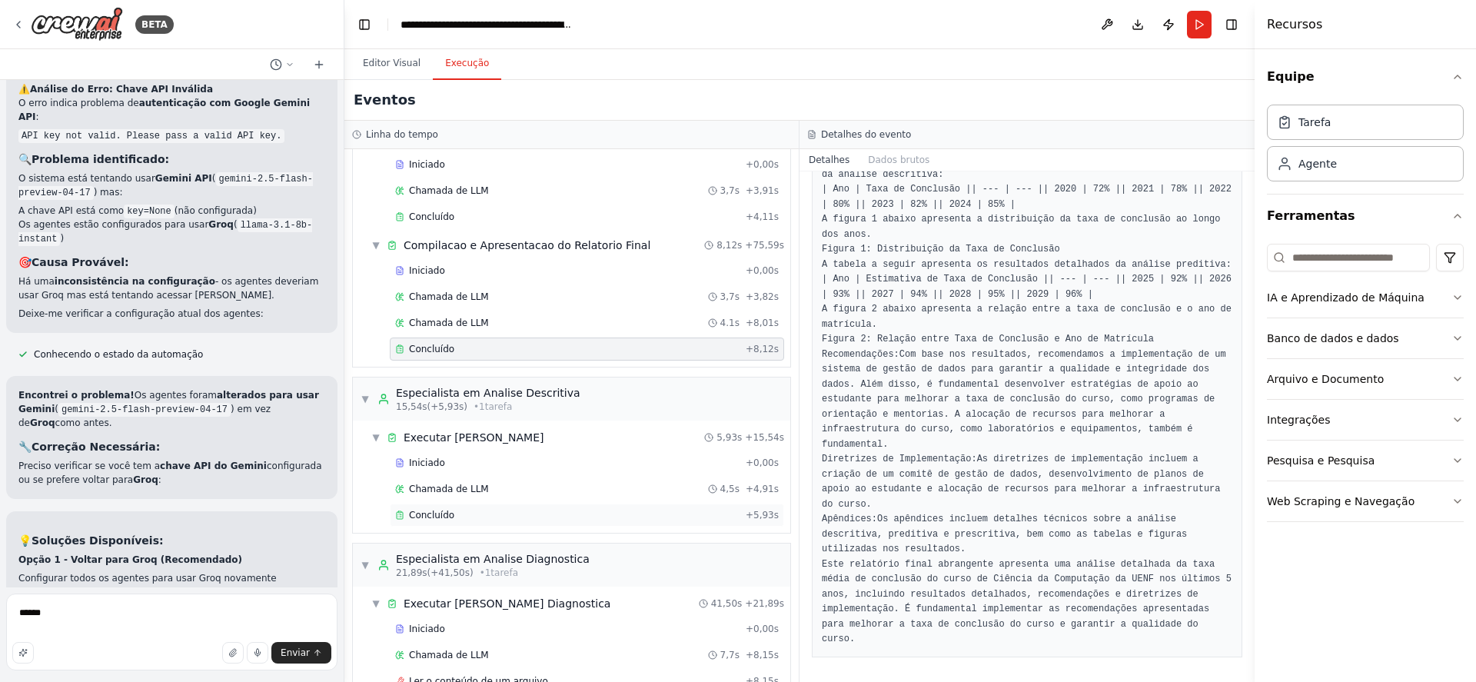
click at [423, 518] on font "Concluído" at bounding box center [431, 515] width 45 height 11
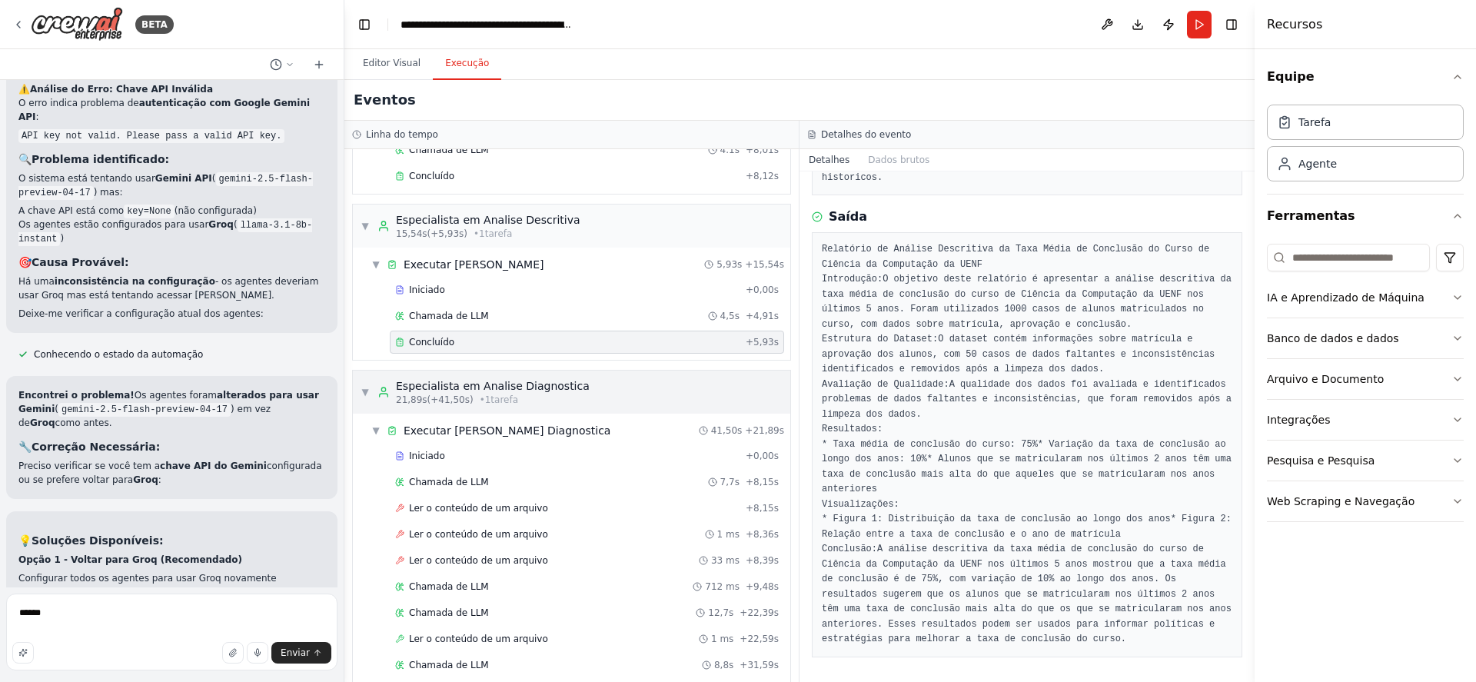
scroll to position [369, 0]
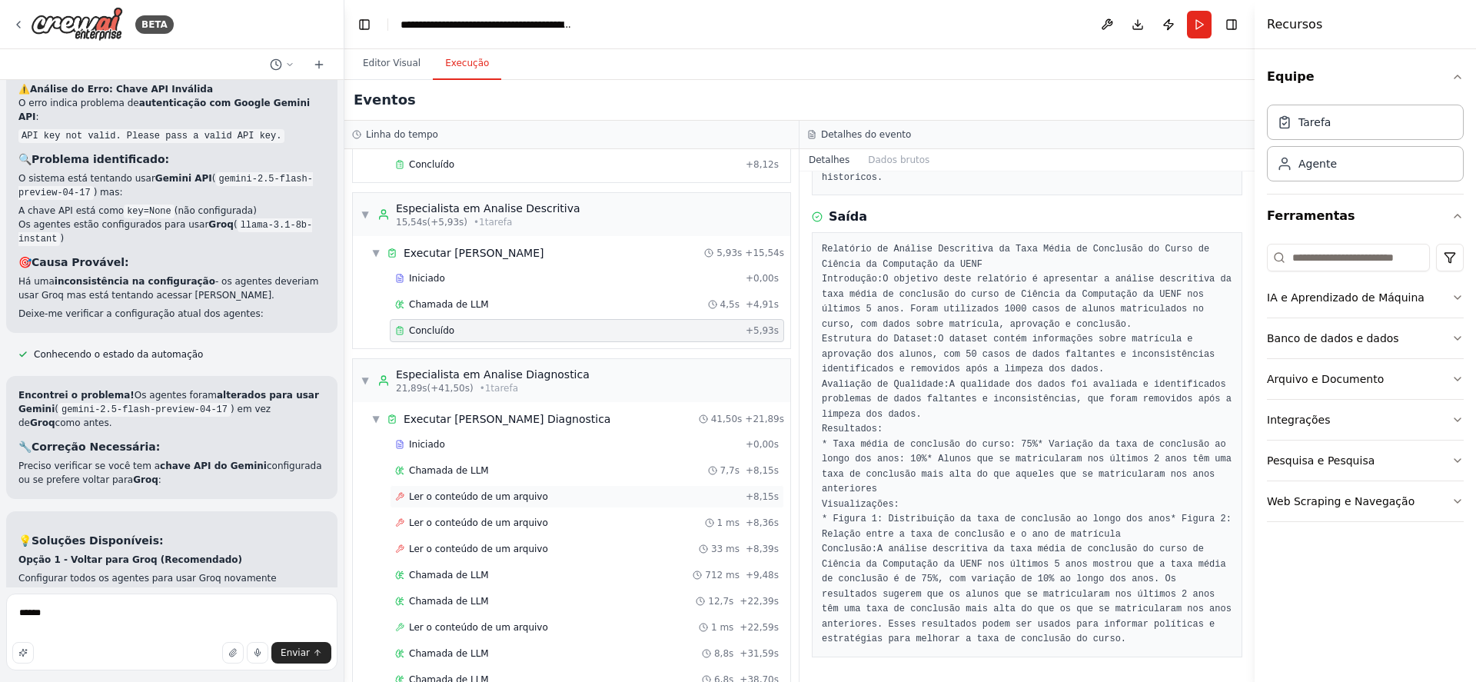
click at [480, 499] on font "Ler o conteúdo de um arquivo" at bounding box center [478, 496] width 139 height 11
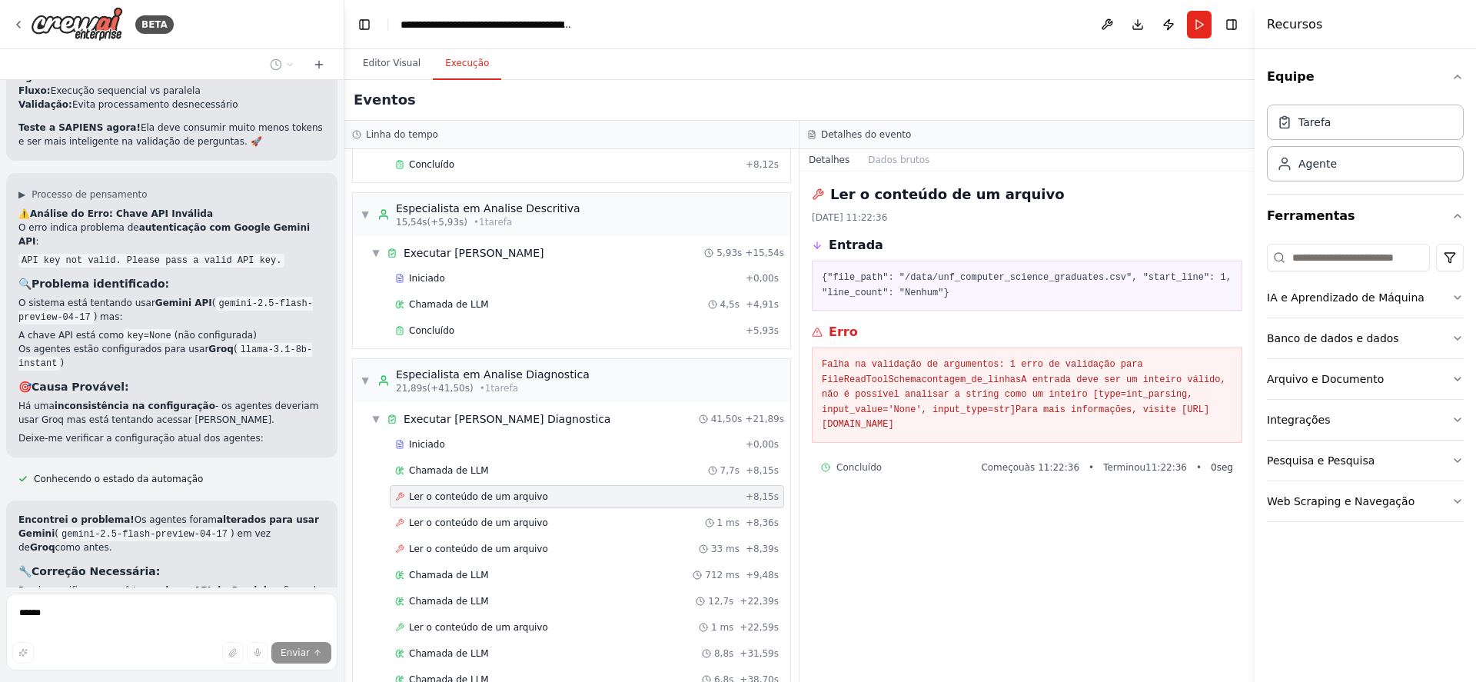
scroll to position [9662, 0]
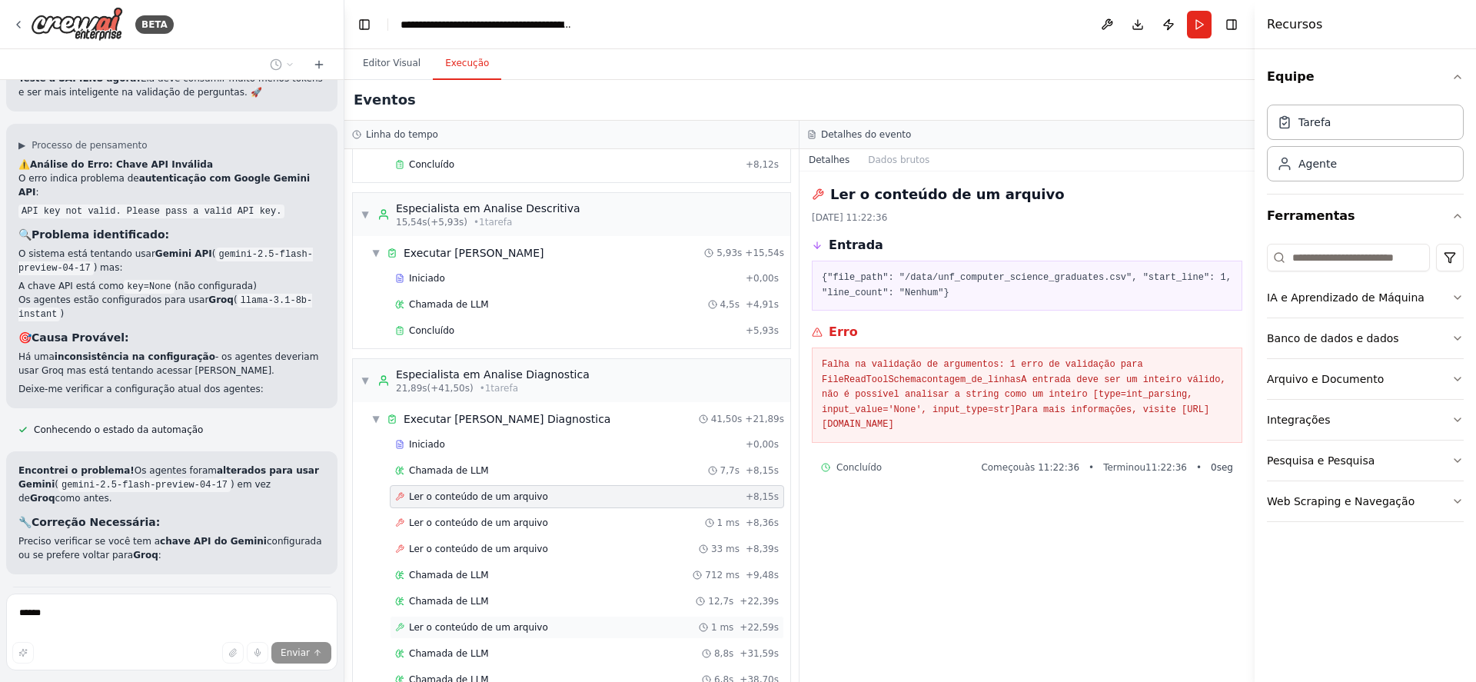
click at [521, 627] on font "Ler o conteúdo de um arquivo" at bounding box center [478, 627] width 139 height 11
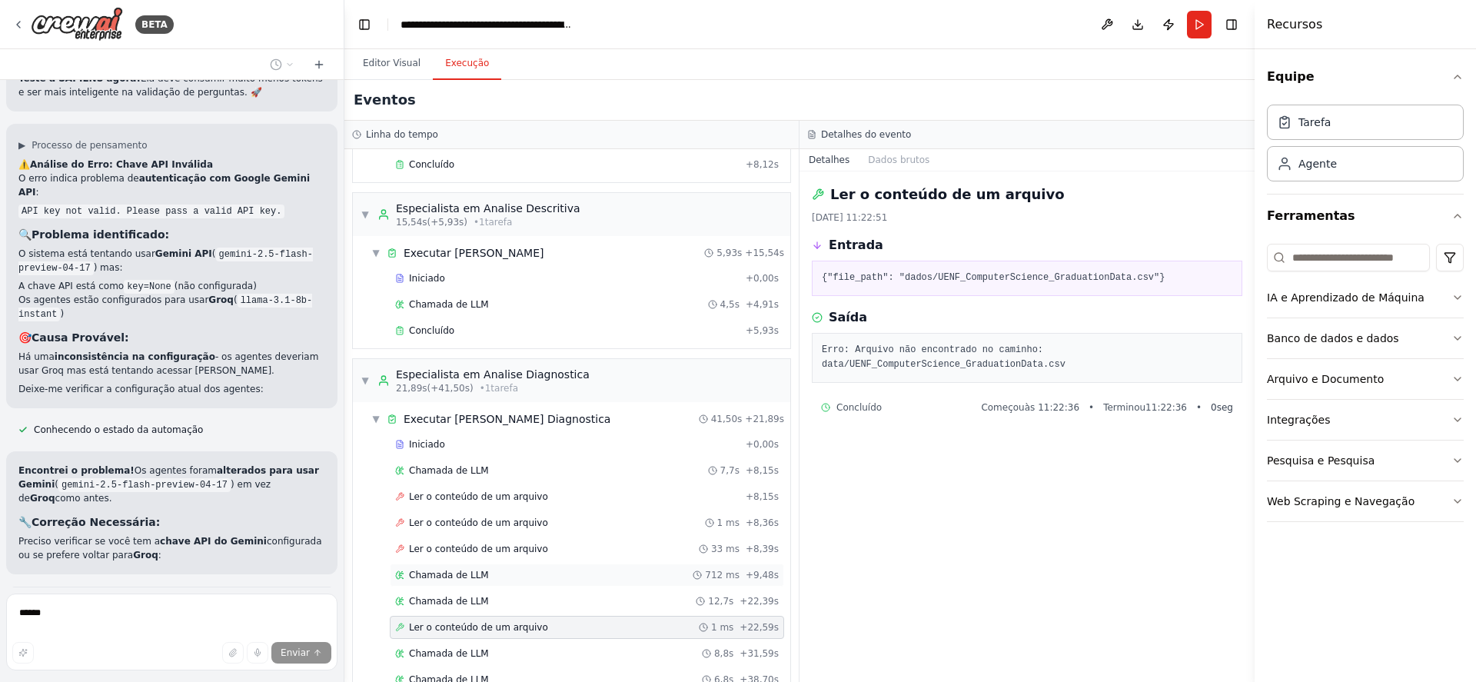
click at [442, 569] on span "Chamada de LLM" at bounding box center [449, 575] width 80 height 12
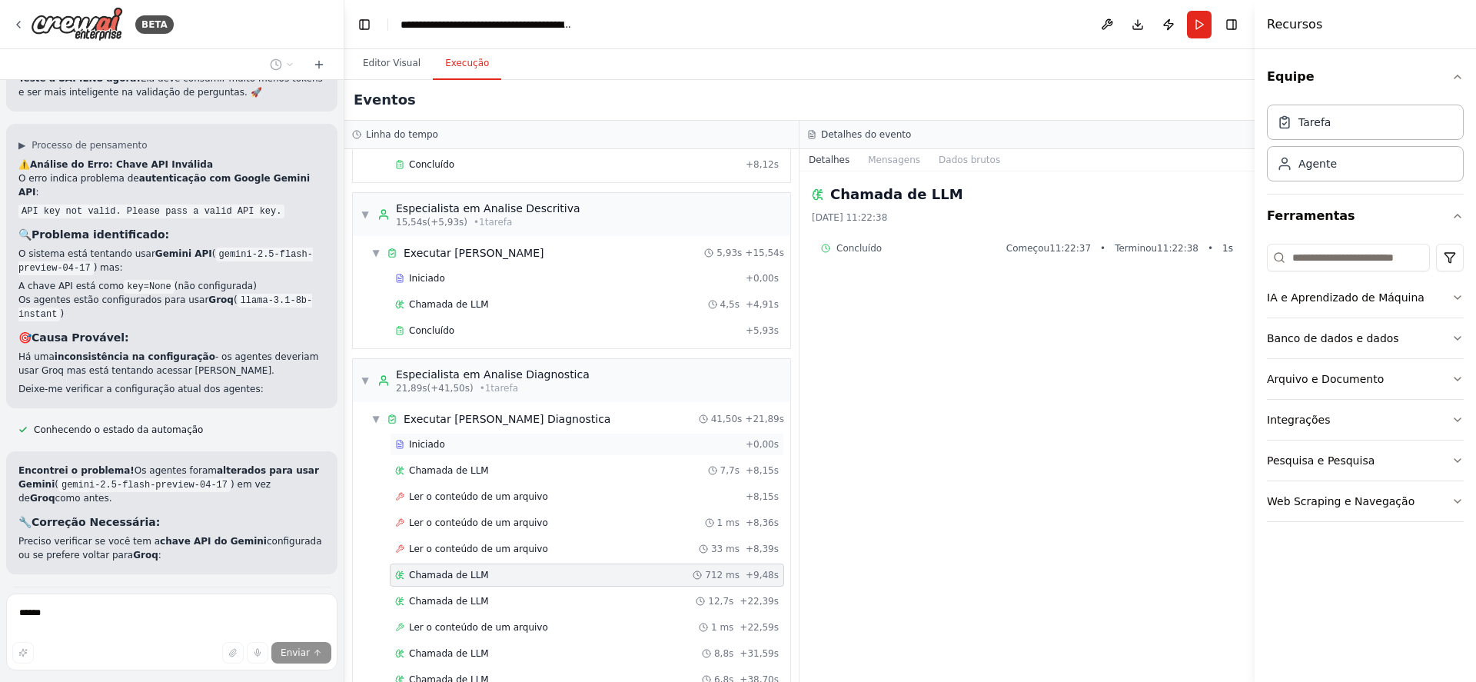
click at [473, 434] on div "Iniciado + 0,00s" at bounding box center [587, 444] width 394 height 23
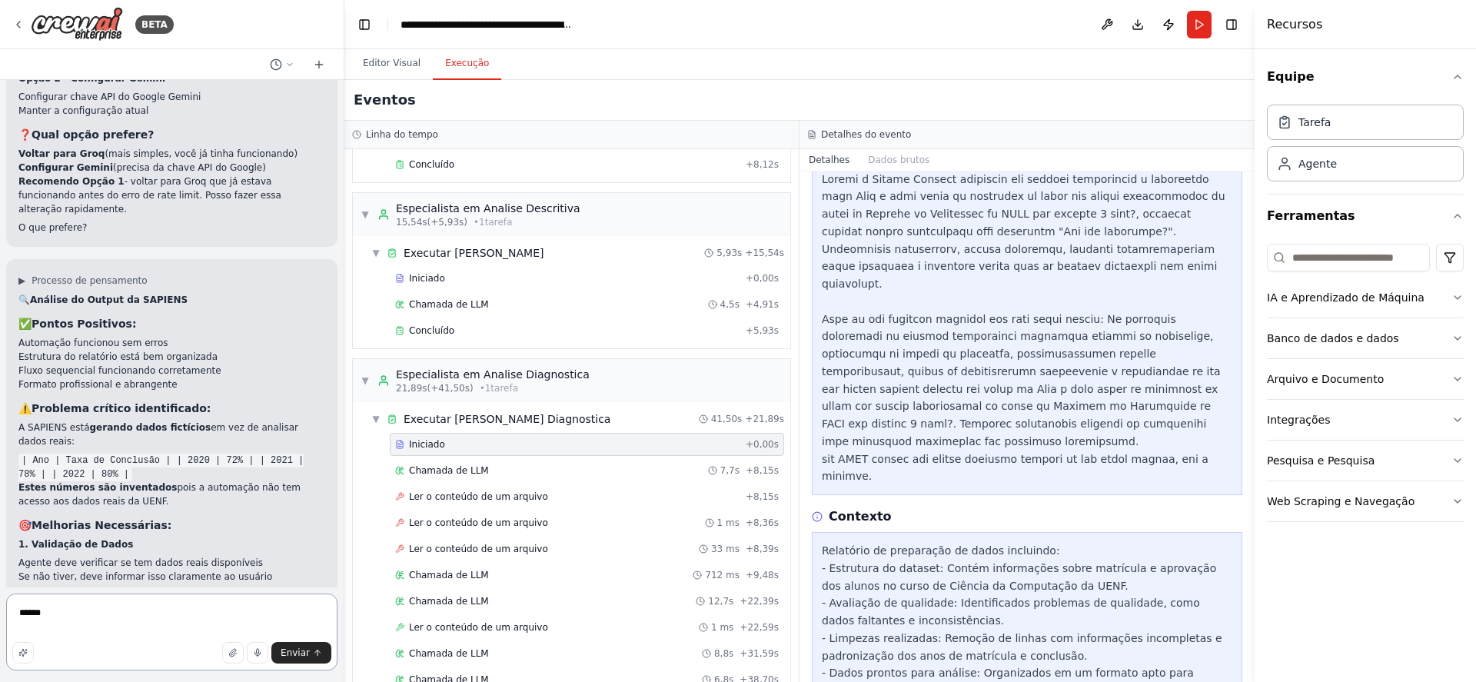
scroll to position [10288, 0]
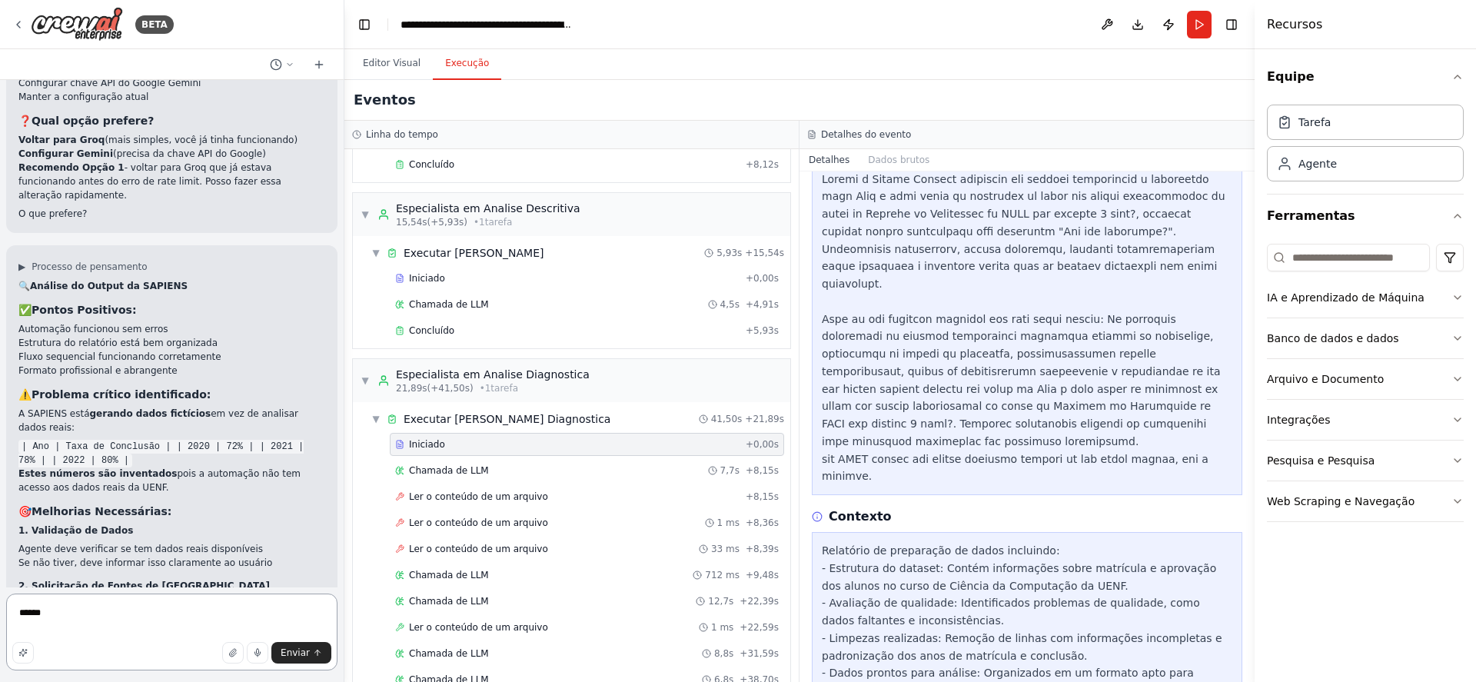
click at [164, 608] on textarea "*****" at bounding box center [171, 631] width 331 height 77
type textarea "**********"
click at [295, 649] on font "Enviar" at bounding box center [295, 652] width 29 height 11
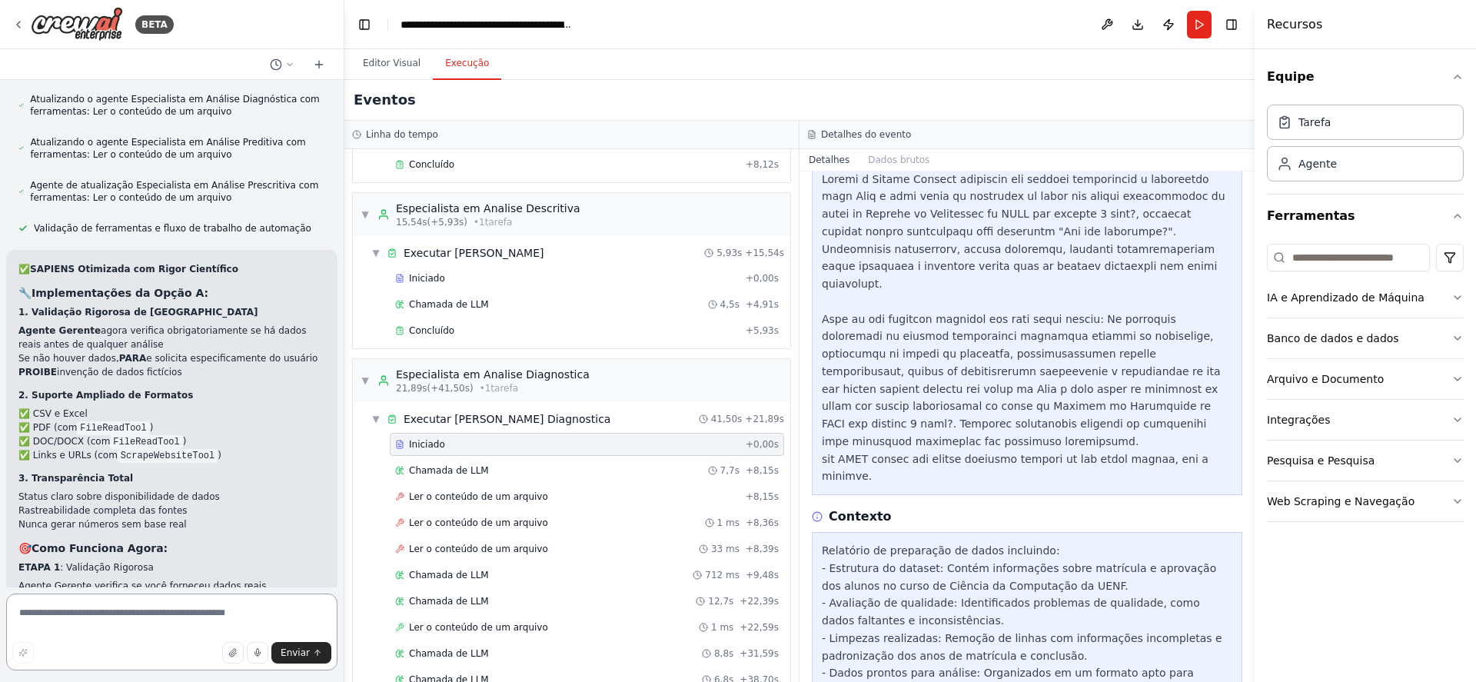
scroll to position [12449, 0]
